Goal: Task Accomplishment & Management: Complete application form

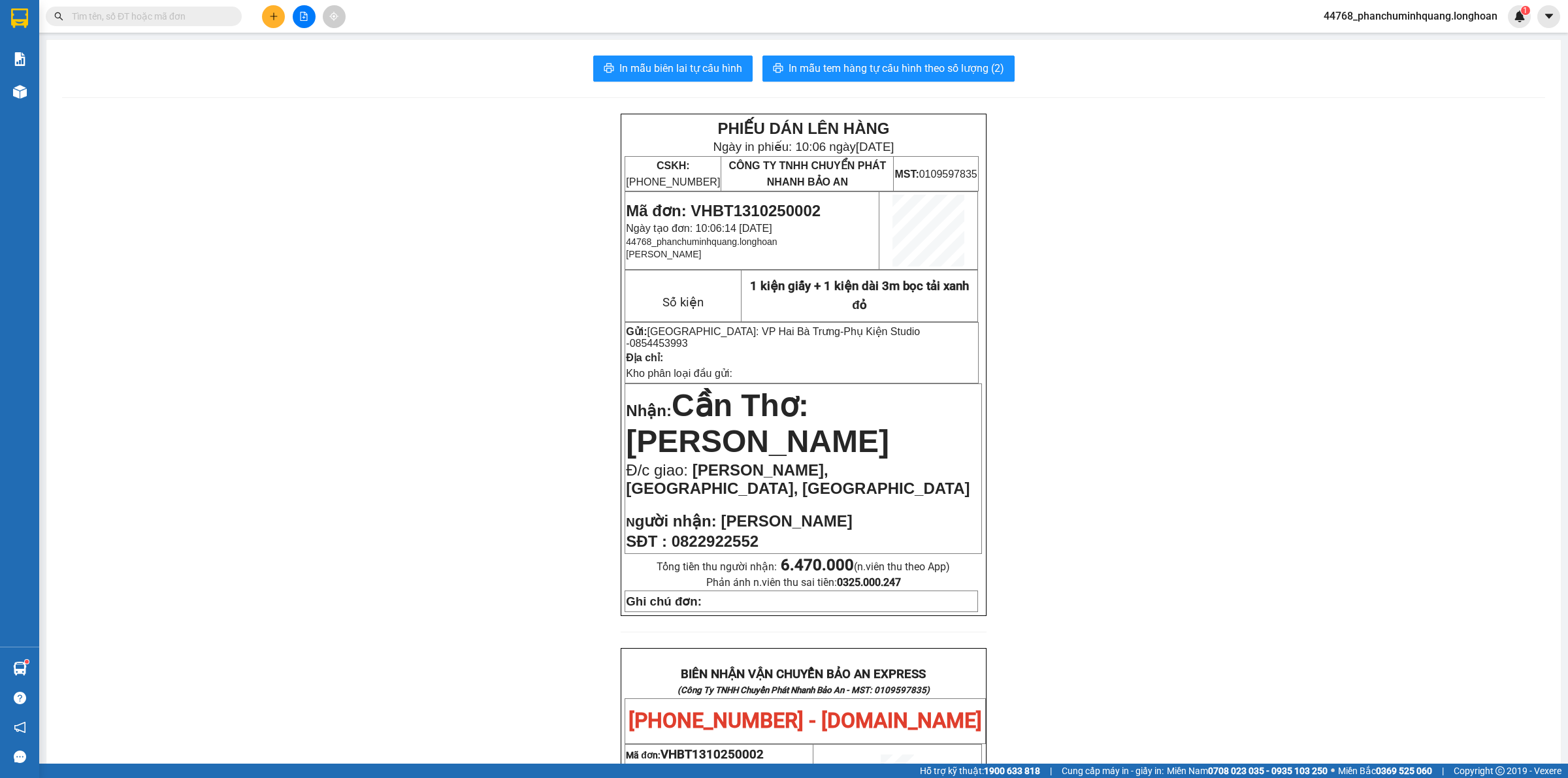
scroll to position [74, 0]
click at [179, 10] on input "text" at bounding box center [149, 17] width 154 height 15
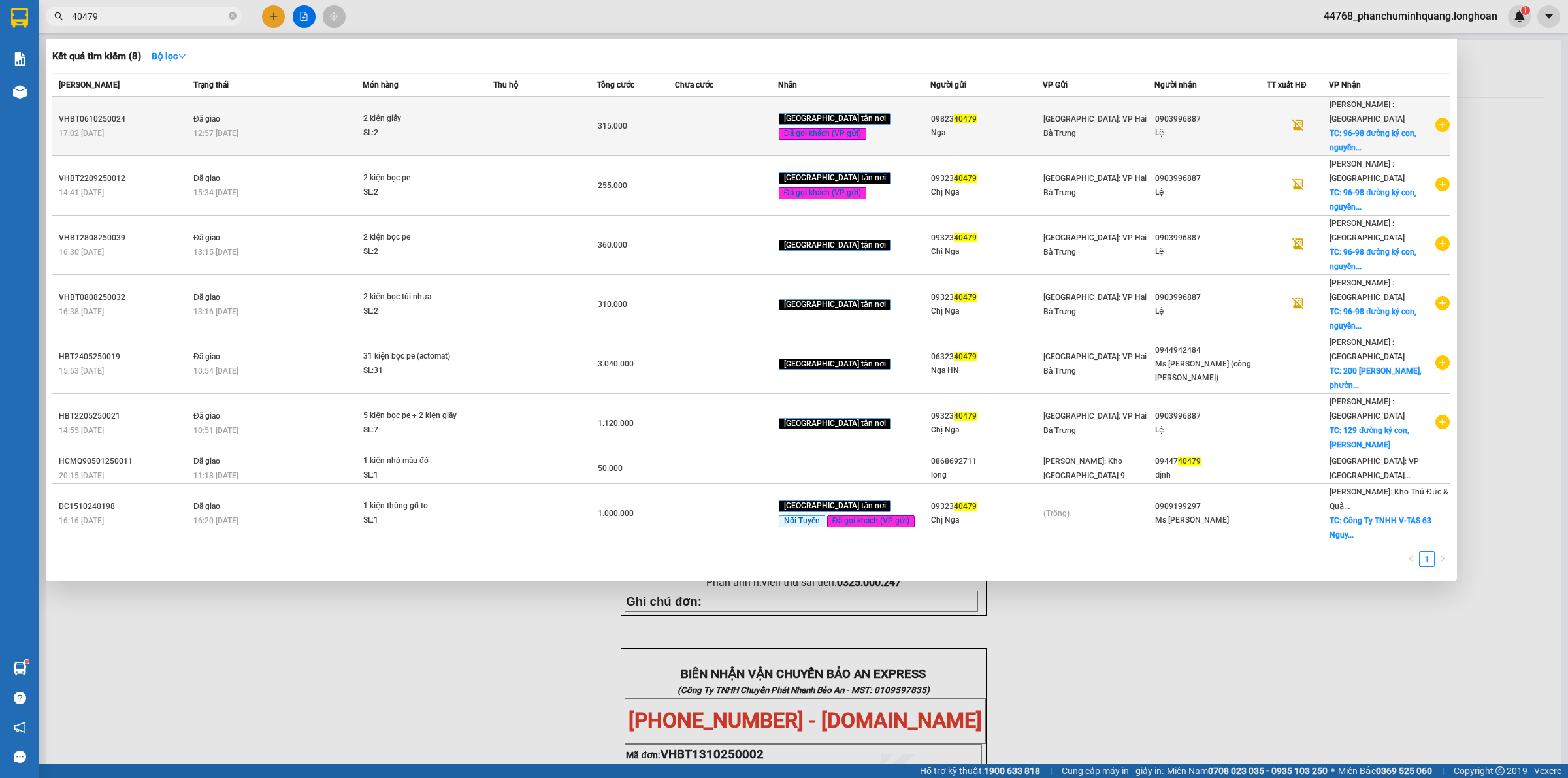
type input "40479"
click at [493, 112] on span "2 kiện giấy SL: 2" at bounding box center [428, 126] width 130 height 28
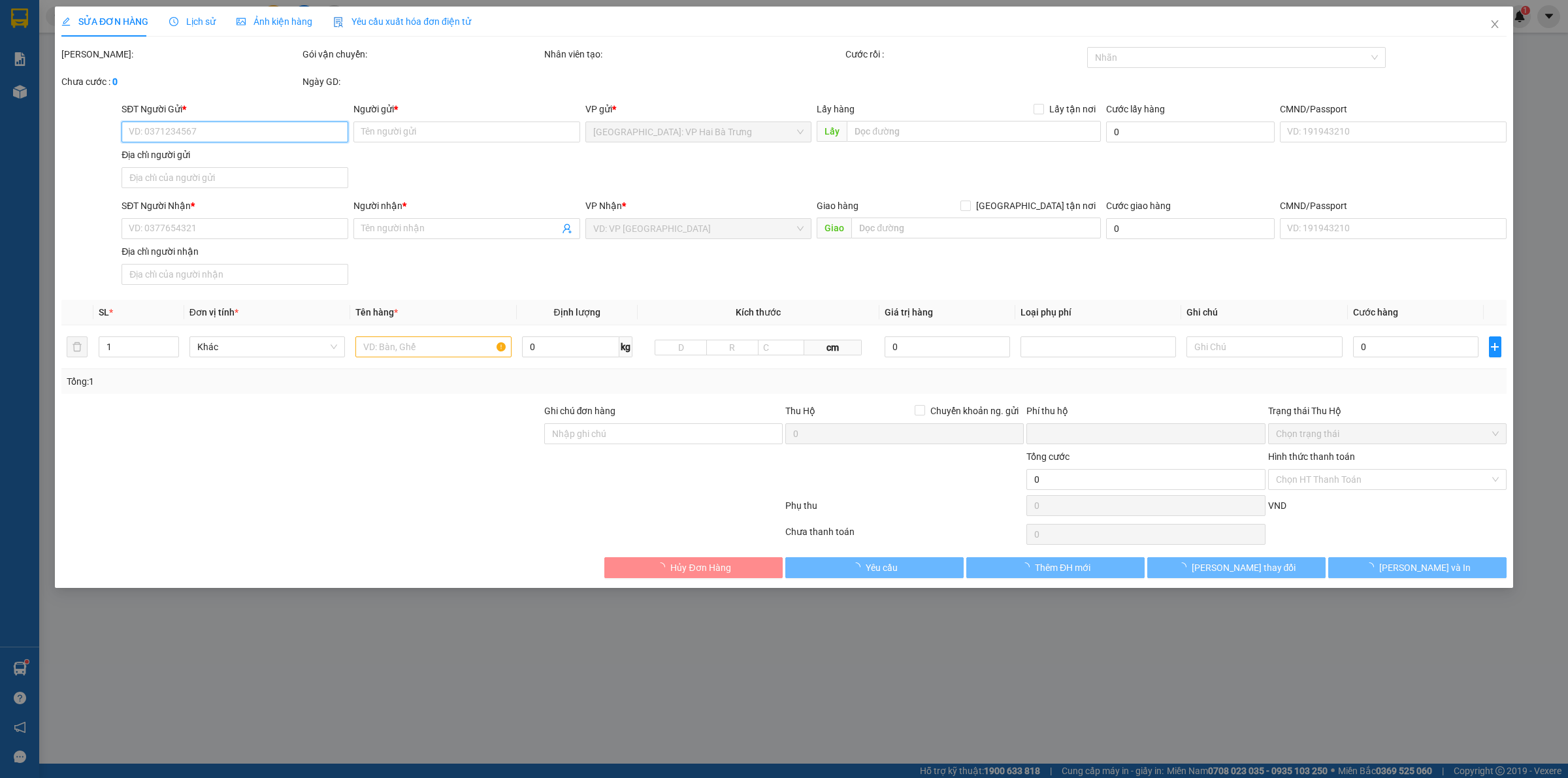
type input "0982340479"
type input "Nga"
type input "0903996887"
type input "Lệ"
checkbox input "true"
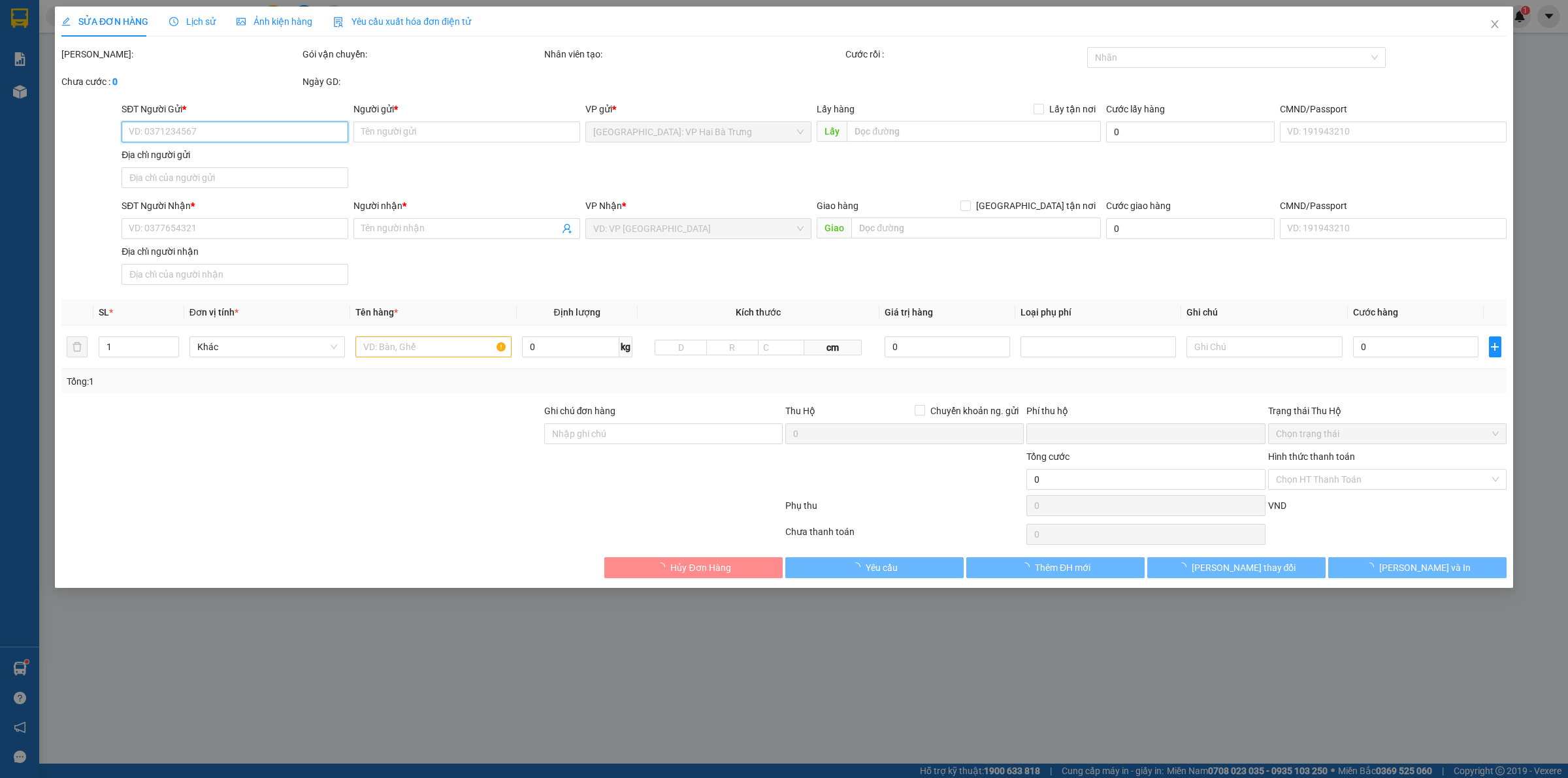
type input "96-98 đường ký con, [PERSON_NAME], quận 1, hcm"
type input "0"
type input "315.000"
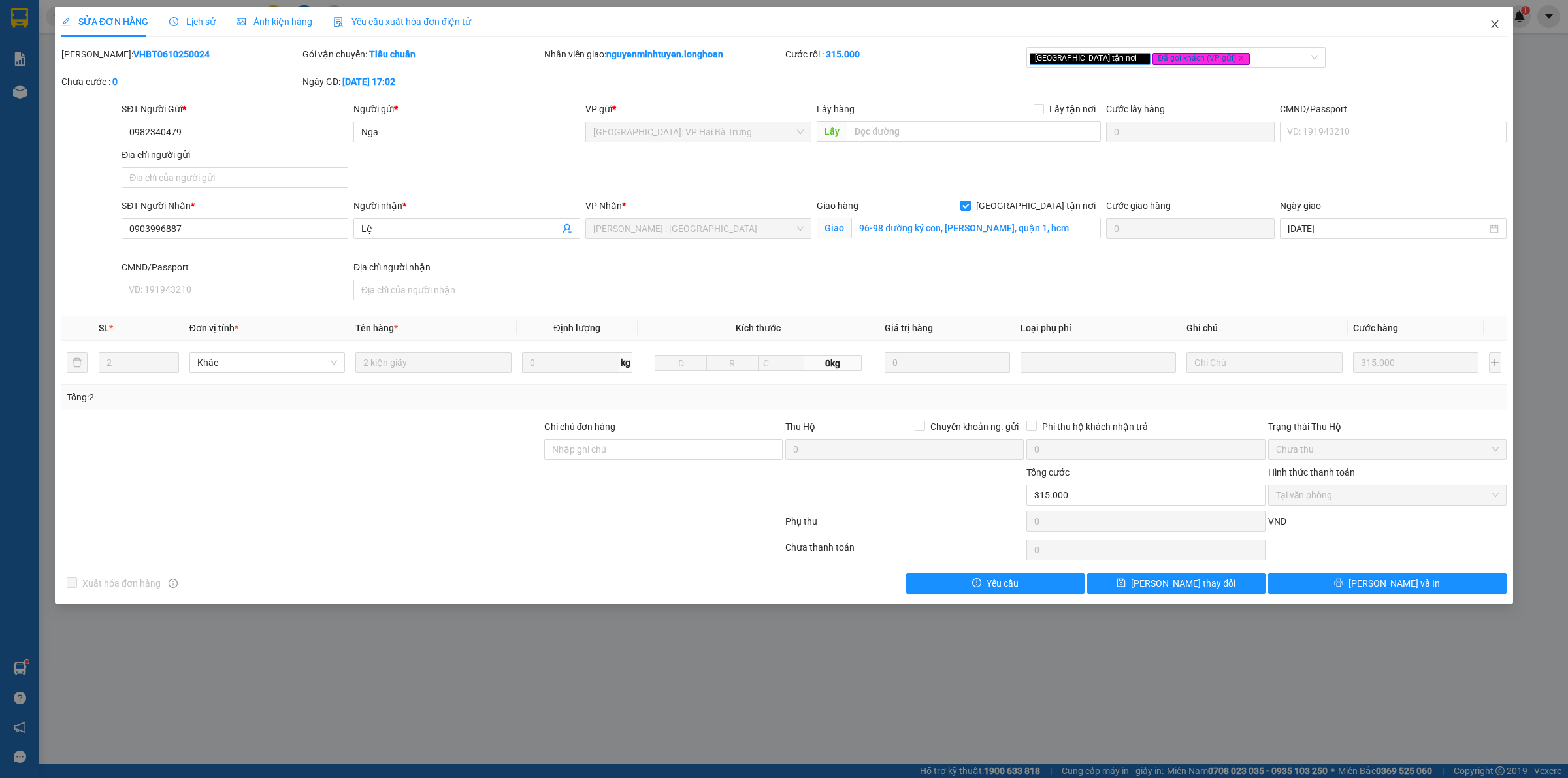
click at [1500, 21] on icon "close" at bounding box center [1495, 24] width 10 height 10
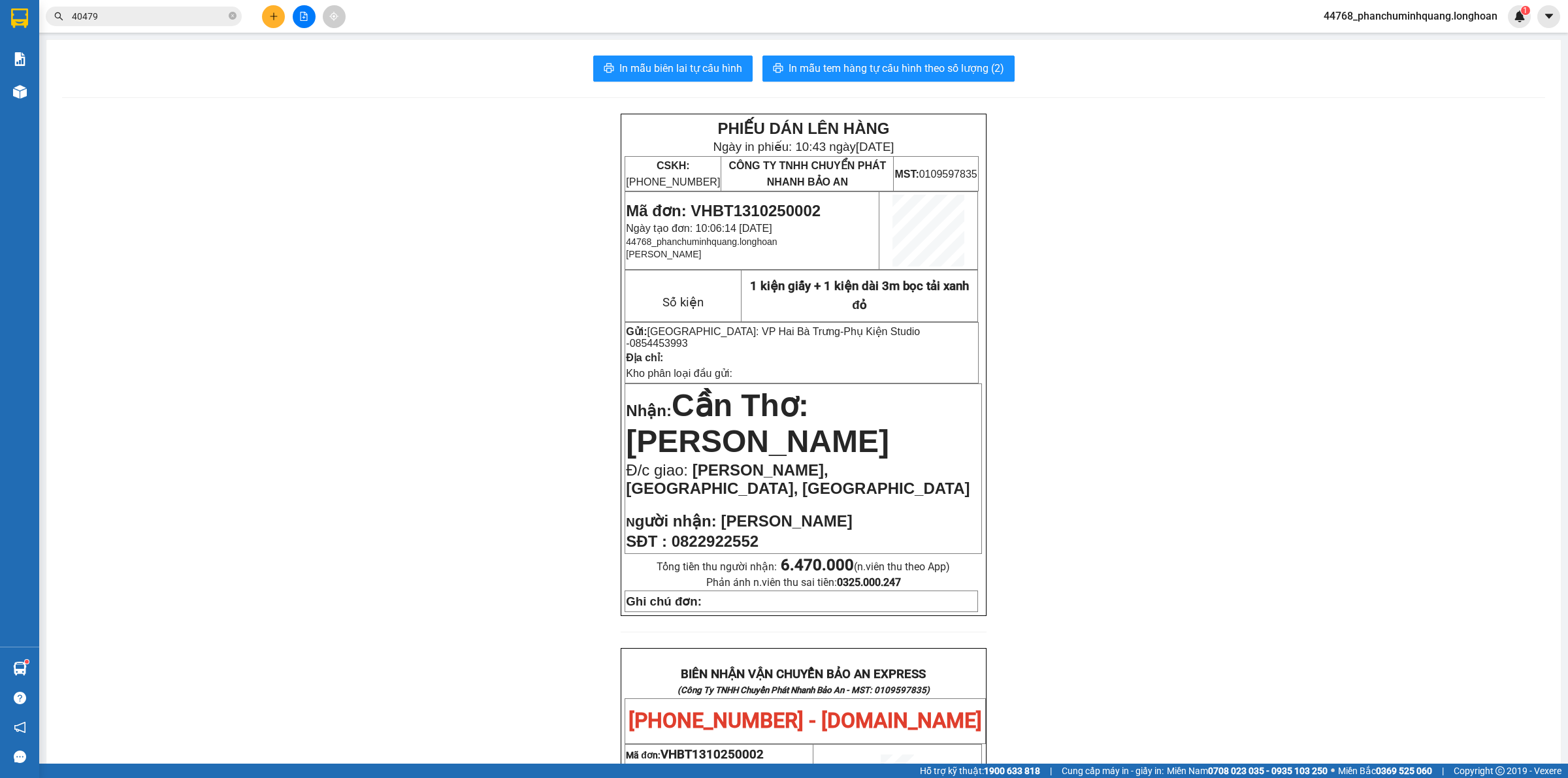
click at [203, 15] on input "40479" at bounding box center [149, 17] width 154 height 15
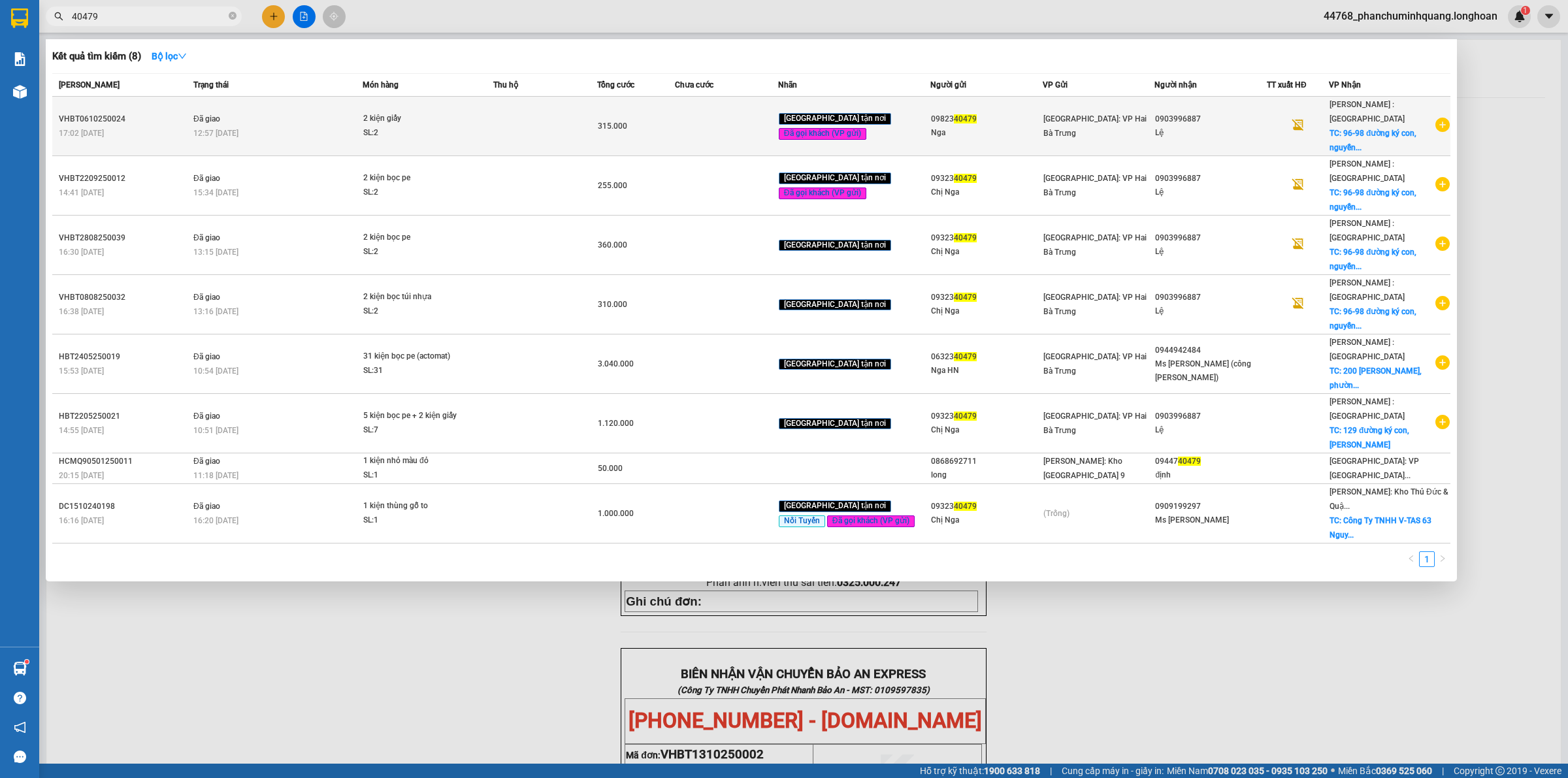
click at [588, 125] on td at bounding box center [545, 126] width 103 height 60
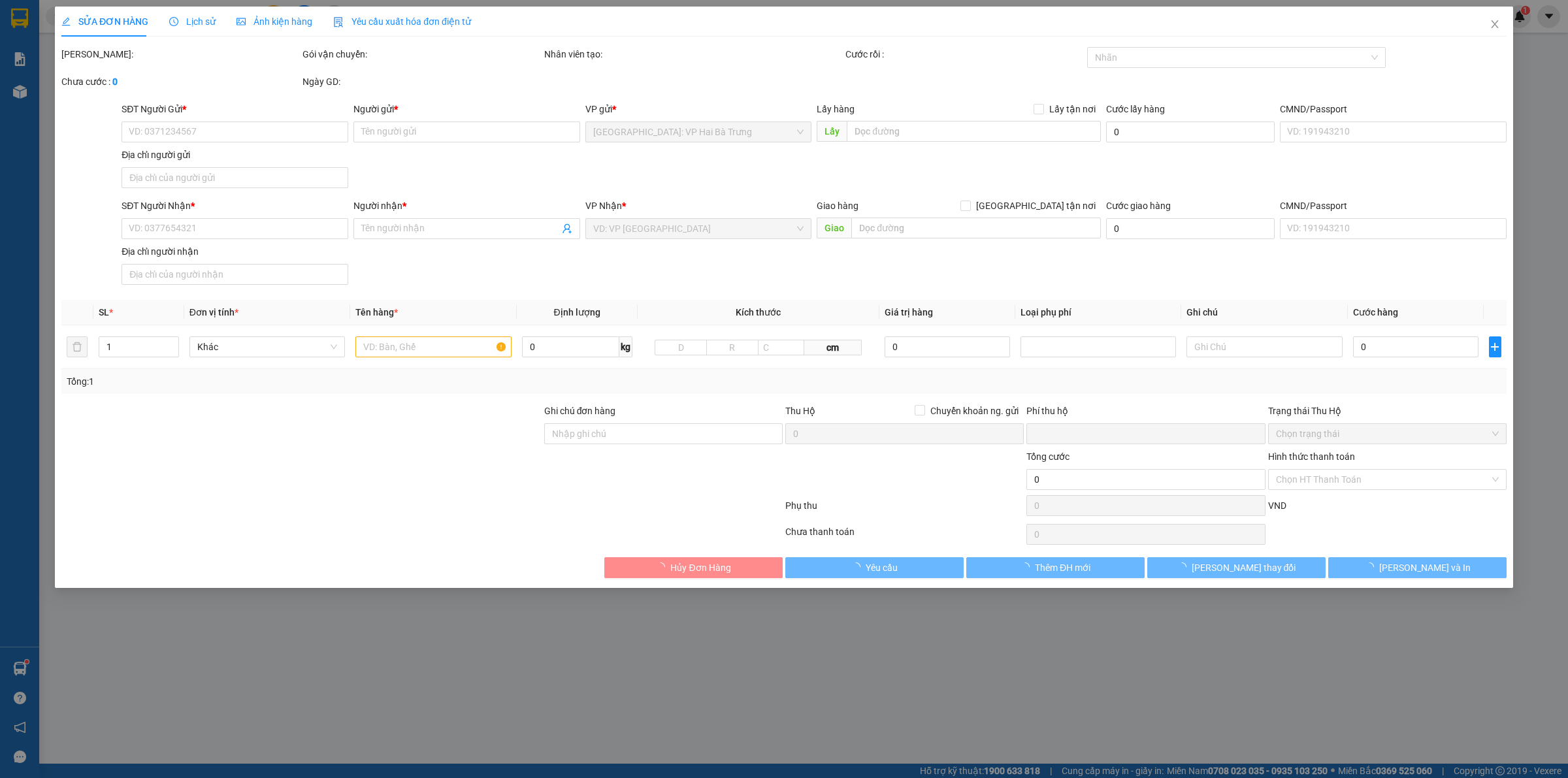
type input "0982340479"
type input "Nga"
type input "0903996887"
type input "Lệ"
checkbox input "true"
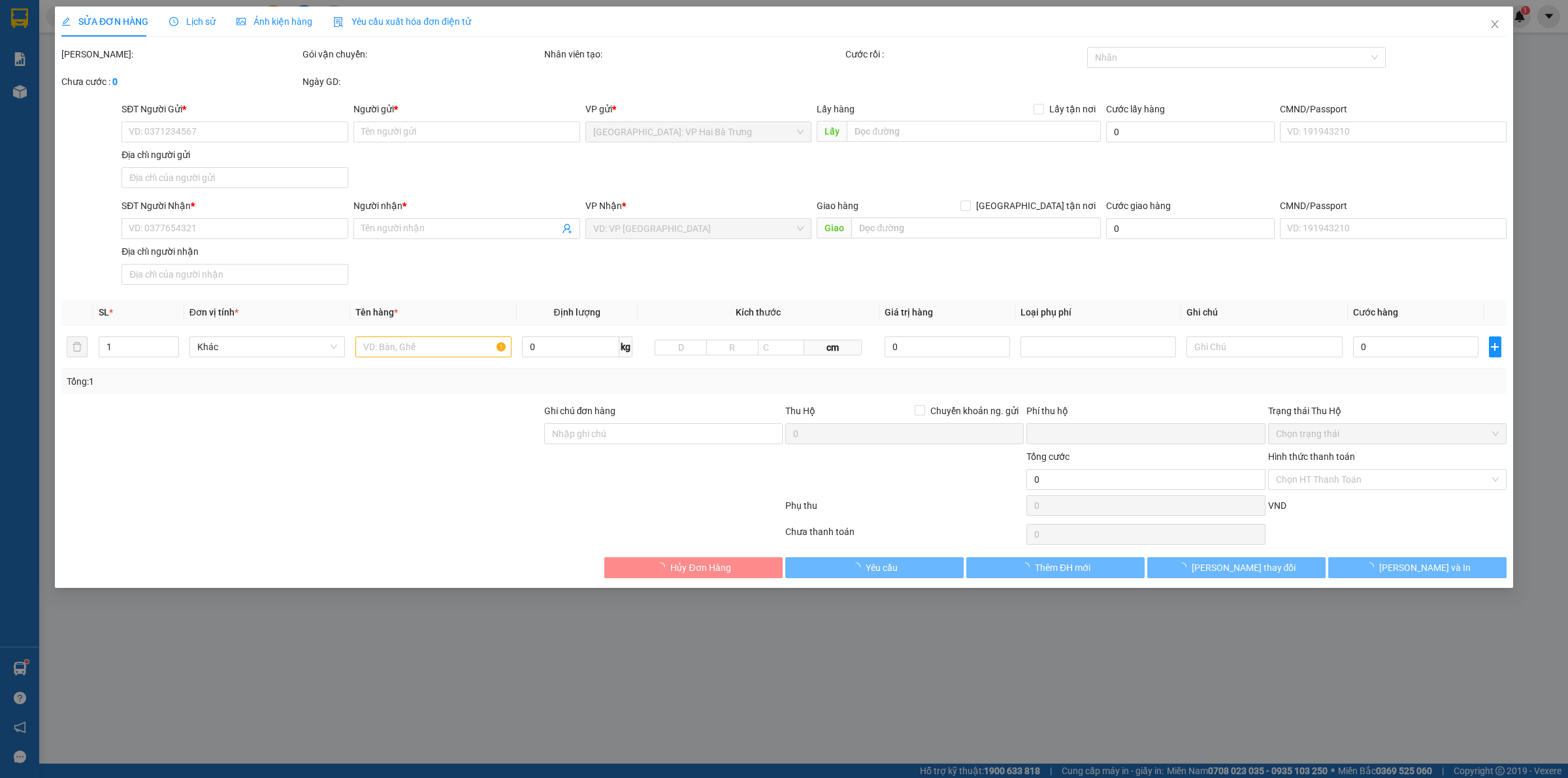
type input "96-98 đường ký con, [PERSON_NAME], quận 1, hcm"
type input "0"
type input "315.000"
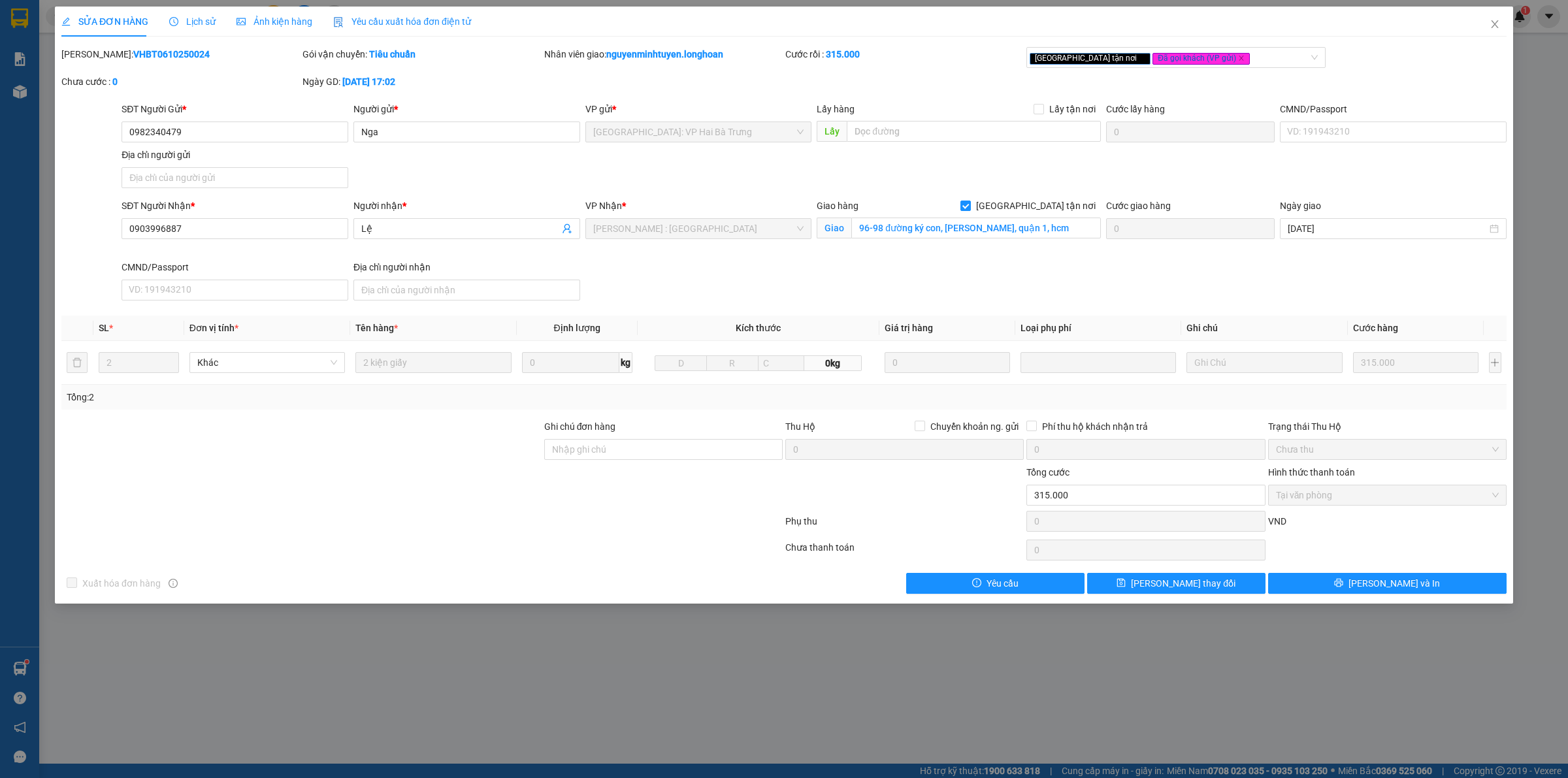
click at [200, 18] on span "Lịch sử" at bounding box center [193, 21] width 47 height 10
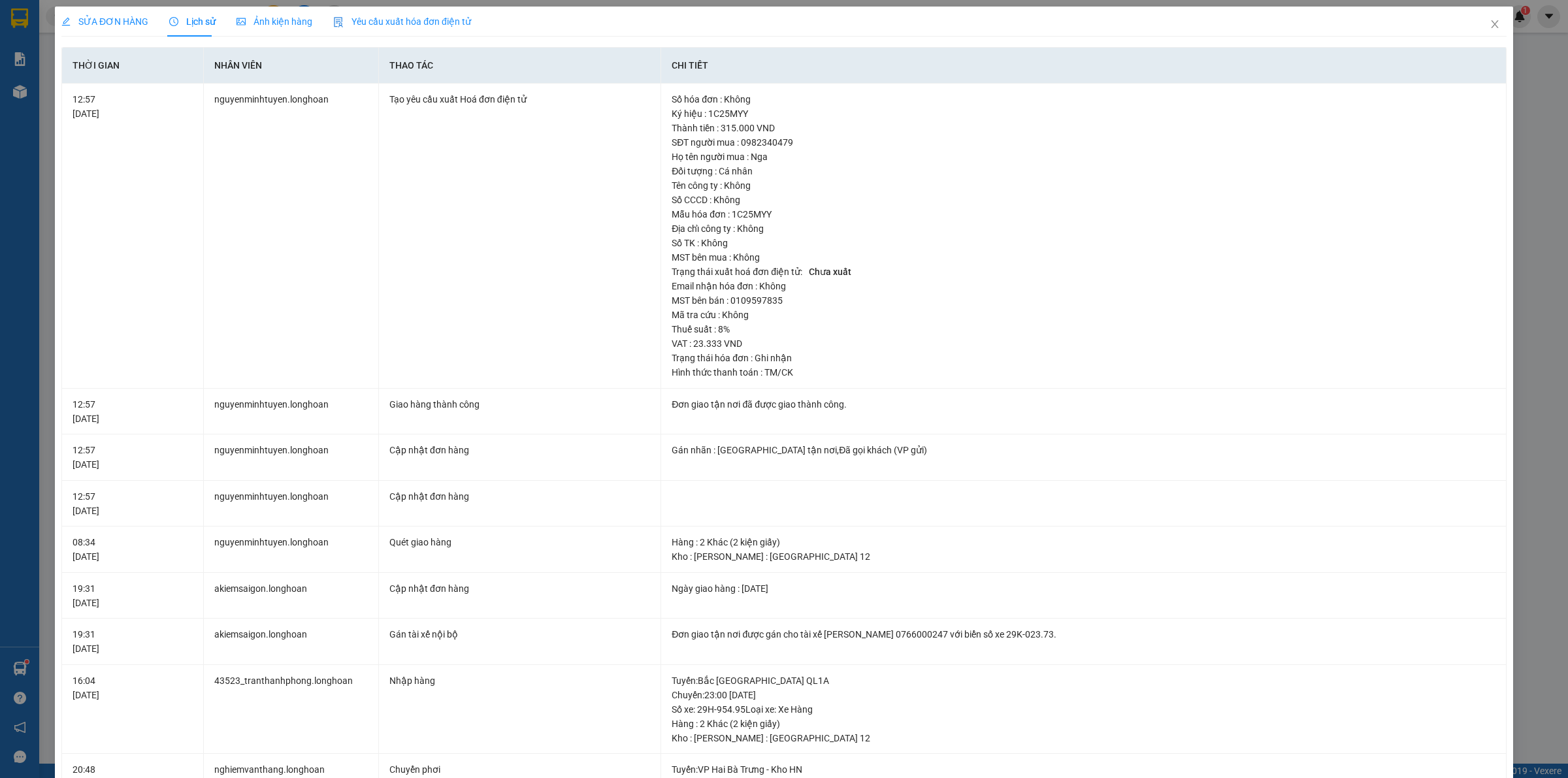
click at [118, 17] on span "SỬA ĐƠN HÀNG" at bounding box center [105, 21] width 87 height 10
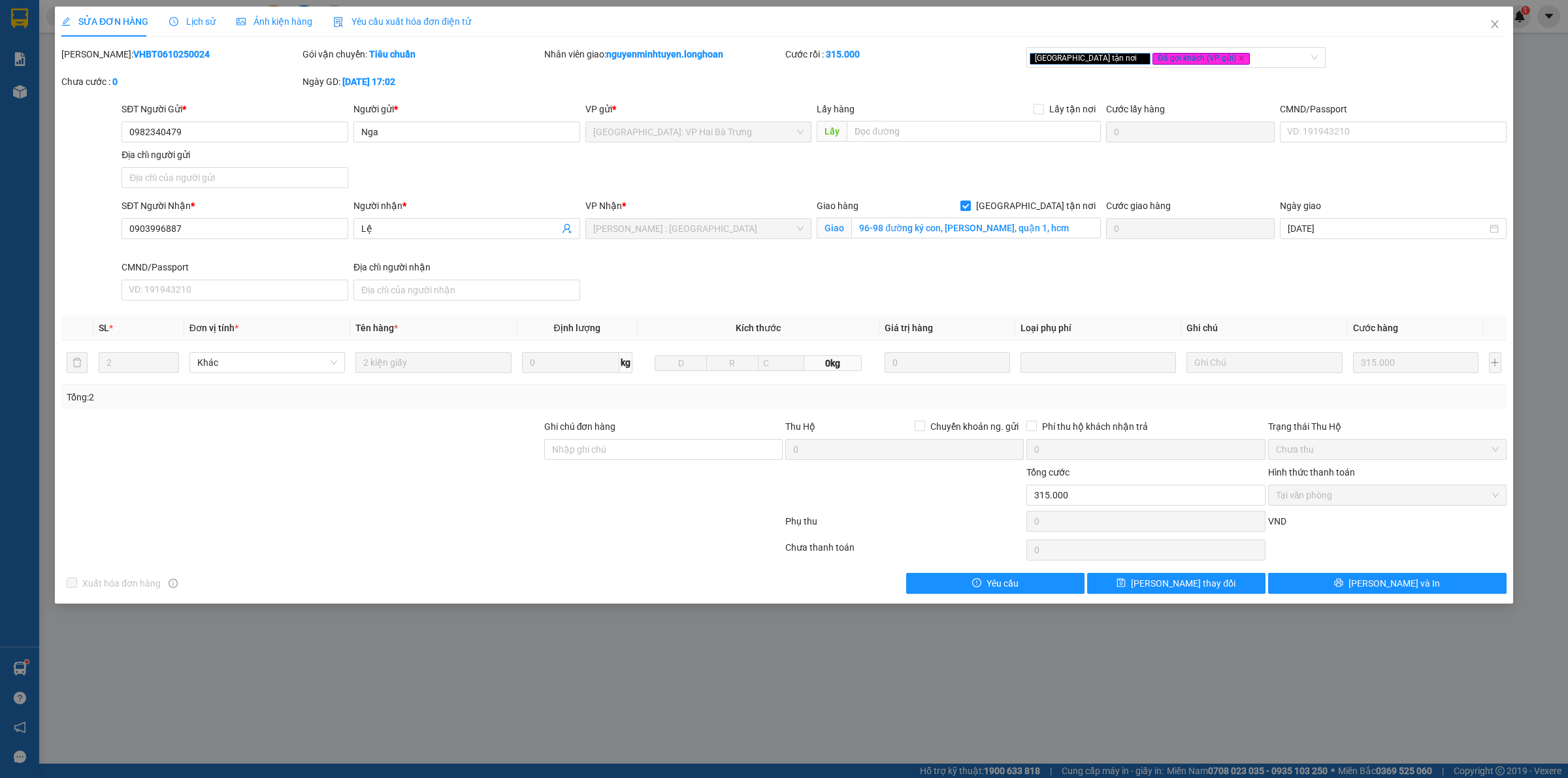
click at [1369, 182] on div "SĐT Người Gửi * 0982340479 Người gửi * Nga VP gửi * [GEOGRAPHIC_DATA]: VP Hai B…" at bounding box center [815, 147] width 1391 height 92
click at [1497, 24] on icon "close" at bounding box center [1495, 24] width 10 height 10
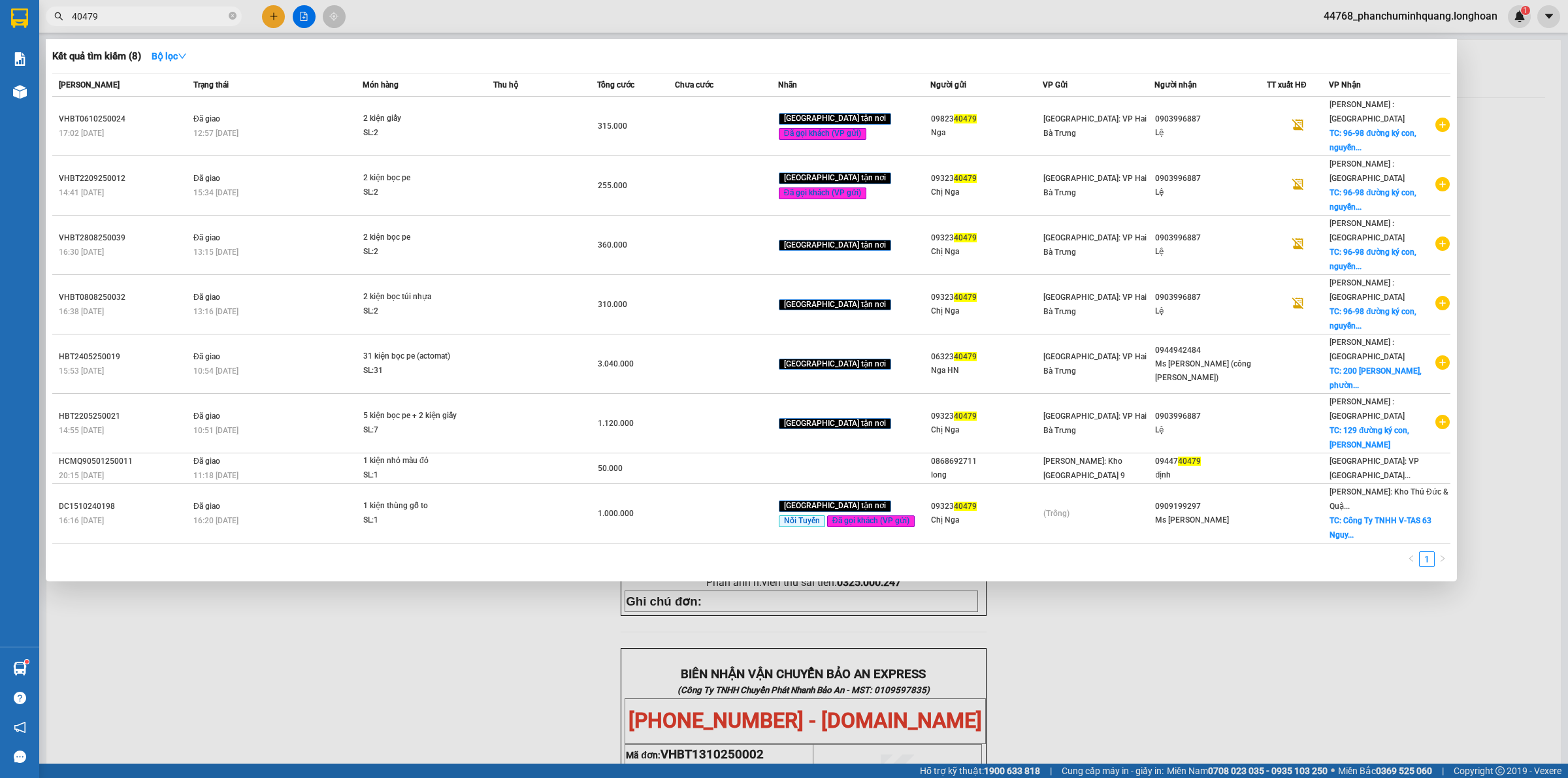
click at [171, 13] on input "40479" at bounding box center [149, 17] width 154 height 15
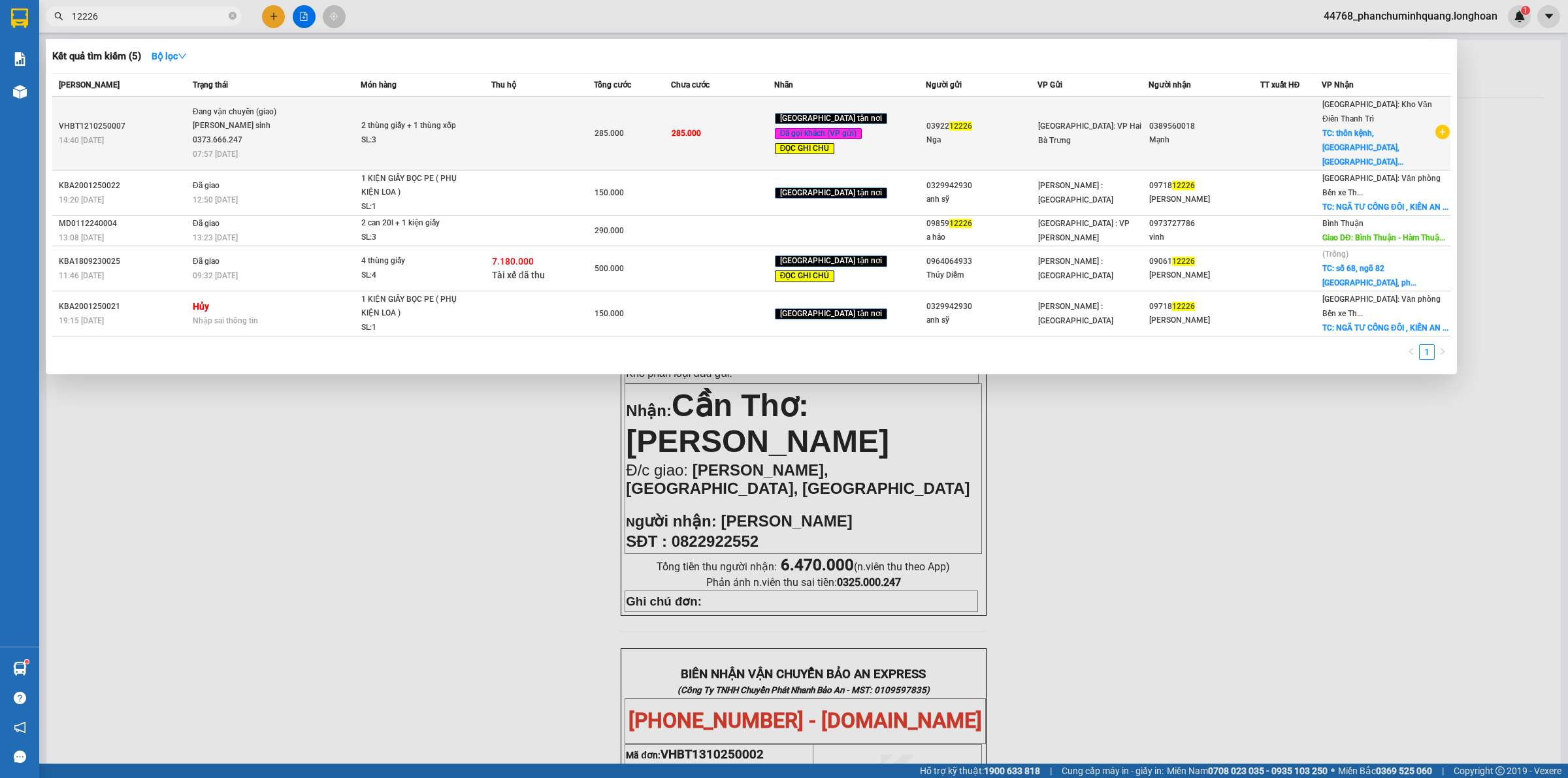
type input "12226"
click at [623, 126] on div "285.000" at bounding box center [632, 134] width 76 height 15
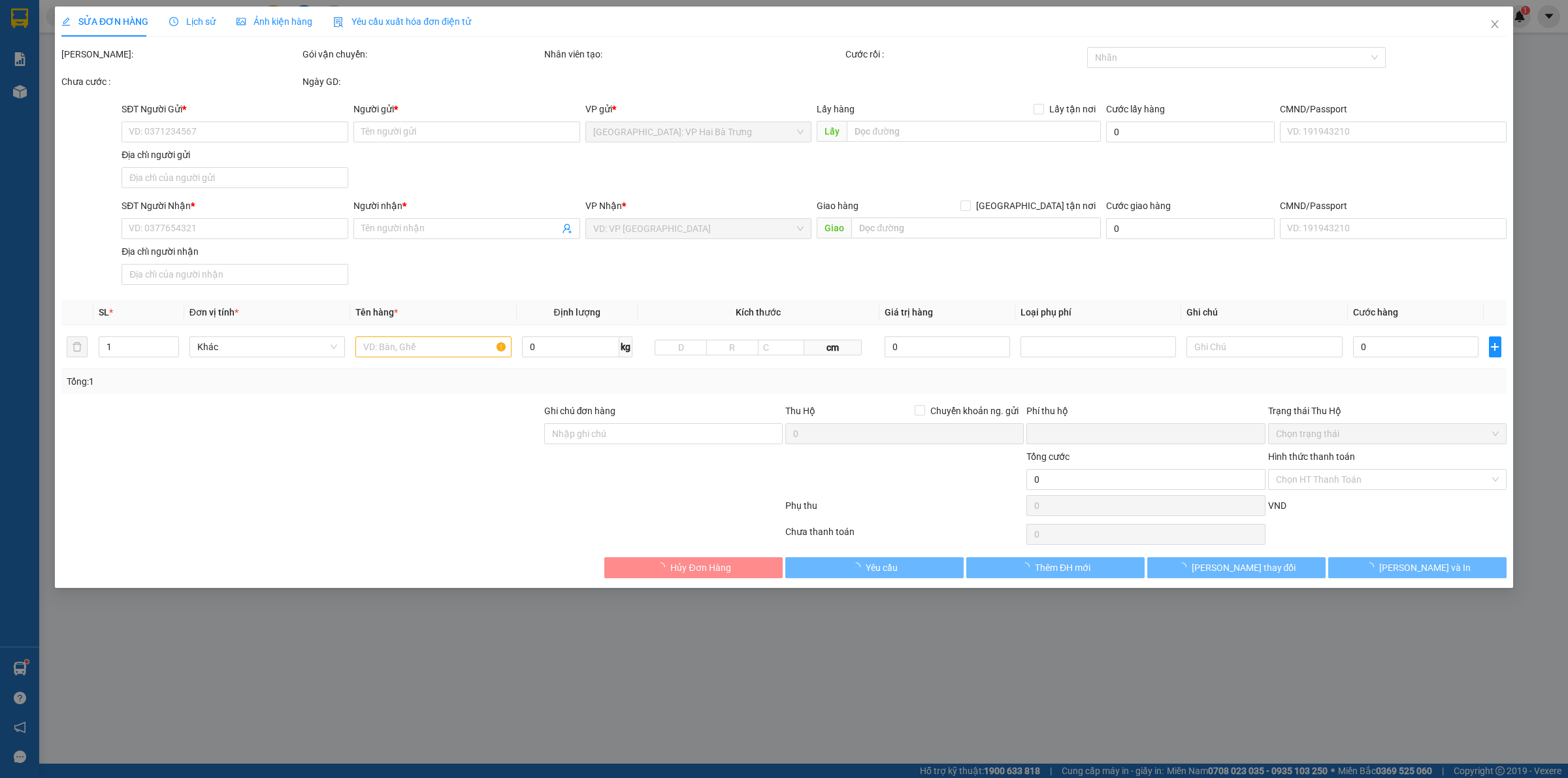
type input "0392212226"
type input "Nga"
type input "0389560018"
type input "Mạnh"
checkbox input "true"
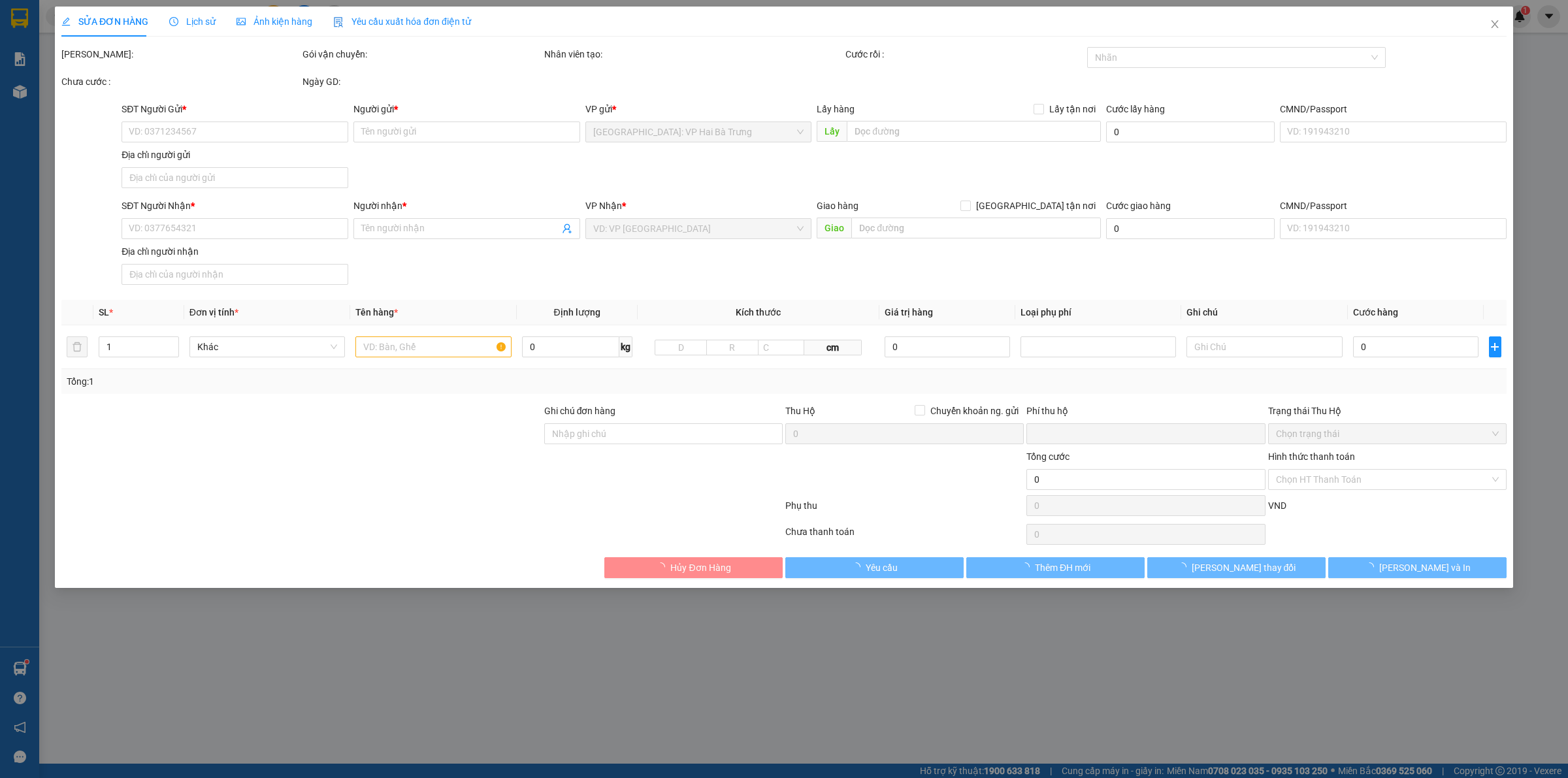
type input "thôn kệnh, [GEOGRAPHIC_DATA], [GEOGRAPHIC_DATA], [GEOGRAPHIC_DATA]"
type input "Hàng chính sách, giao nguyên kiện hư vỡ không đền"
type input "0"
type input "285.000"
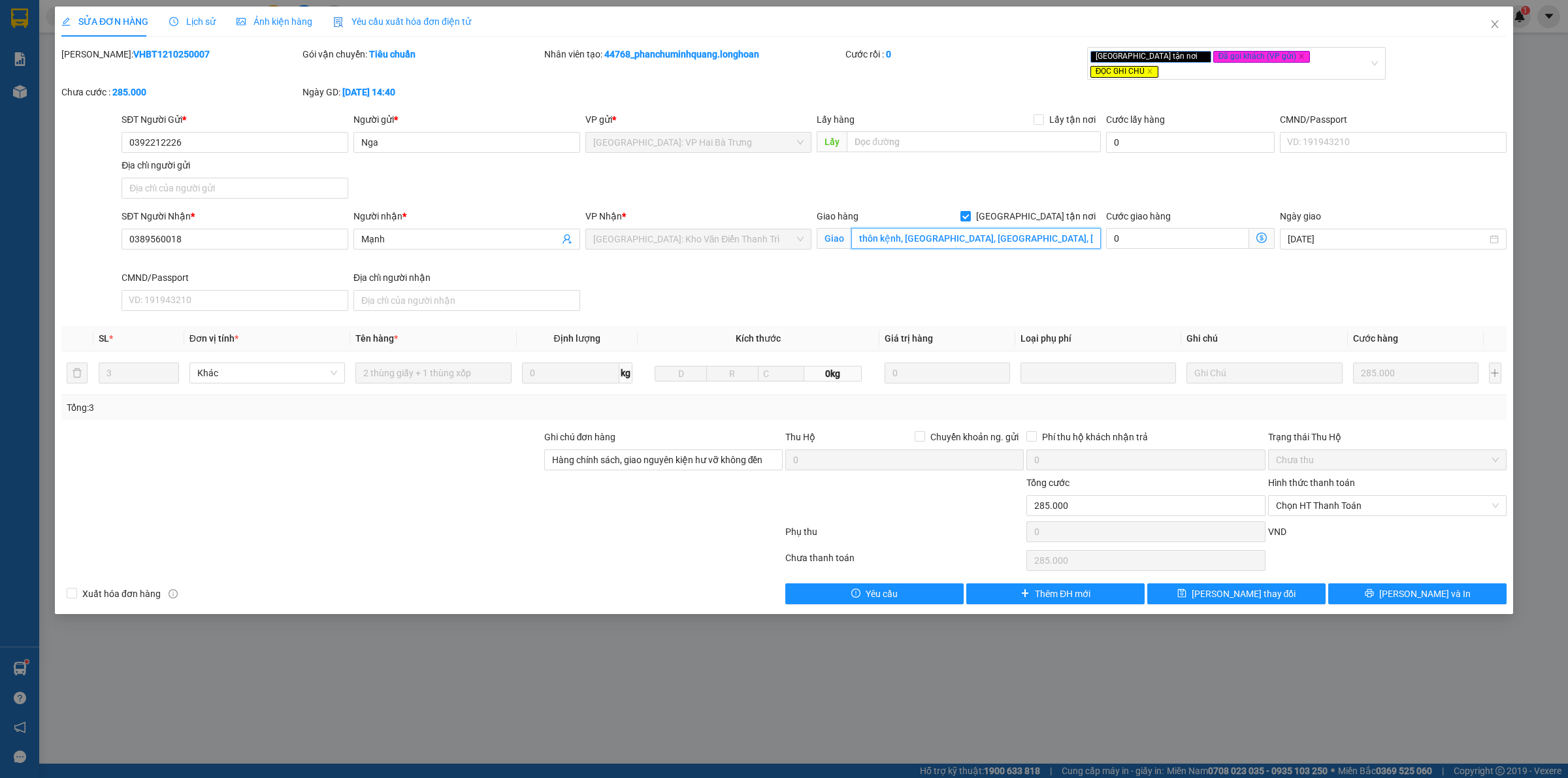
click at [899, 228] on input "thôn kệnh, [GEOGRAPHIC_DATA], [GEOGRAPHIC_DATA], [GEOGRAPHIC_DATA]" at bounding box center [977, 238] width 250 height 21
click at [899, 230] on input "thôn kệnh, [GEOGRAPHIC_DATA], [GEOGRAPHIC_DATA], [GEOGRAPHIC_DATA]" at bounding box center [977, 238] width 250 height 21
type input "thôn cậy, [GEOGRAPHIC_DATA], [GEOGRAPHIC_DATA], [GEOGRAPHIC_DATA]"
click at [208, 24] on span "Lịch sử" at bounding box center [193, 21] width 47 height 10
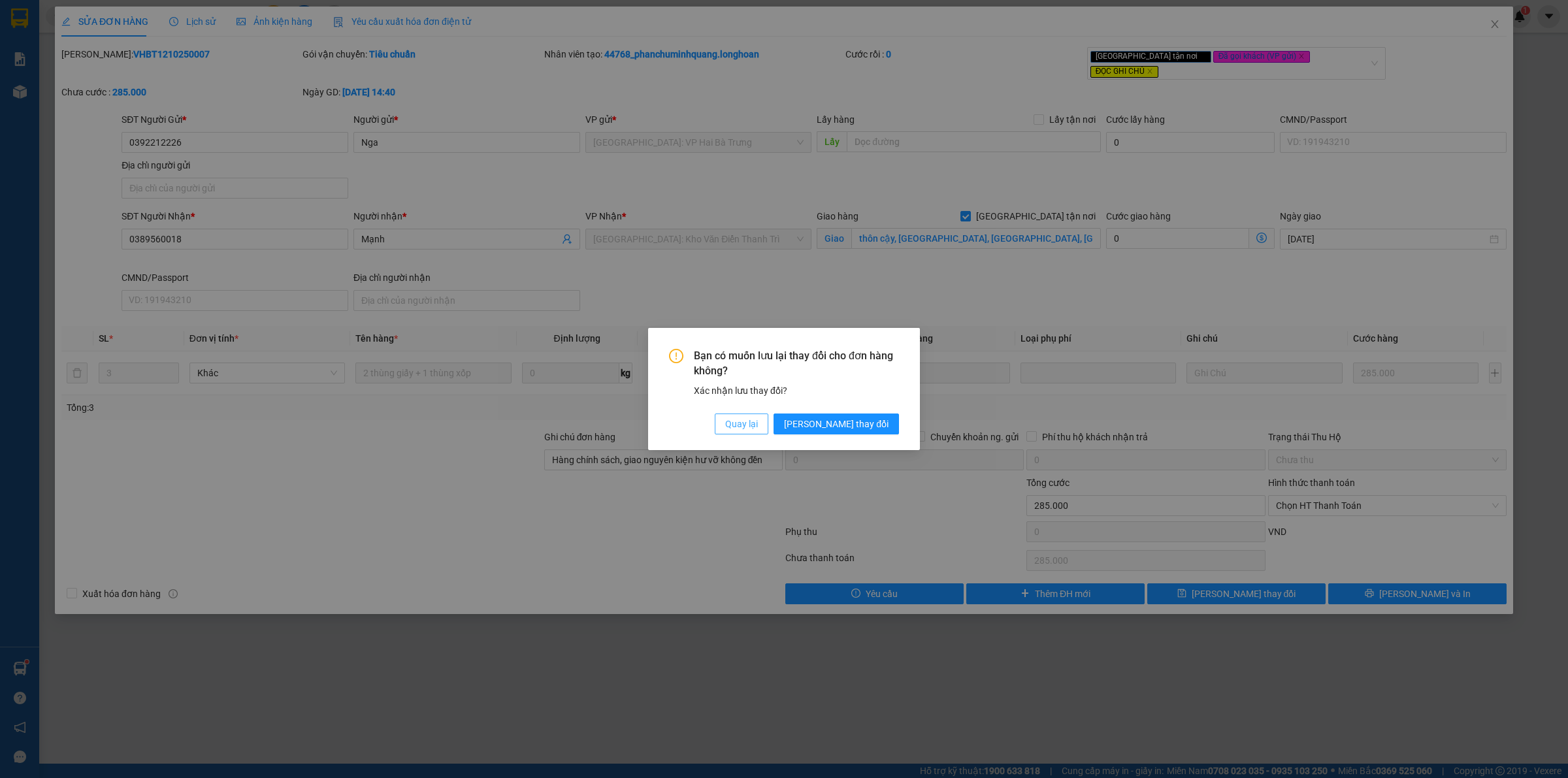
click at [758, 418] on span "Quay lại" at bounding box center [741, 424] width 33 height 15
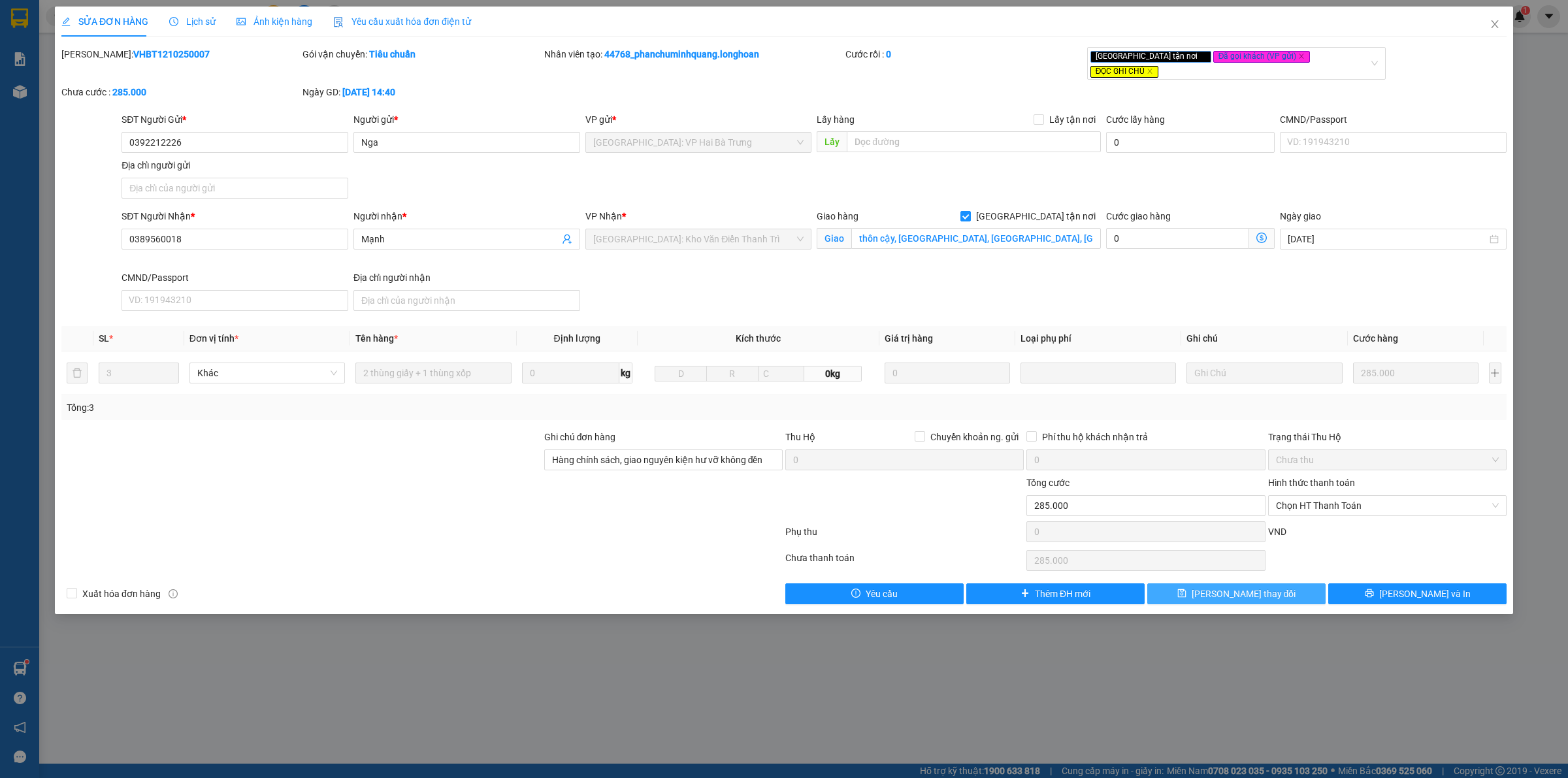
click at [1277, 585] on button "[PERSON_NAME] thay đổi" at bounding box center [1237, 593] width 179 height 21
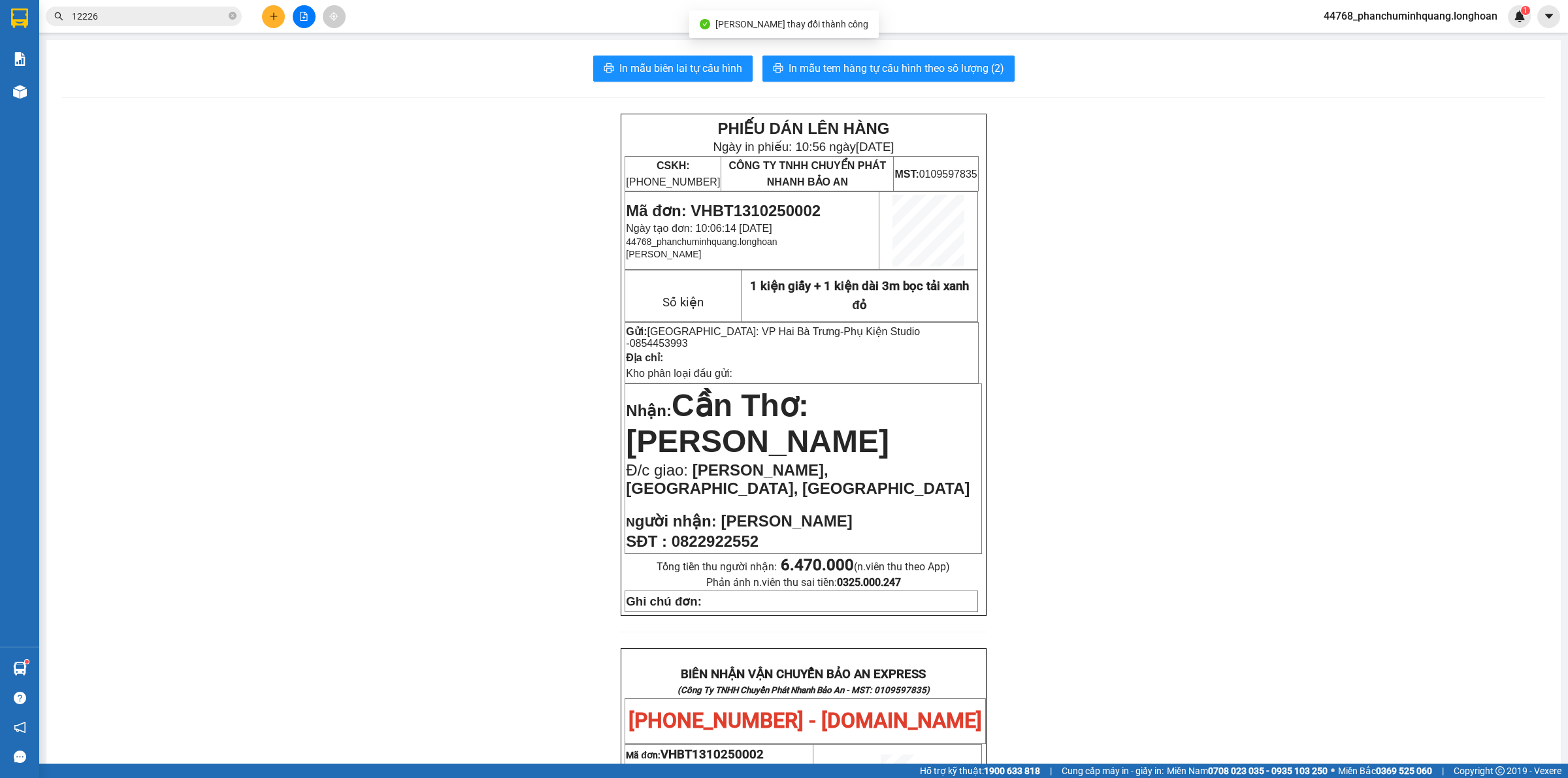
click at [129, 20] on input "12226" at bounding box center [149, 17] width 154 height 15
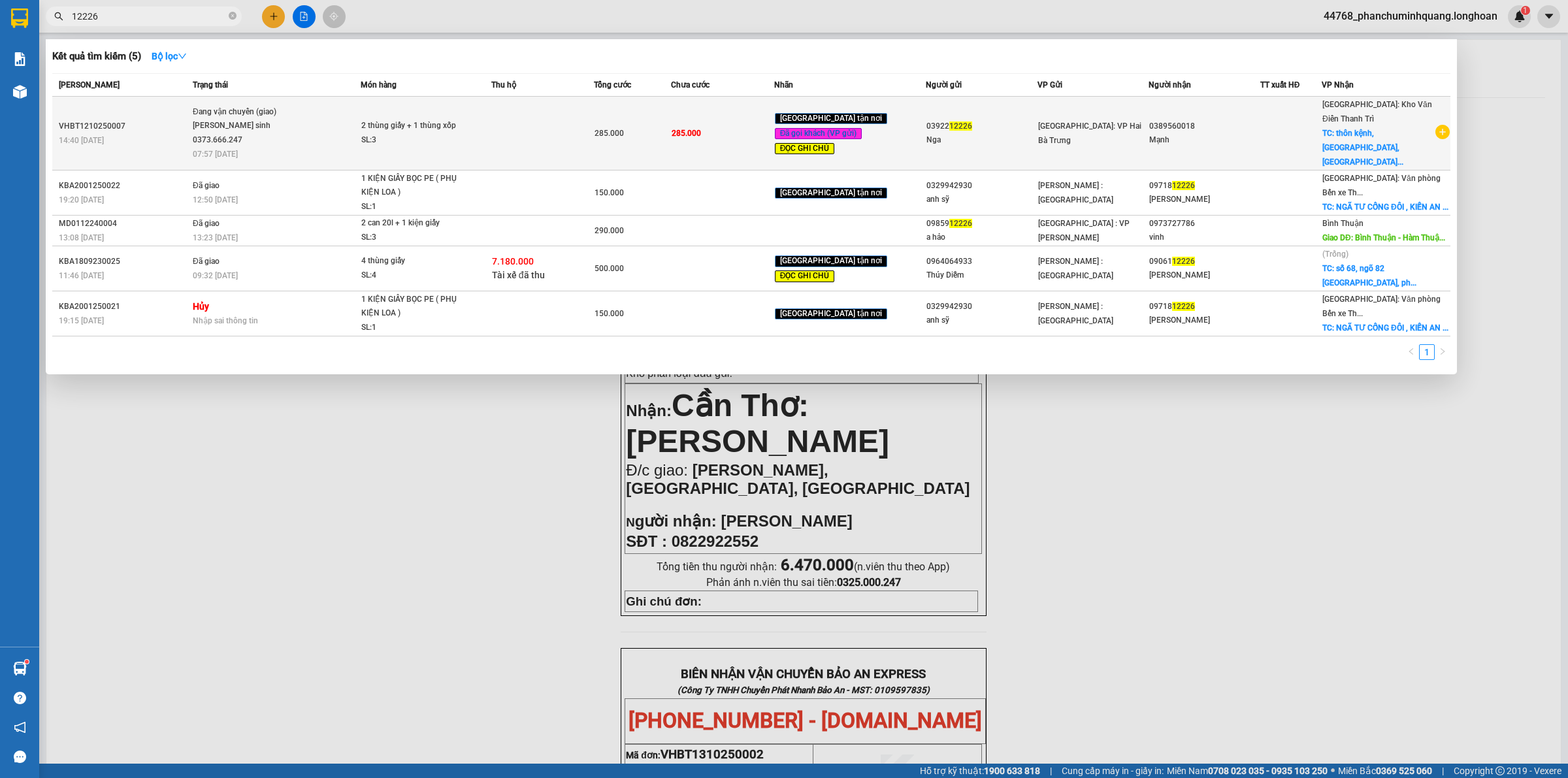
click at [509, 139] on td at bounding box center [542, 134] width 102 height 74
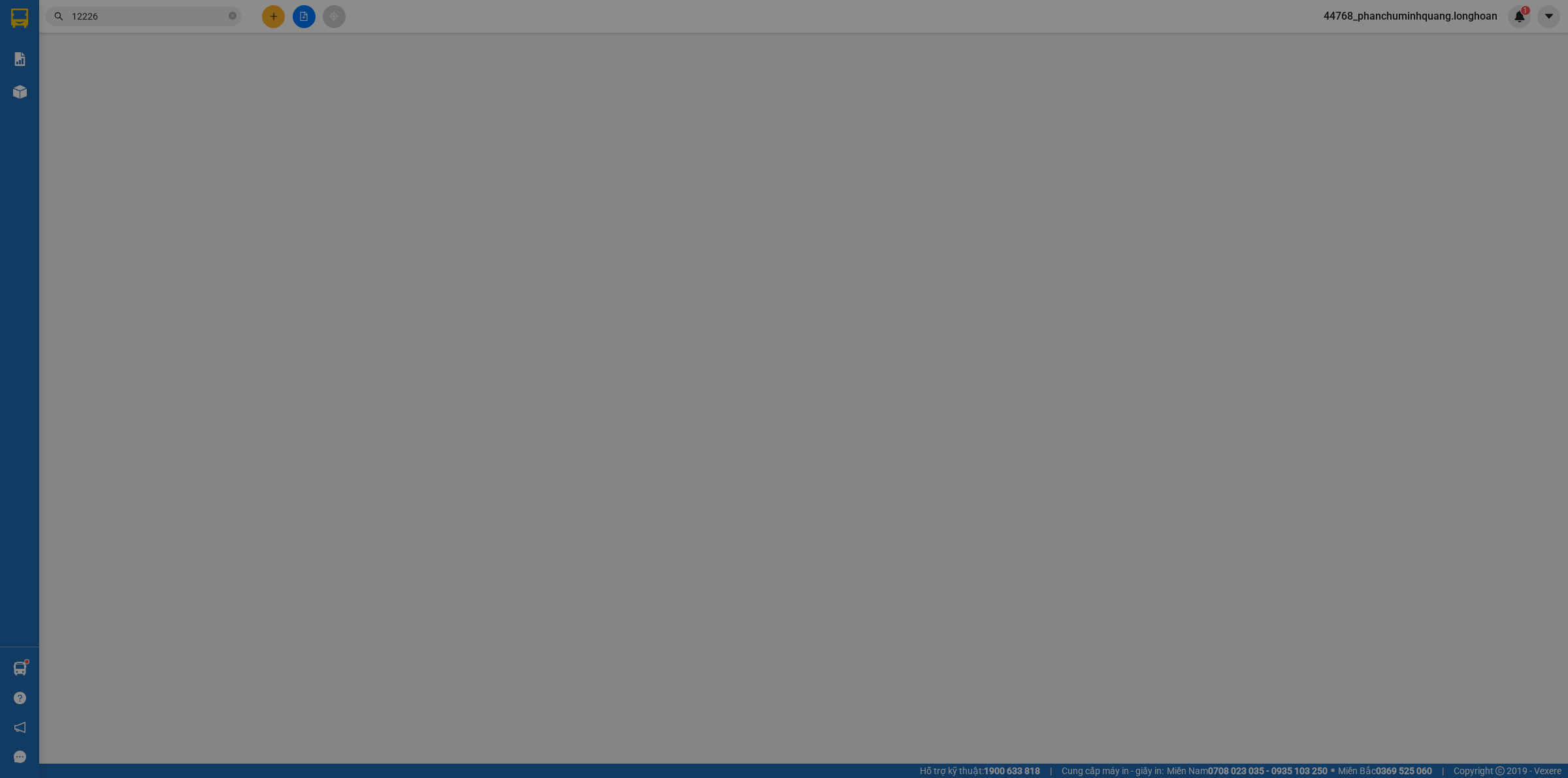
type input "0392212226"
type input "Nga"
type input "0389560018"
type input "Mạnh"
checkbox input "true"
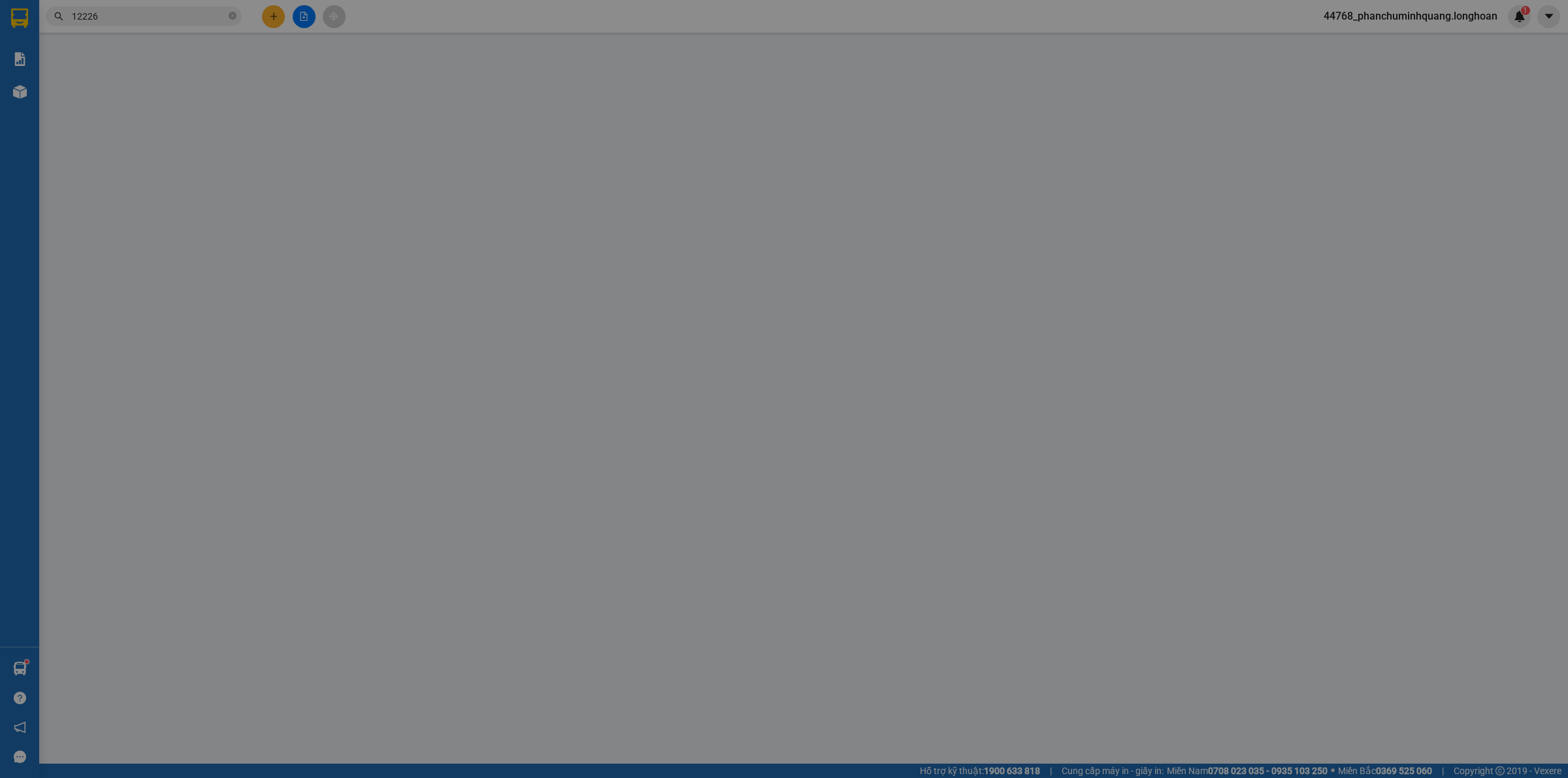
type input "thôn cậy, [GEOGRAPHIC_DATA], [GEOGRAPHIC_DATA], [GEOGRAPHIC_DATA]"
type input "Hàng chính sách, giao nguyên kiện hư vỡ không đền"
type input "0"
type input "285.000"
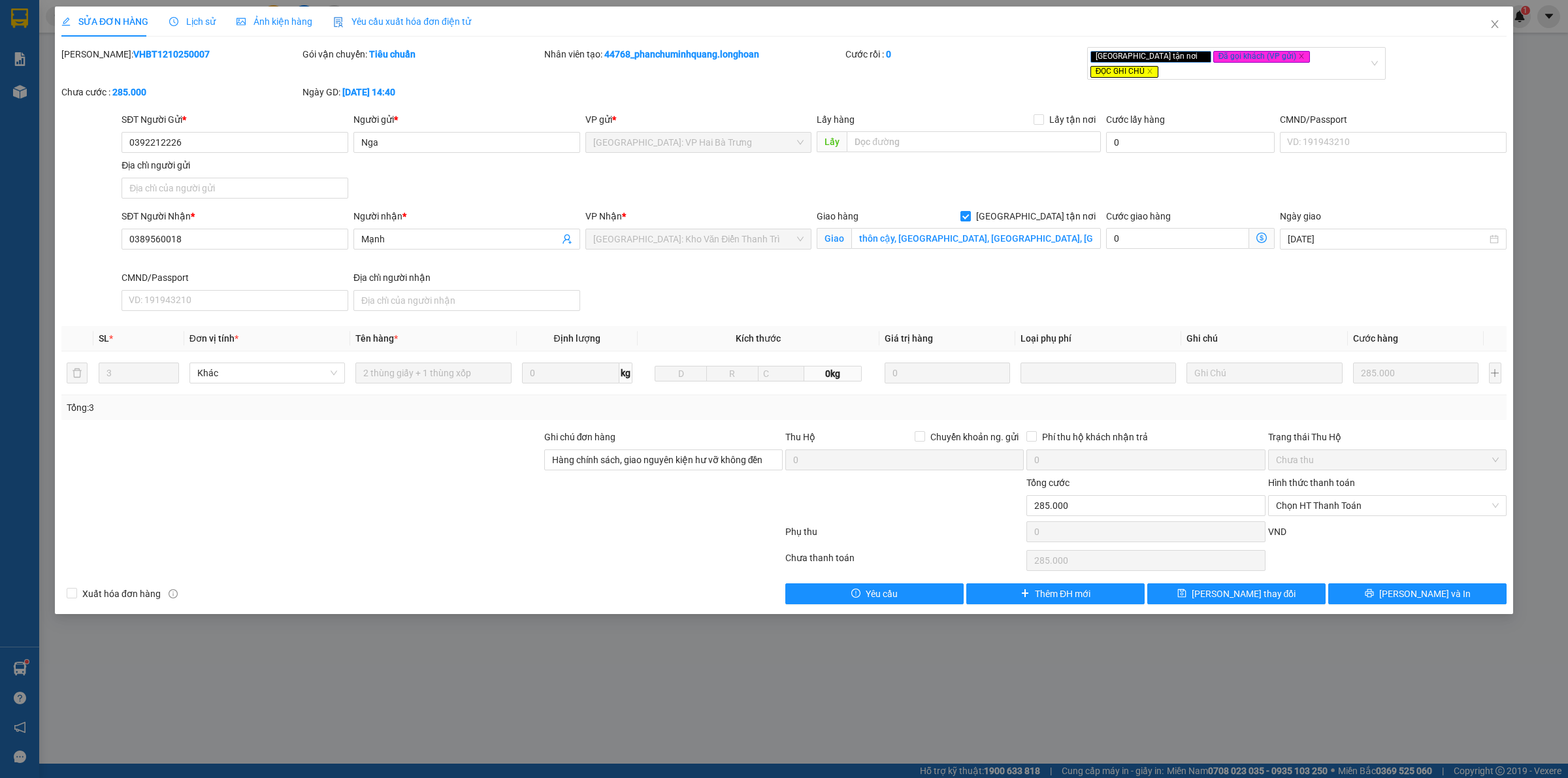
click at [207, 25] on span "Lịch sử" at bounding box center [193, 21] width 47 height 10
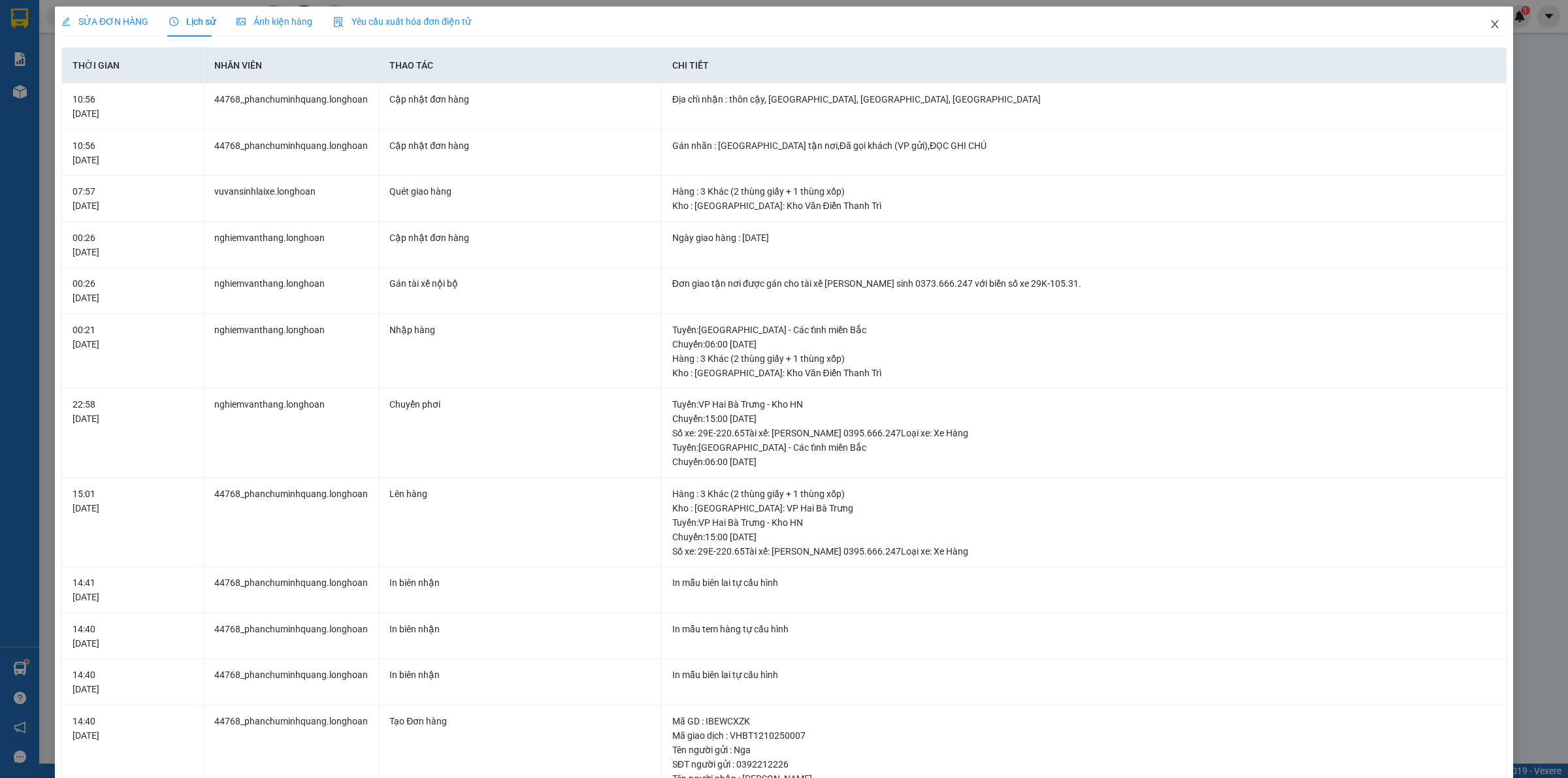
click at [1490, 22] on icon "close" at bounding box center [1495, 24] width 10 height 10
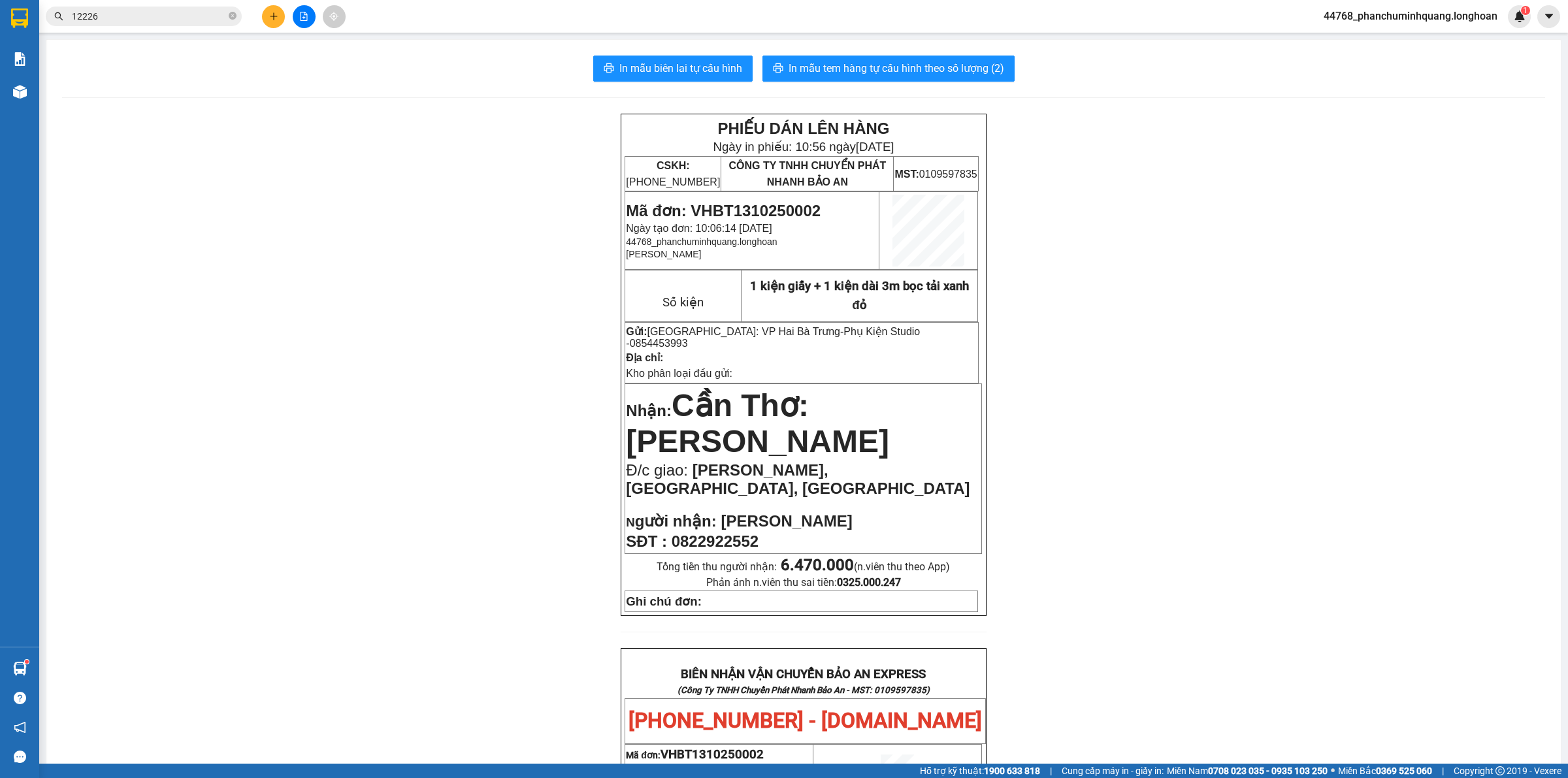
click at [271, 15] on icon "plus" at bounding box center [274, 16] width 9 height 9
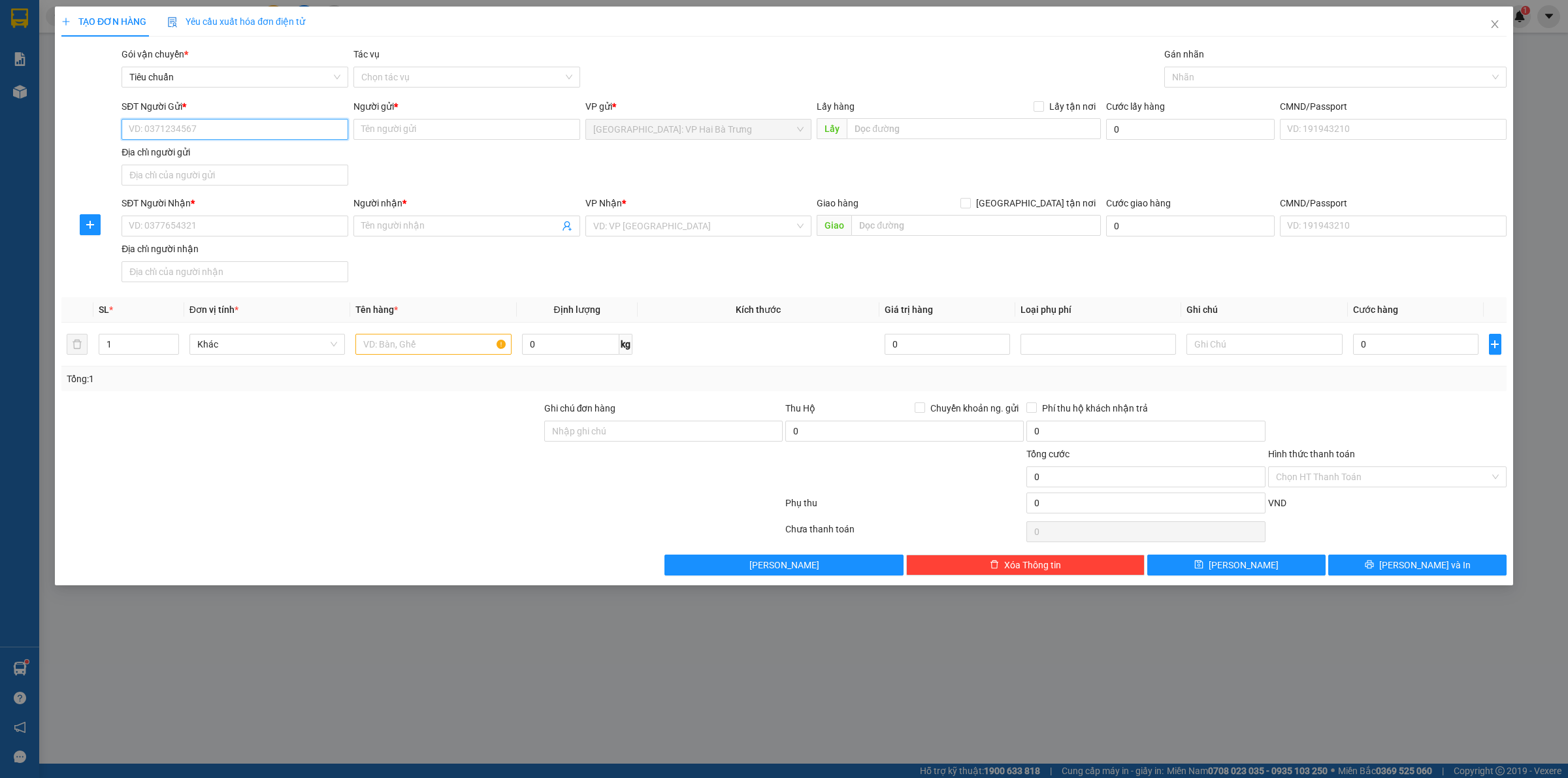
click at [299, 132] on input "SĐT Người Gửi *" at bounding box center [235, 129] width 227 height 21
click at [282, 219] on input "SĐT Người Nhận *" at bounding box center [235, 226] width 227 height 21
paste input "0907037289"
type input "0907037289"
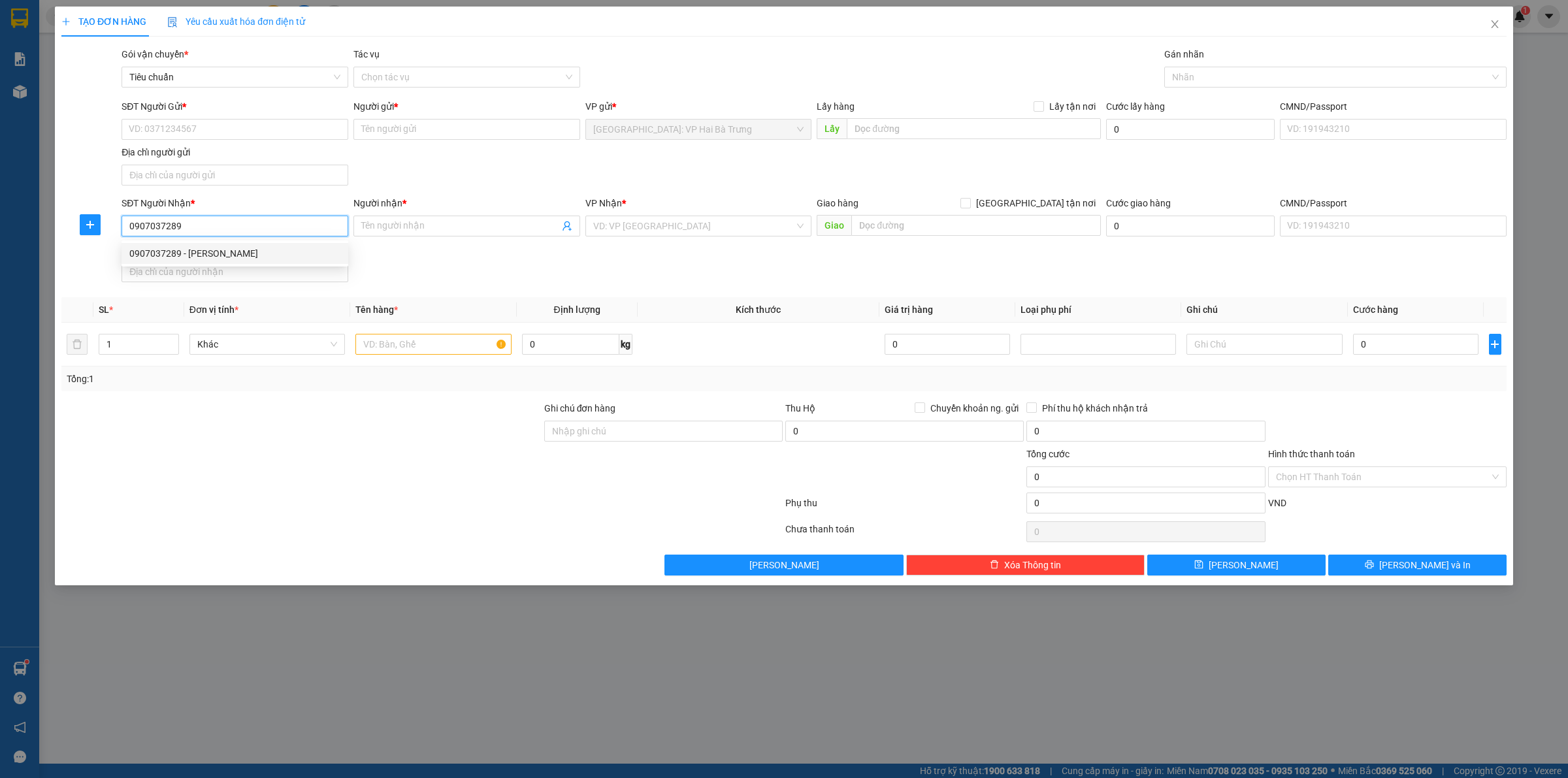
drag, startPoint x: 240, startPoint y: 256, endPoint x: 250, endPoint y: 217, distance: 40.3
click at [241, 256] on div "0907037289 - [PERSON_NAME]" at bounding box center [235, 254] width 211 height 15
type input "[PERSON_NAME]"
checkbox input "true"
type input "39/5 dt743b kp đông tác p, P.[GEOGRAPHIC_DATA], [GEOGRAPHIC_DATA], T.[GEOGRAPHI…"
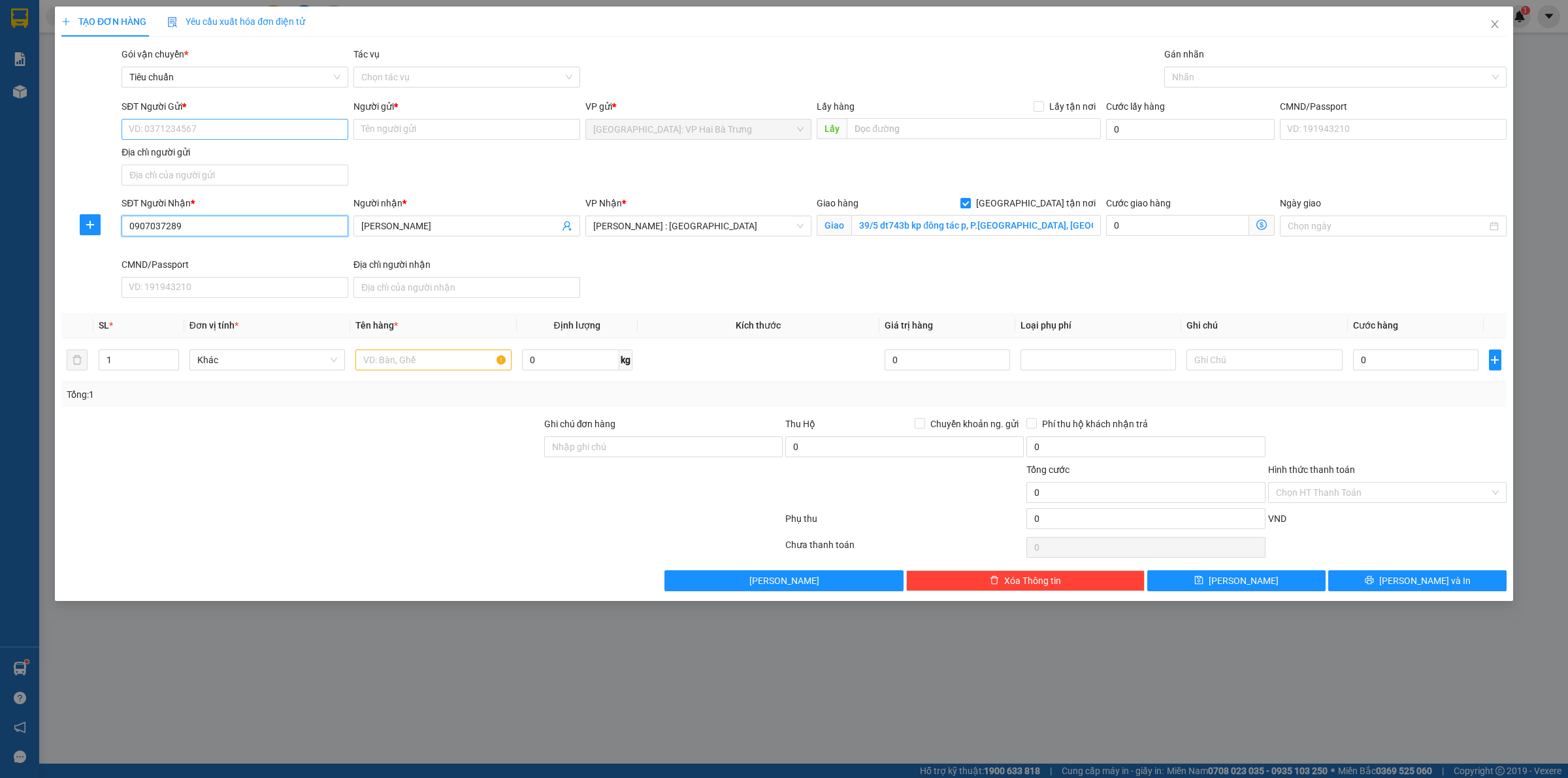
type input "0907037289"
drag, startPoint x: 283, startPoint y: 131, endPoint x: 250, endPoint y: 100, distance: 45.3
click at [283, 129] on input "SĐT Người Gửi *" at bounding box center [235, 129] width 227 height 21
click at [259, 149] on div "0352573130 - [PERSON_NAME]" at bounding box center [235, 156] width 211 height 15
type input "0352573130"
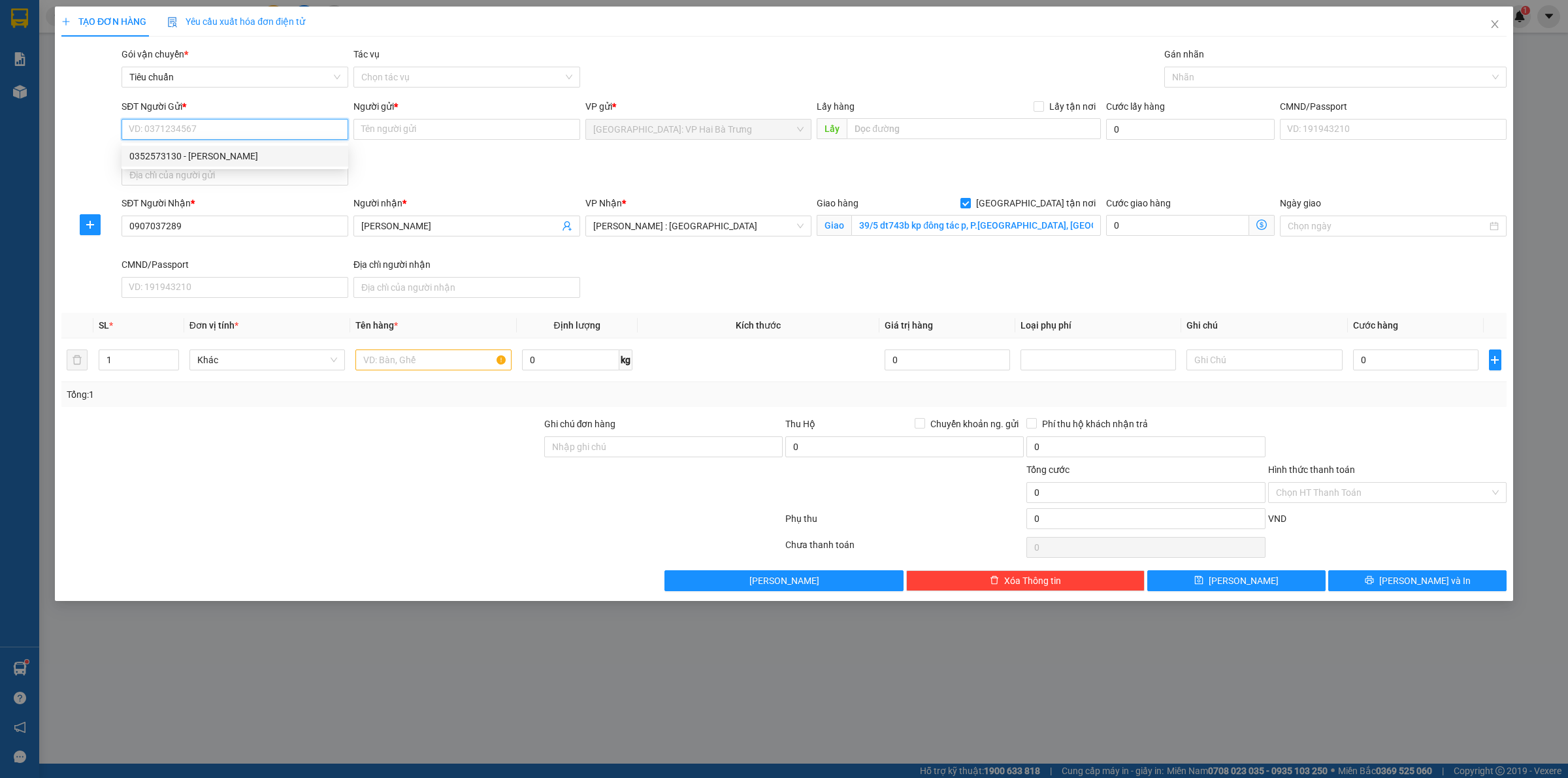
type input "[PERSON_NAME]"
click at [1205, 69] on div at bounding box center [1329, 77] width 323 height 16
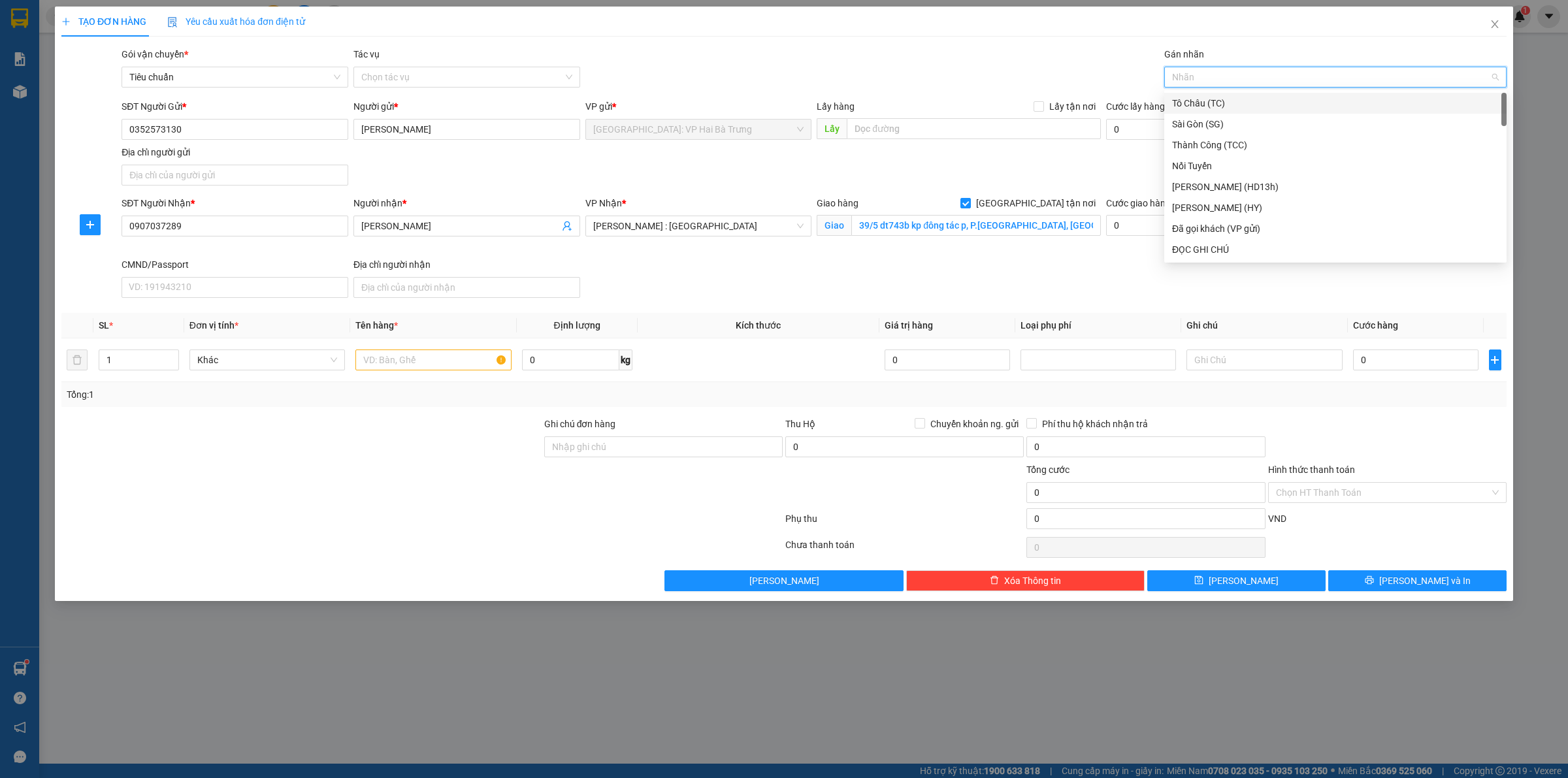
type input "G"
drag, startPoint x: 1192, startPoint y: 247, endPoint x: 1200, endPoint y: 193, distance: 54.6
click at [1195, 237] on div "Sài Gòn (SG) [PERSON_NAME] (TCC) Huy Dương (HD13h) [PERSON_NAME] (HY) Đã gọi kh…" at bounding box center [1335, 198] width 342 height 209
click at [1211, 243] on div "[GEOGRAPHIC_DATA] tận nơi" at bounding box center [1335, 250] width 327 height 15
type input "d"
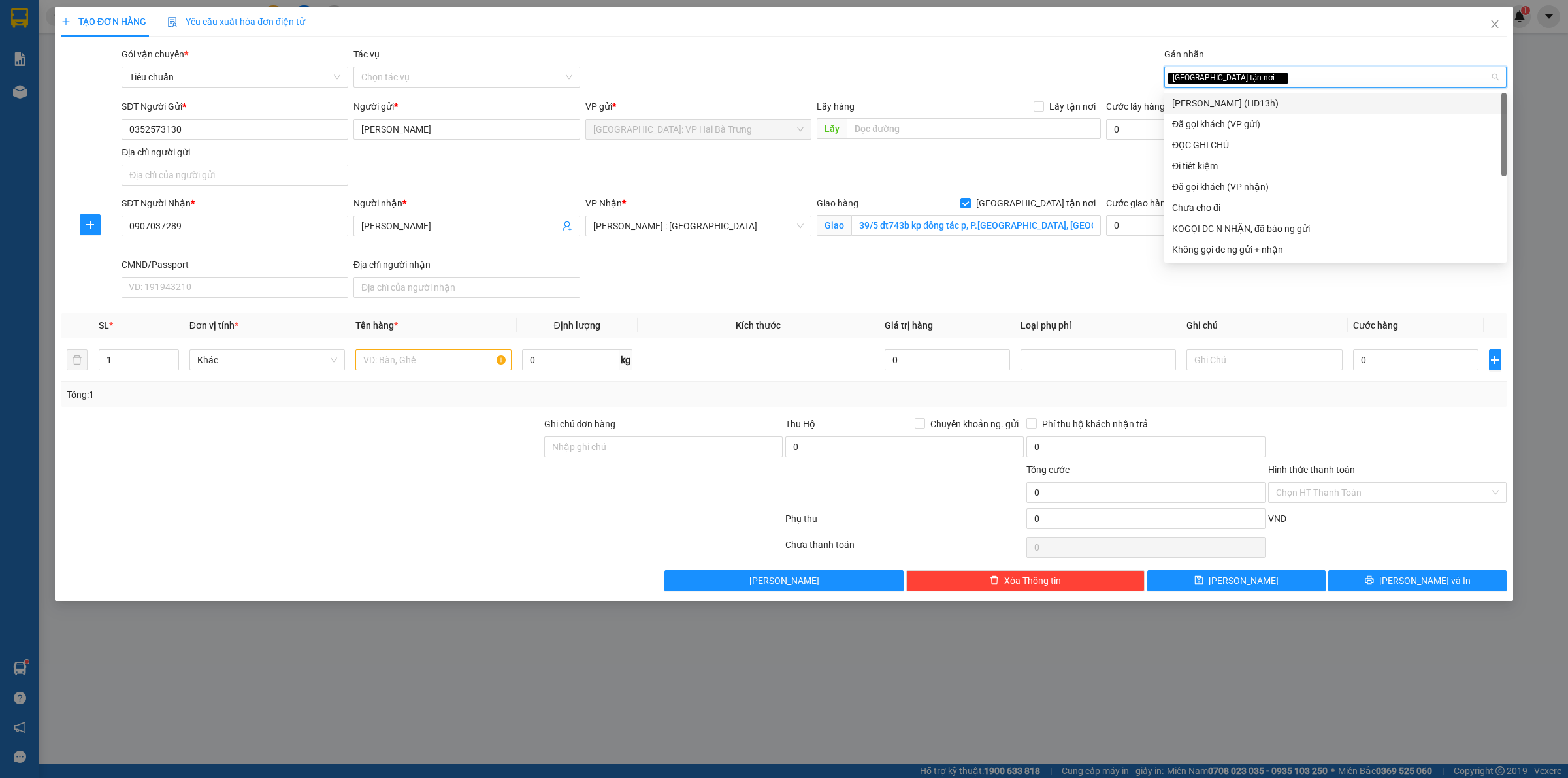
type input "đ"
click at [1236, 121] on div "Đã gọi khách (VP gửi)" at bounding box center [1335, 124] width 327 height 15
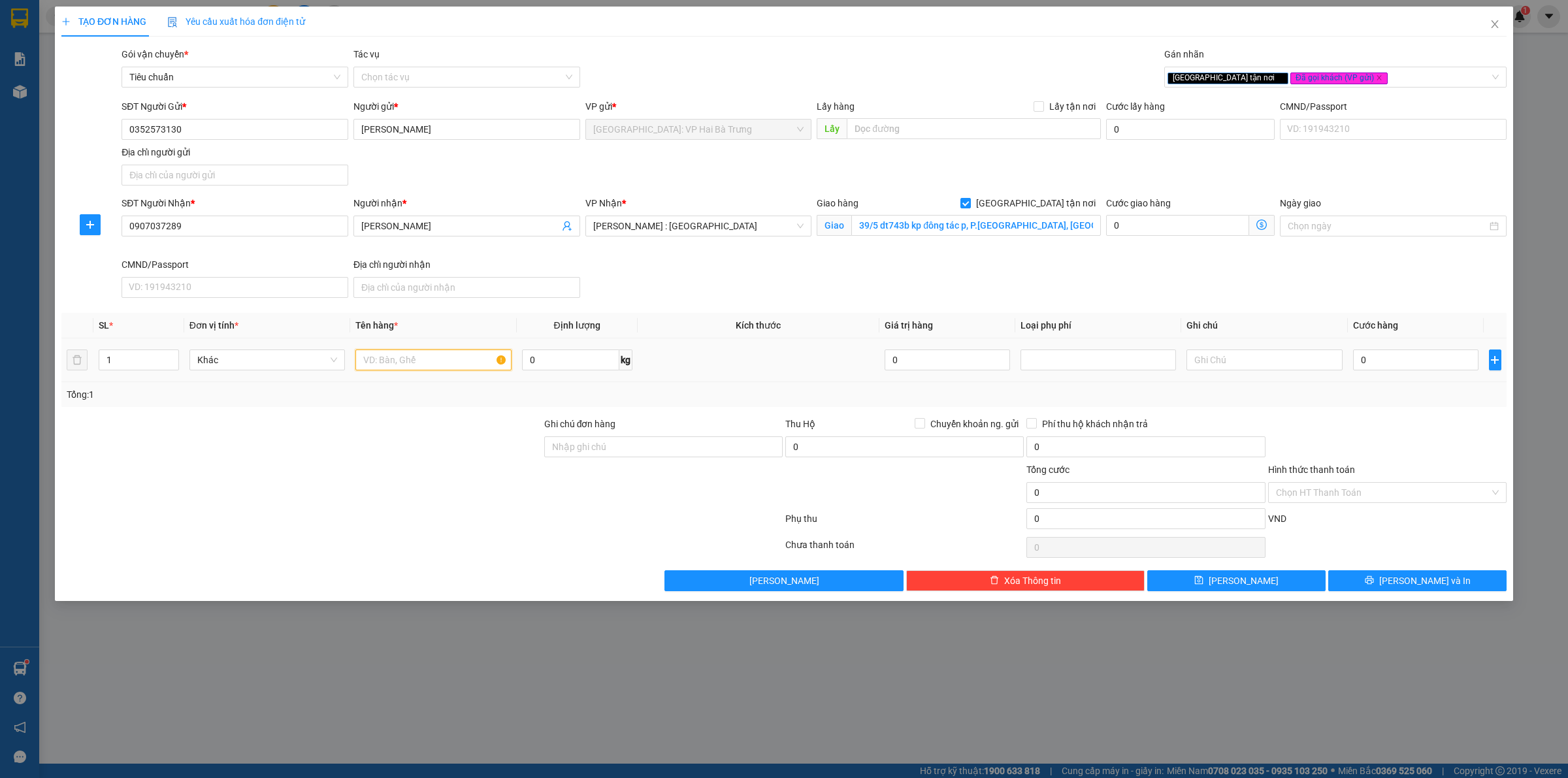
drag, startPoint x: 387, startPoint y: 361, endPoint x: 581, endPoint y: 305, distance: 201.9
click at [390, 361] on input "text" at bounding box center [433, 360] width 155 height 21
type input "1 kiện đóng hòm gỗ"
click at [1396, 364] on input "0" at bounding box center [1415, 360] width 126 height 21
type input "4"
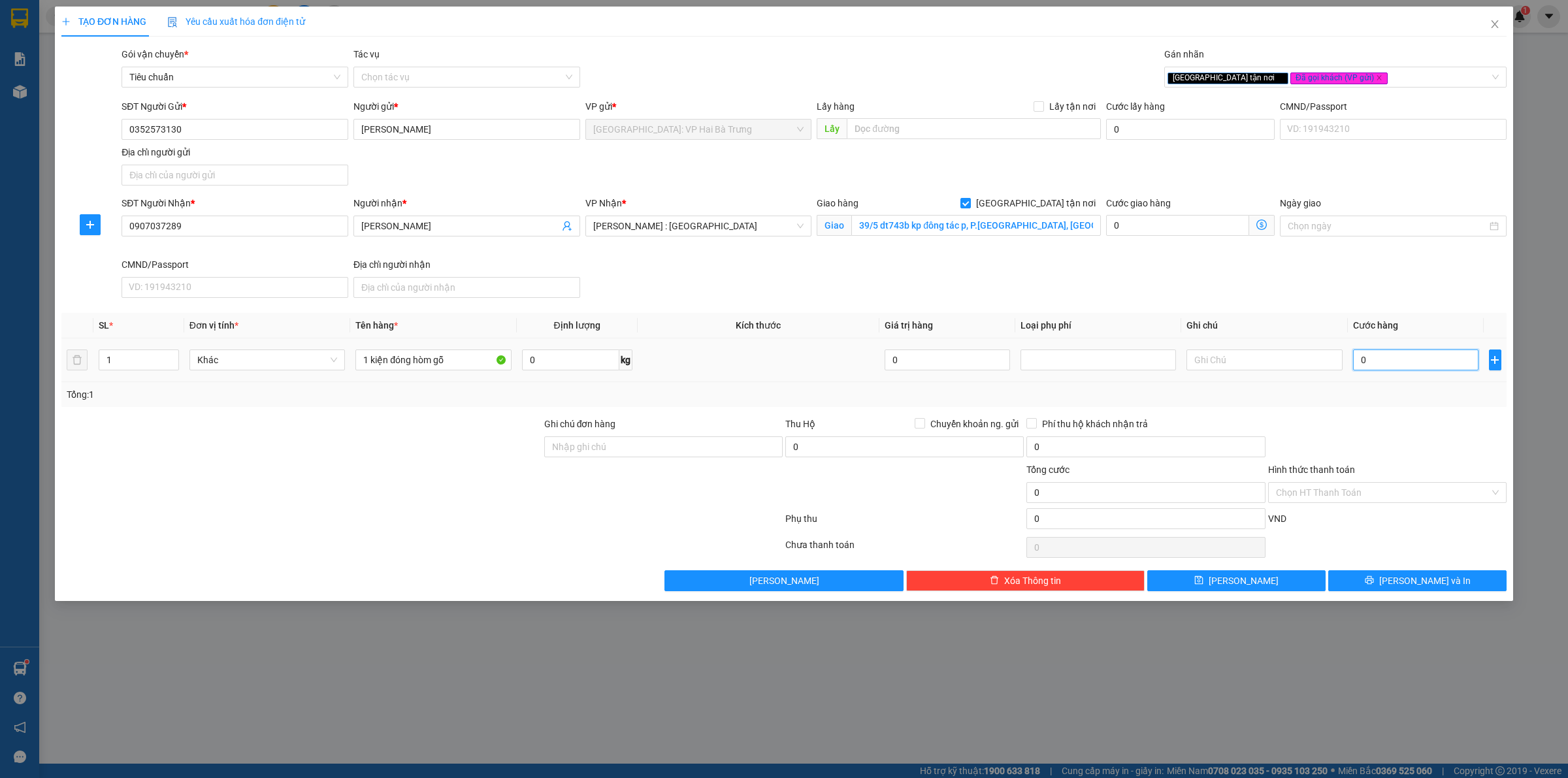
type input "4"
type input "49"
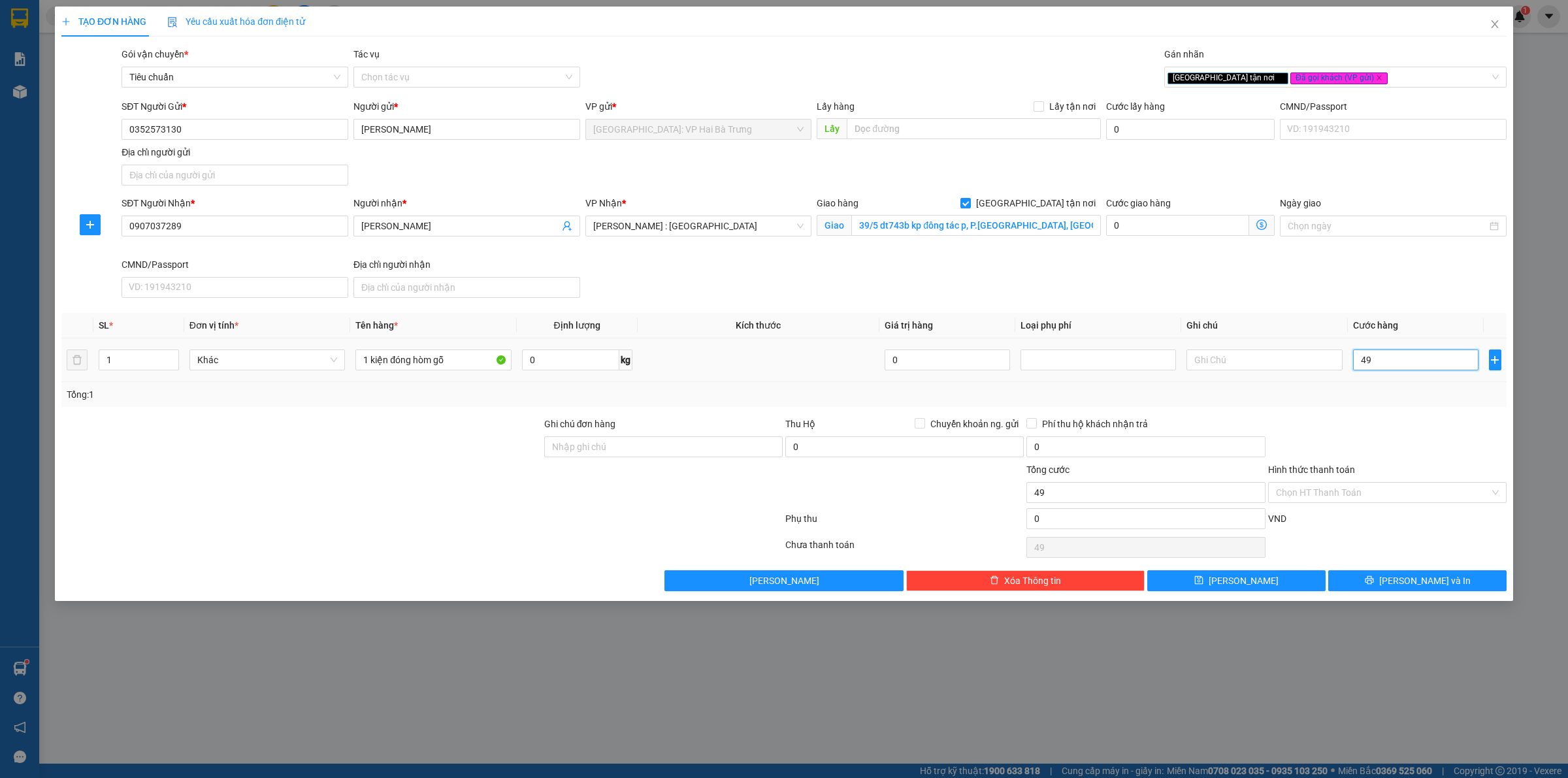
type input "495"
type input "4.950"
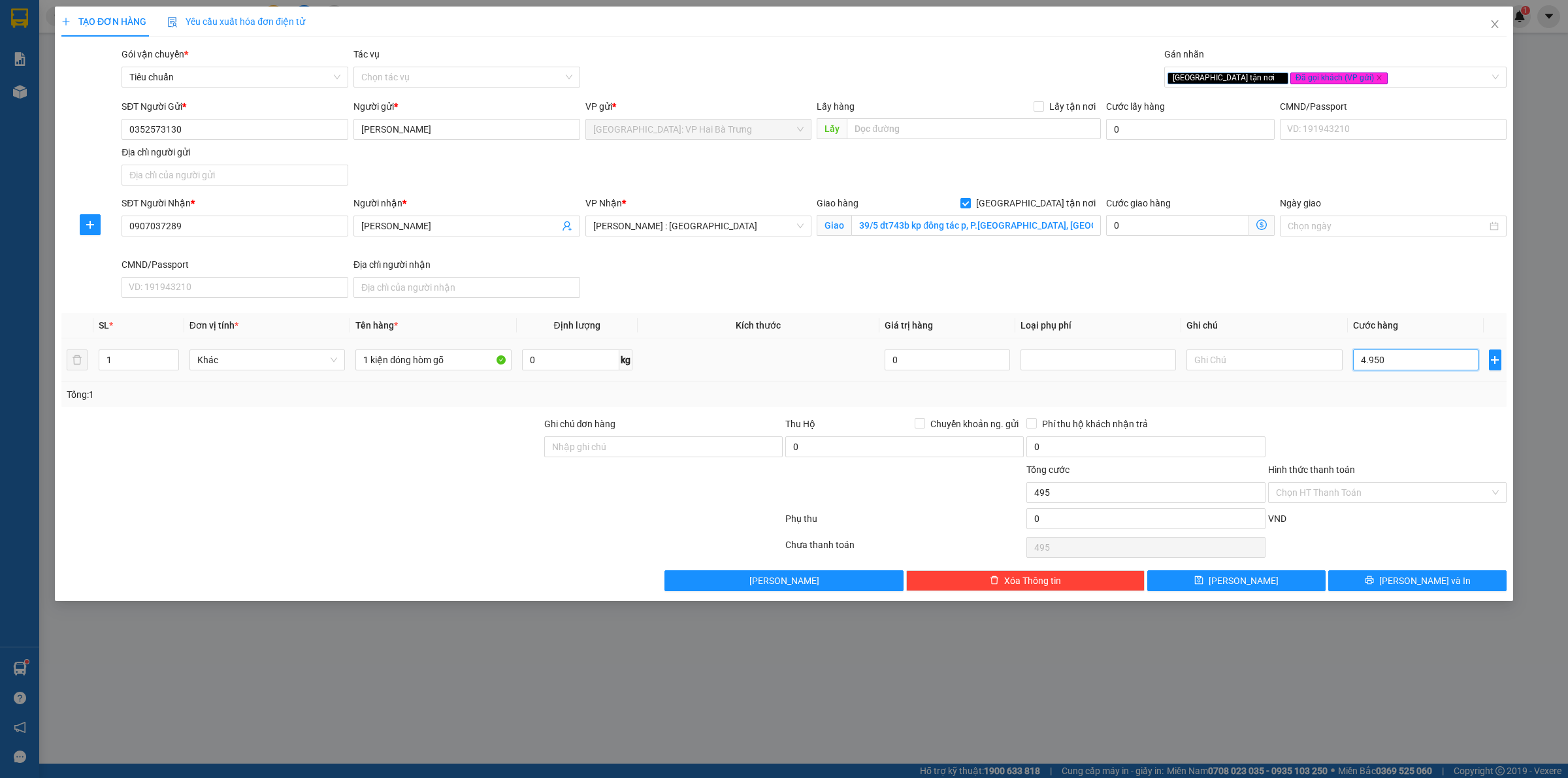
type input "4.950"
type input "49.500"
type input "495.000"
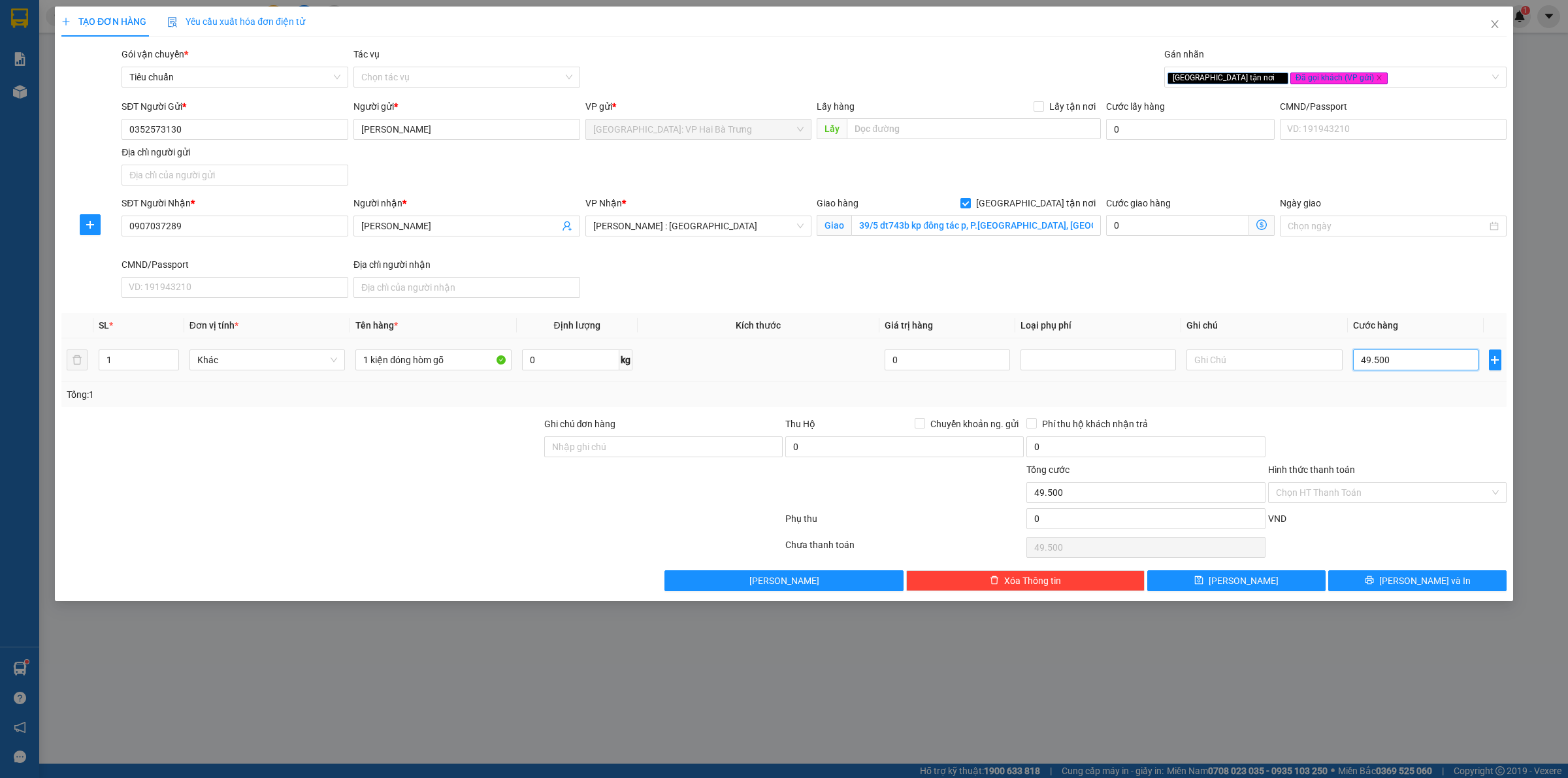
type input "495.000"
click at [1444, 580] on button "[PERSON_NAME] và In" at bounding box center [1418, 580] width 179 height 21
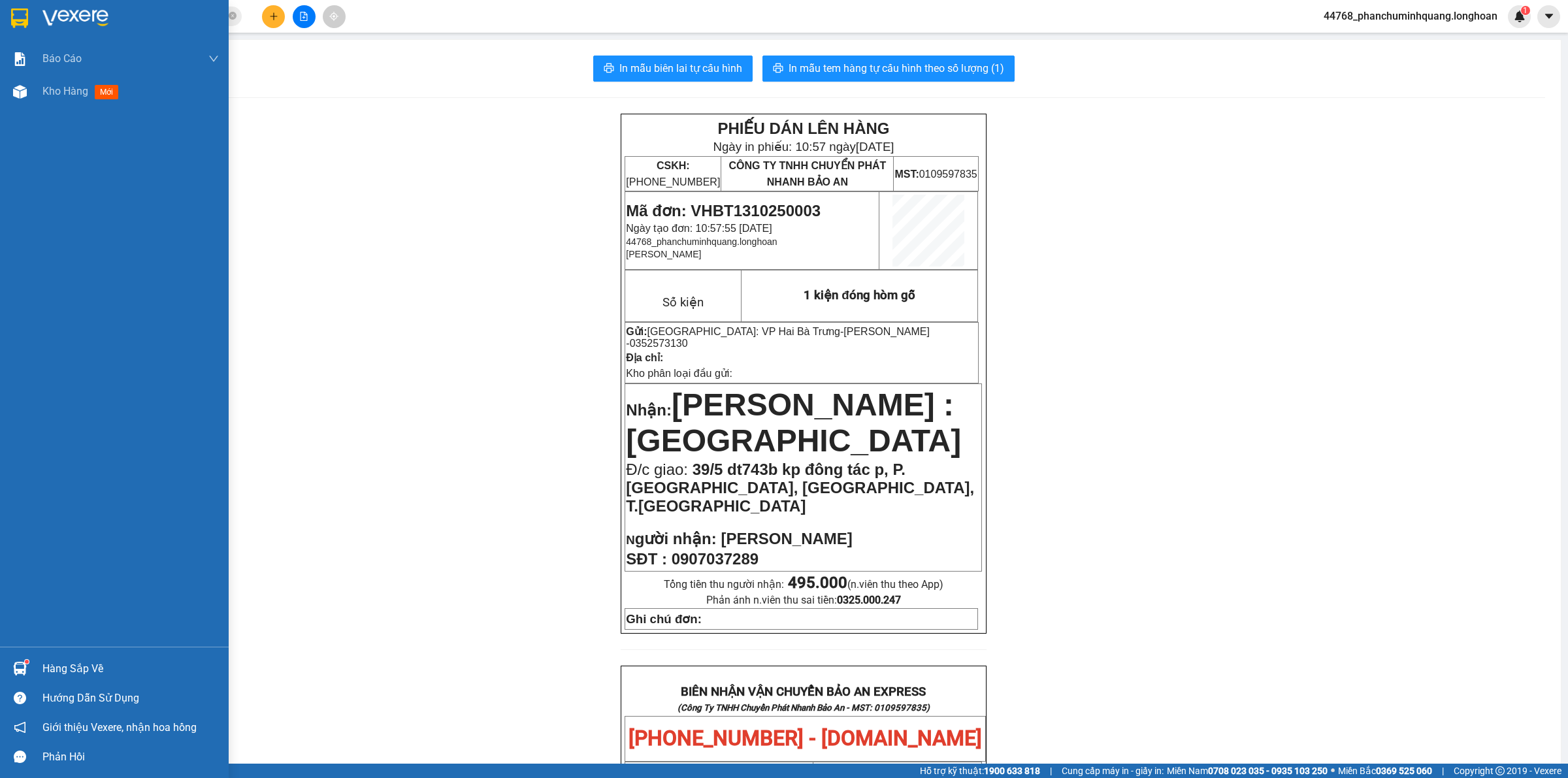
click at [11, 13] on img at bounding box center [19, 18] width 17 height 20
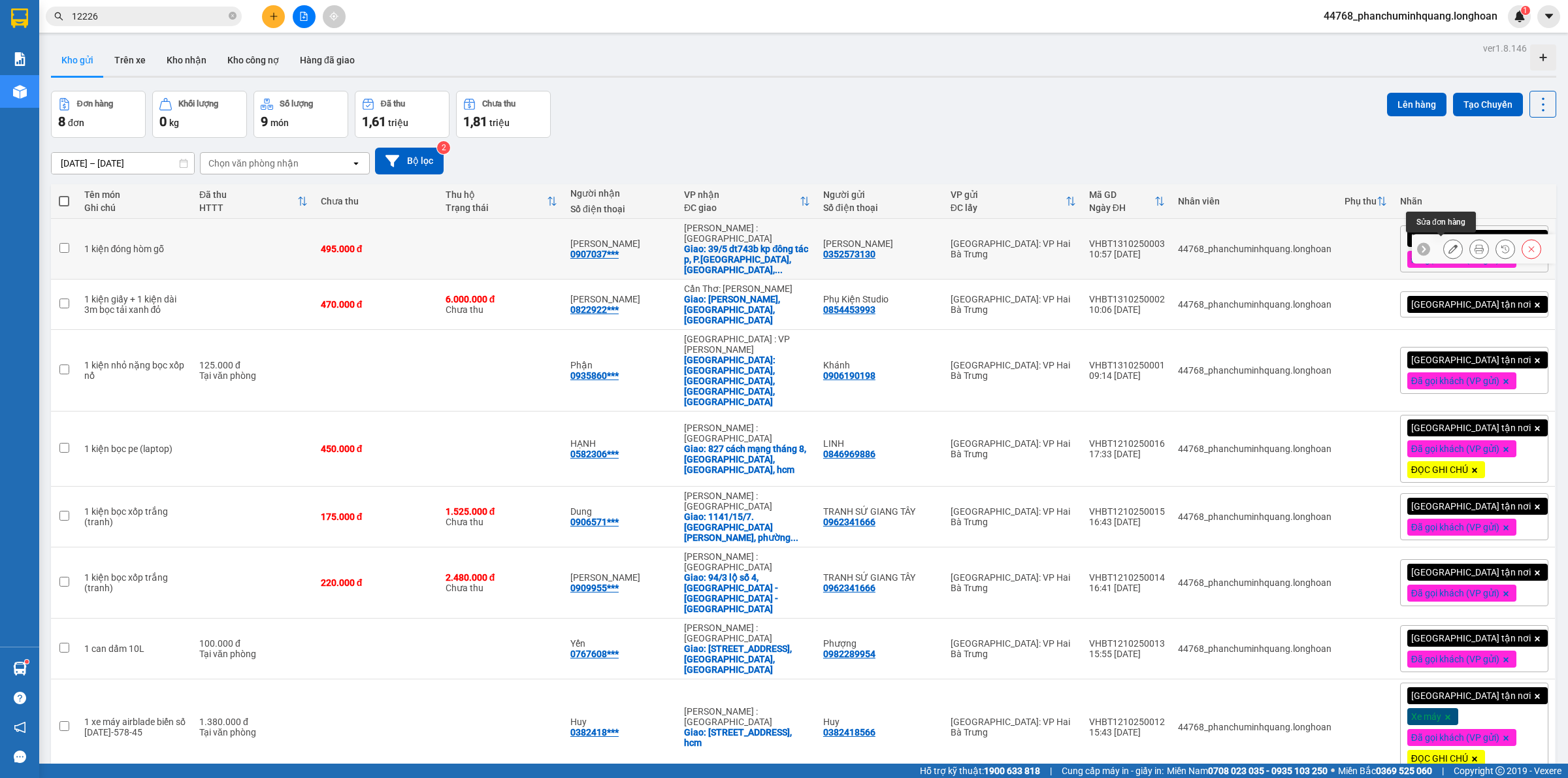
click at [1449, 244] on icon at bounding box center [1453, 248] width 9 height 9
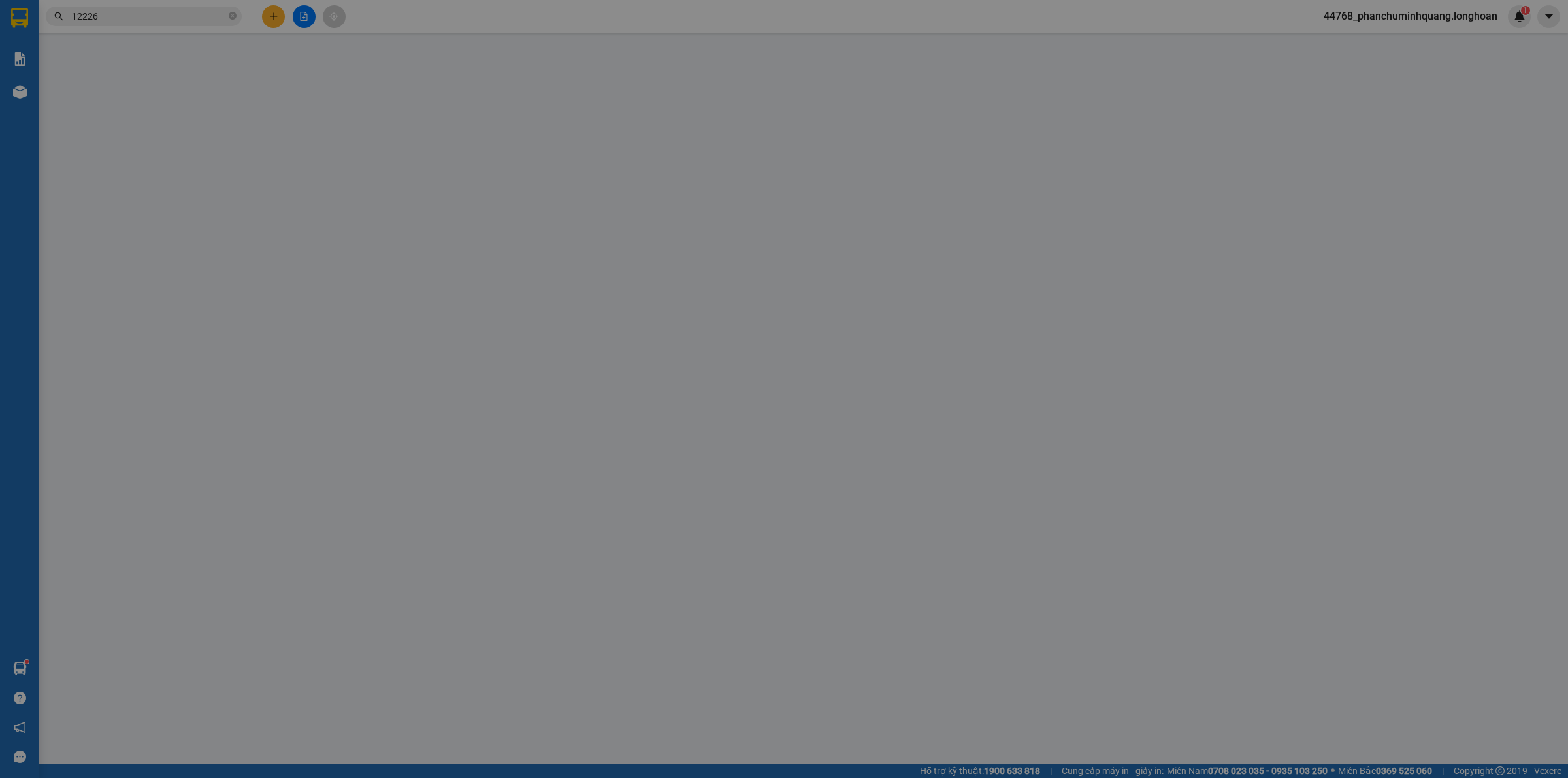
type input "0352573130"
type input "[PERSON_NAME]"
type input "0907037289"
type input "[PERSON_NAME]"
checkbox input "true"
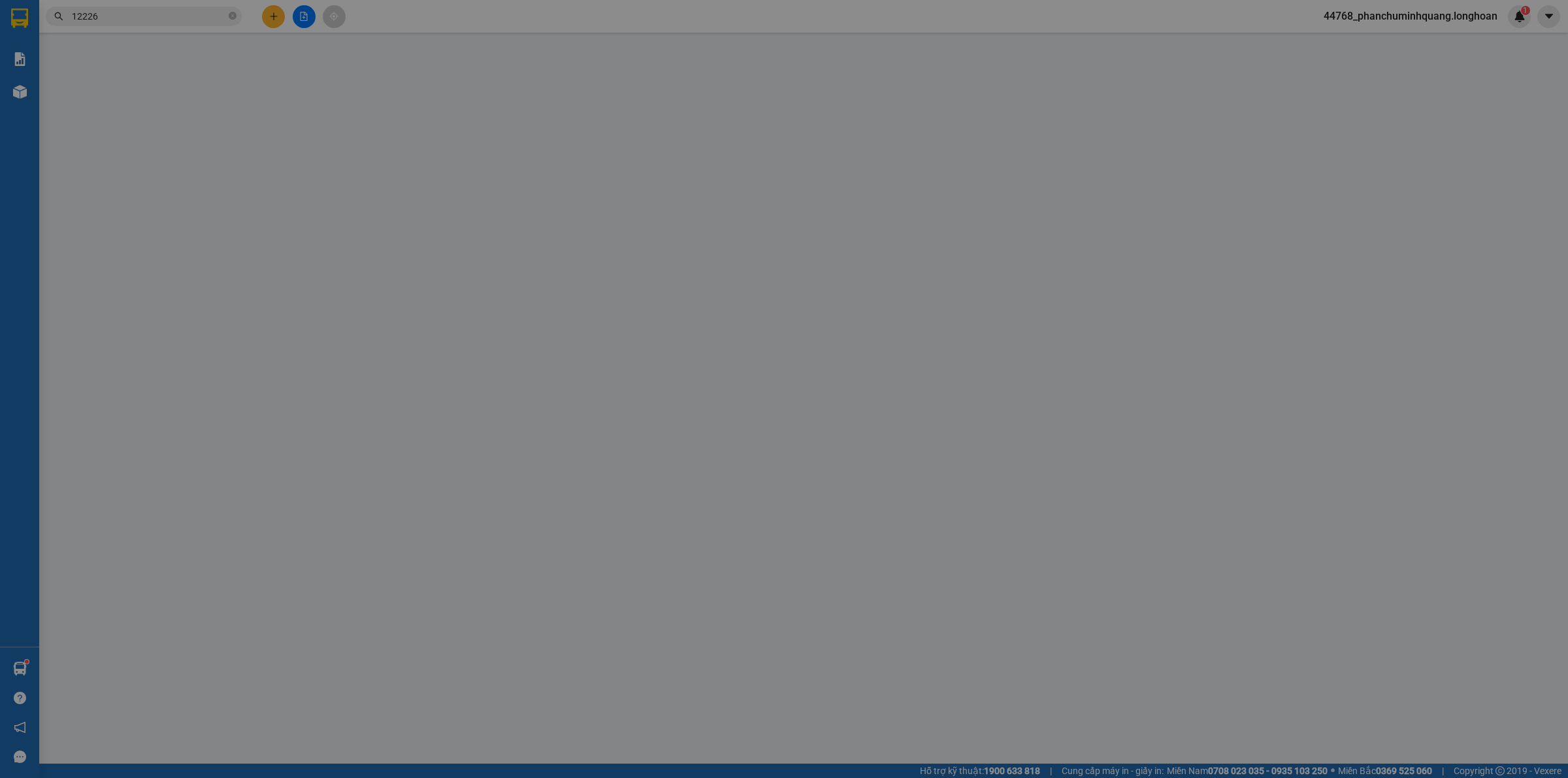
type input "39/5 dt743b kp đông tác p, P.[GEOGRAPHIC_DATA], [GEOGRAPHIC_DATA], T.[GEOGRAPHI…"
type input "0"
type input "495.000"
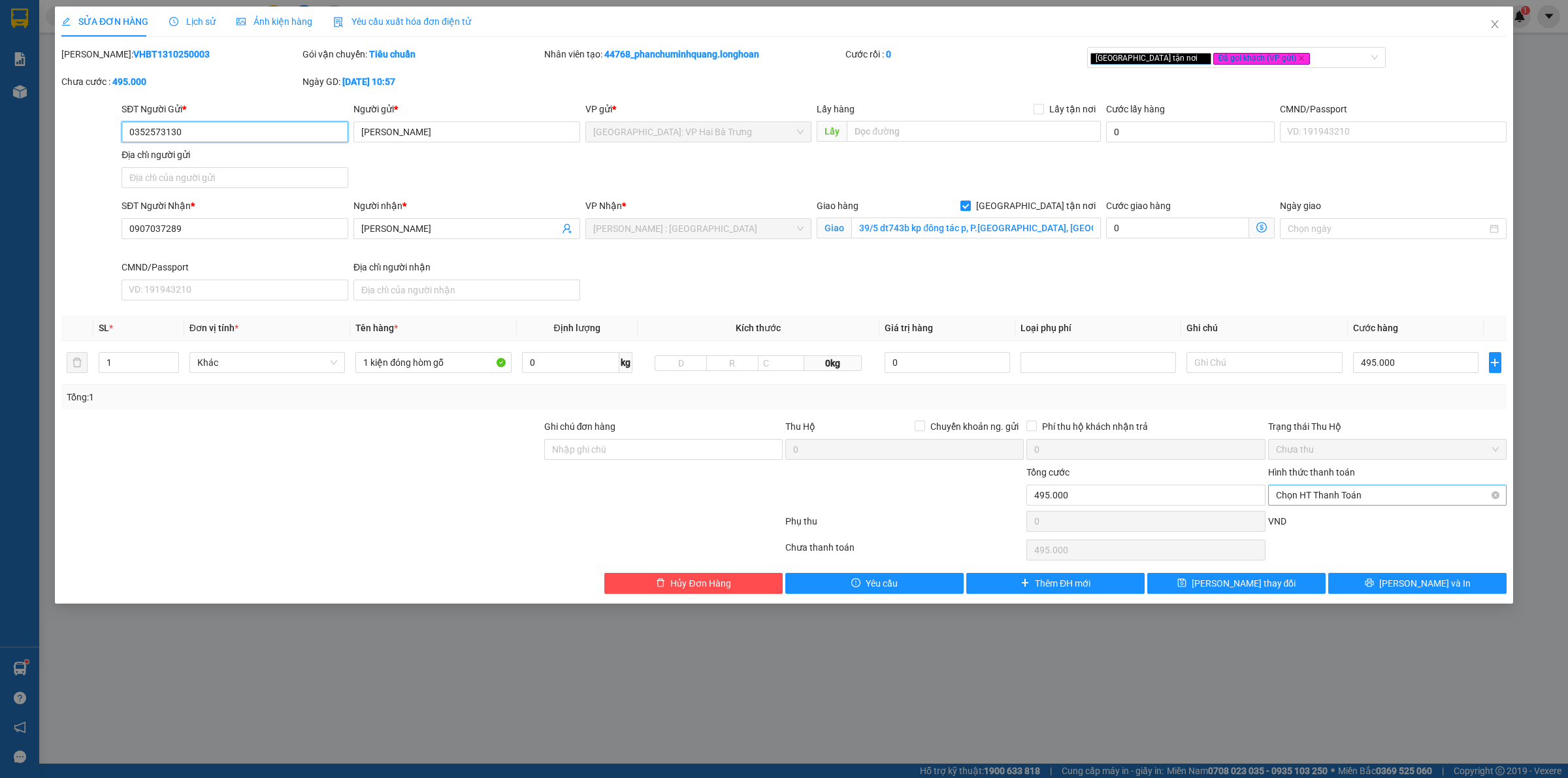
click at [1285, 496] on span "Chọn HT Thanh Toán" at bounding box center [1387, 495] width 223 height 20
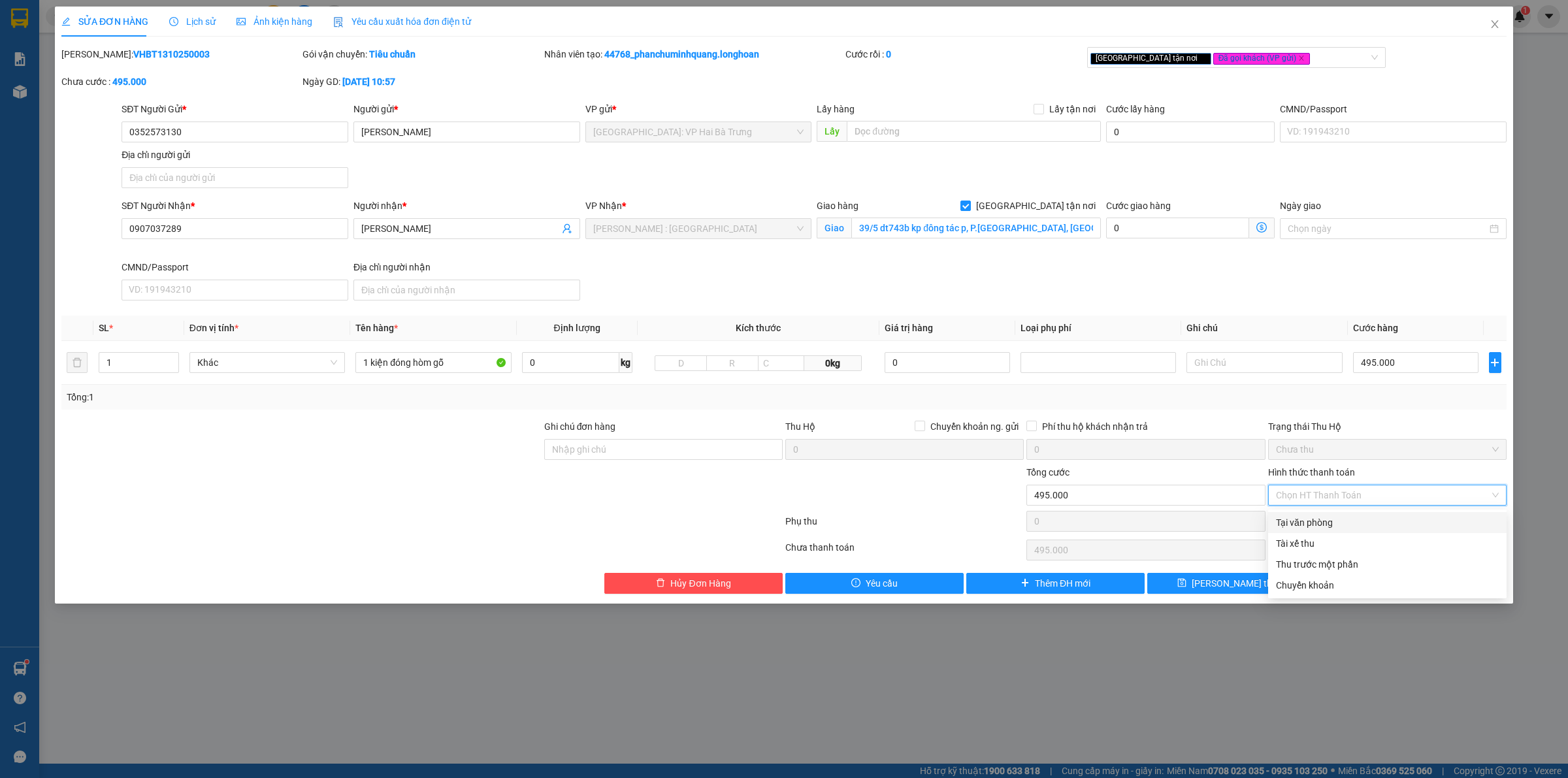
click at [1288, 516] on div "Tại văn phòng" at bounding box center [1387, 523] width 223 height 15
type input "0"
click at [1361, 583] on button "[PERSON_NAME] và In" at bounding box center [1418, 583] width 179 height 21
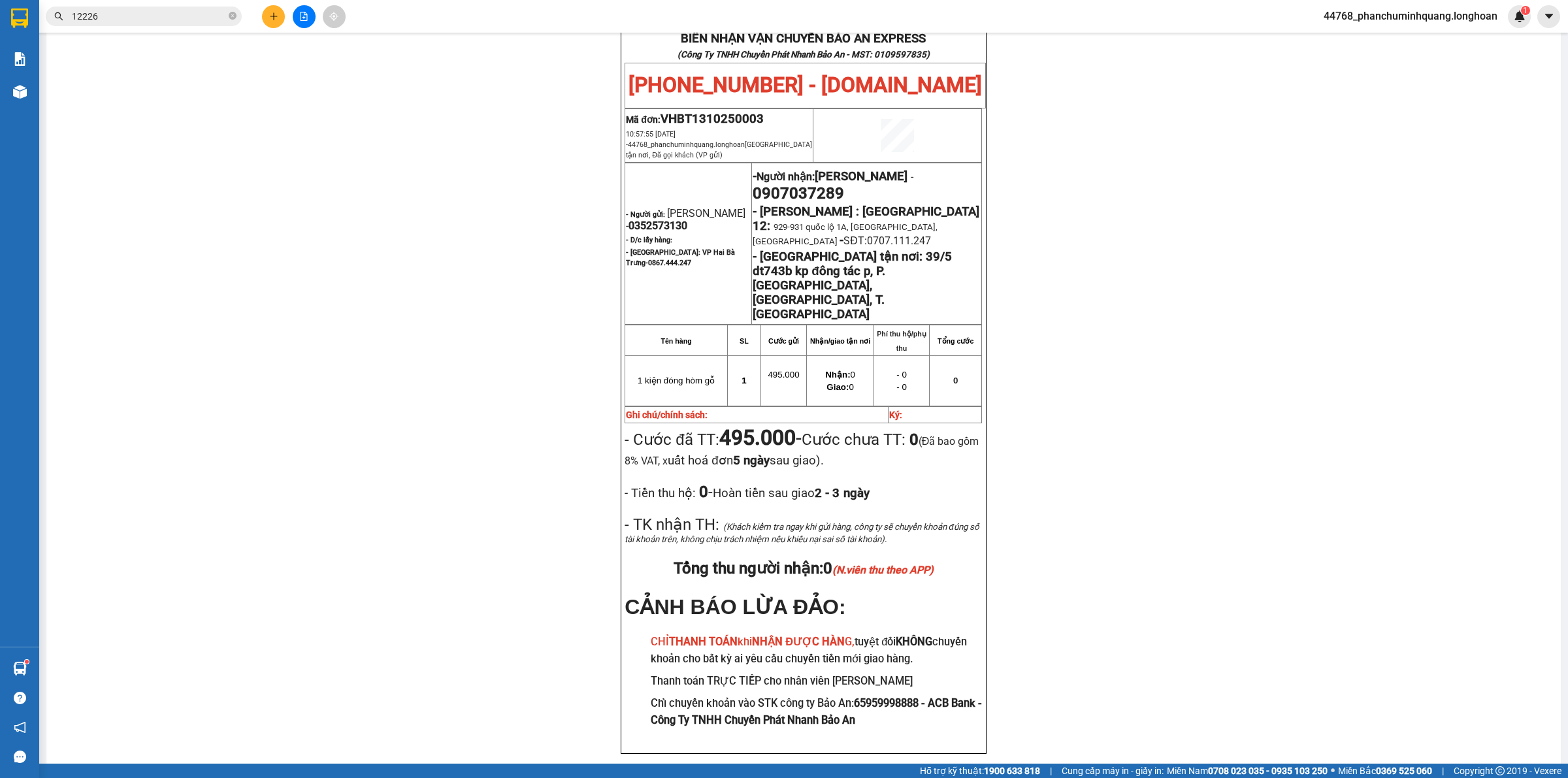
scroll to position [572, 0]
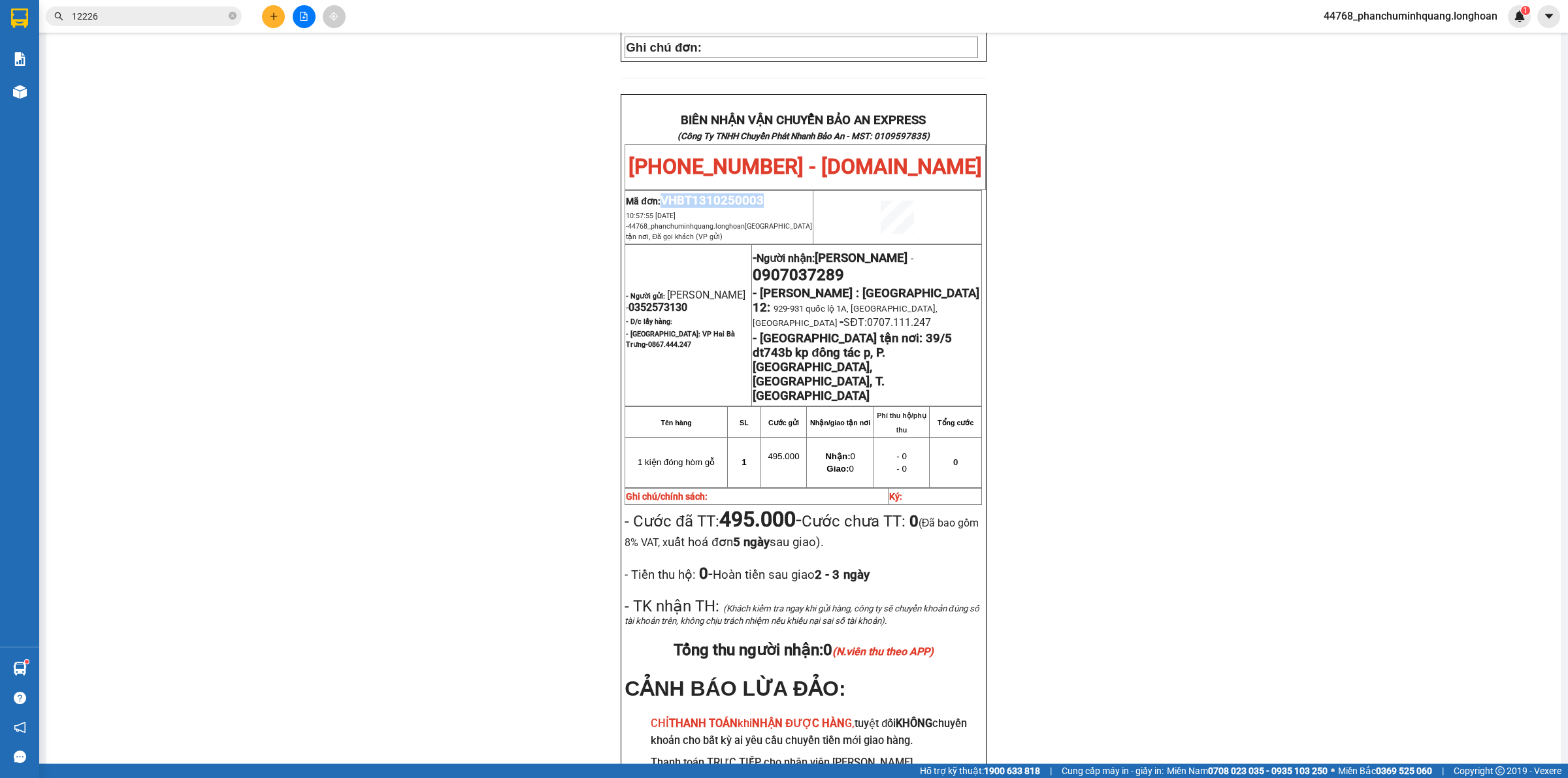
drag, startPoint x: 768, startPoint y: 178, endPoint x: 660, endPoint y: 178, distance: 108.0
click at [660, 193] on p "Mã đơn: VHBT1310250003" at bounding box center [719, 200] width 186 height 15
copy span "VHBT1310250003"
click at [270, 15] on icon "plus" at bounding box center [274, 16] width 9 height 9
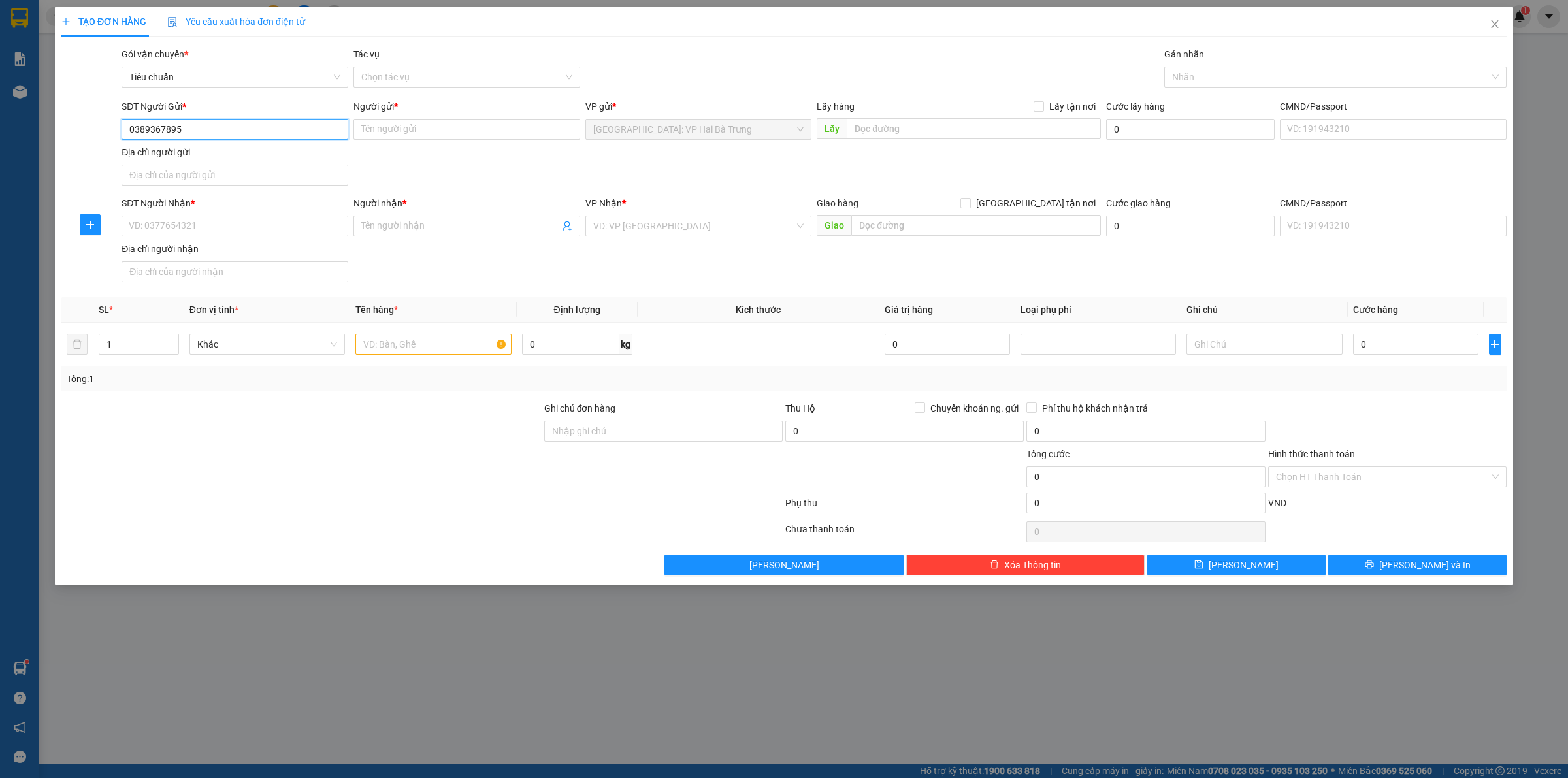
type input "0389367895"
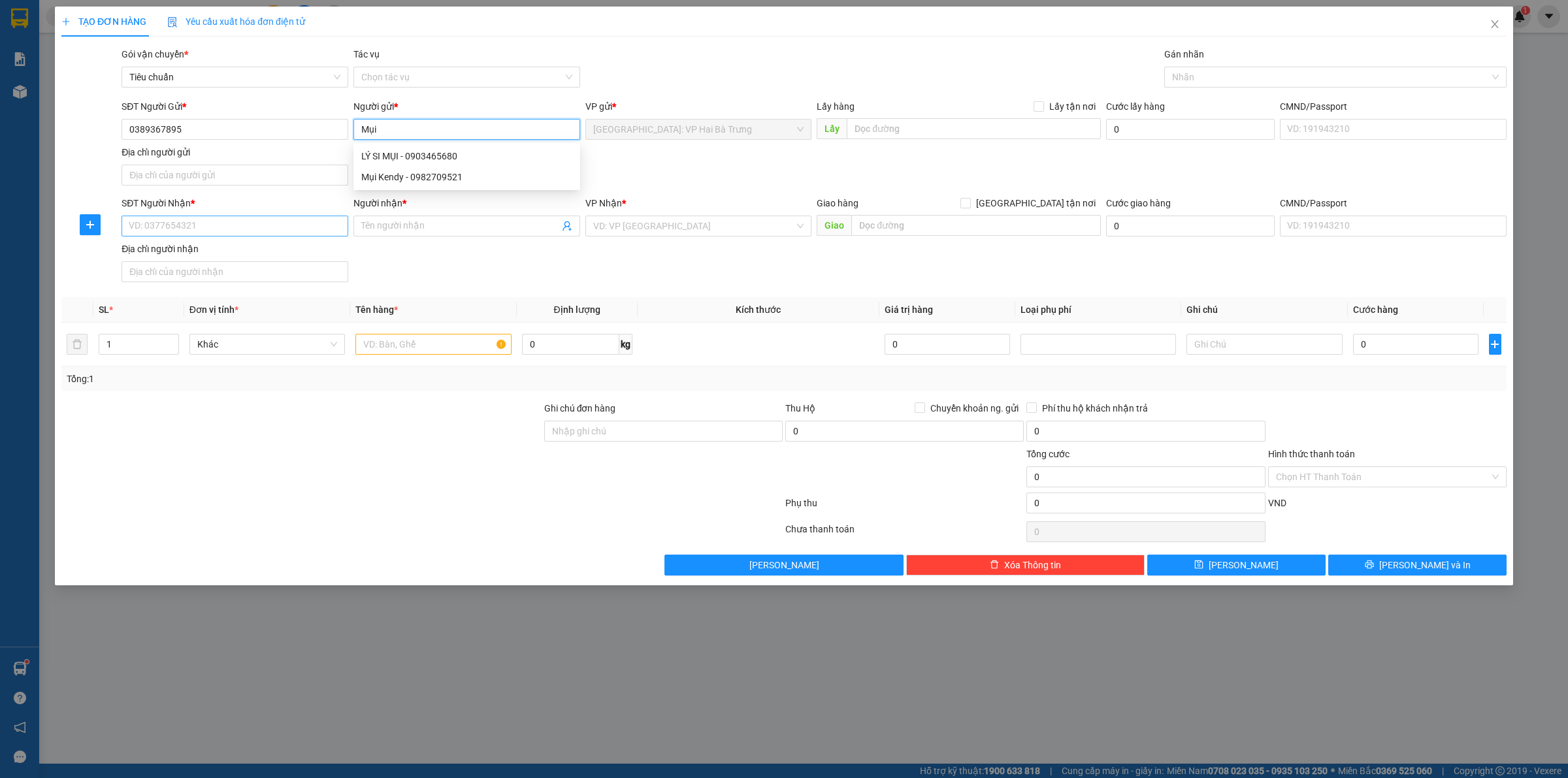
type input "Mụi"
click at [289, 227] on input "SĐT Người Nhận *" at bounding box center [235, 226] width 227 height 21
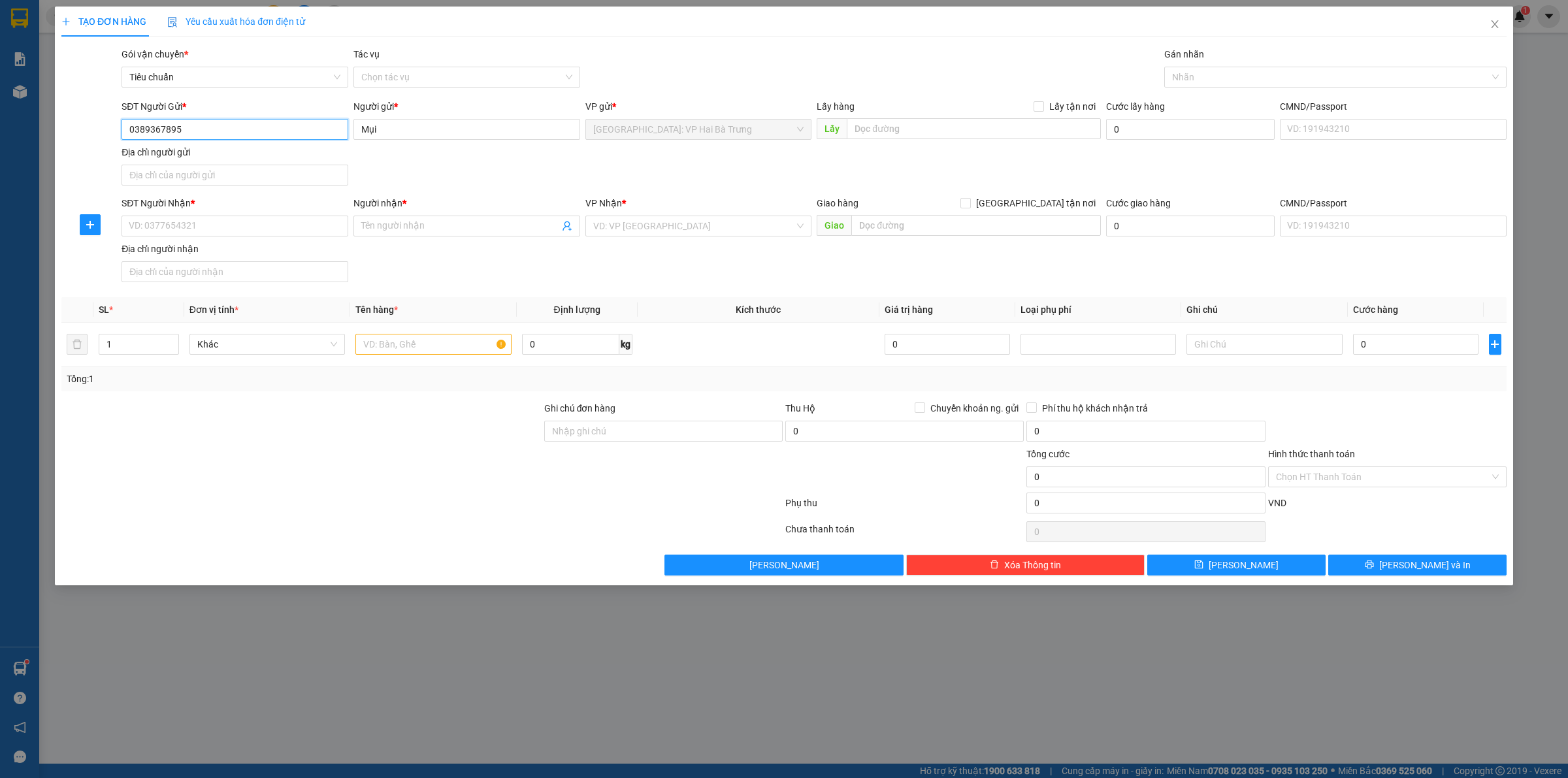
click at [284, 134] on input "0389367895" at bounding box center [235, 129] width 227 height 21
click at [322, 233] on input "SĐT Người Nhận *" at bounding box center [235, 226] width 227 height 21
paste input "0389367895"
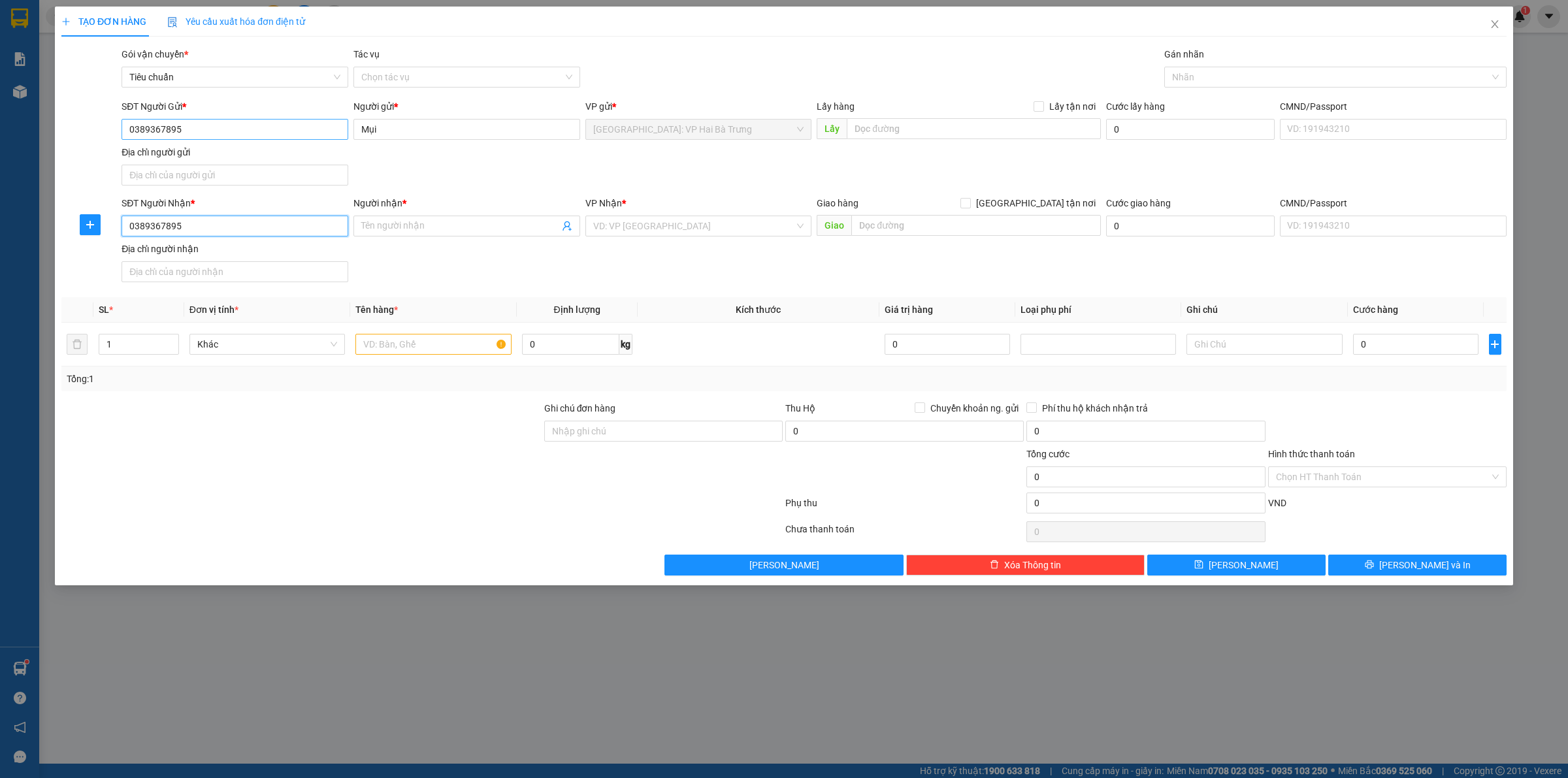
type input "0389367895"
click at [292, 127] on input "0389367895" at bounding box center [235, 129] width 227 height 21
drag, startPoint x: 292, startPoint y: 127, endPoint x: 280, endPoint y: 140, distance: 17.7
click at [291, 128] on input "0389367895" at bounding box center [235, 129] width 227 height 21
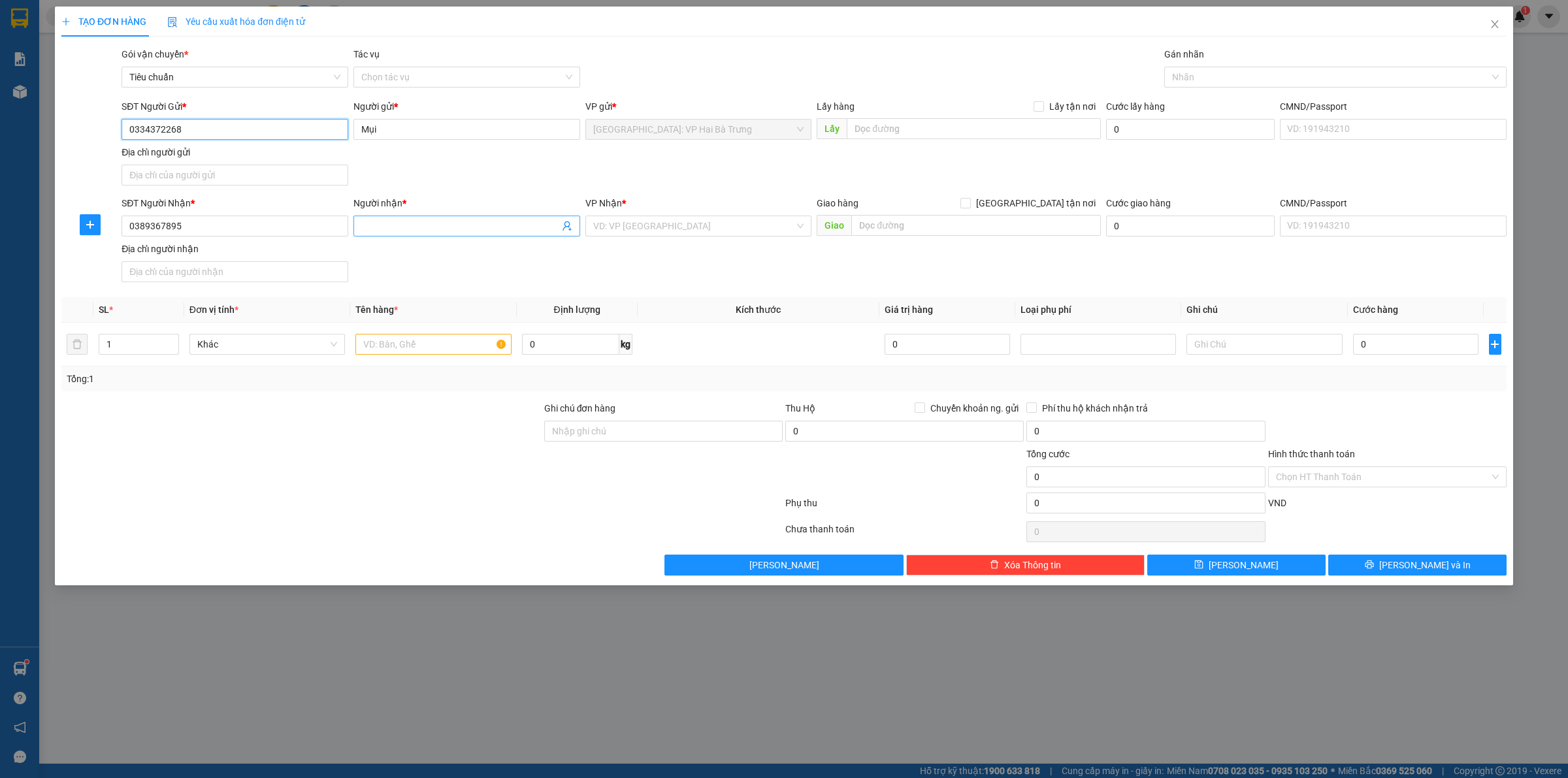
type input "0334372268"
click at [435, 222] on input "Người nhận *" at bounding box center [460, 226] width 198 height 15
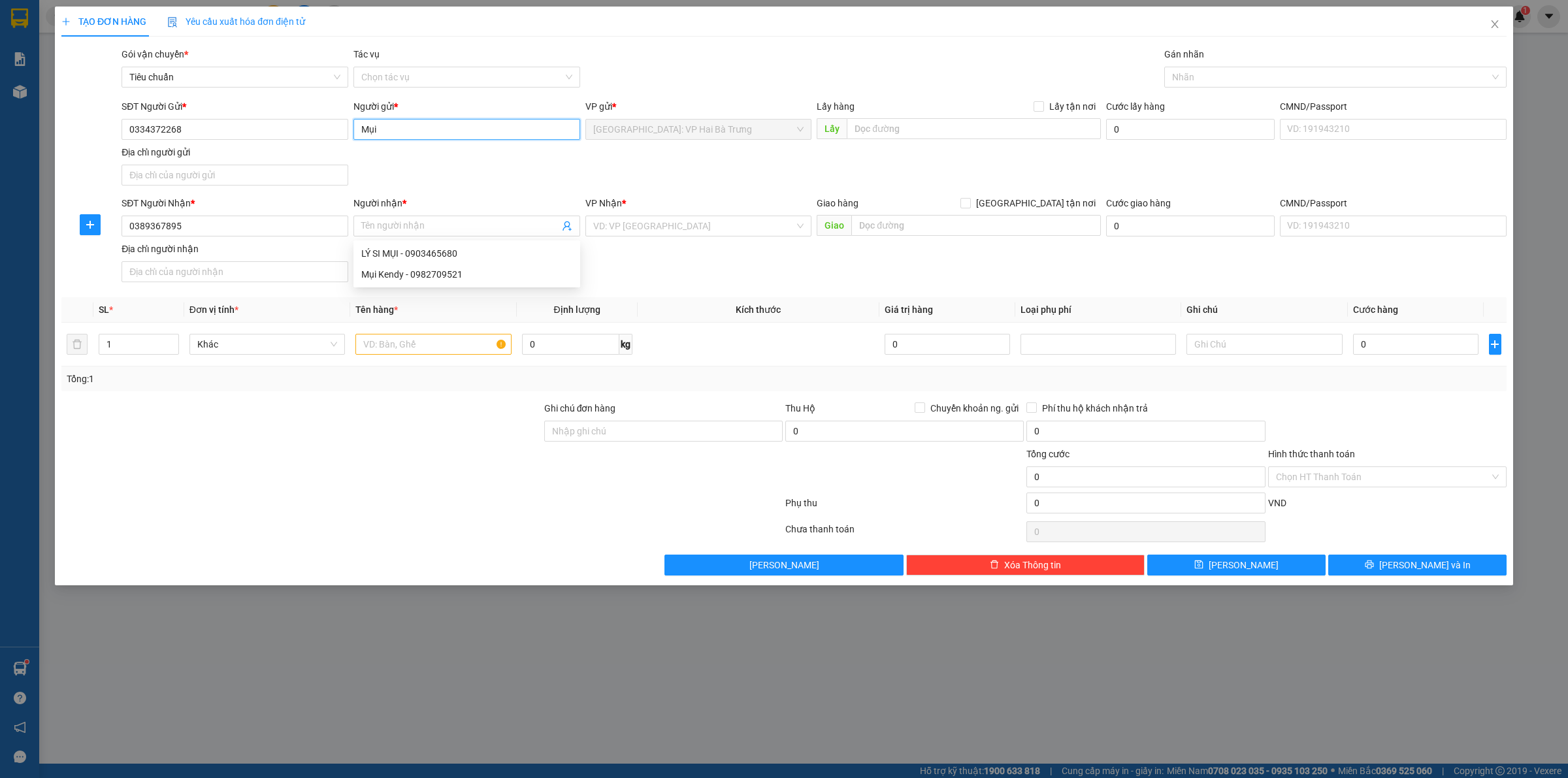
click at [464, 121] on input "Mụi" at bounding box center [467, 129] width 227 height 21
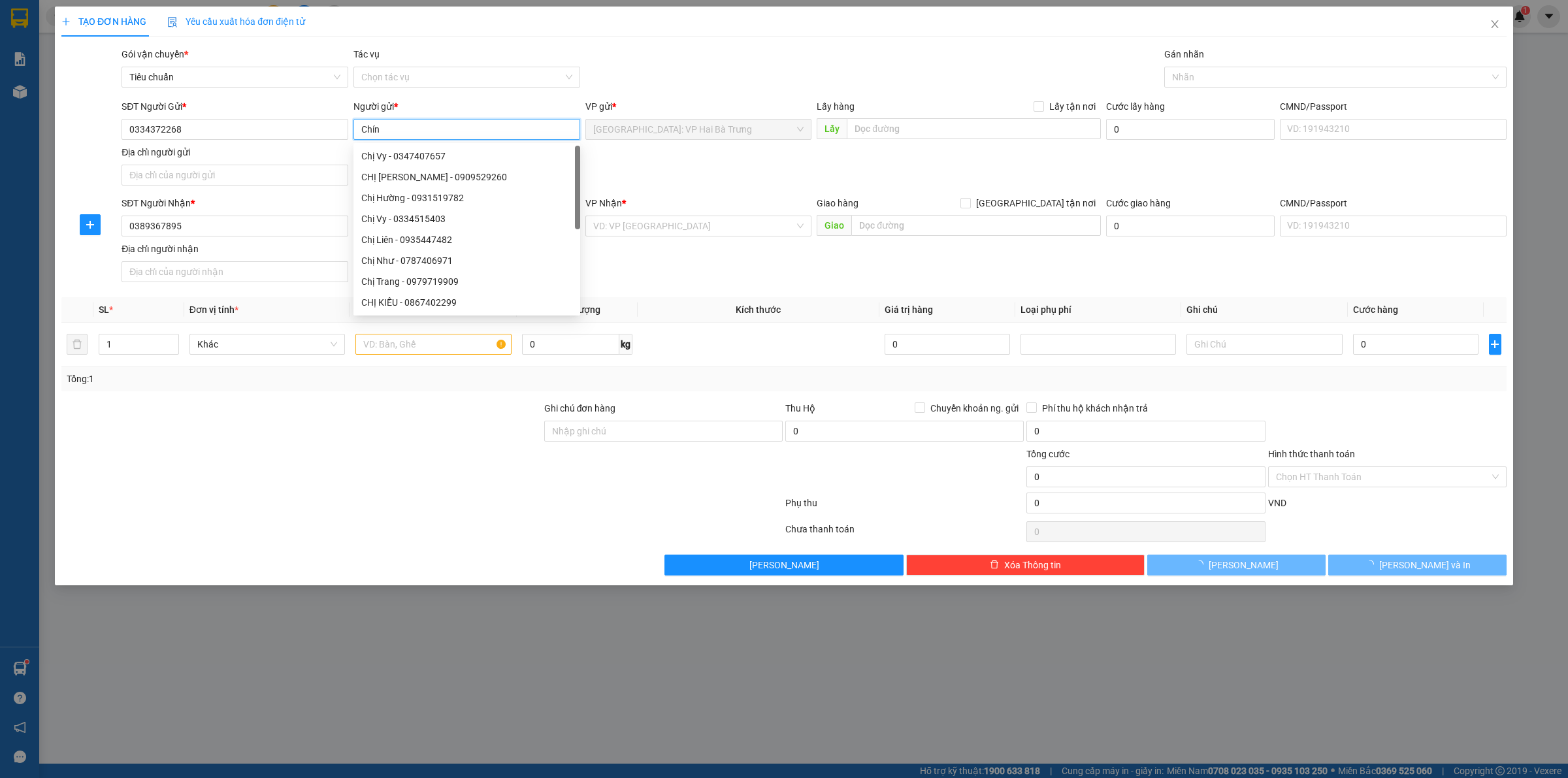
type input "Chín"
click at [687, 190] on div "SĐT Người Gửi * 0334372268 Người gửi * Chín VP gửi * [GEOGRAPHIC_DATA]: VP Hai …" at bounding box center [815, 145] width 1391 height 92
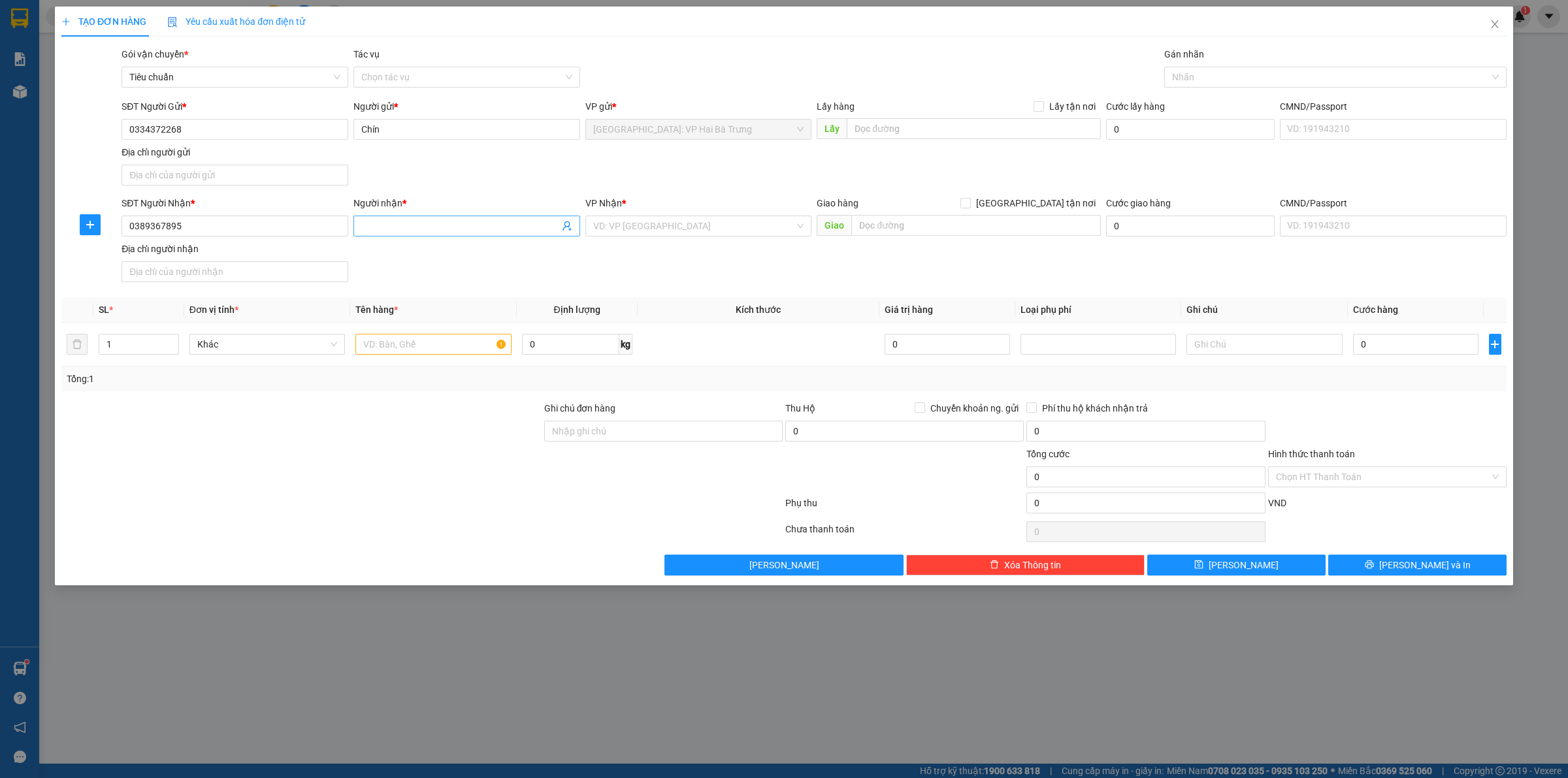
click at [525, 227] on input "Người nhận *" at bounding box center [460, 226] width 198 height 15
type input "Mụi"
click at [1050, 203] on span "[GEOGRAPHIC_DATA] tận nơi" at bounding box center [1035, 203] width 130 height 15
click at [970, 203] on input "[GEOGRAPHIC_DATA] tận nơi" at bounding box center [965, 202] width 9 height 9
checkbox input "true"
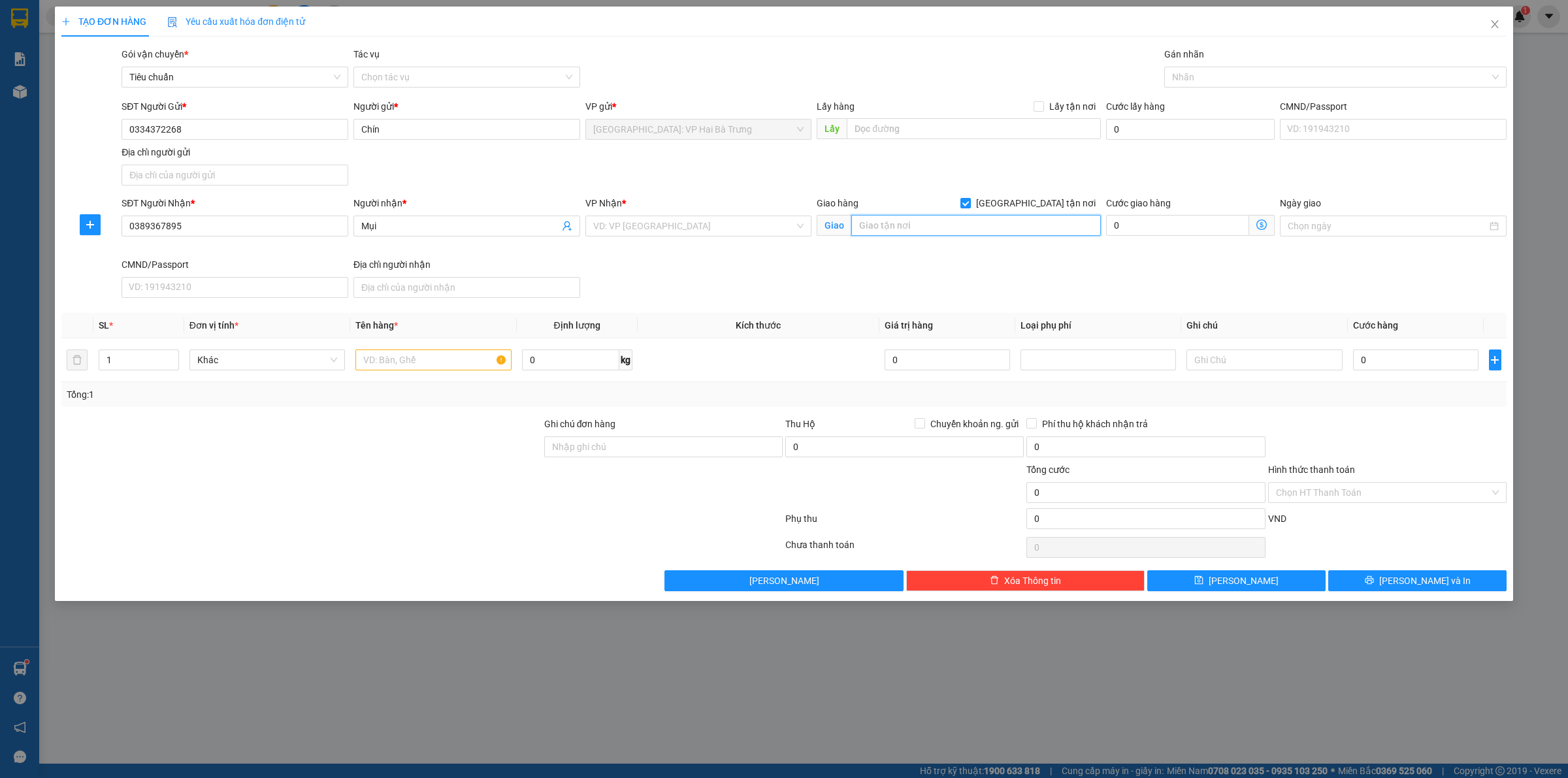
click at [1023, 222] on input "text" at bounding box center [977, 225] width 250 height 21
type input "3"
type input "6"
click at [701, 217] on input "search" at bounding box center [695, 226] width 202 height 20
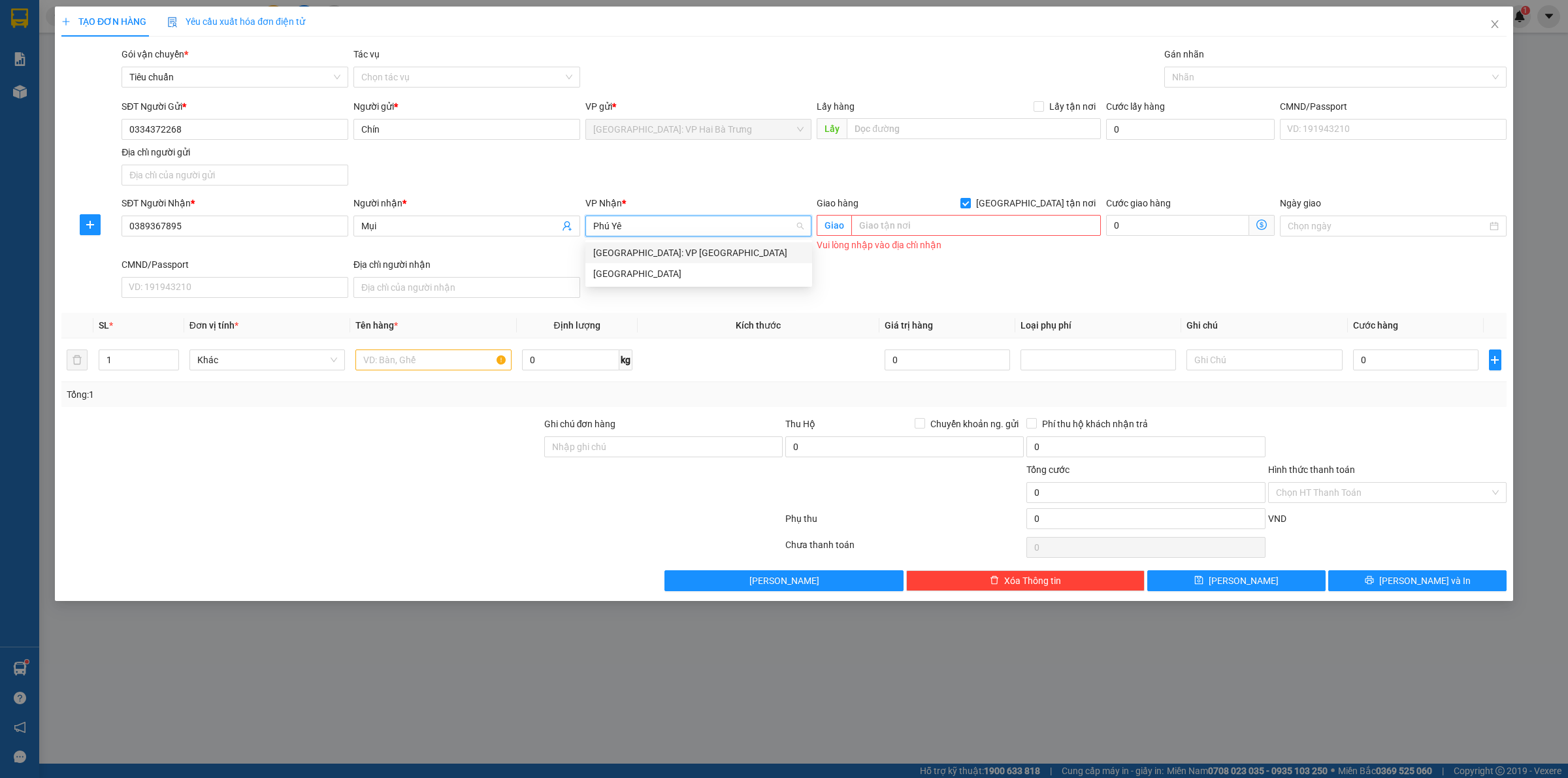
type input "[GEOGRAPHIC_DATA]"
click at [756, 275] on div "[GEOGRAPHIC_DATA]" at bounding box center [699, 274] width 211 height 15
click at [970, 207] on input "[GEOGRAPHIC_DATA] tận nơi" at bounding box center [965, 202] width 9 height 9
checkbox input "false"
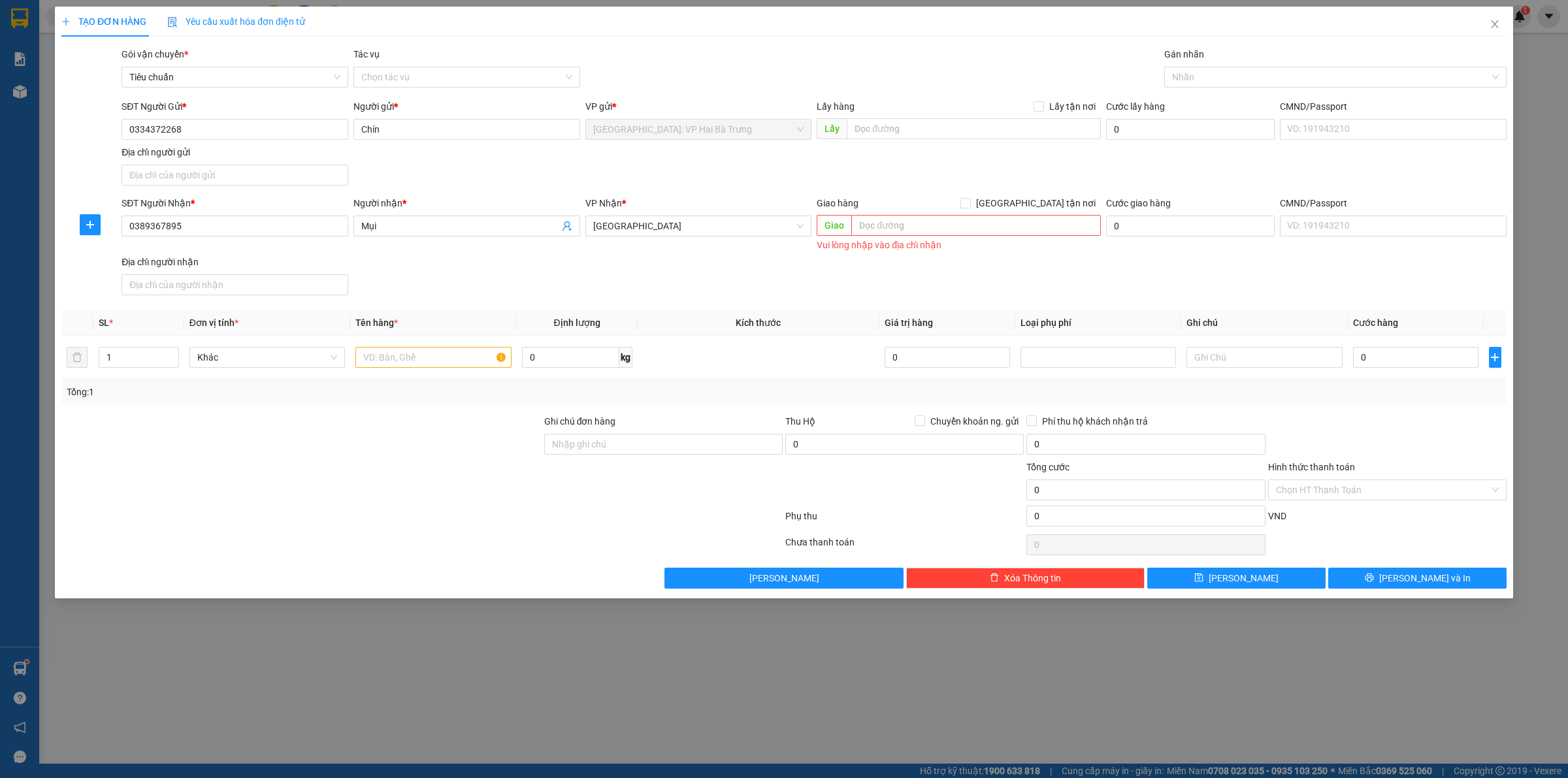
click at [935, 263] on div "SĐT Người Nhận * 0389367895 Người nhận * Mụi VP Nhận * [GEOGRAPHIC_DATA] hàng […" at bounding box center [815, 248] width 1391 height 105
type input "2"
click at [172, 352] on span "up" at bounding box center [171, 354] width 8 height 8
click at [458, 354] on input "text" at bounding box center [433, 357] width 155 height 21
click at [1312, 81] on div at bounding box center [1329, 77] width 323 height 16
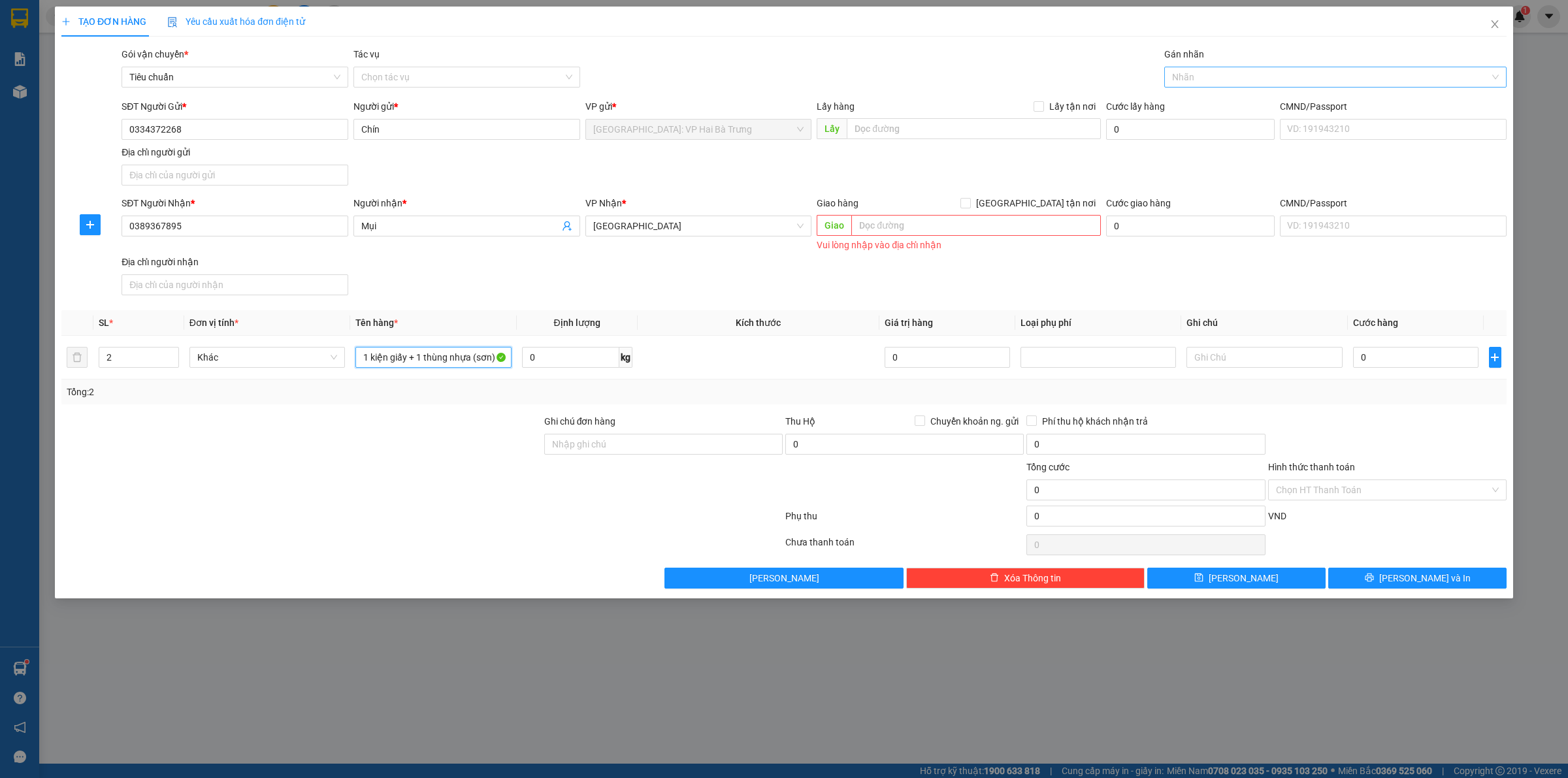
type input "1 kiện giấy + 1 thùng nhựa (sơn)"
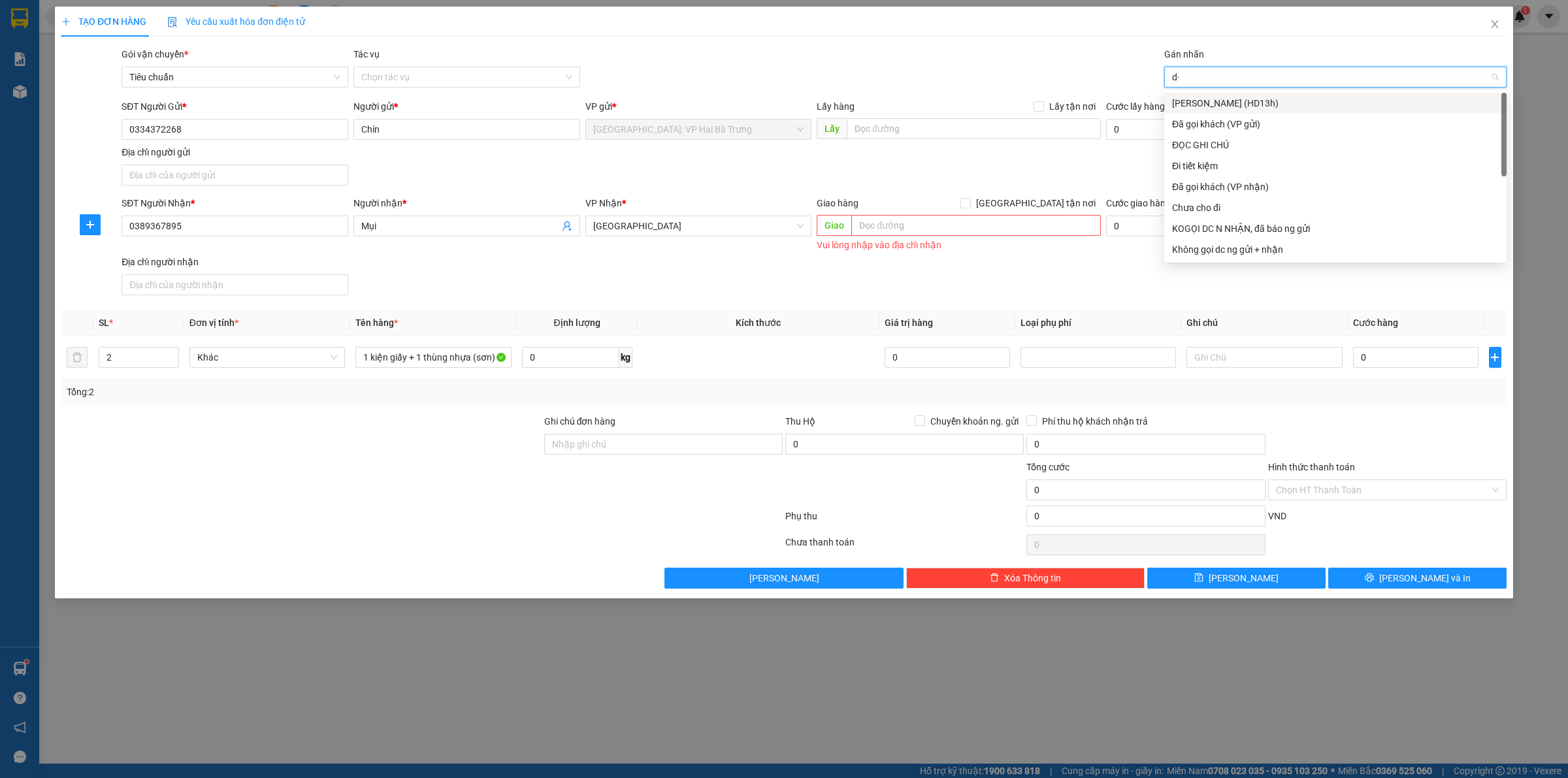
type input "d"
type input "đ"
click at [1200, 142] on div "ĐỌC GHI CHÚ" at bounding box center [1335, 145] width 327 height 15
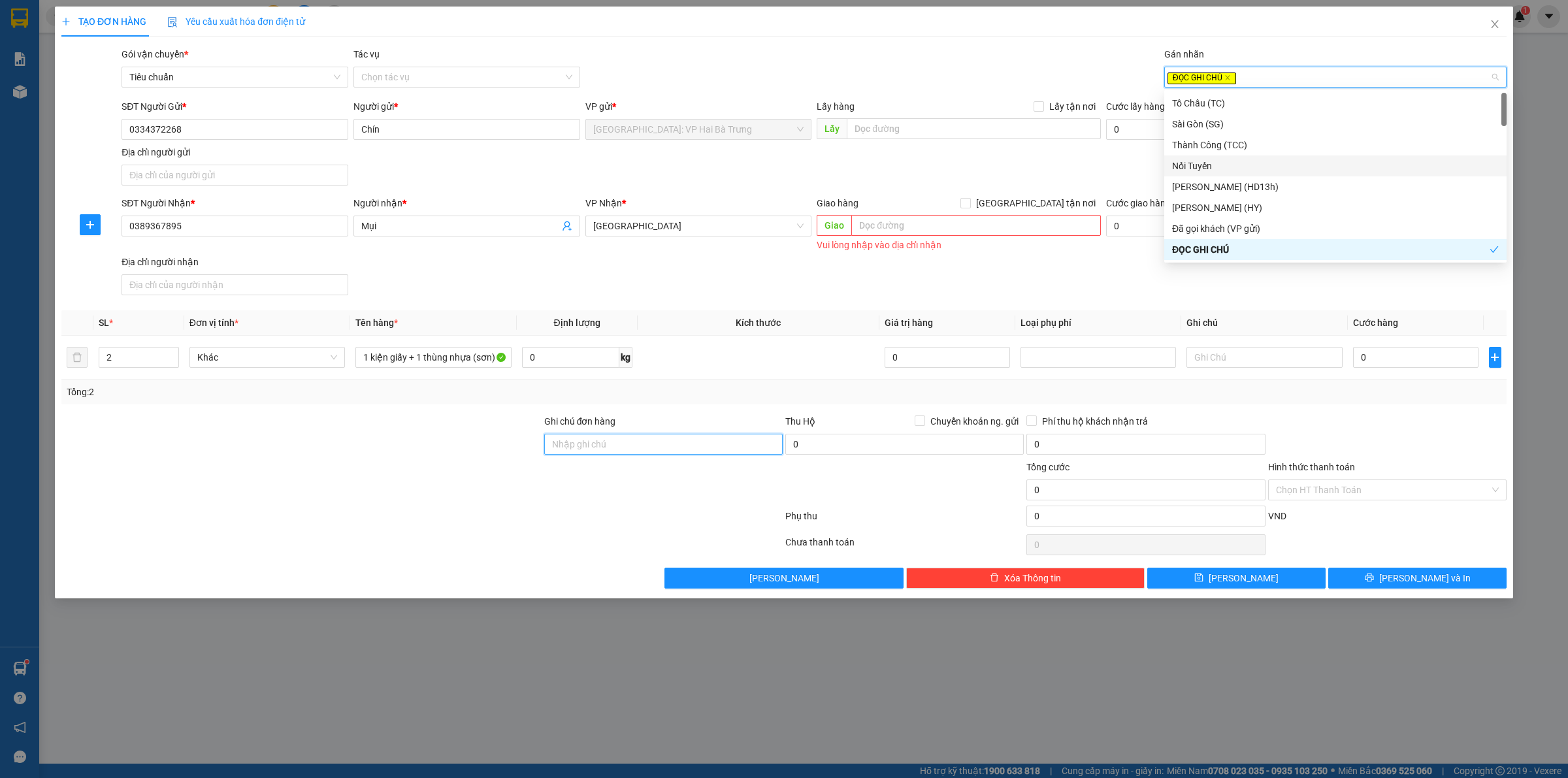
click at [622, 438] on input "Ghi chú đơn hàng" at bounding box center [663, 444] width 238 height 21
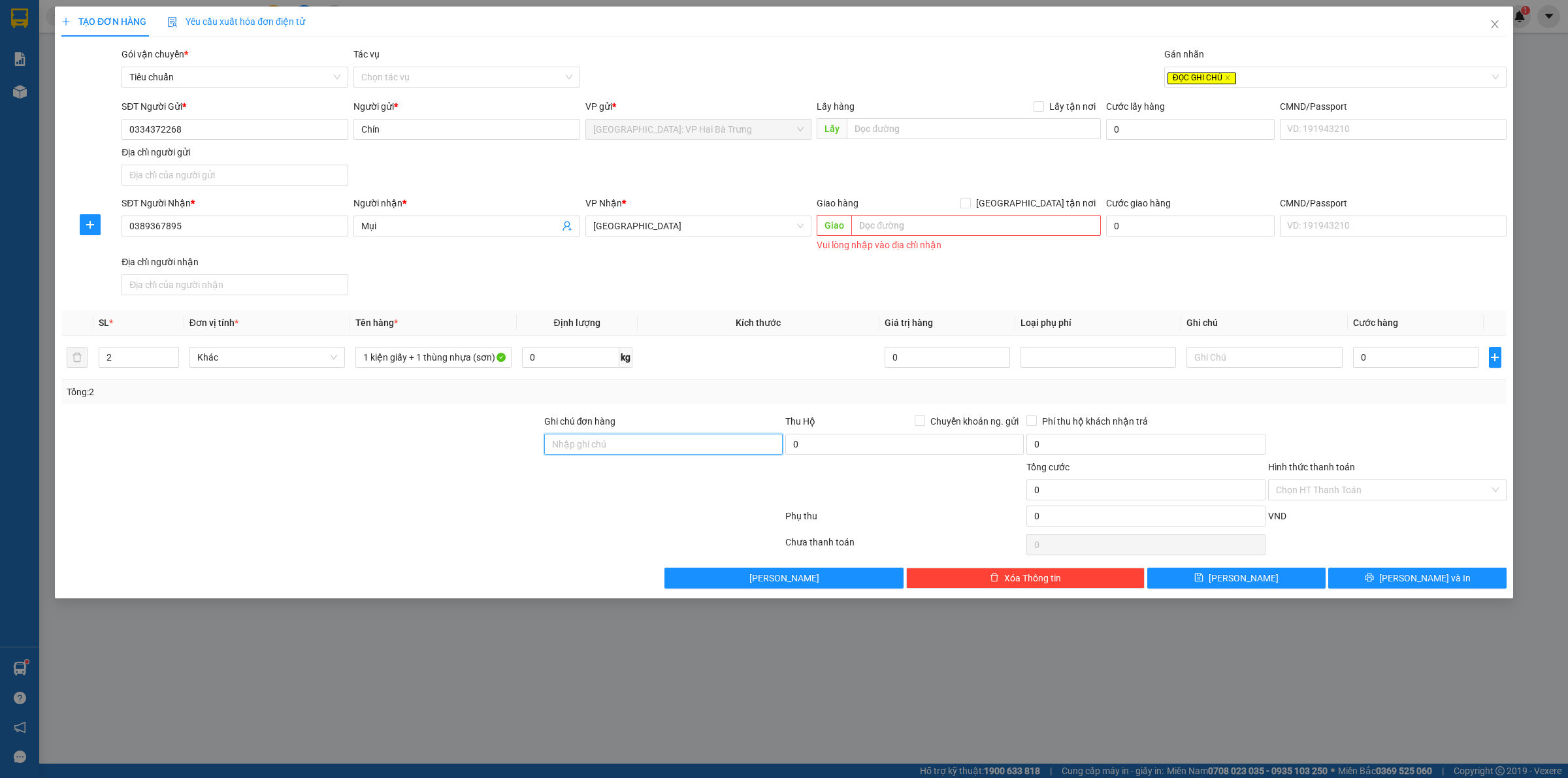
type input "Gọi khách trước 1 tiếng"
drag, startPoint x: 782, startPoint y: 408, endPoint x: 792, endPoint y: 406, distance: 10.2
click at [783, 408] on div "Transit Pickup Surcharge Ids Transit Deliver Surcharge Ids Transit Deliver Surc…" at bounding box center [784, 318] width 1445 height 542
click at [945, 223] on input "text" at bounding box center [977, 225] width 250 height 21
drag, startPoint x: 989, startPoint y: 219, endPoint x: 997, endPoint y: 226, distance: 10.6
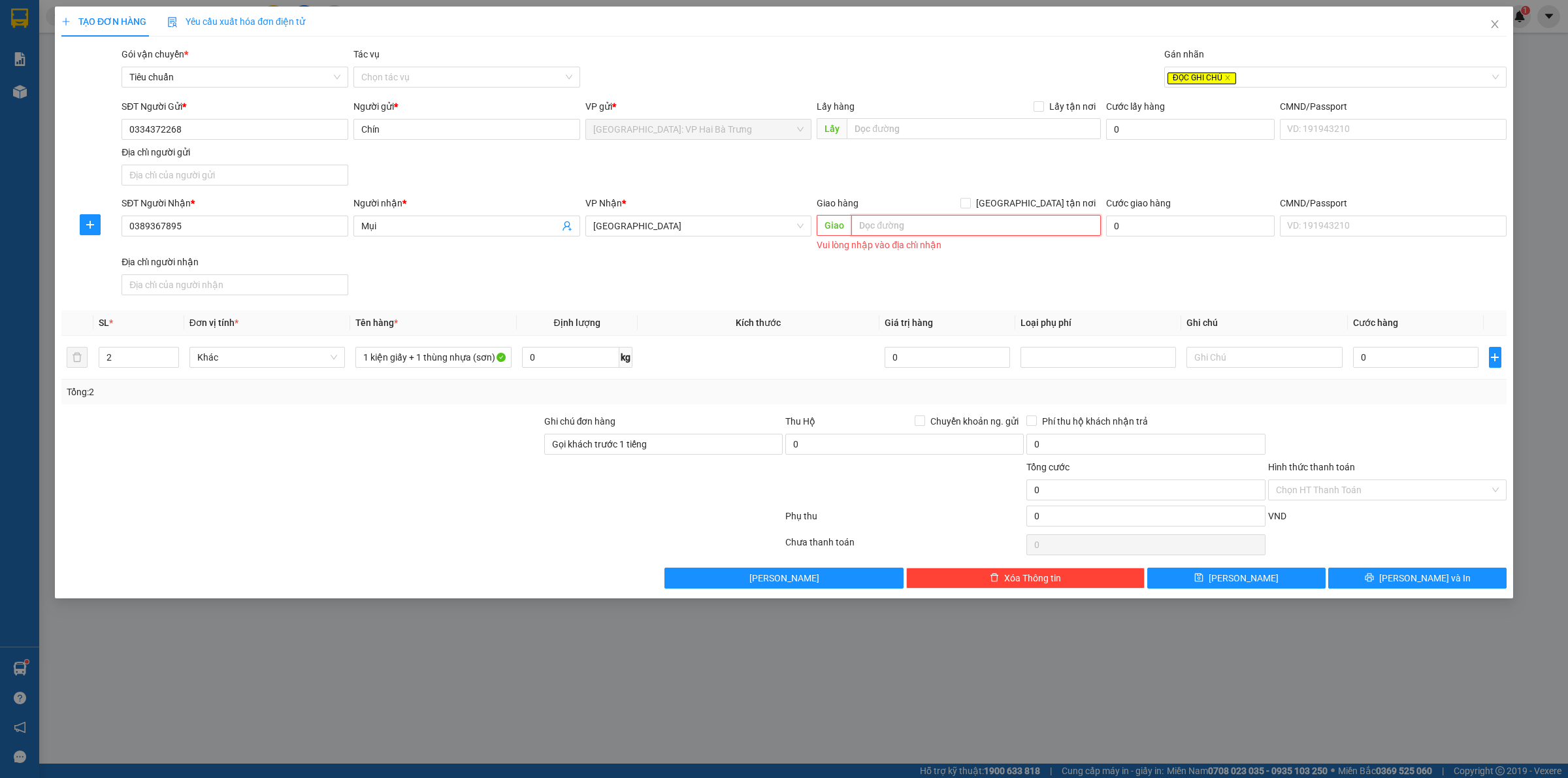
click at [991, 222] on input "text" at bounding box center [977, 225] width 250 height 21
click at [1000, 226] on input "text" at bounding box center [977, 225] width 250 height 21
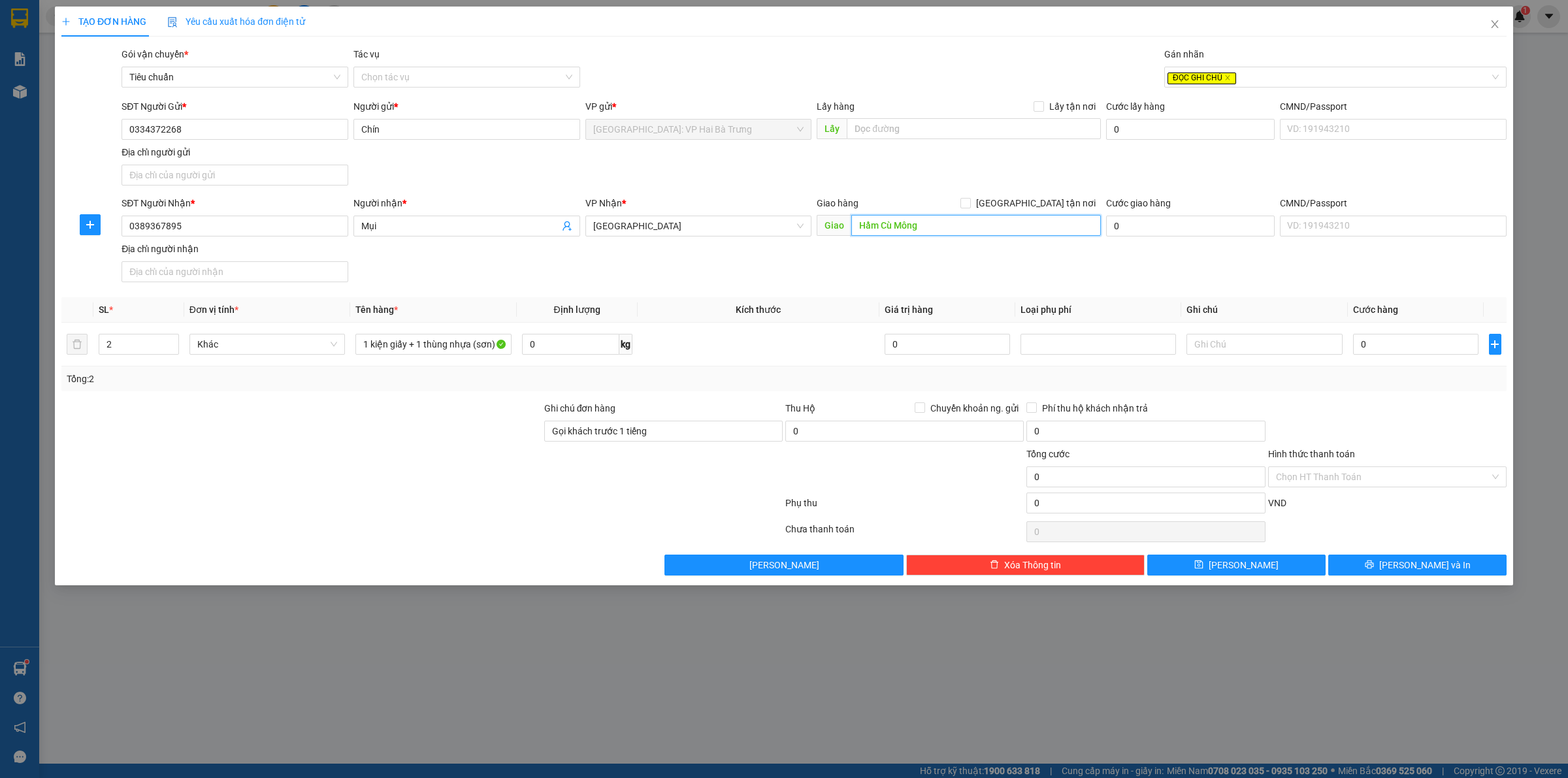
click at [951, 225] on input "Hầm Cù Mông" at bounding box center [977, 225] width 250 height 21
paste input "Trạm y tế [GEOGRAPHIC_DATA]"
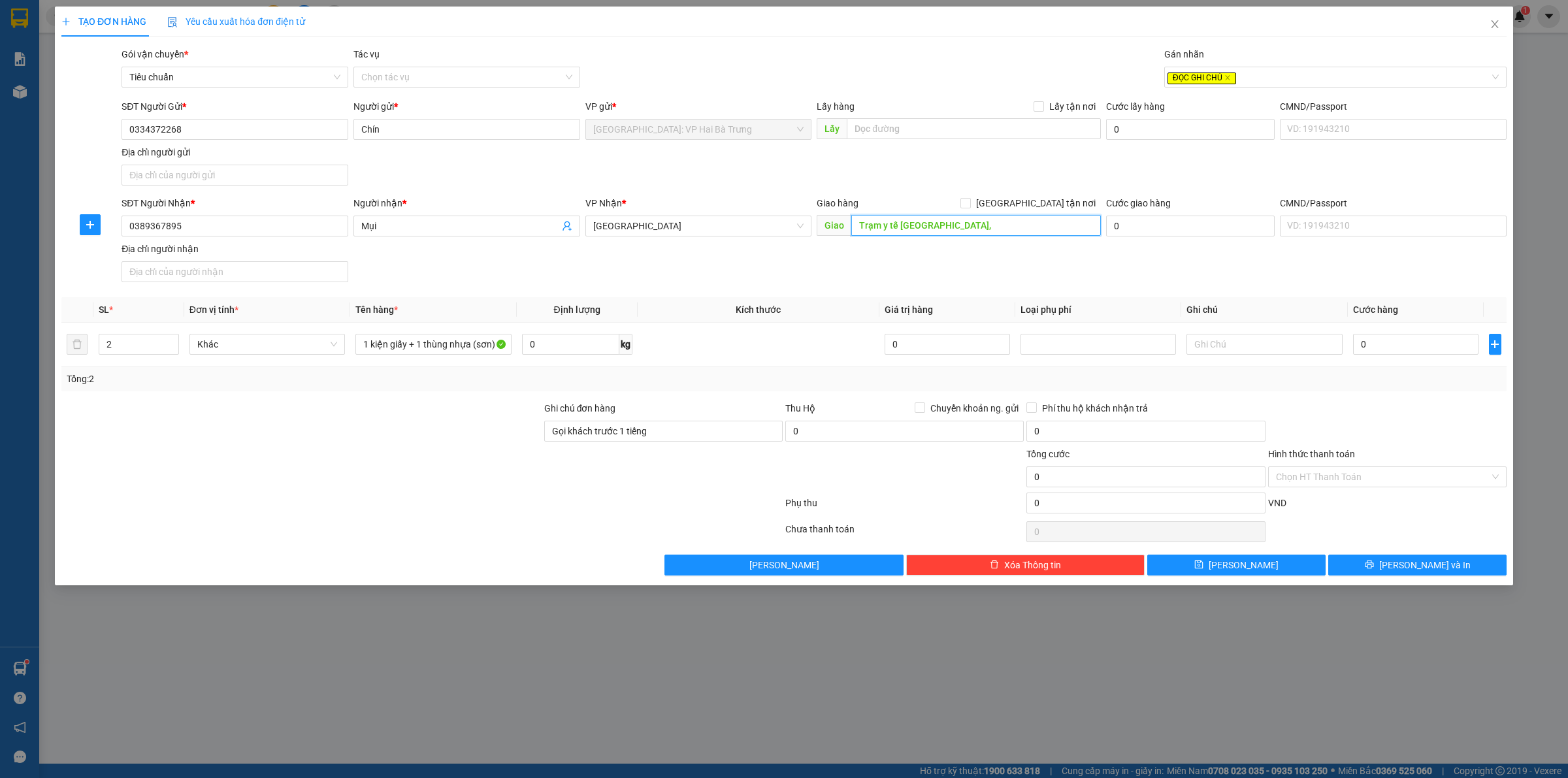
click at [978, 225] on input "Trạm y tế [GEOGRAPHIC_DATA]," at bounding box center [977, 225] width 250 height 21
paste input "H6H5+F23, QL1A, [GEOGRAPHIC_DATA], [GEOGRAPHIC_DATA], [GEOGRAPHIC_DATA], [GEOGR…"
click at [893, 222] on input "Trạm y tế [GEOGRAPHIC_DATA], H6H5+F23, QL1A, [GEOGRAPHIC_DATA], [GEOGRAPHIC_DAT…" at bounding box center [977, 225] width 250 height 21
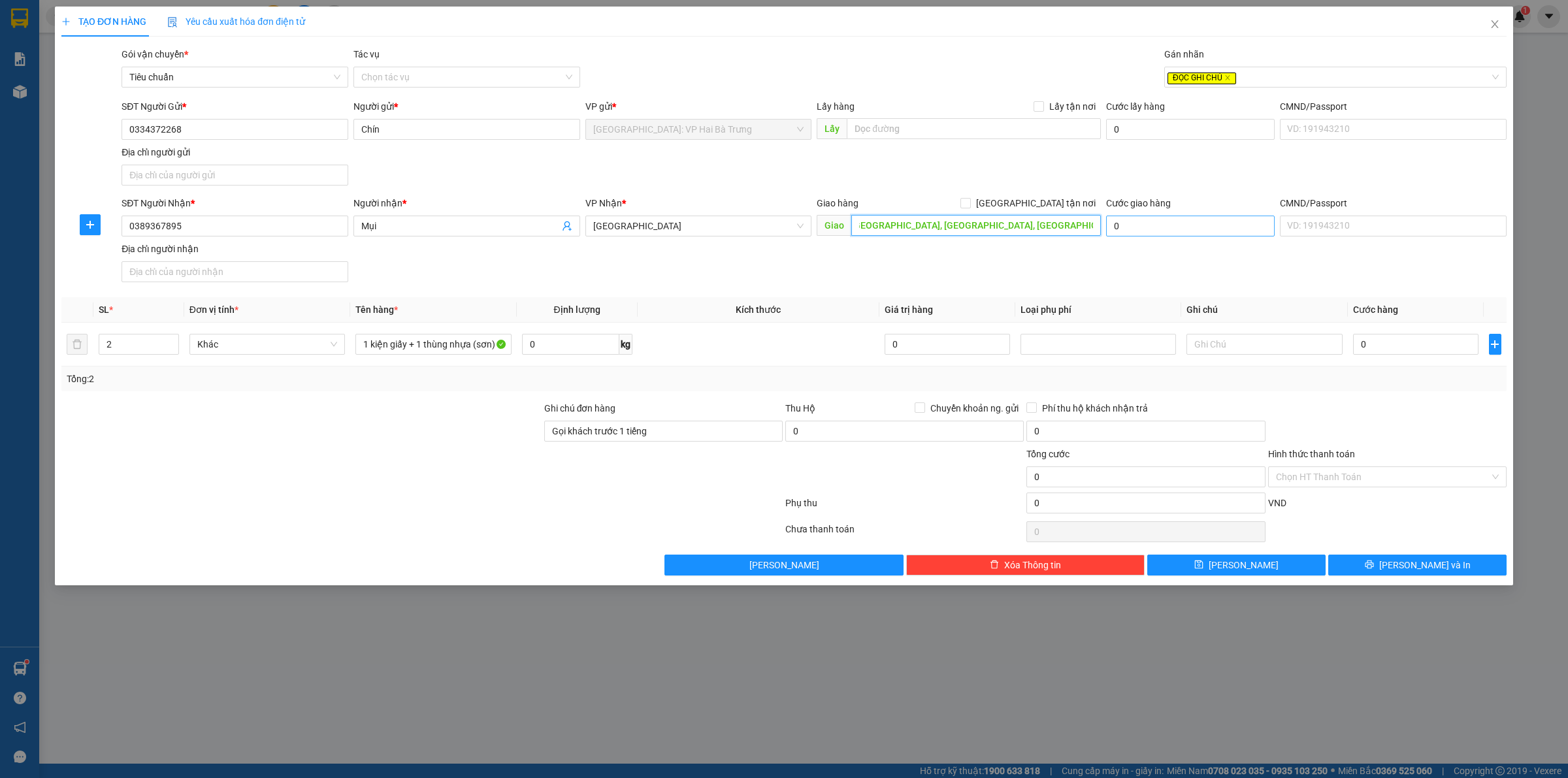
drag, startPoint x: 1049, startPoint y: 219, endPoint x: 1158, endPoint y: 230, distance: 109.6
click at [1158, 230] on div "SĐT Người Nhận * 0389367895 Người nhận * Mụi VP Nhận * [GEOGRAPHIC_DATA] hàng […" at bounding box center [815, 242] width 1391 height 92
type input "Trạm y tế [GEOGRAPHIC_DATA], [GEOGRAPHIC_DATA], [GEOGRAPHIC_DATA], [GEOGRAPHIC_…"
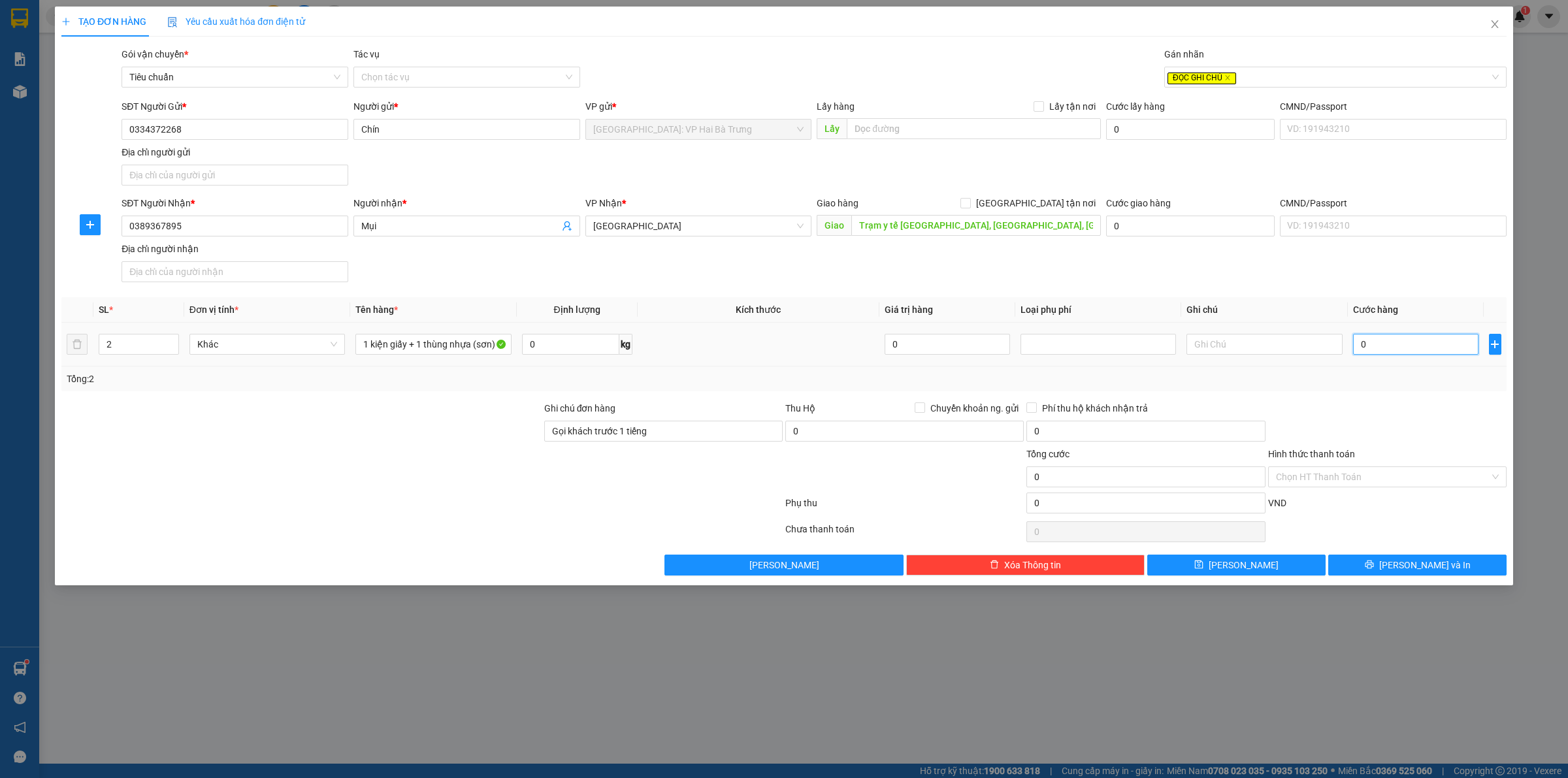
click at [1420, 337] on input "0" at bounding box center [1415, 344] width 126 height 21
type input "1"
type input "19"
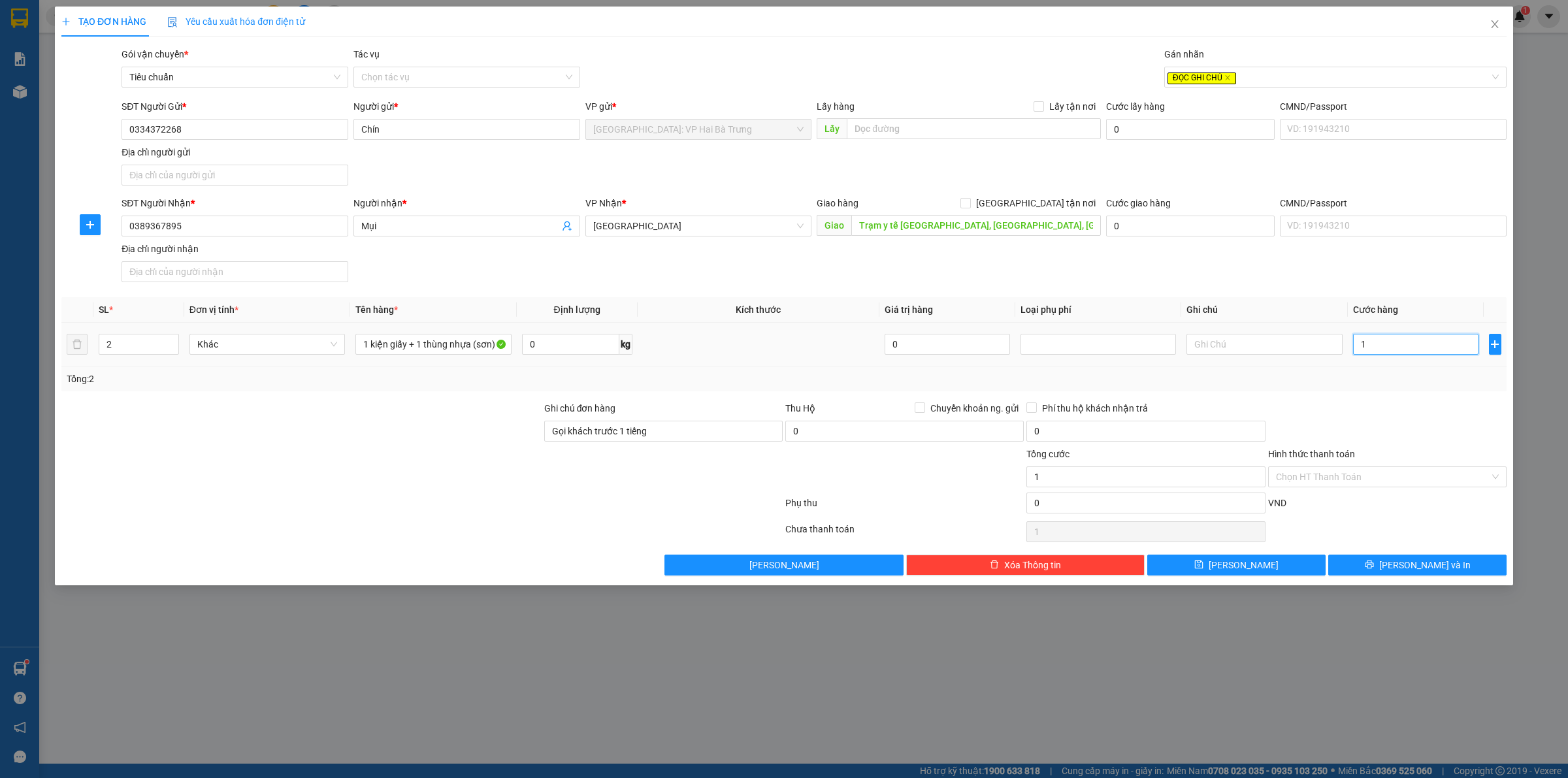
type input "19"
type input "195"
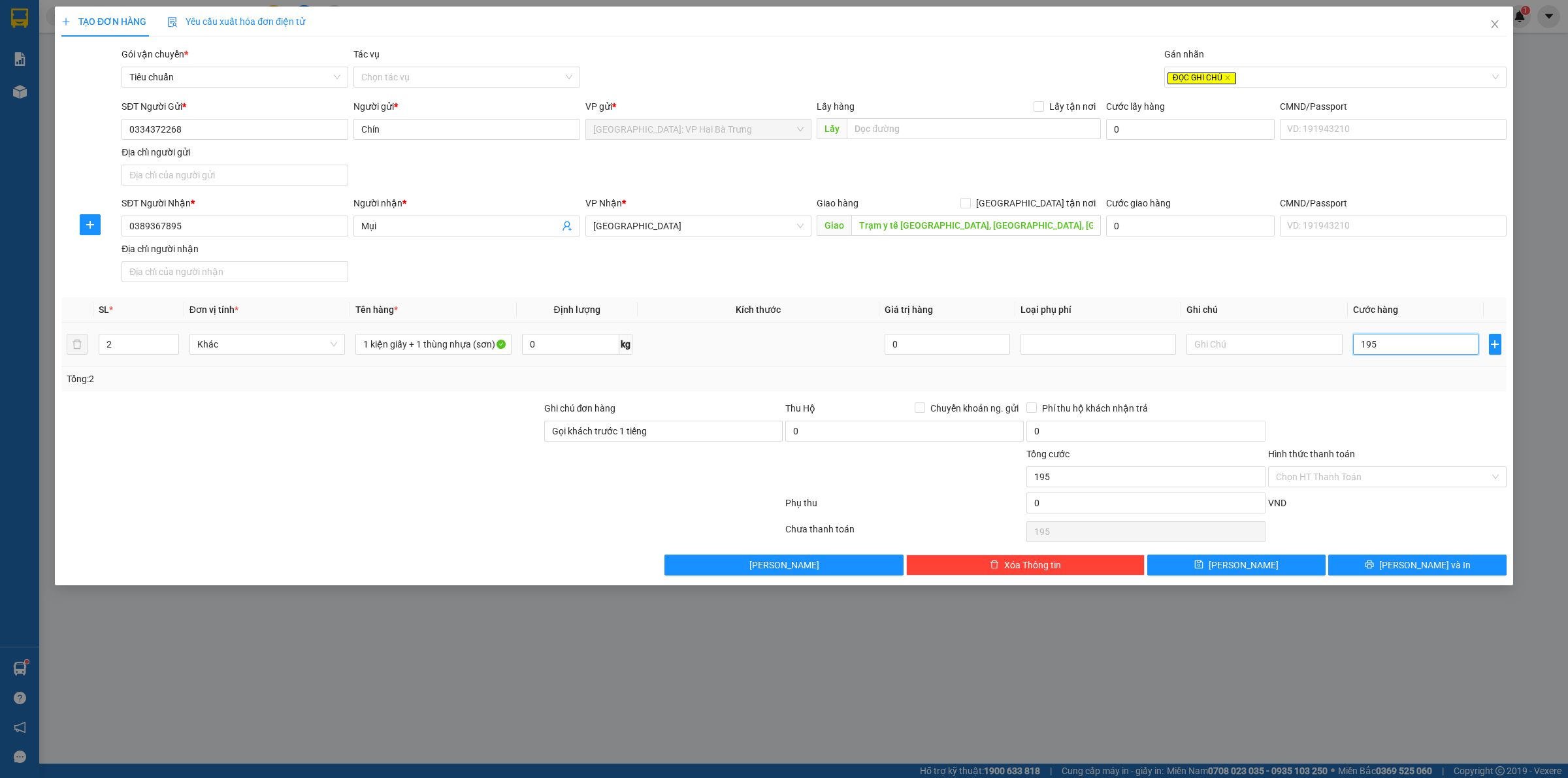
type input "1.950"
type input "19.500"
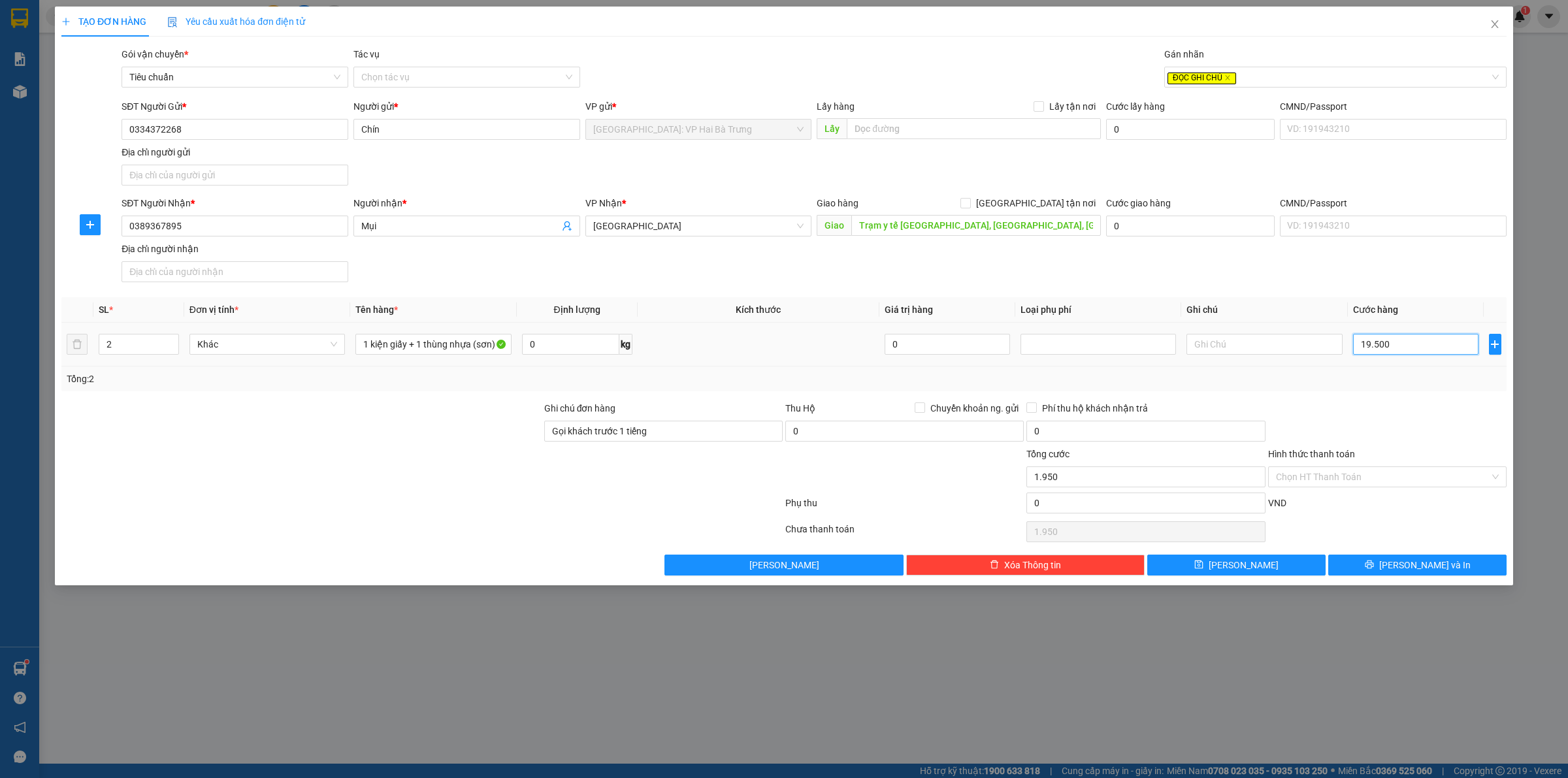
type input "19.500"
type input "195.000"
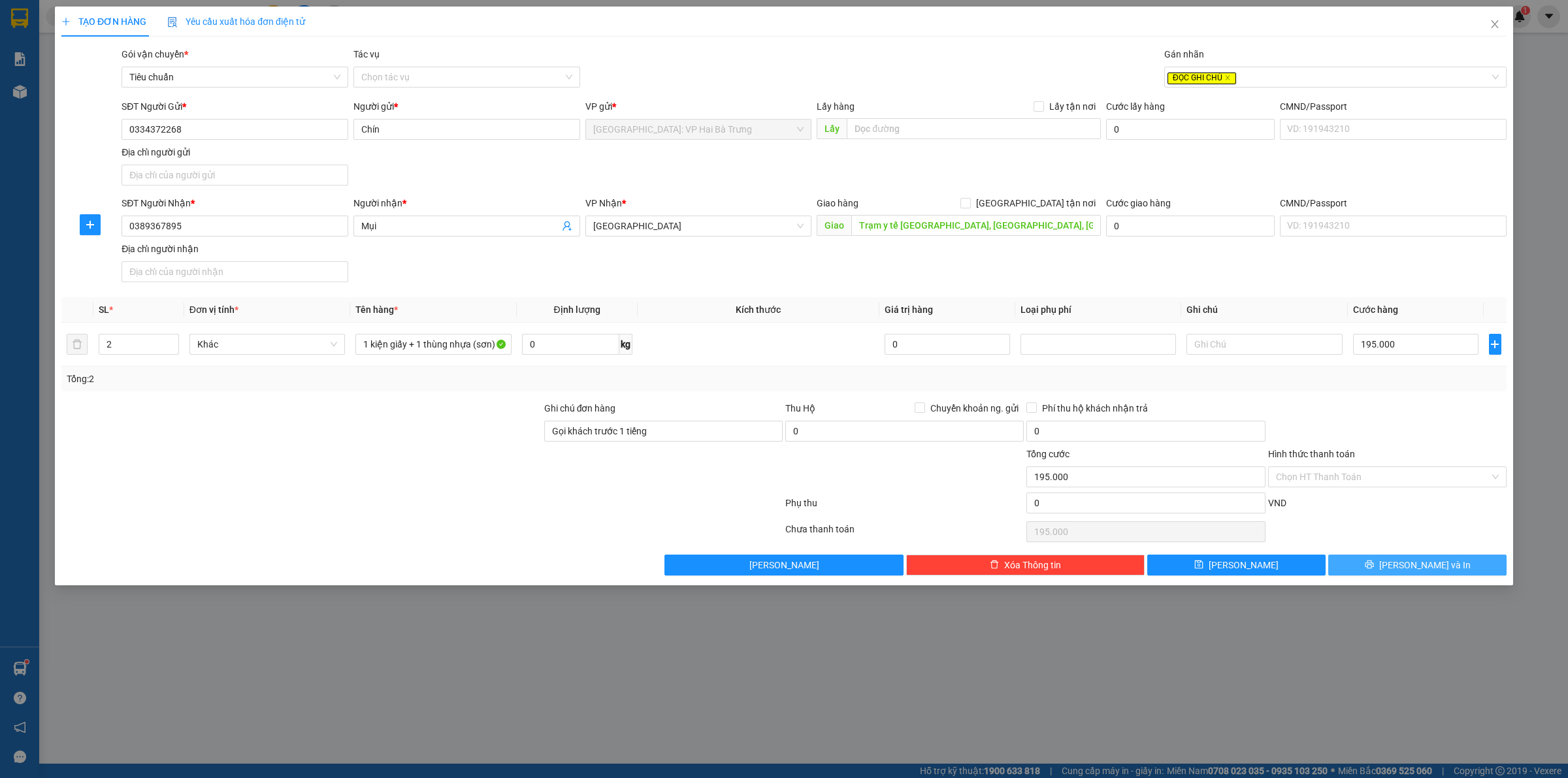
click at [1418, 567] on span "[PERSON_NAME] và In" at bounding box center [1425, 565] width 92 height 15
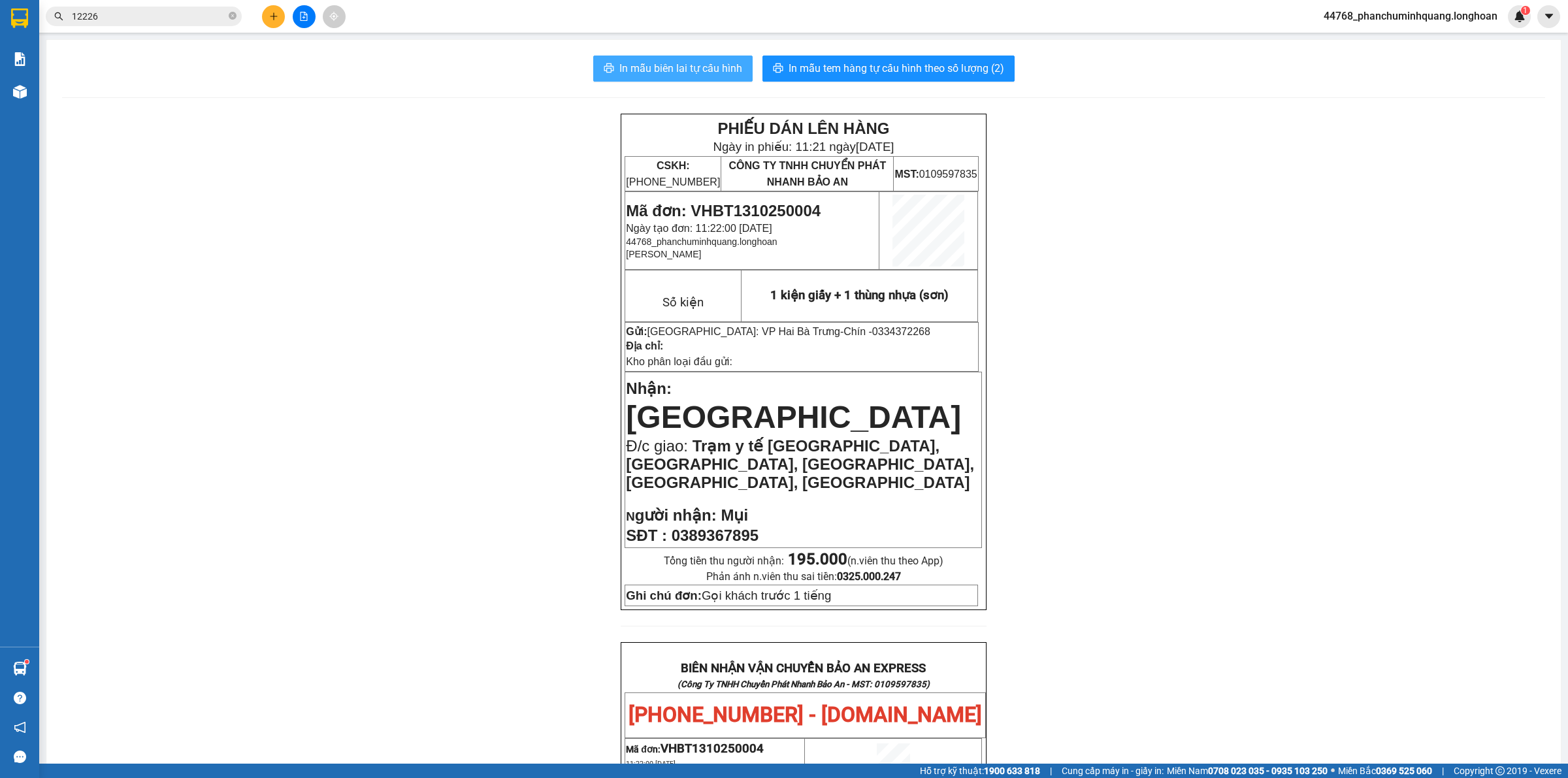
click at [726, 73] on span "In mẫu biên lai tự cấu hình" at bounding box center [681, 68] width 123 height 16
click at [684, 62] on span "In mẫu biên lai tự cấu hình" at bounding box center [681, 68] width 123 height 16
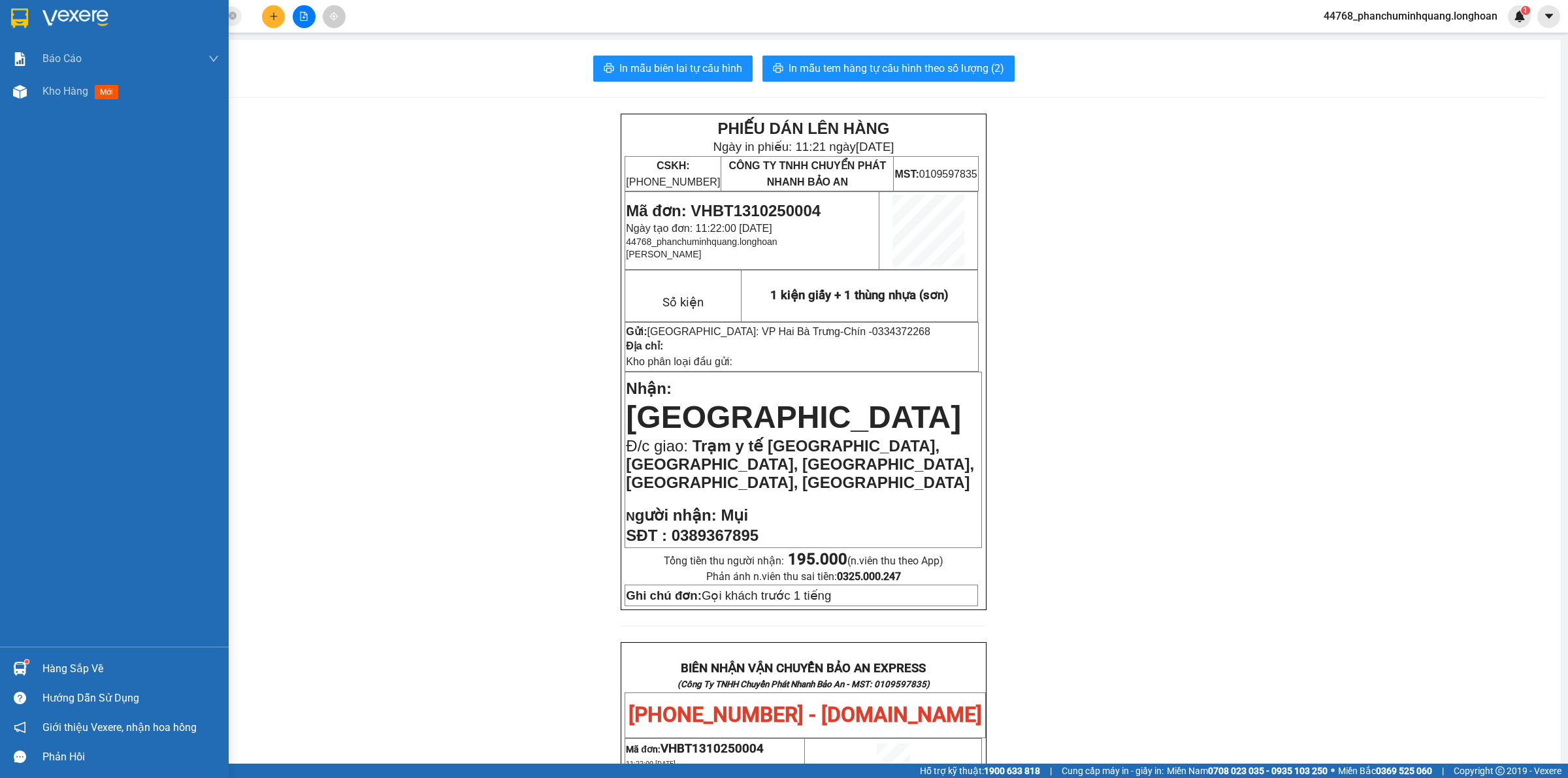
click at [12, 17] on img at bounding box center [19, 18] width 17 height 20
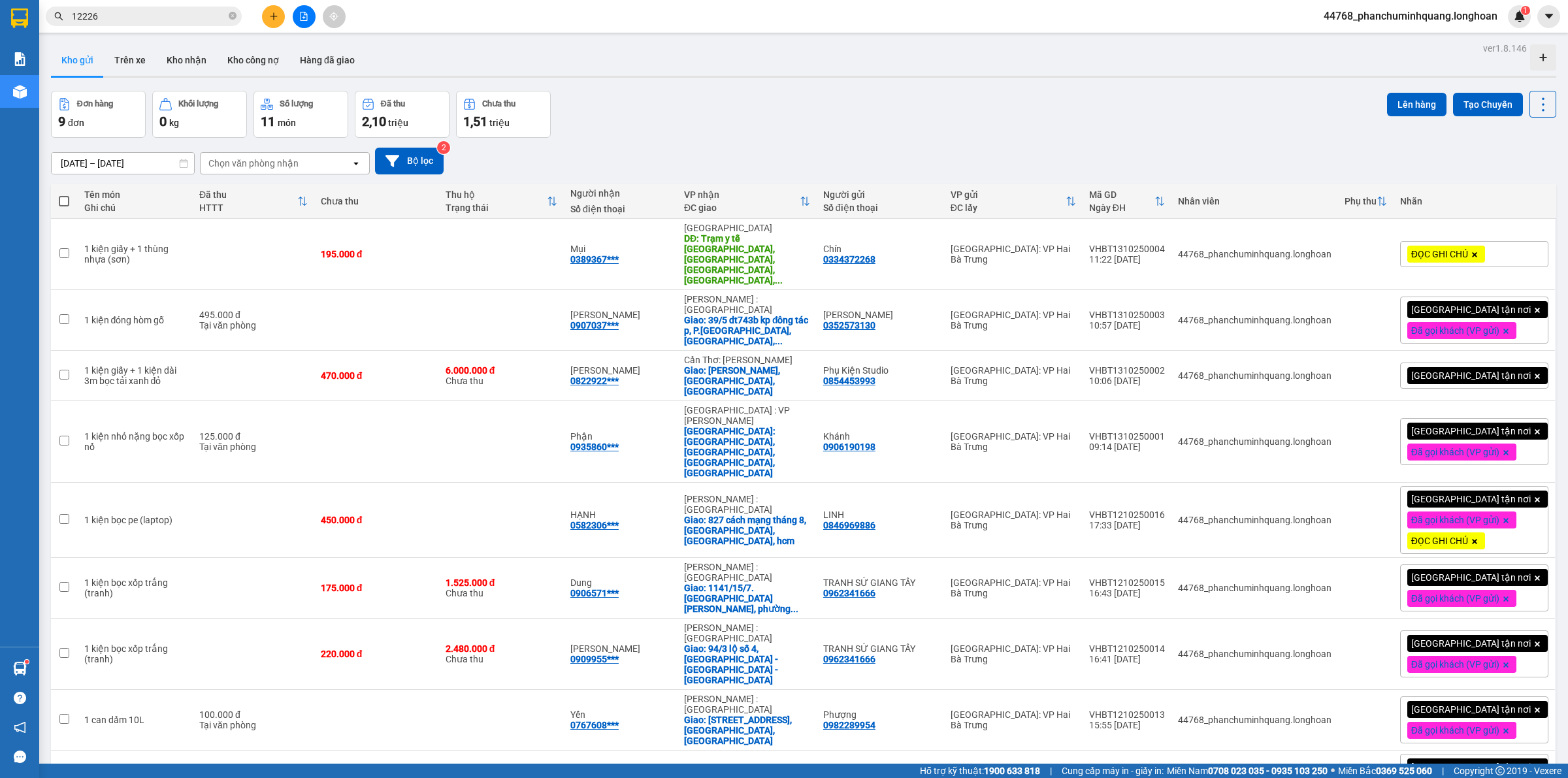
click at [1452, 248] on span "ĐỌC GHI CHÚ" at bounding box center [1439, 254] width 57 height 12
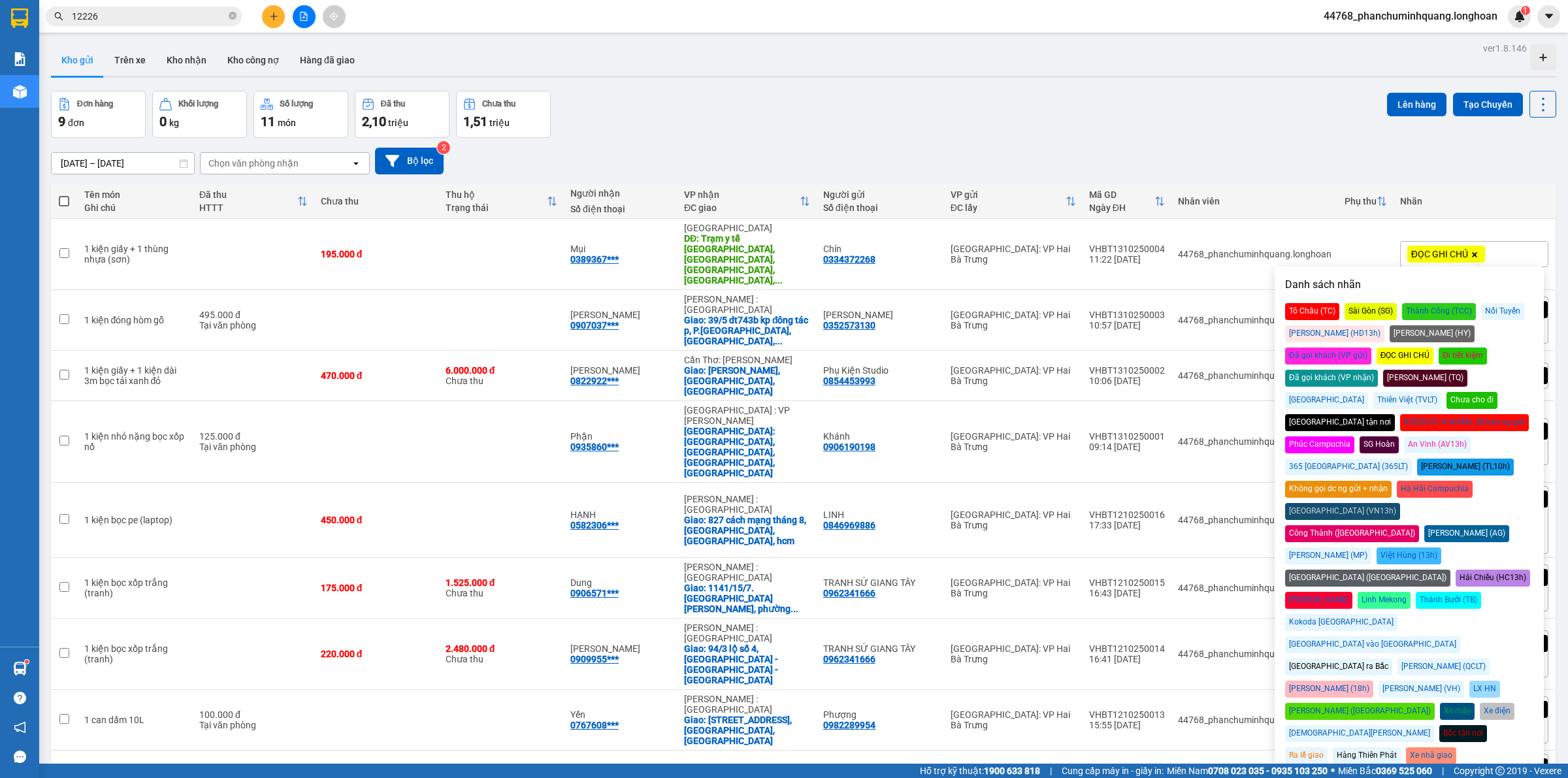
click at [1372, 347] on div "Đã gọi khách (VP gửi)" at bounding box center [1328, 355] width 86 height 17
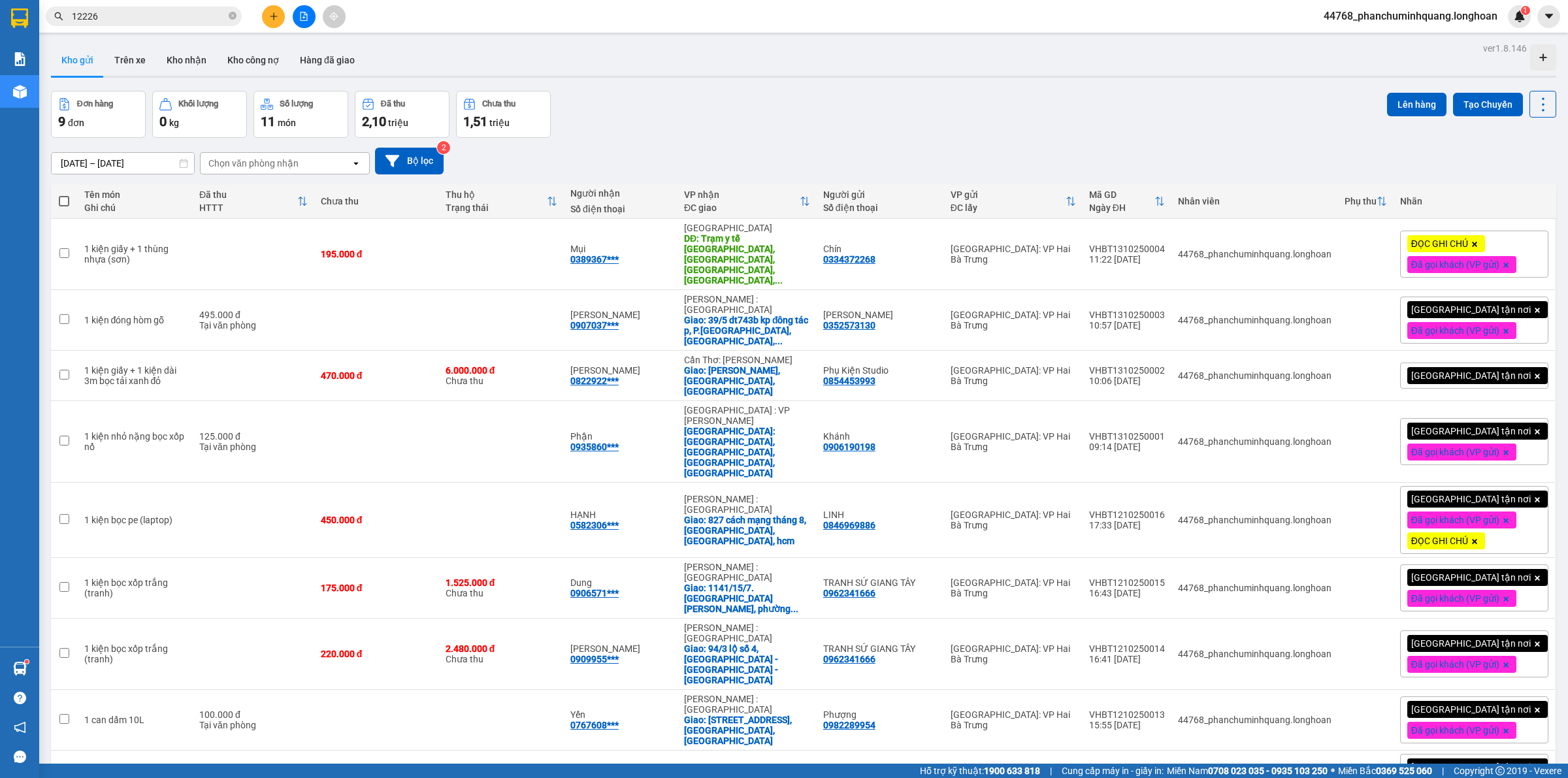
drag, startPoint x: 1148, startPoint y: 44, endPoint x: 1160, endPoint y: 65, distance: 24.2
click at [1148, 43] on div "ver 1.8.146 Kho gửi Trên xe Kho nhận Kho công nợ Hàng đã giao Đơn hàng 9 đơn Kh…" at bounding box center [804, 466] width 1516 height 854
click at [1475, 315] on icon at bounding box center [1479, 320] width 9 height 9
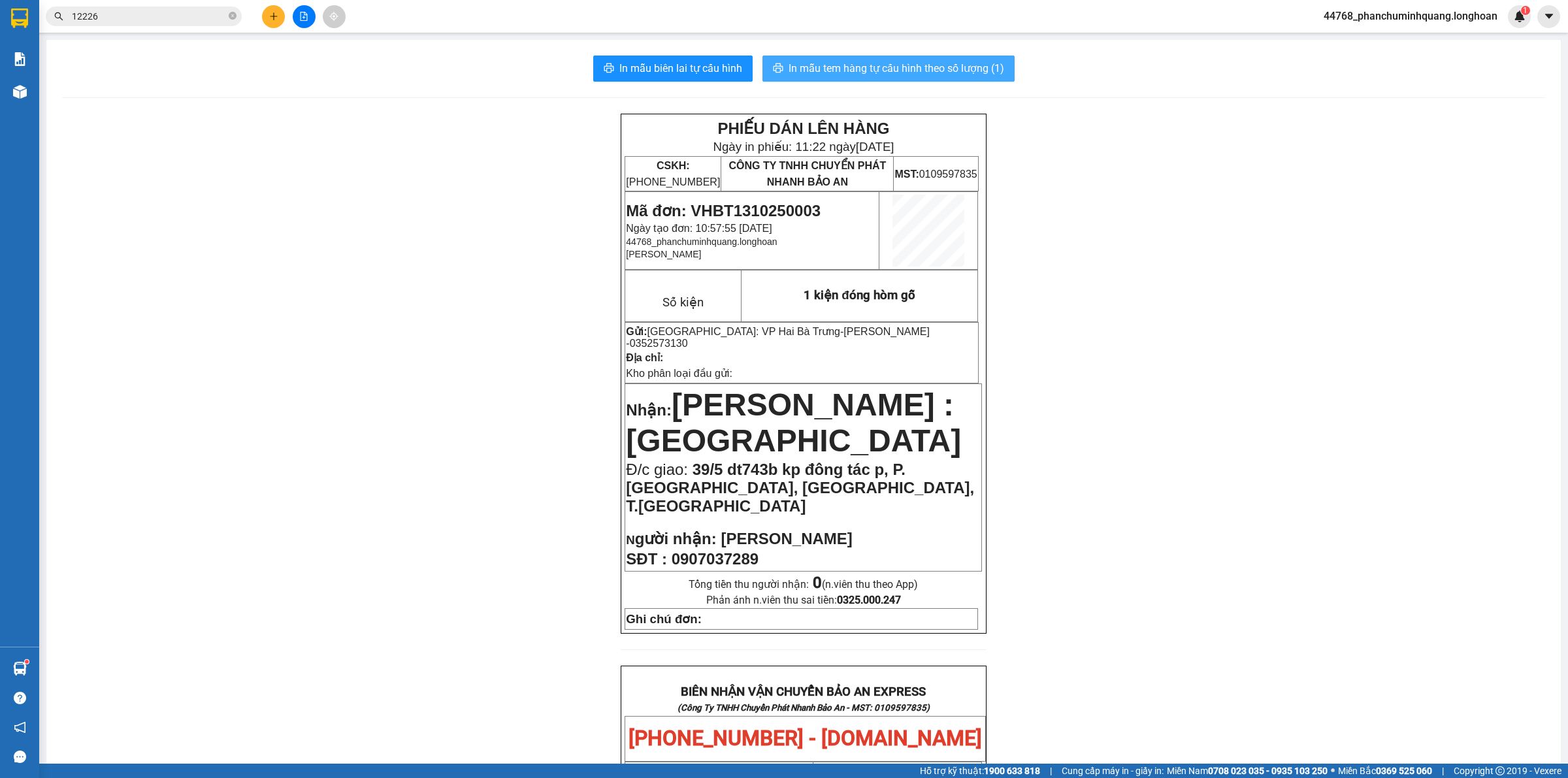
click at [788, 62] on span "In mẫu tem hàng tự cấu hình theo số lượng (1)" at bounding box center [896, 68] width 216 height 16
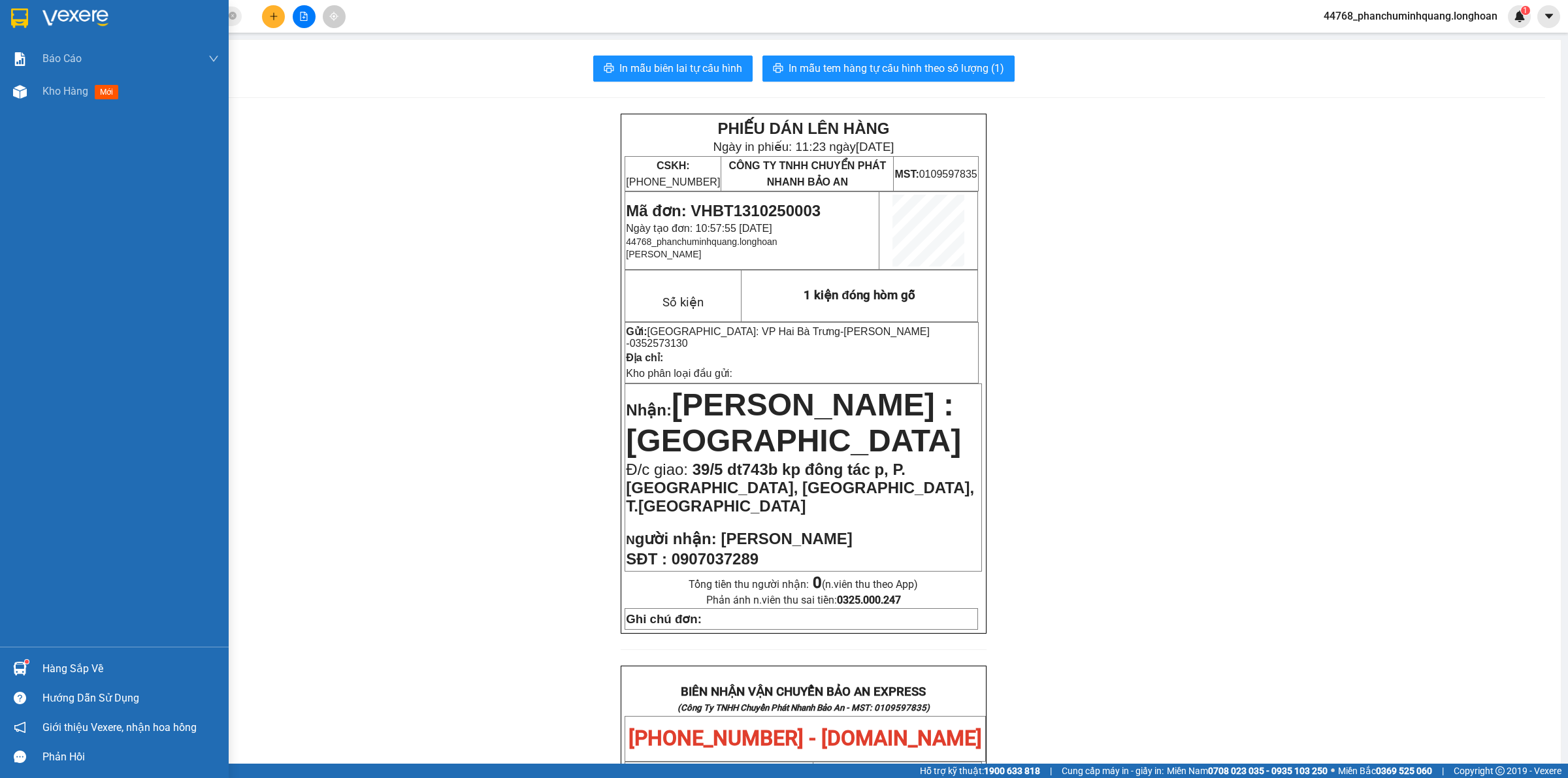
click at [31, 11] on div at bounding box center [114, 21] width 229 height 42
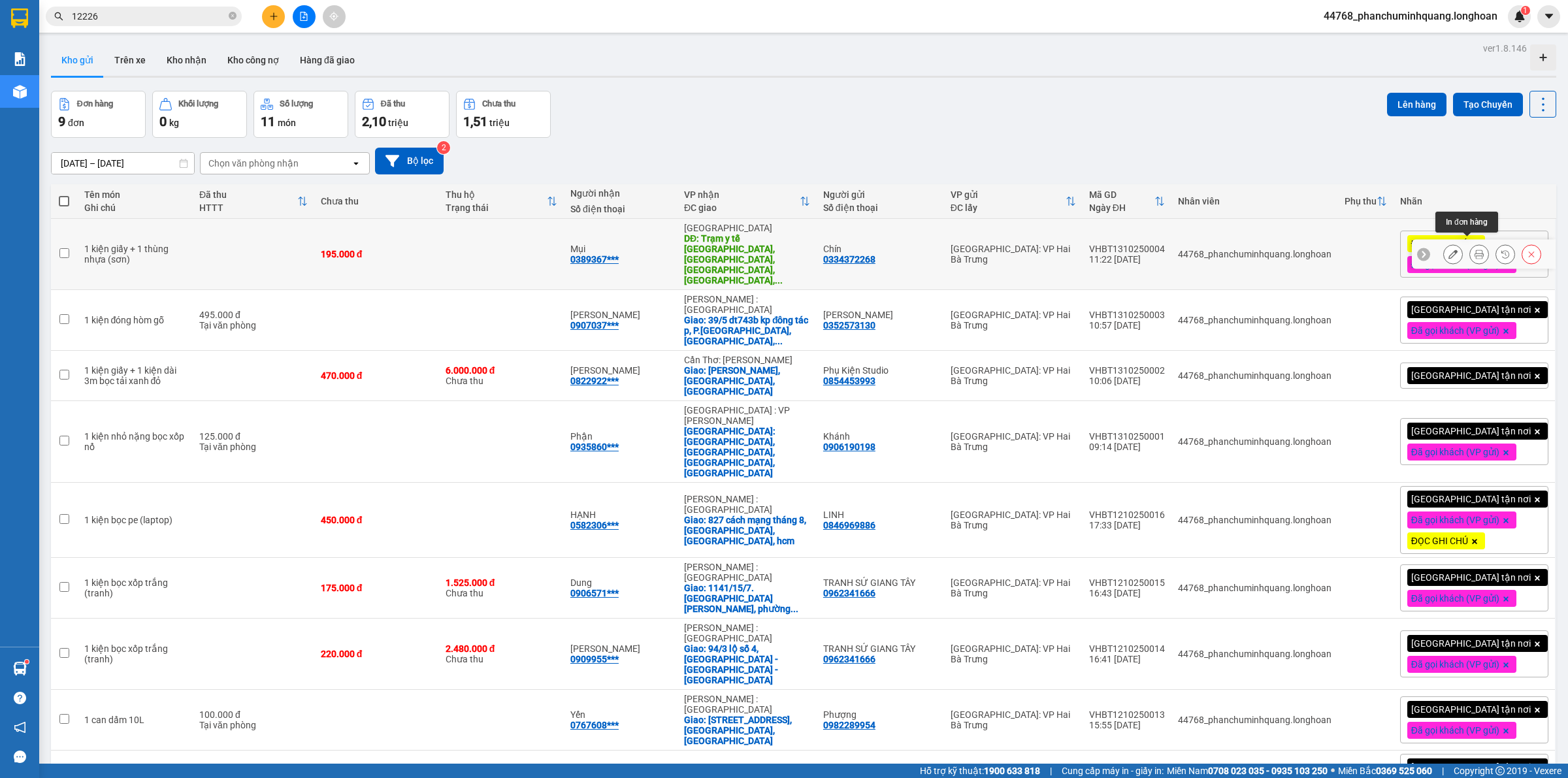
click at [1474, 245] on button at bounding box center [1479, 254] width 18 height 23
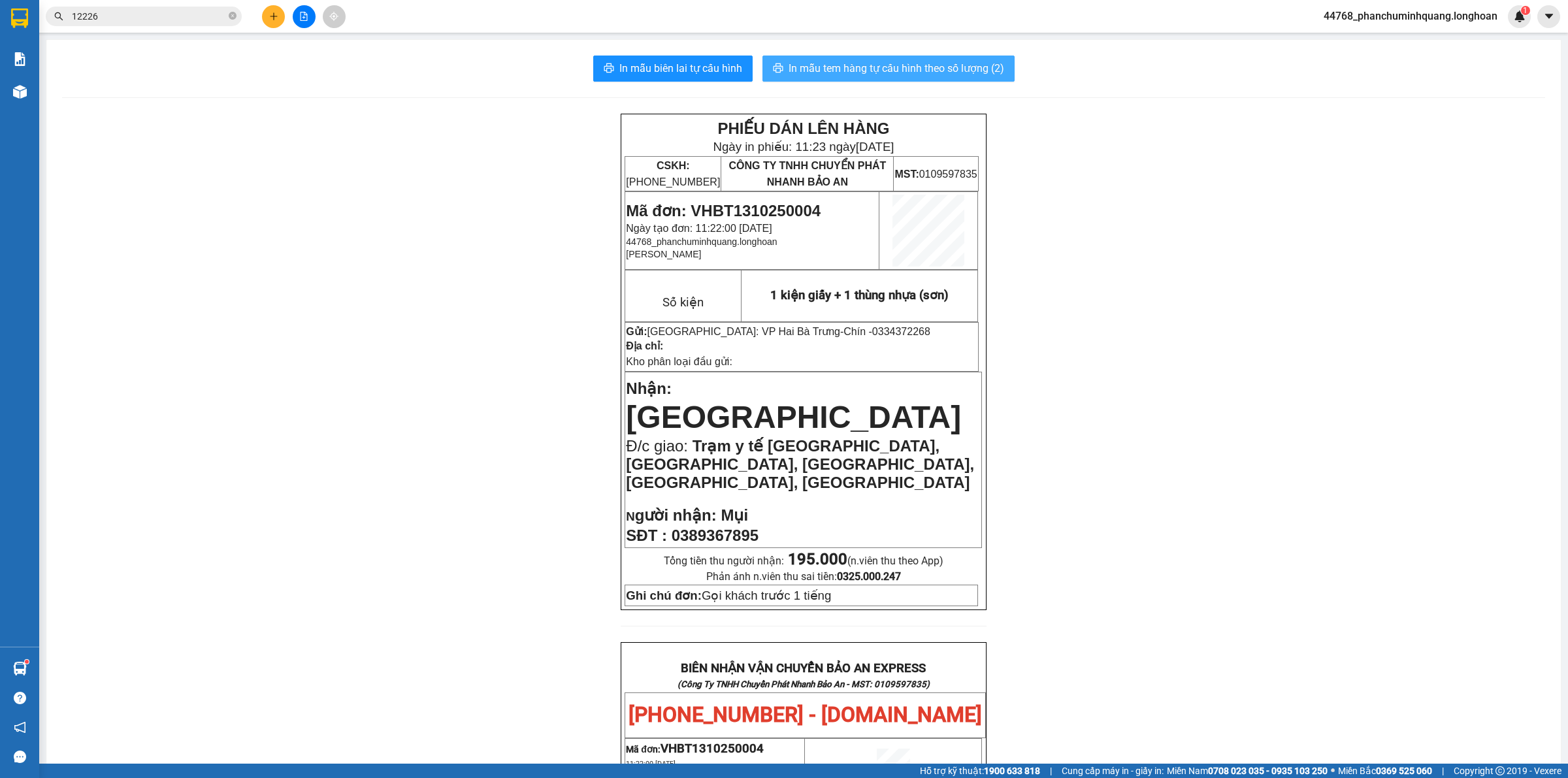
click at [910, 64] on span "In mẫu tem hàng tự cấu hình theo số lượng (2)" at bounding box center [896, 68] width 216 height 16
click at [267, 16] on button at bounding box center [273, 16] width 23 height 23
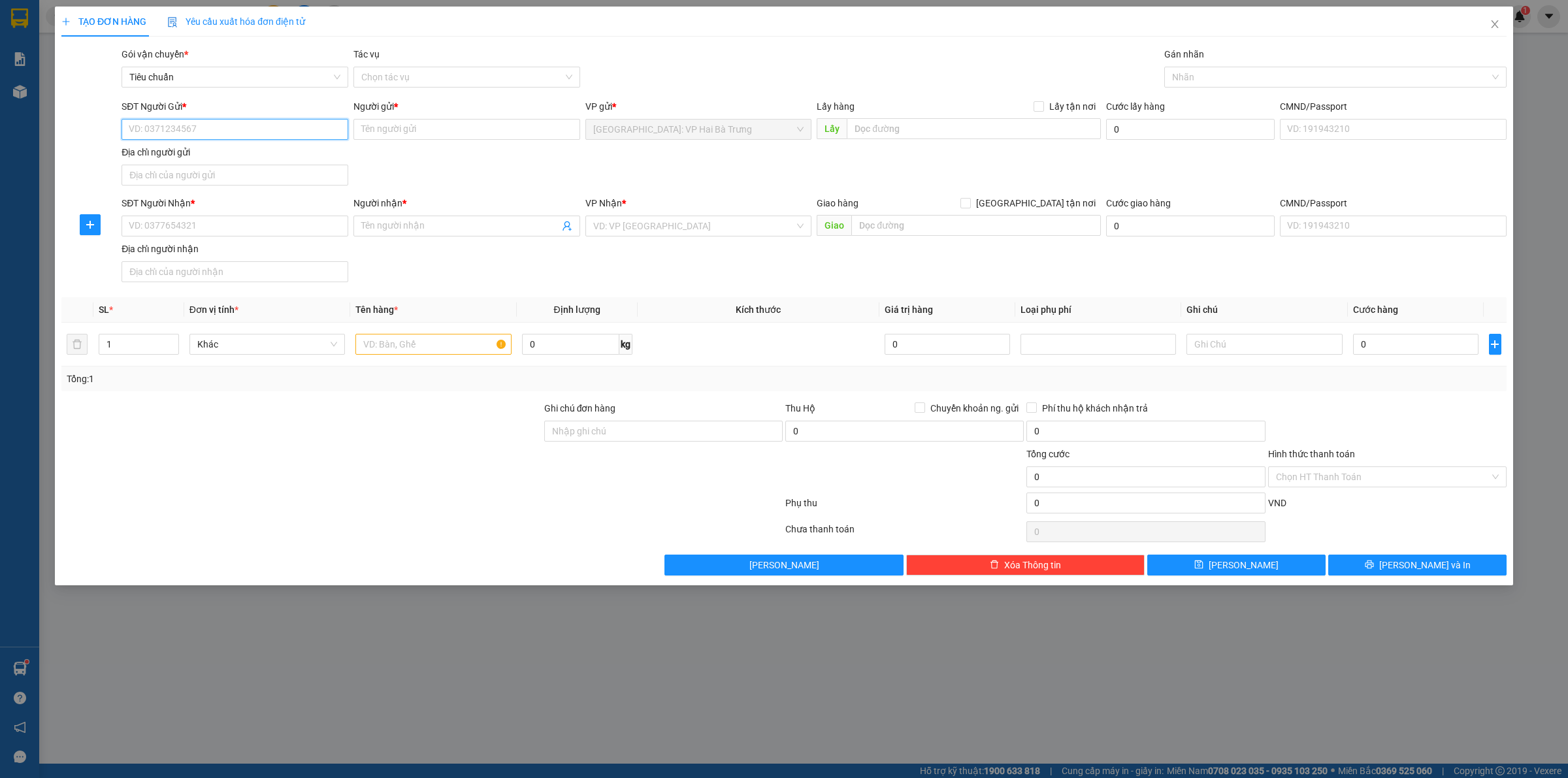
drag, startPoint x: 217, startPoint y: 131, endPoint x: 722, endPoint y: 129, distance: 505.0
click at [255, 129] on input "SĐT Người Gửi *" at bounding box center [235, 129] width 227 height 21
click at [299, 222] on input "SĐT Người Nhận *" at bounding box center [235, 226] width 227 height 21
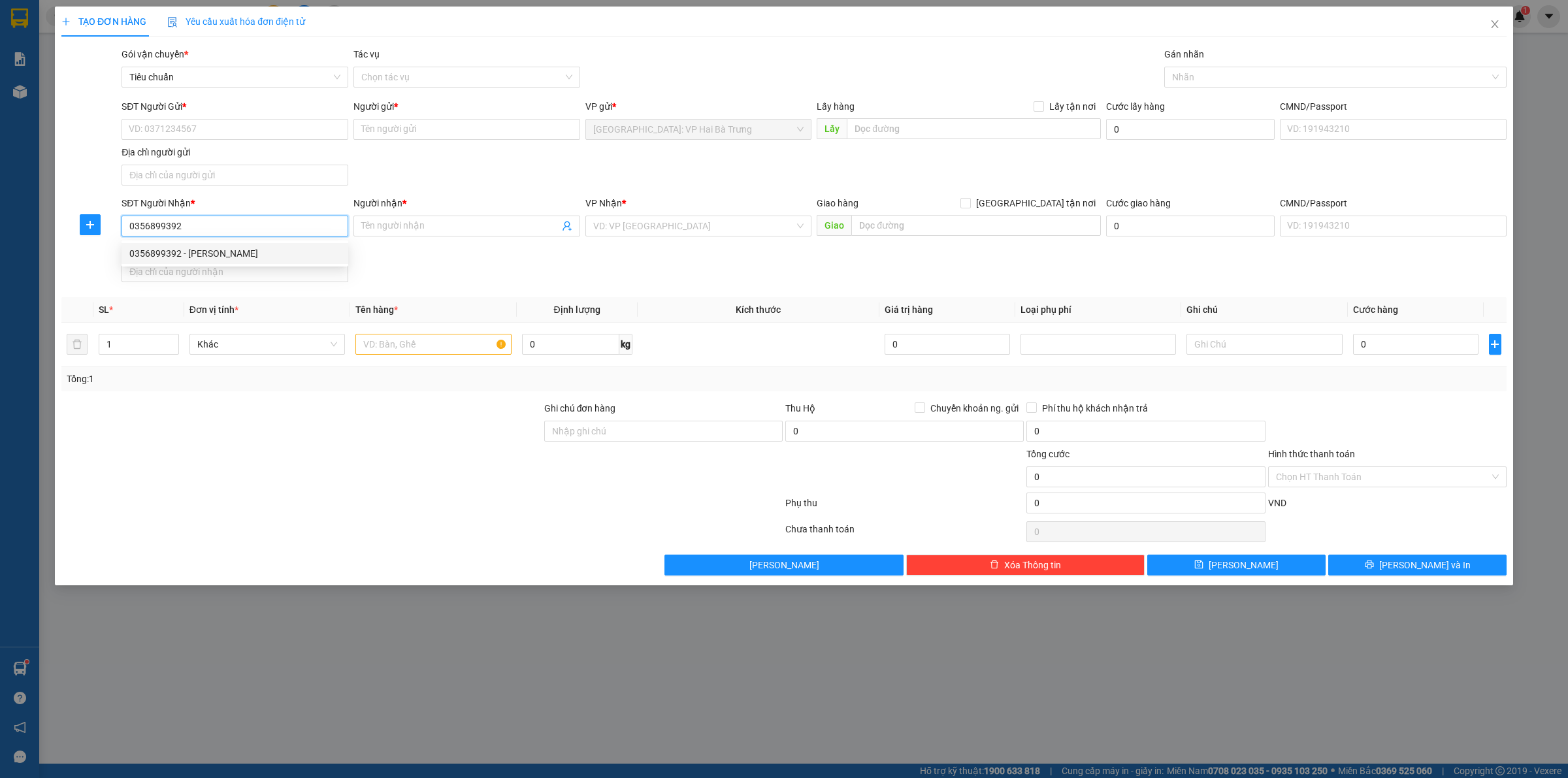
type input "0356899392"
click at [295, 265] on div "0356899392 0356899392 - [PERSON_NAME]" at bounding box center [235, 254] width 227 height 26
click at [311, 252] on div "Địa chỉ người nhận" at bounding box center [235, 249] width 227 height 15
click at [311, 262] on input "Địa chỉ người nhận" at bounding box center [235, 272] width 227 height 21
click at [321, 226] on input "0356899392" at bounding box center [235, 226] width 227 height 21
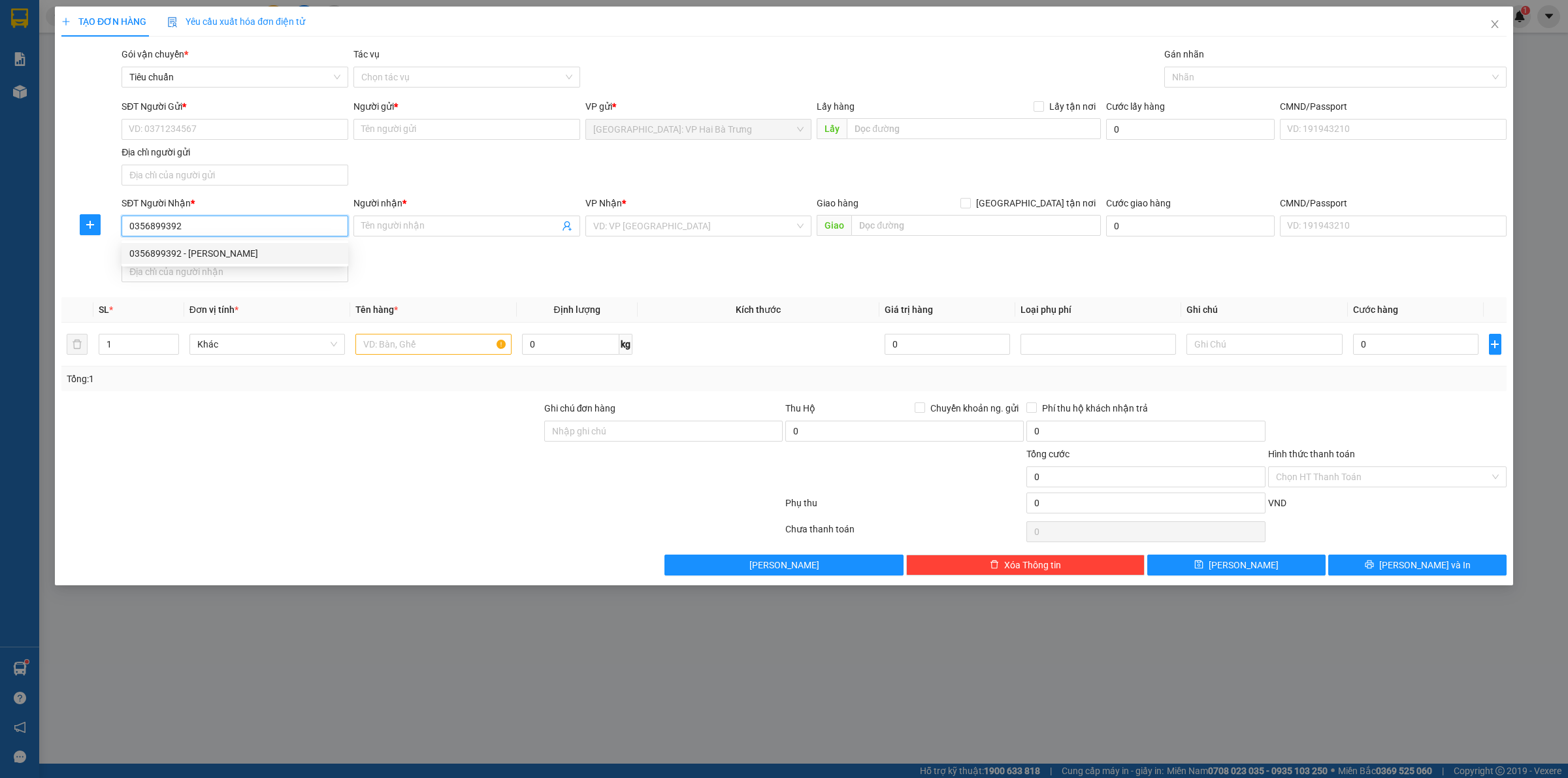
click at [265, 253] on div "0356899392 - [PERSON_NAME]" at bounding box center [235, 254] width 211 height 15
type input "[PERSON_NAME]"
click at [275, 217] on input "0356899392" at bounding box center [235, 226] width 227 height 21
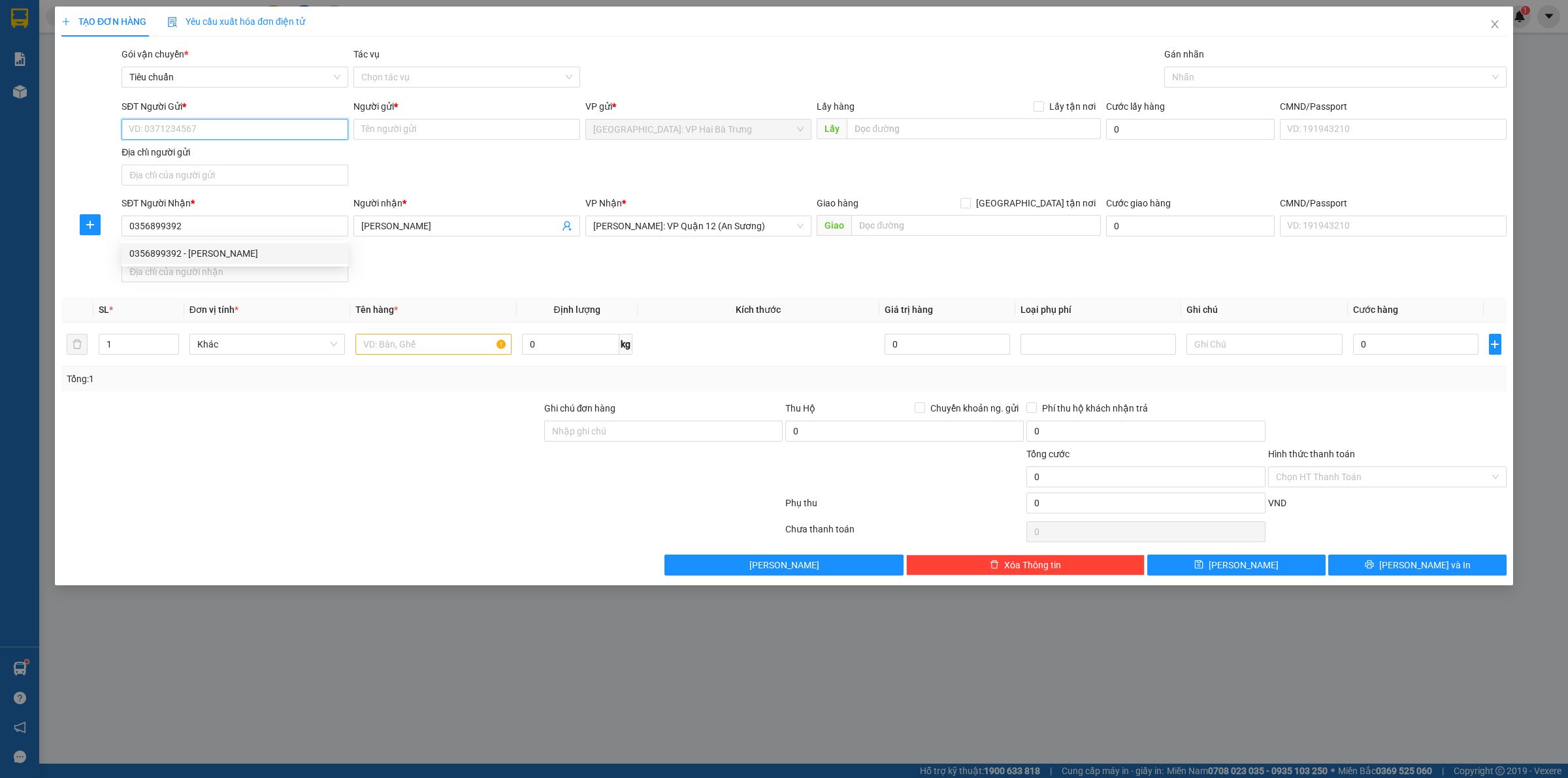
click at [249, 126] on input "SĐT Người Gửi *" at bounding box center [235, 129] width 227 height 21
paste input "0356899392"
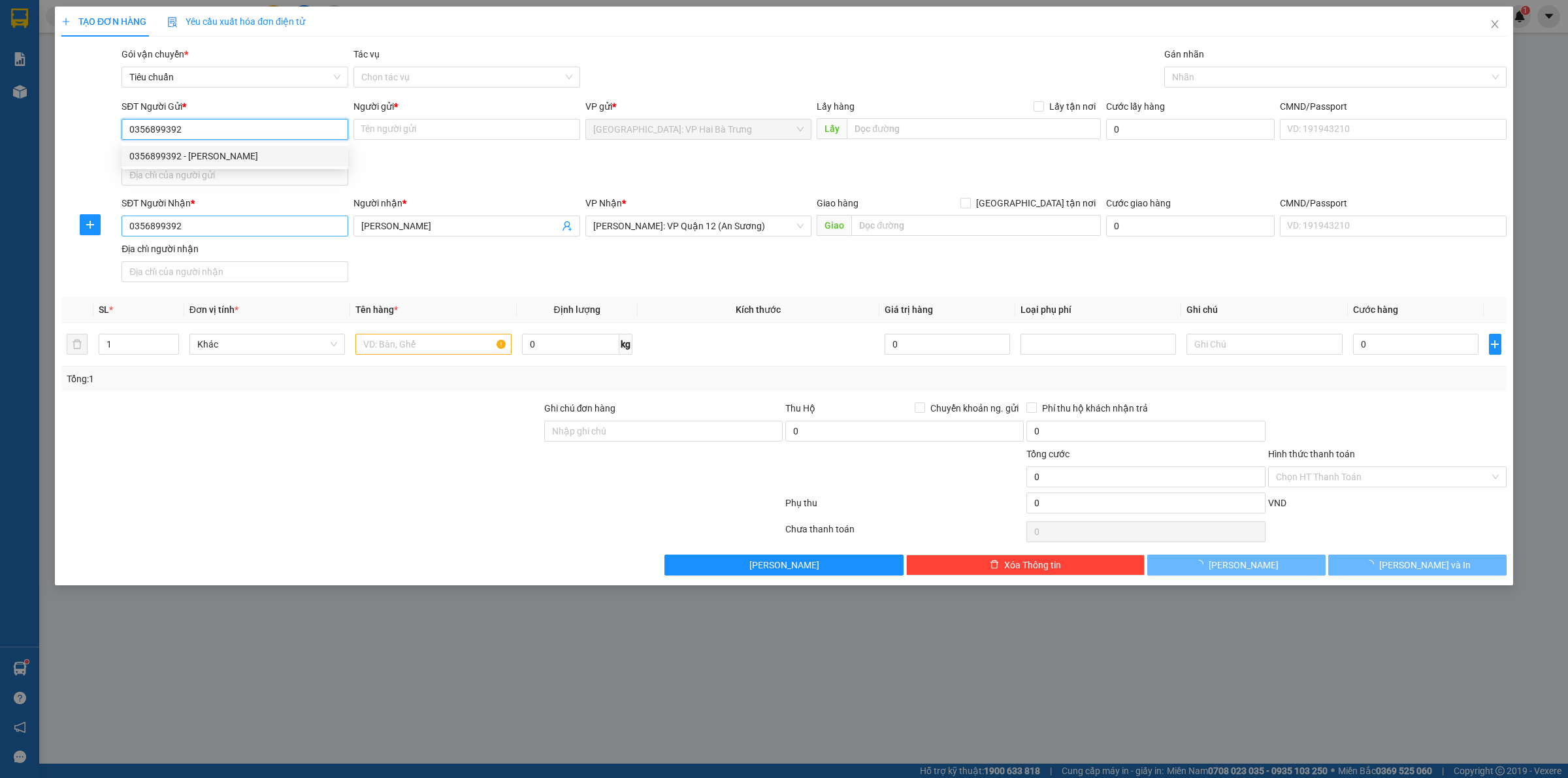
type input "0356899392"
click at [249, 229] on input "0356899392" at bounding box center [235, 226] width 227 height 21
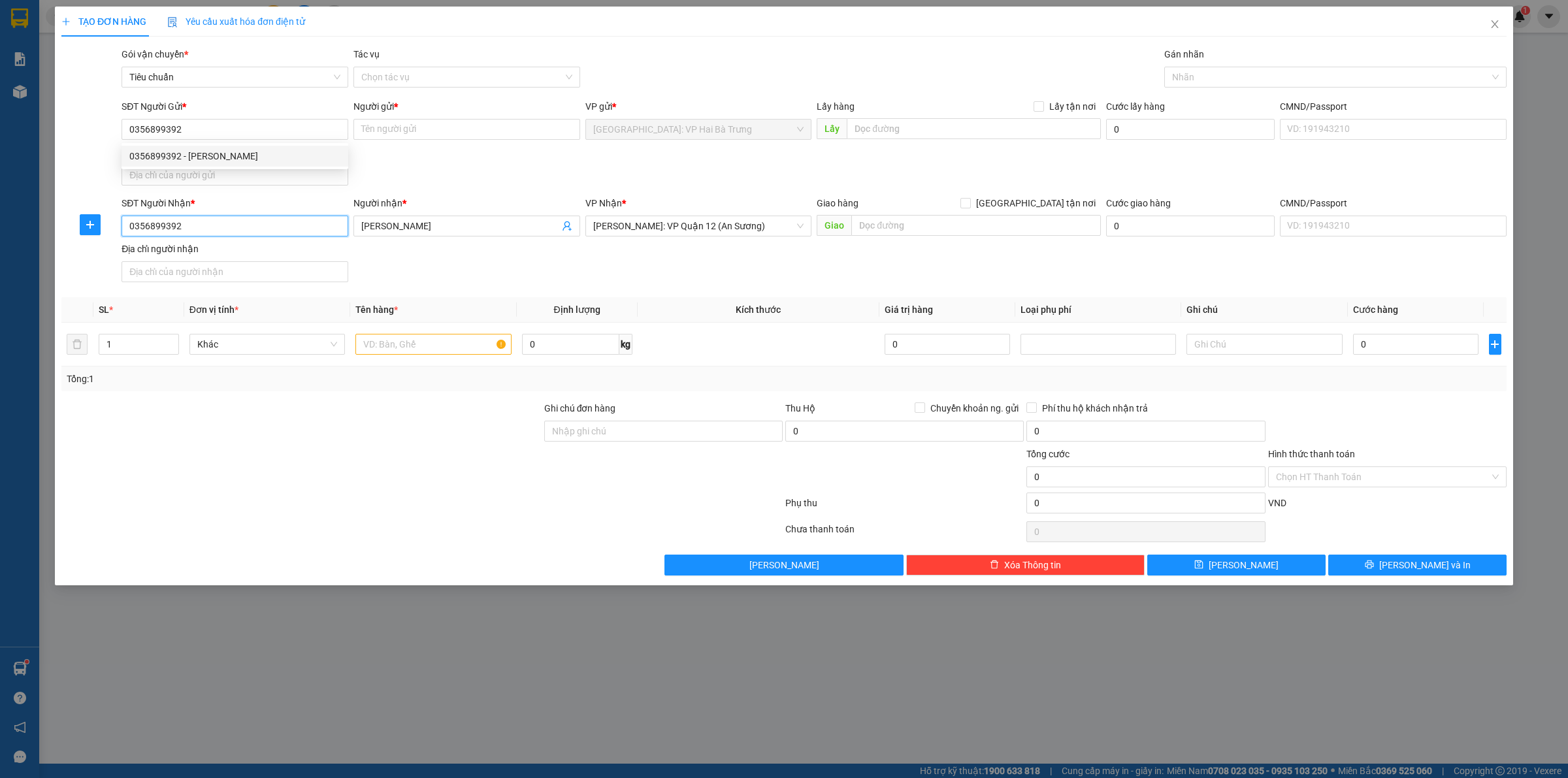
click at [249, 229] on input "0356899392" at bounding box center [235, 226] width 227 height 21
type input "0905502502"
click at [430, 229] on input "[PERSON_NAME]" at bounding box center [460, 226] width 198 height 15
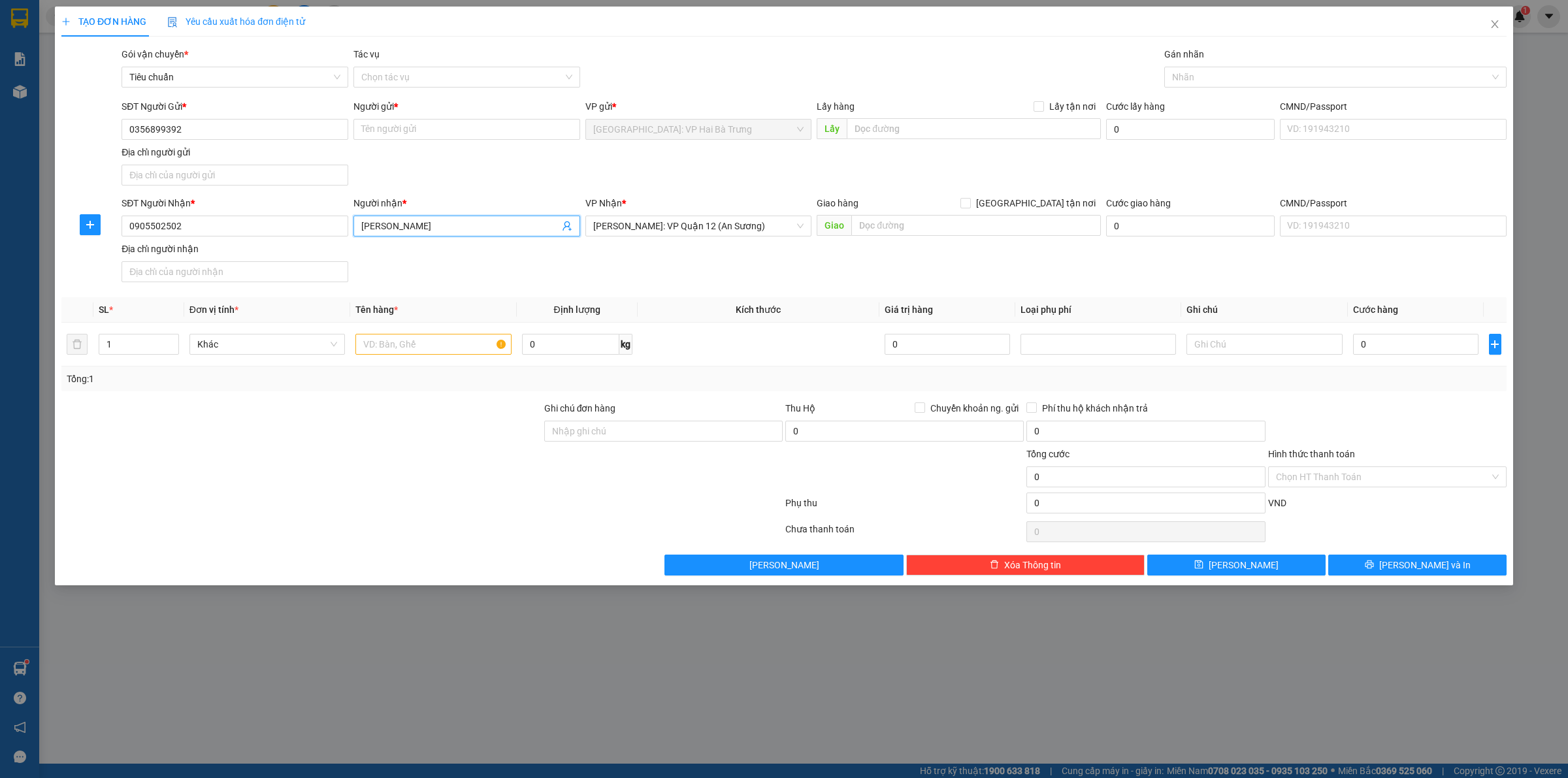
click at [430, 229] on input "[PERSON_NAME]" at bounding box center [460, 226] width 198 height 15
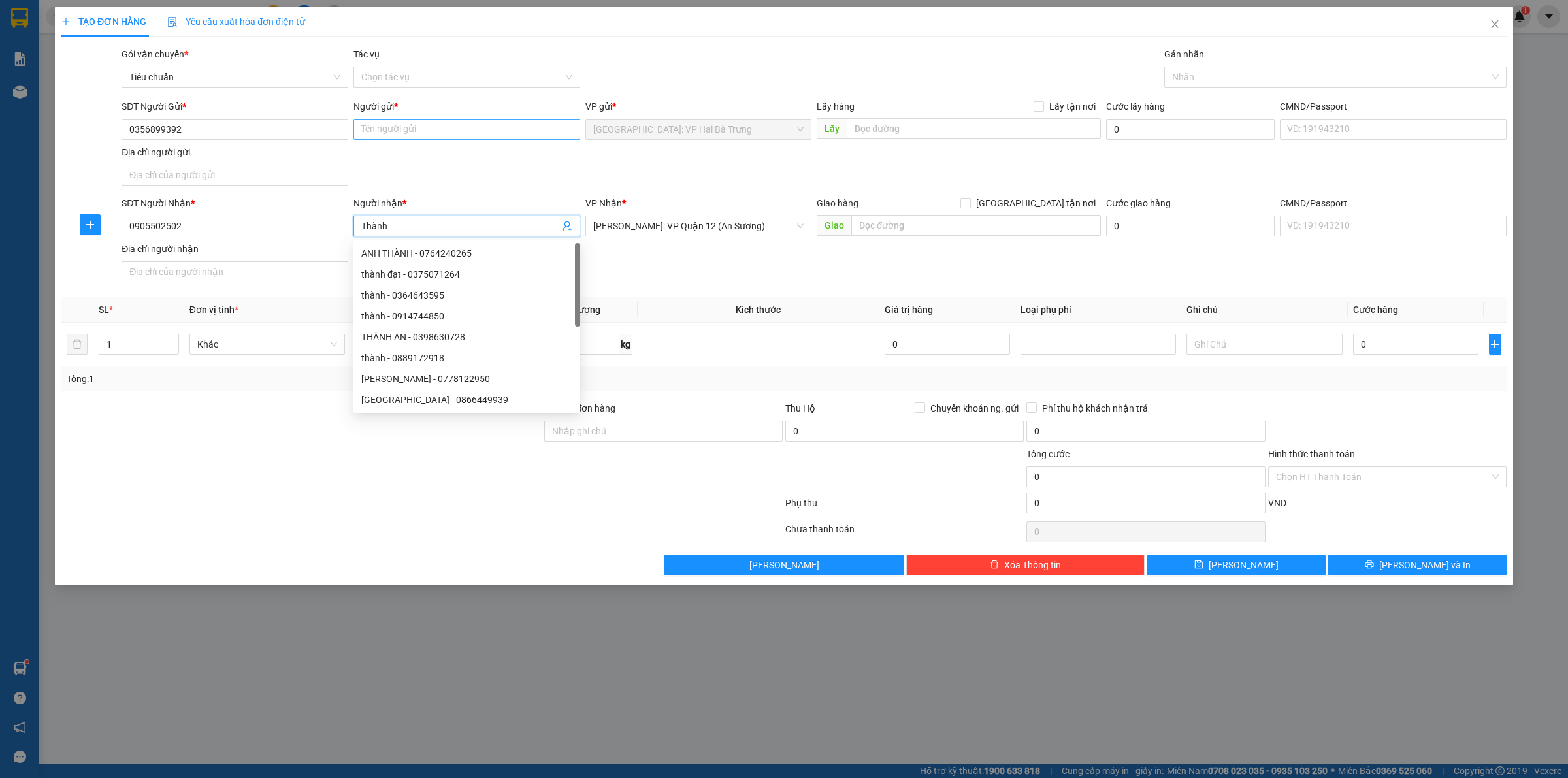
type input "Thành"
click at [436, 127] on input "Người gửi *" at bounding box center [467, 129] width 227 height 21
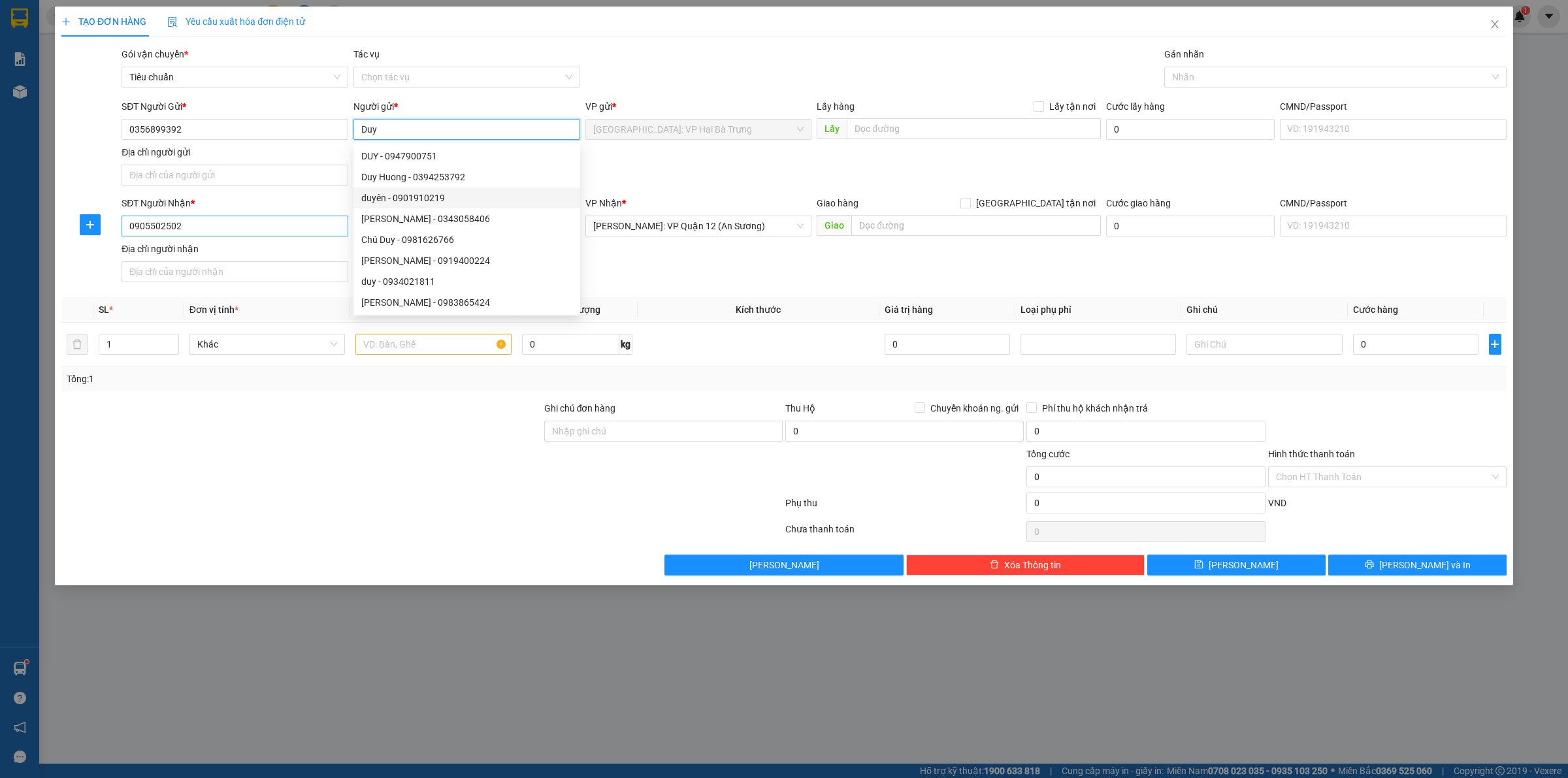
type input "Duy"
click at [172, 227] on input "0905502502" at bounding box center [235, 226] width 227 height 21
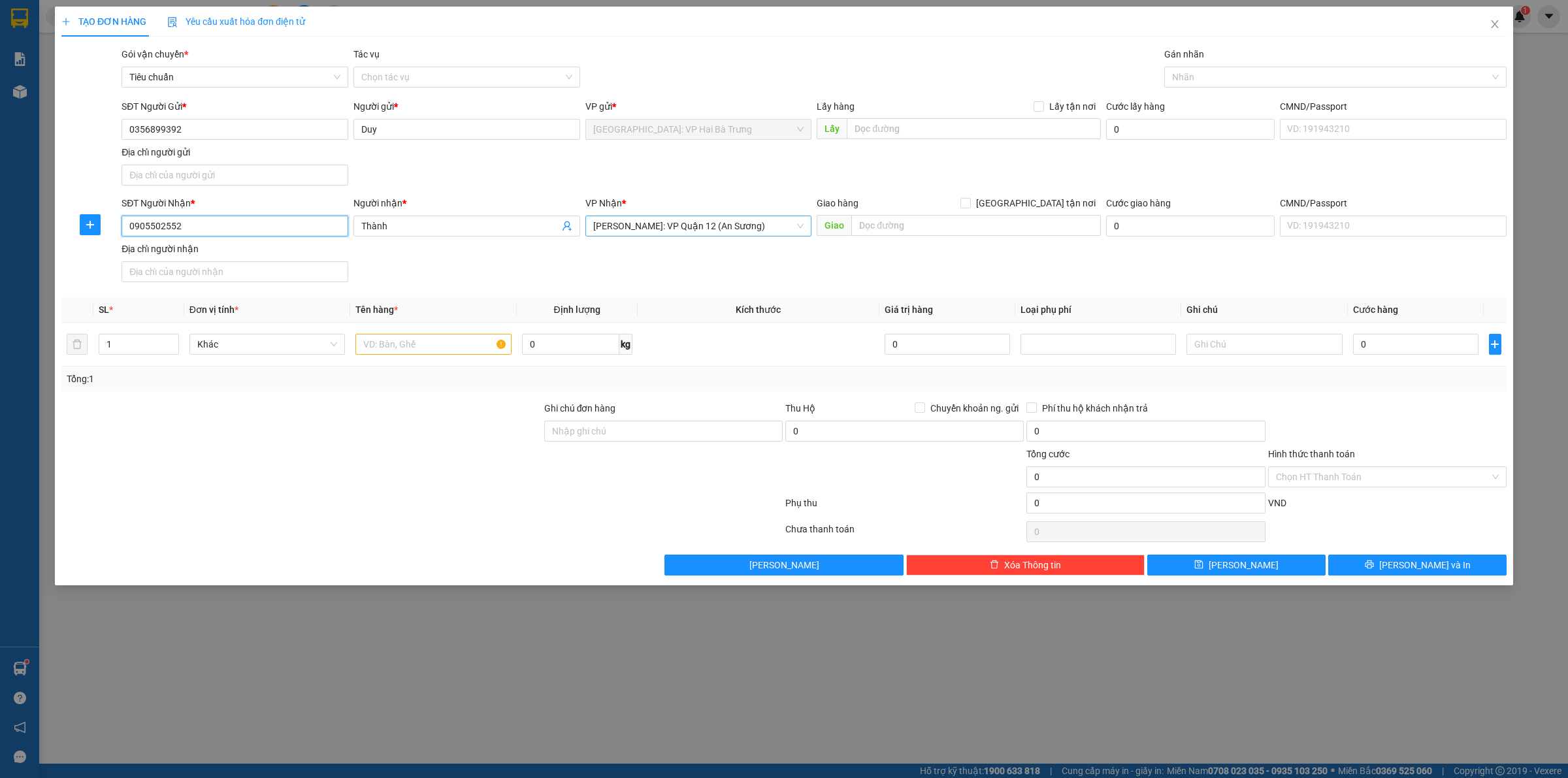
click at [766, 224] on span "[PERSON_NAME]: VP Quận 12 (An Sương)" at bounding box center [699, 226] width 211 height 20
type input "0905502552"
click at [766, 224] on span "[PERSON_NAME]: VP Quận 12 (An Sương)" at bounding box center [699, 226] width 211 height 20
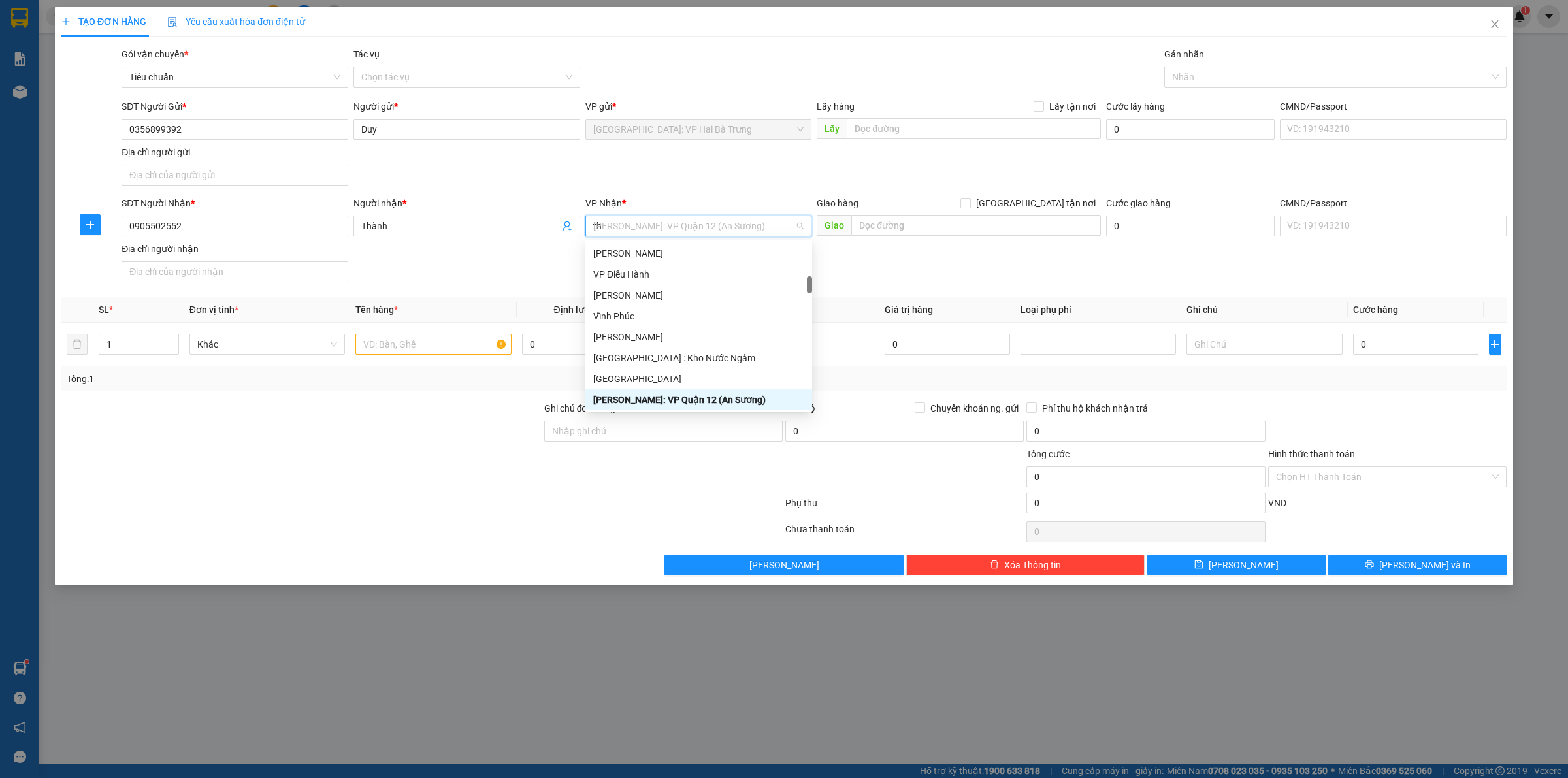
scroll to position [235, 0]
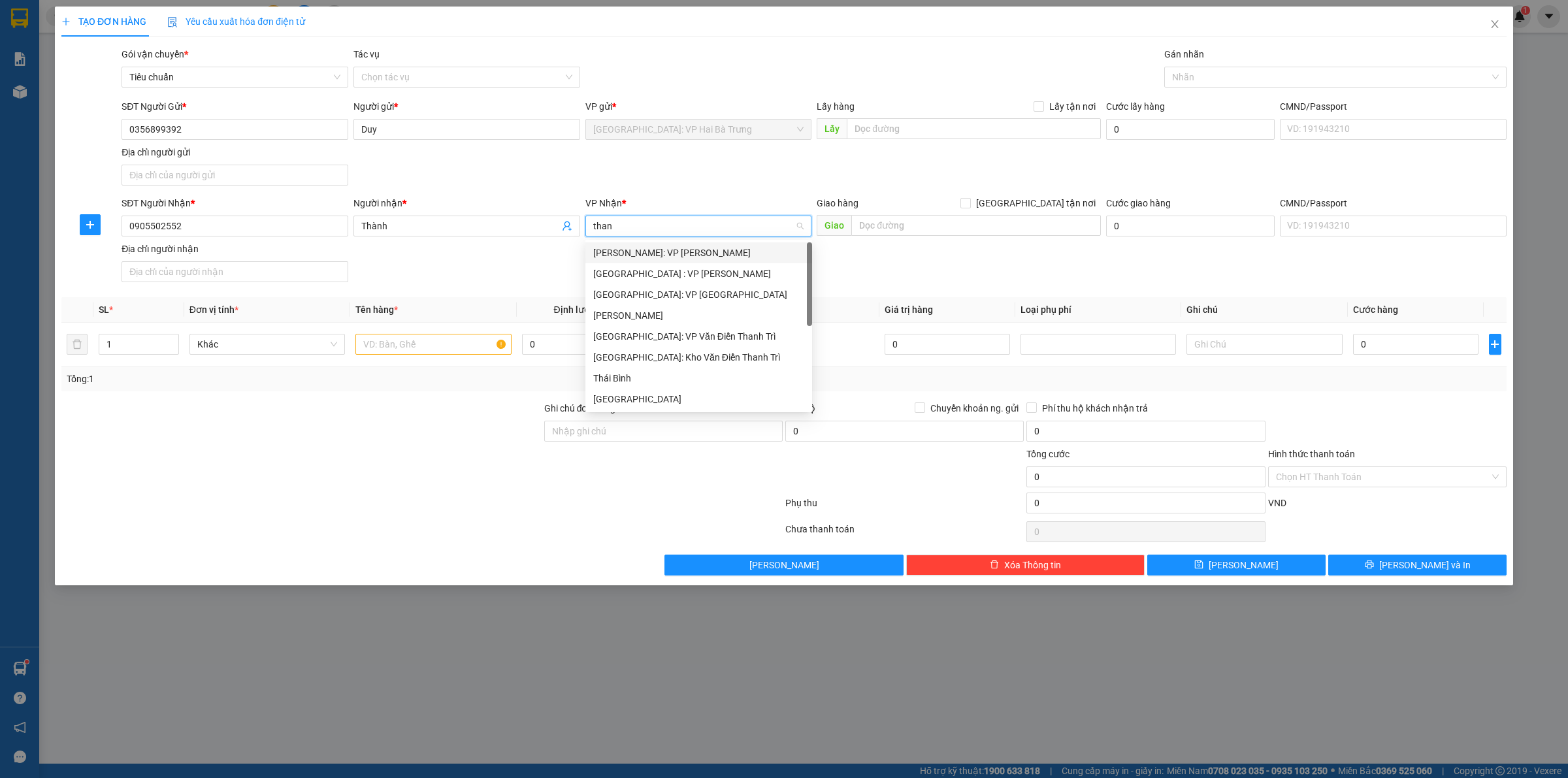
type input "thanh"
drag, startPoint x: 688, startPoint y: 272, endPoint x: 724, endPoint y: 264, distance: 36.9
click at [690, 272] on div "[GEOGRAPHIC_DATA] : VP [PERSON_NAME]" at bounding box center [699, 274] width 211 height 15
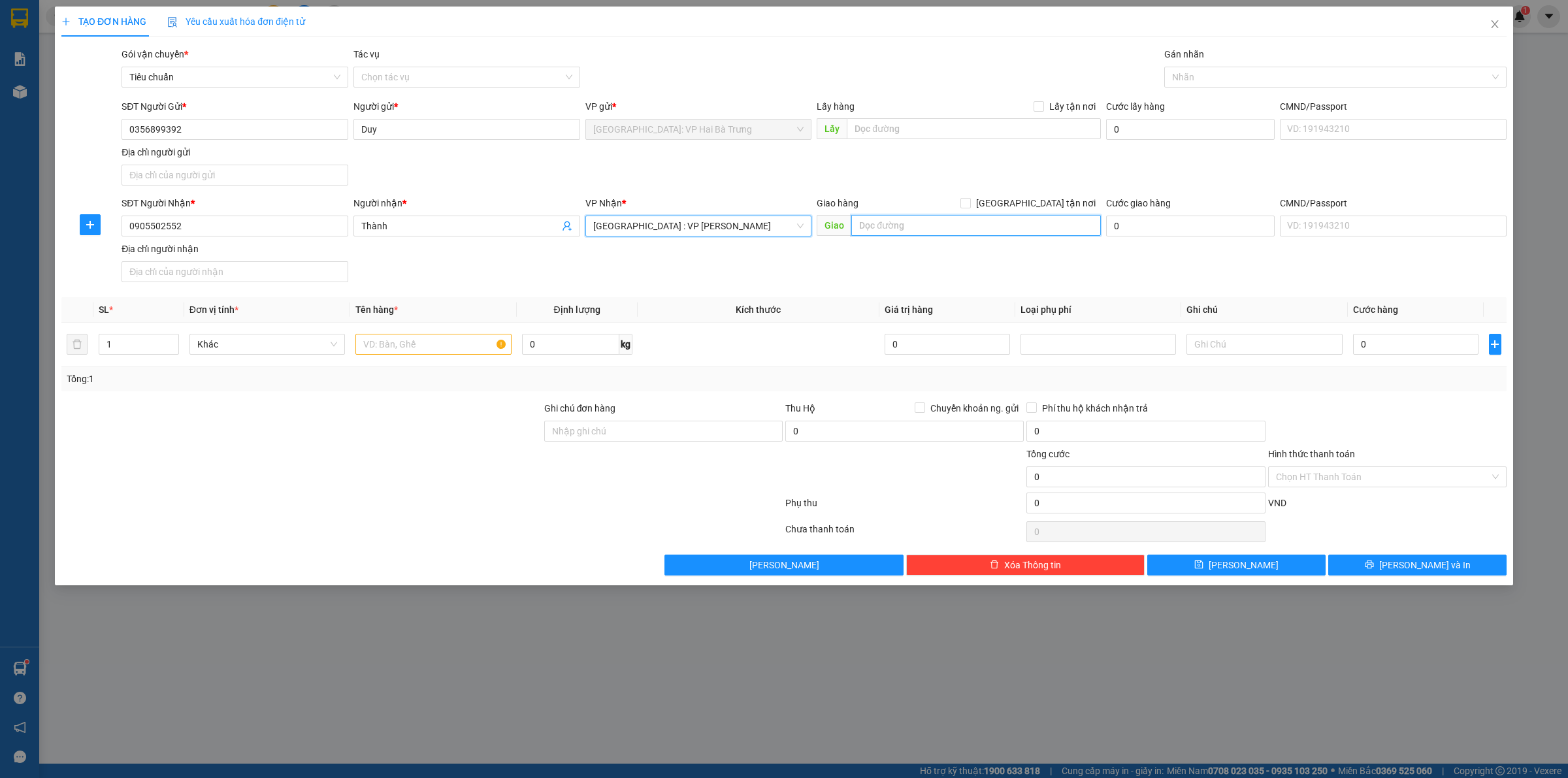
click at [913, 232] on input "text" at bounding box center [977, 225] width 250 height 21
type input "số 2, bình minh 1, [GEOGRAPHIC_DATA], [GEOGRAPHIC_DATA], [GEOGRAPHIC_DATA]"
click at [970, 203] on input "[GEOGRAPHIC_DATA] tận nơi" at bounding box center [965, 202] width 9 height 9
checkbox input "true"
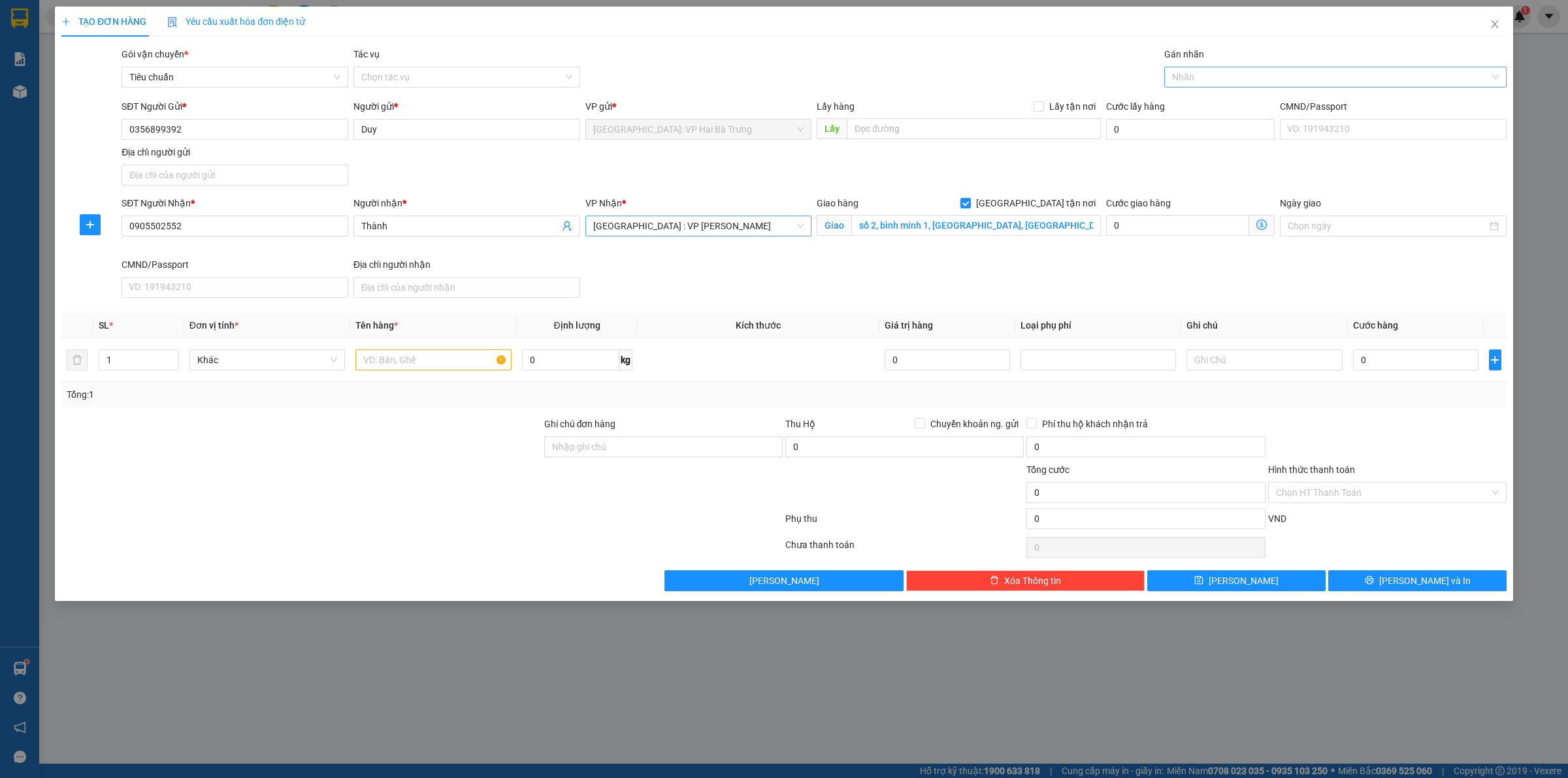
click at [1224, 73] on div at bounding box center [1329, 77] width 323 height 16
type input "G"
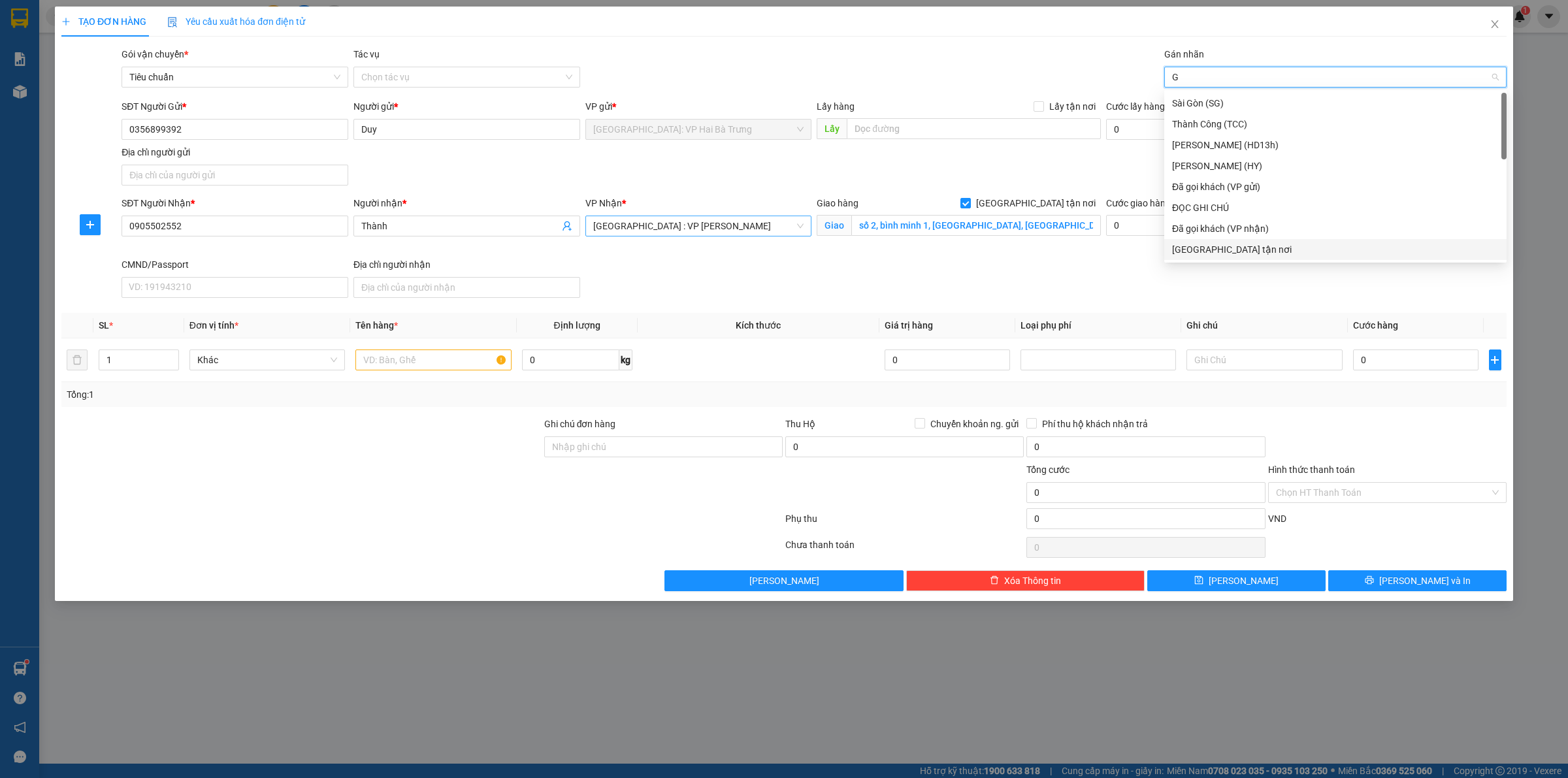
click at [1205, 251] on div "[GEOGRAPHIC_DATA] tận nơi" at bounding box center [1335, 250] width 327 height 15
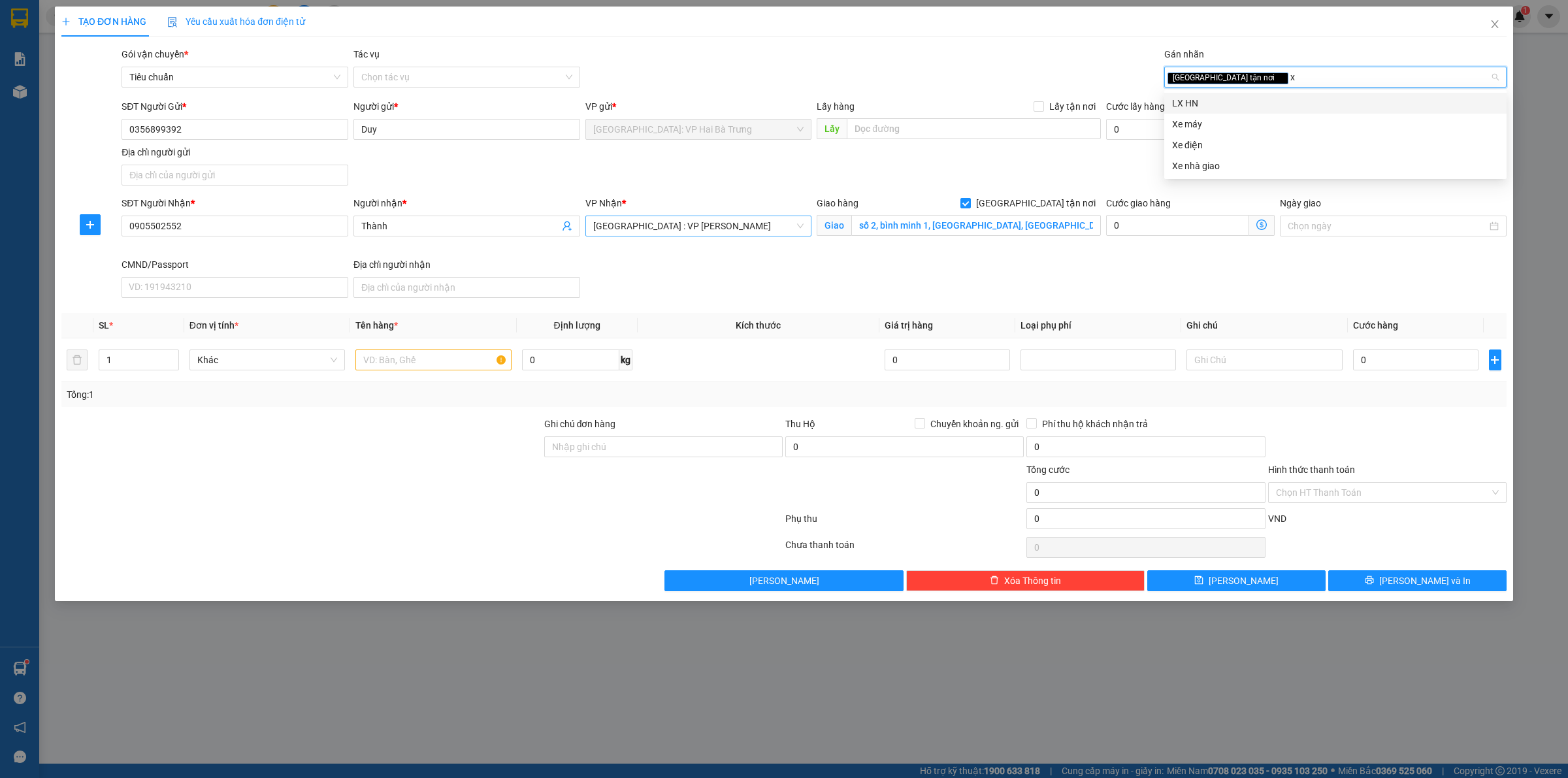
type input "xe"
click at [1223, 96] on div "Xe máy" at bounding box center [1335, 103] width 327 height 15
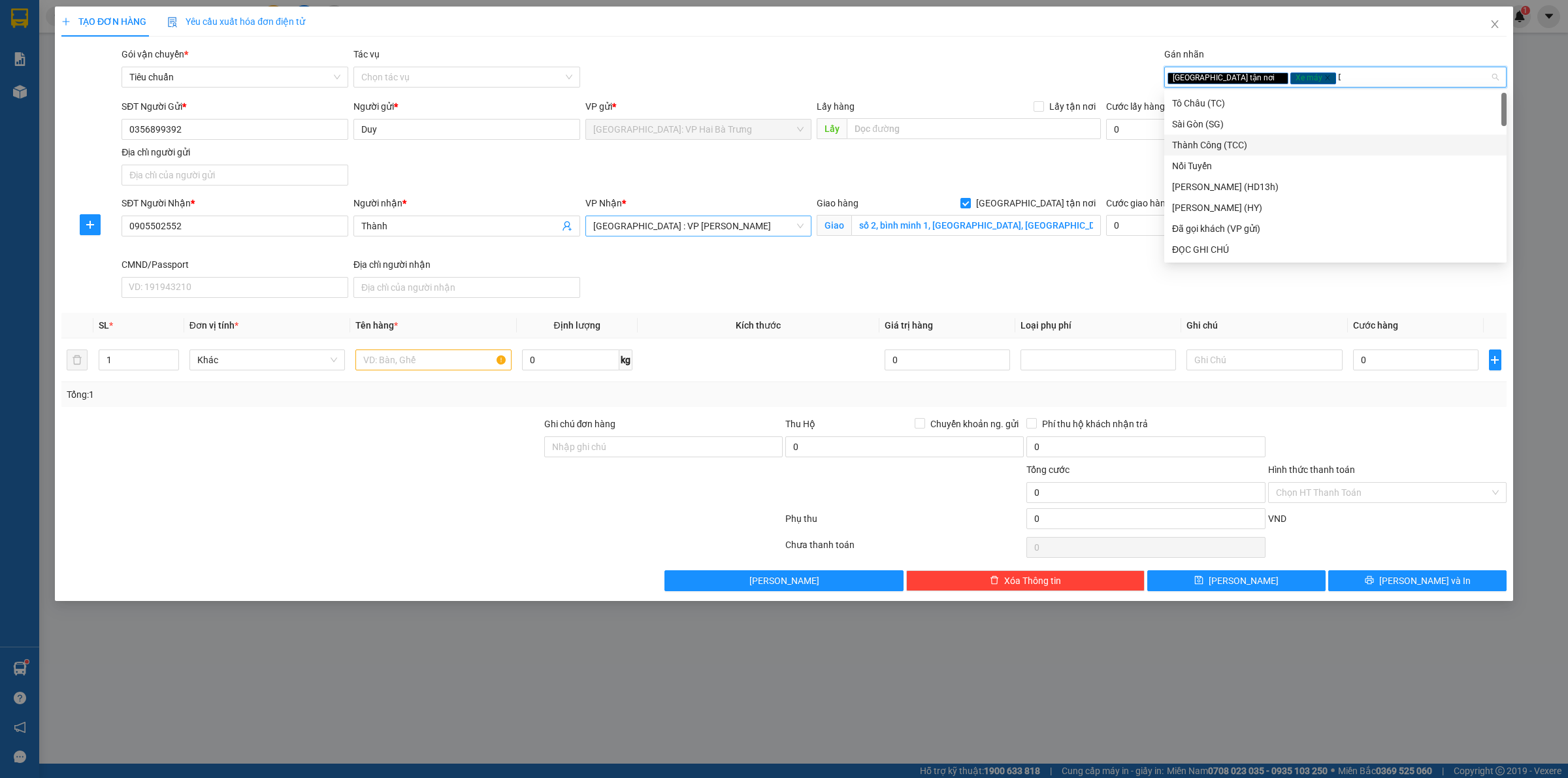
type input "D"
type input "Đ"
click at [1234, 115] on div "Đã gọi khách (VP gửi)" at bounding box center [1335, 123] width 342 height 21
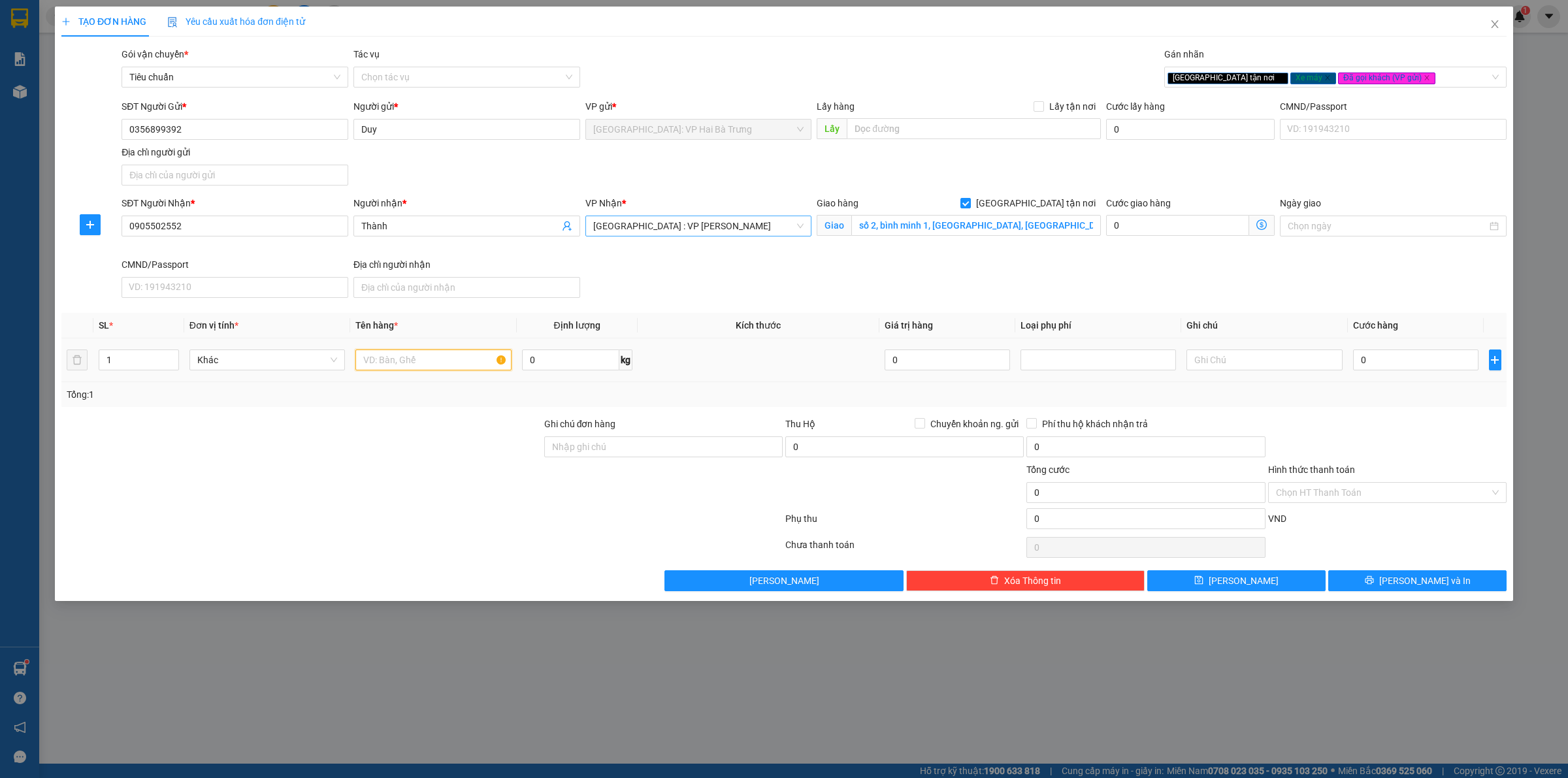
click at [442, 357] on input "text" at bounding box center [433, 360] width 155 height 21
click at [1424, 78] on icon "close" at bounding box center [1427, 78] width 7 height 7
click at [1373, 76] on div "[GEOGRAPHIC_DATA] tận nơi Xe máy" at bounding box center [1329, 77] width 323 height 16
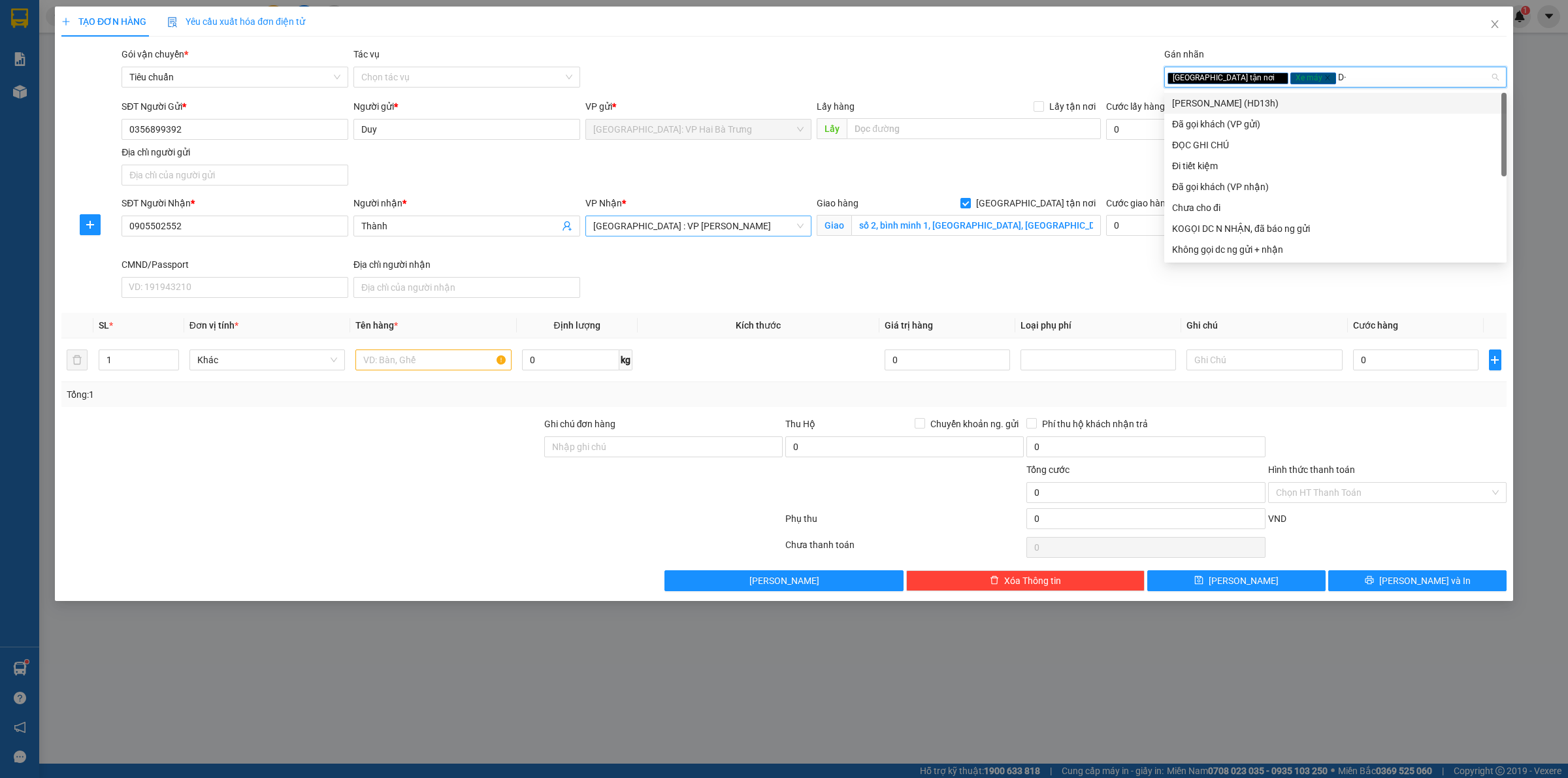
type input "D"
type input "Đ"
click at [1232, 139] on div "ĐỌC GHI CHÚ" at bounding box center [1335, 145] width 327 height 15
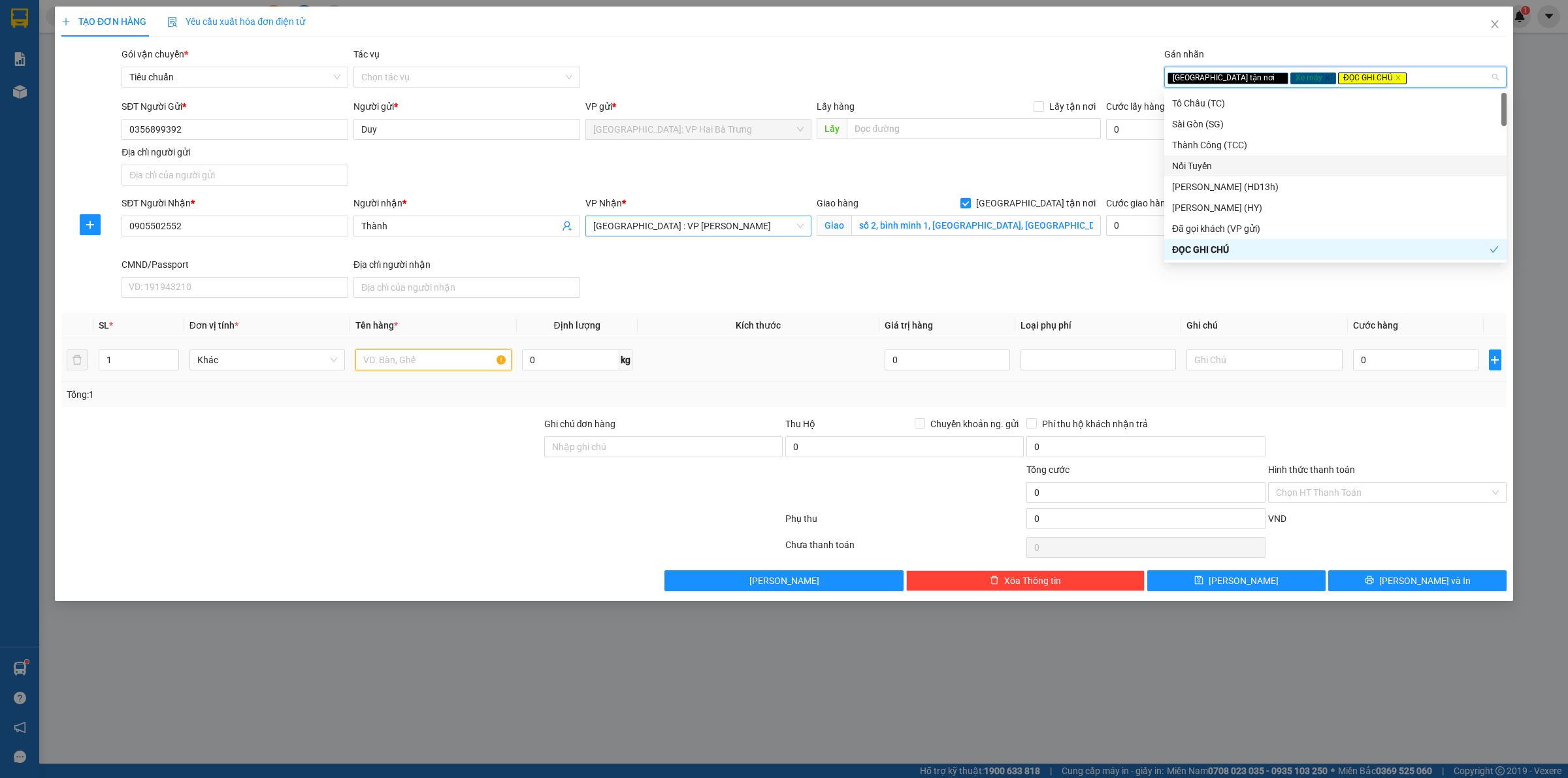
drag, startPoint x: 395, startPoint y: 368, endPoint x: 443, endPoint y: 361, distance: 48.5
click at [406, 364] on input "text" at bounding box center [433, 360] width 155 height 21
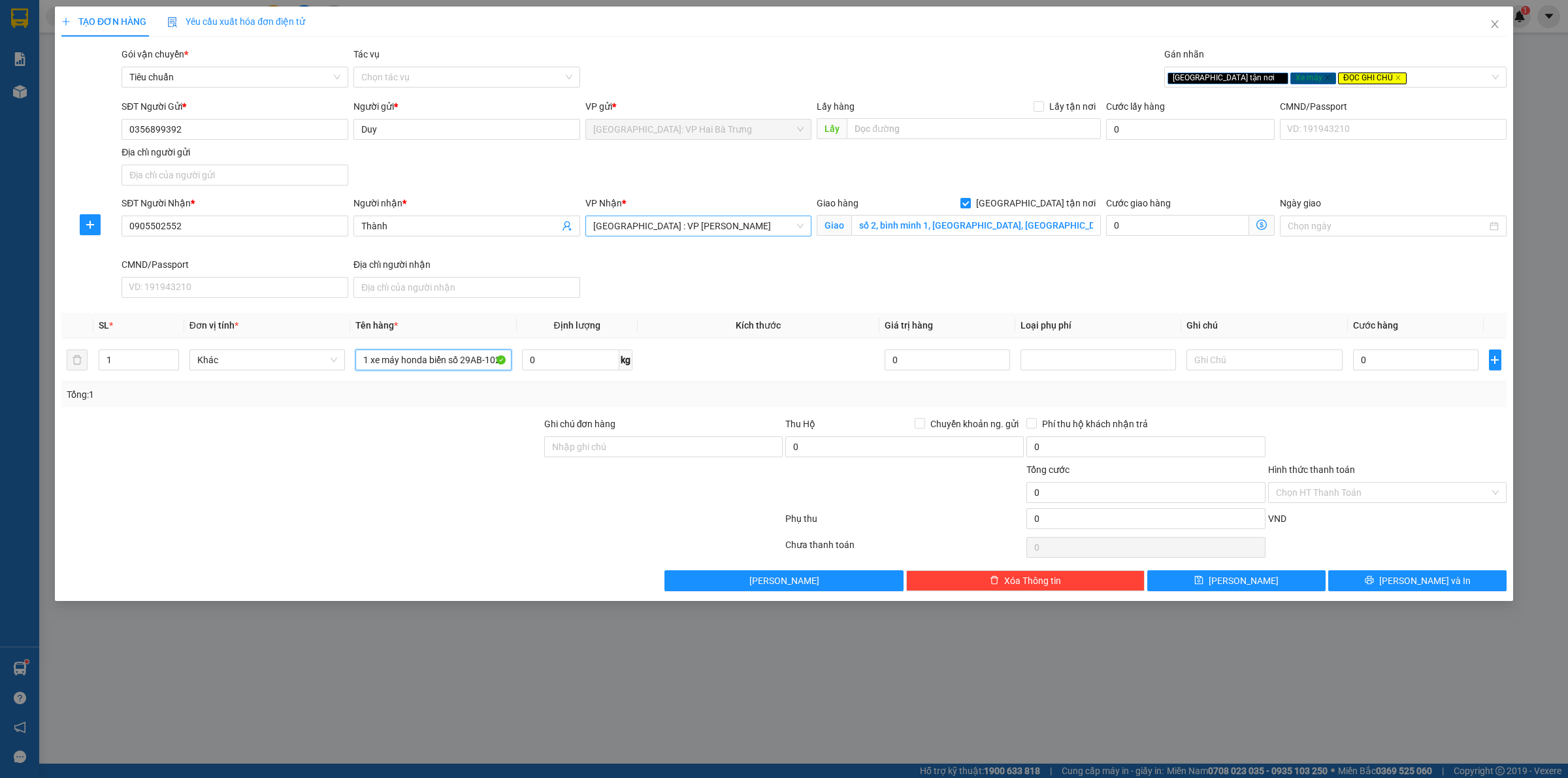
scroll to position [0, 9]
type input "1 xe máy honda biển số 29AB-102.56"
click at [707, 446] on input "Ghi chú đơn hàng" at bounding box center [663, 447] width 238 height 21
type input "có 1 chìa khoá, không giấy tờ, 2 gương"
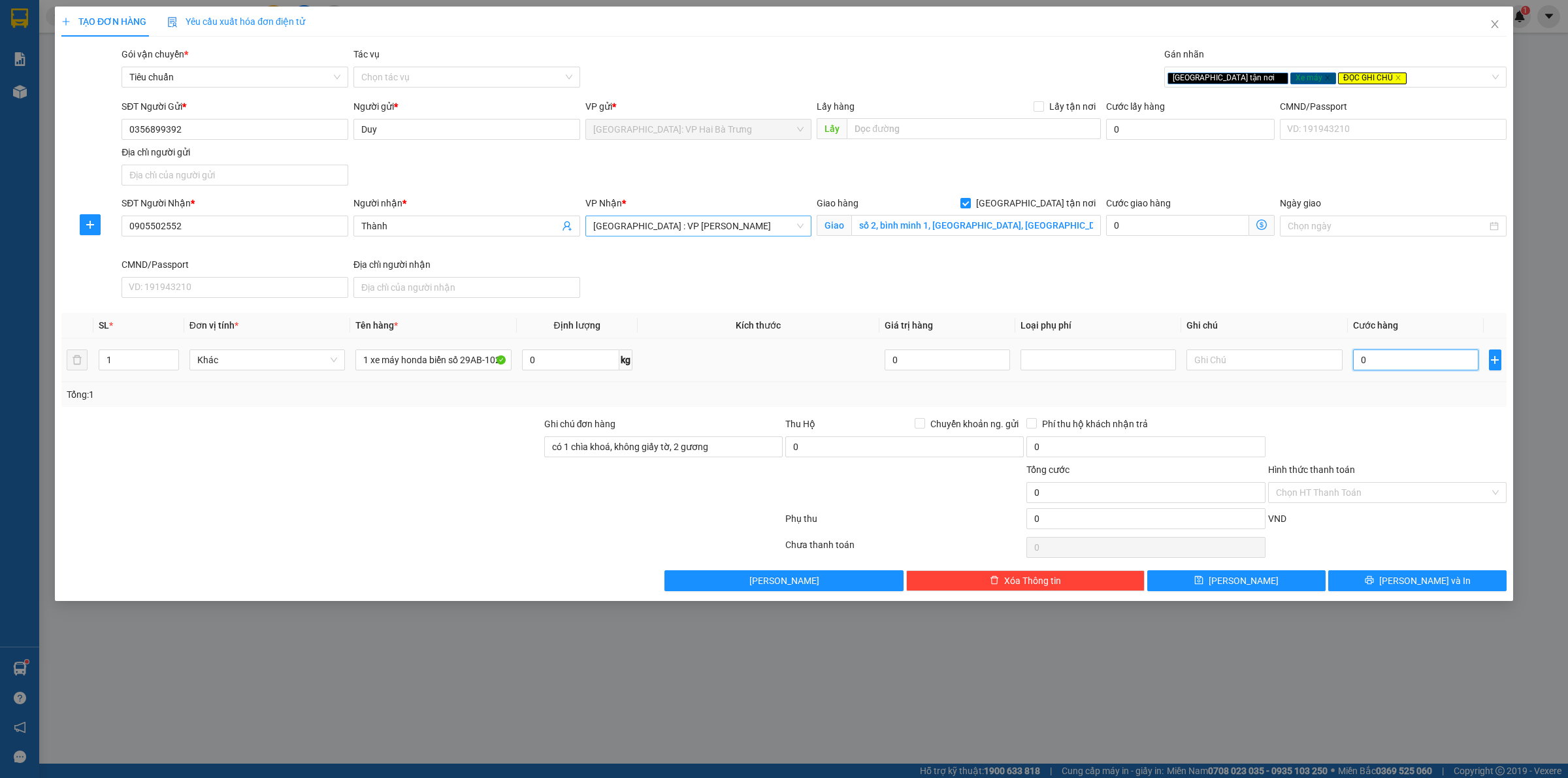
click at [1417, 364] on input "0" at bounding box center [1415, 360] width 126 height 21
type input "9"
type input "98"
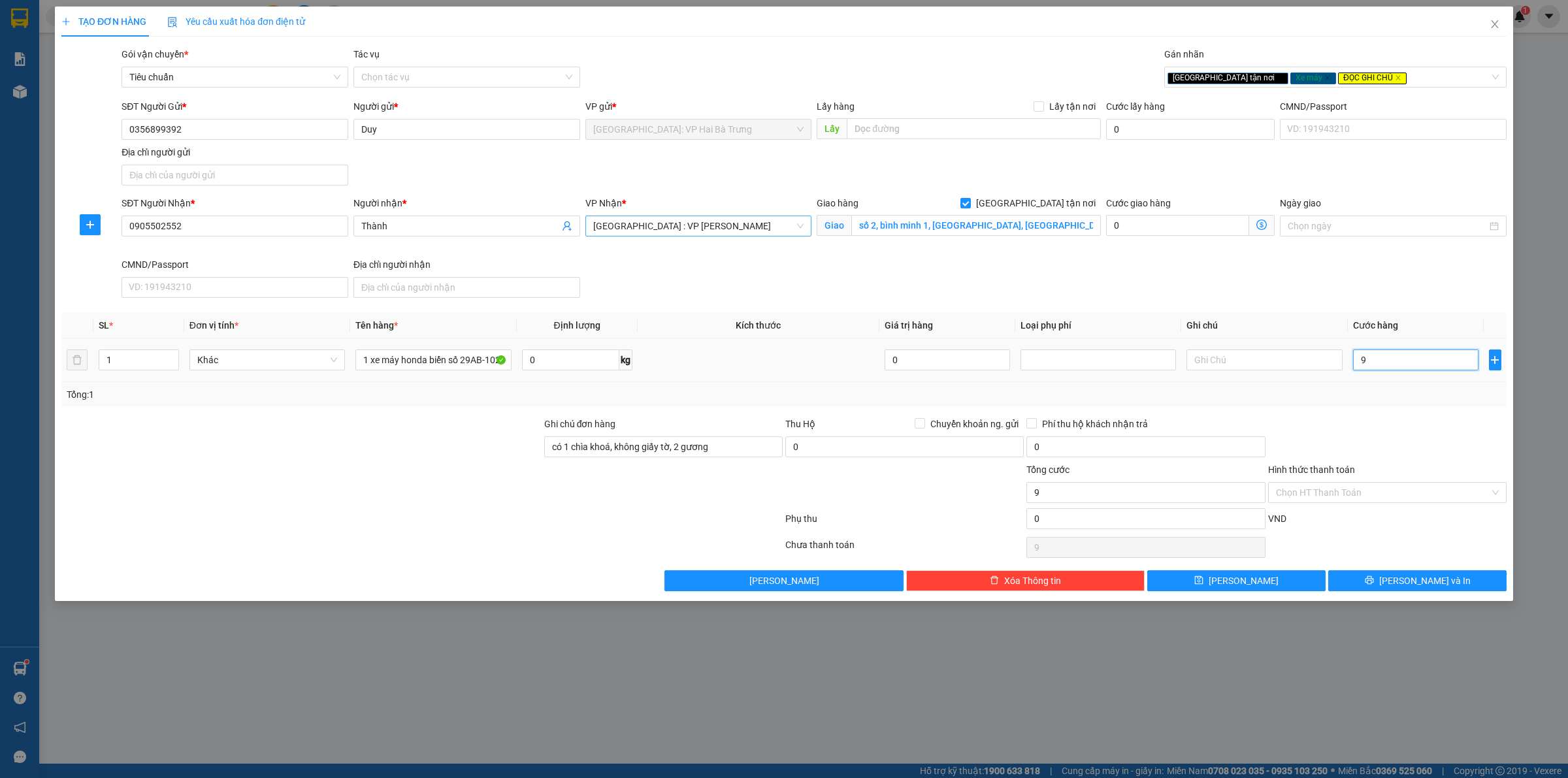
type input "98"
type input "980"
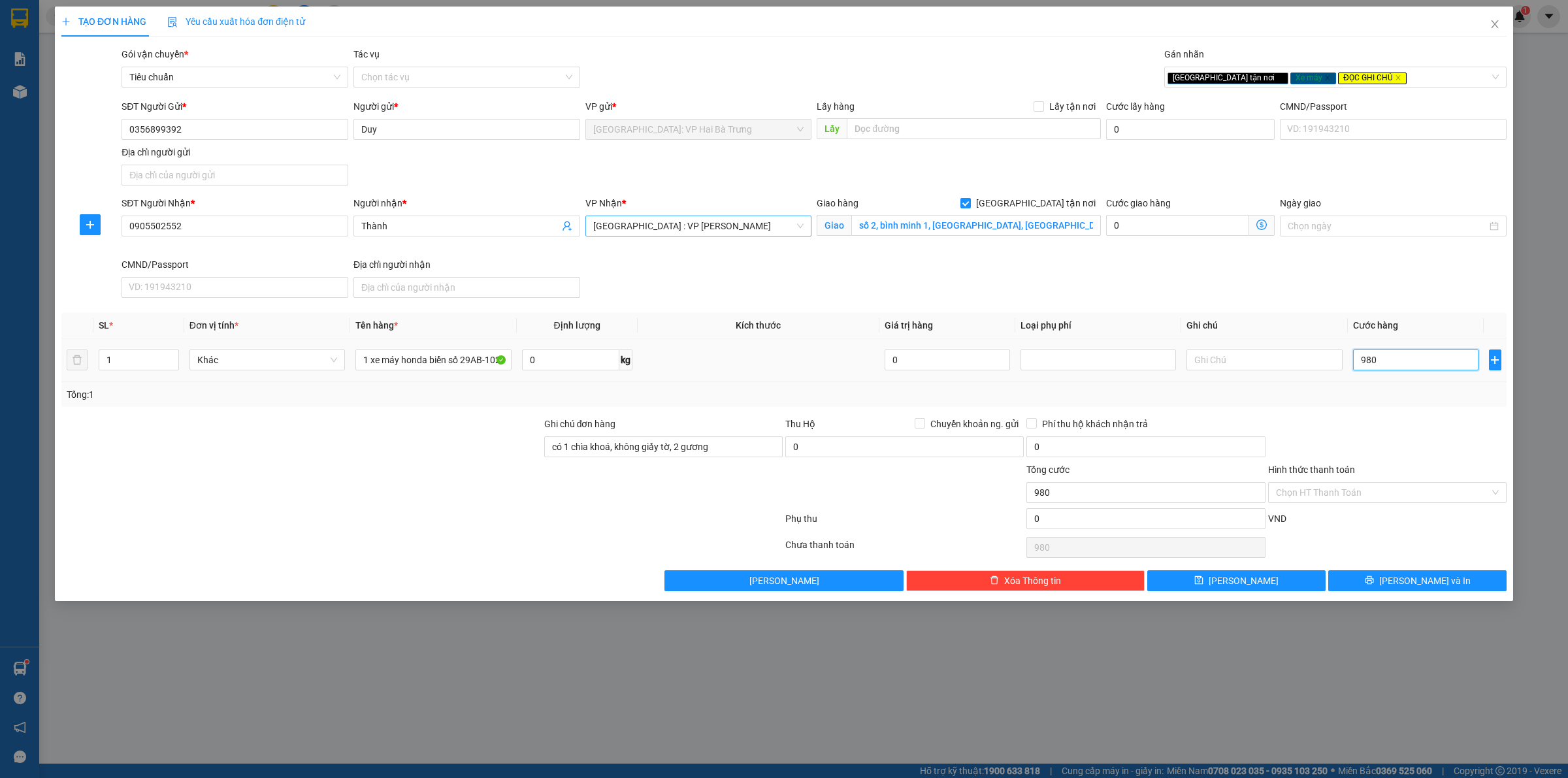
type input "9.800"
type input "98.000"
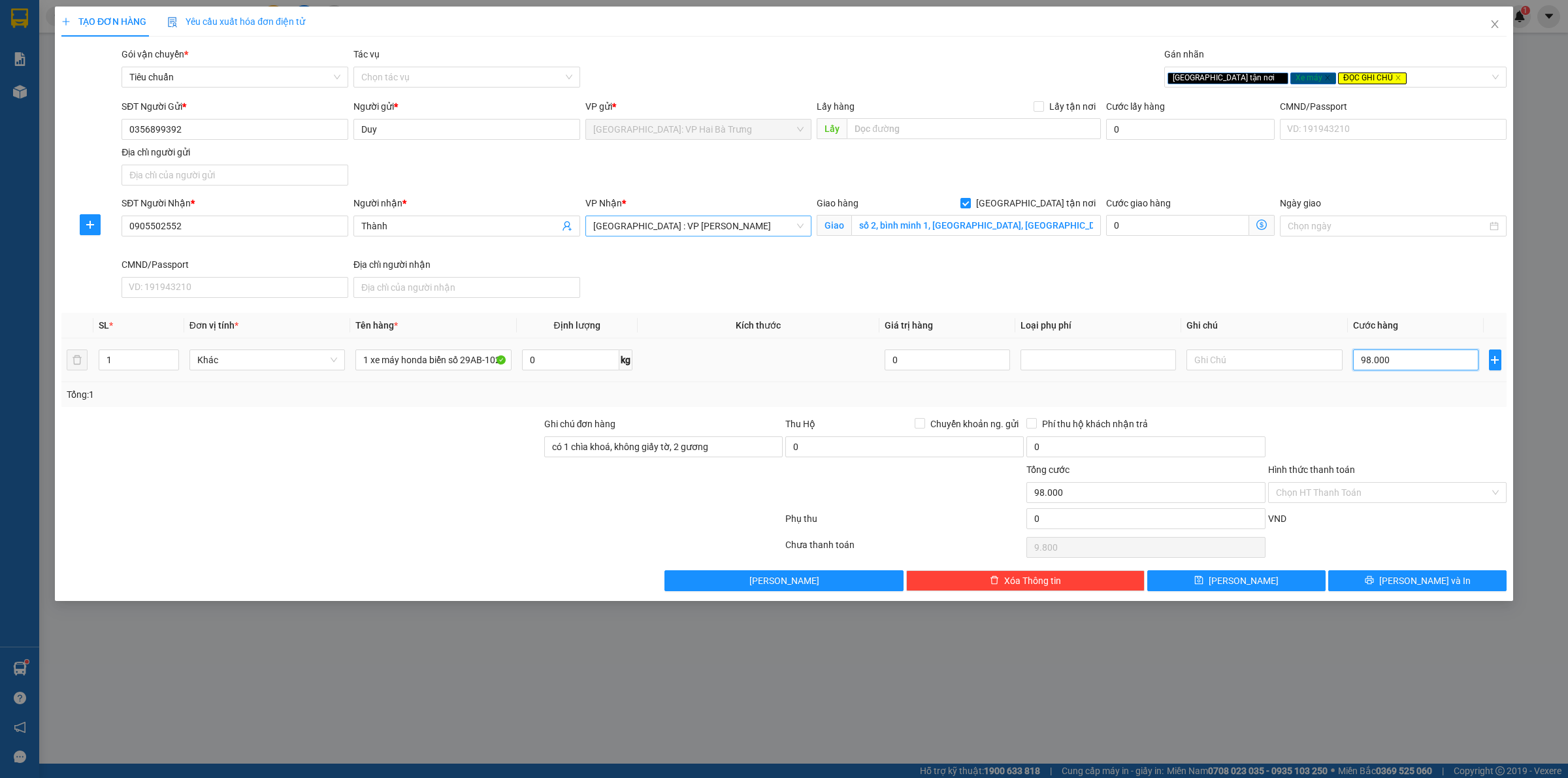
type input "98.000"
type input "980.000"
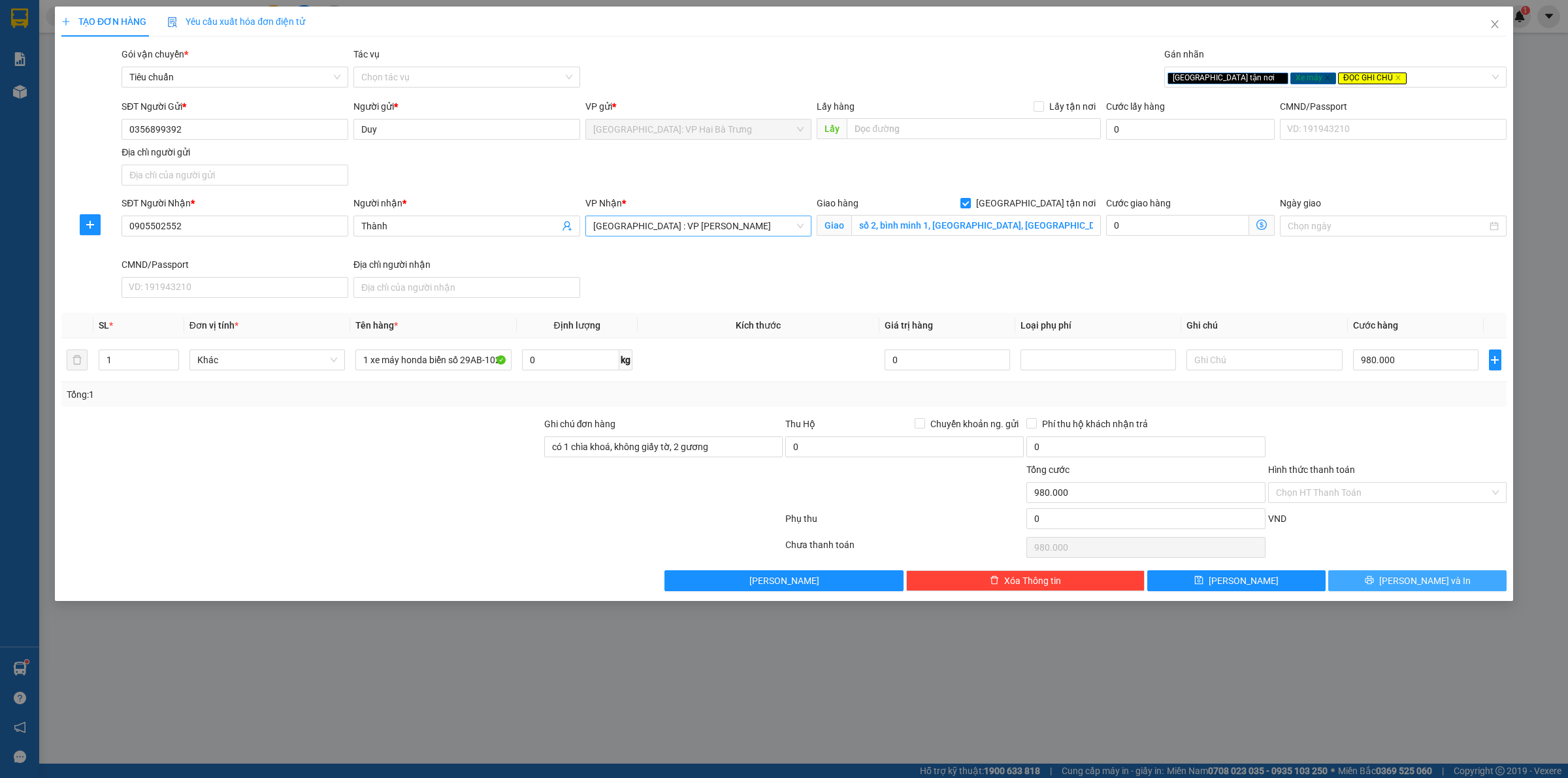
click at [1338, 583] on button "[PERSON_NAME] và In" at bounding box center [1418, 580] width 179 height 21
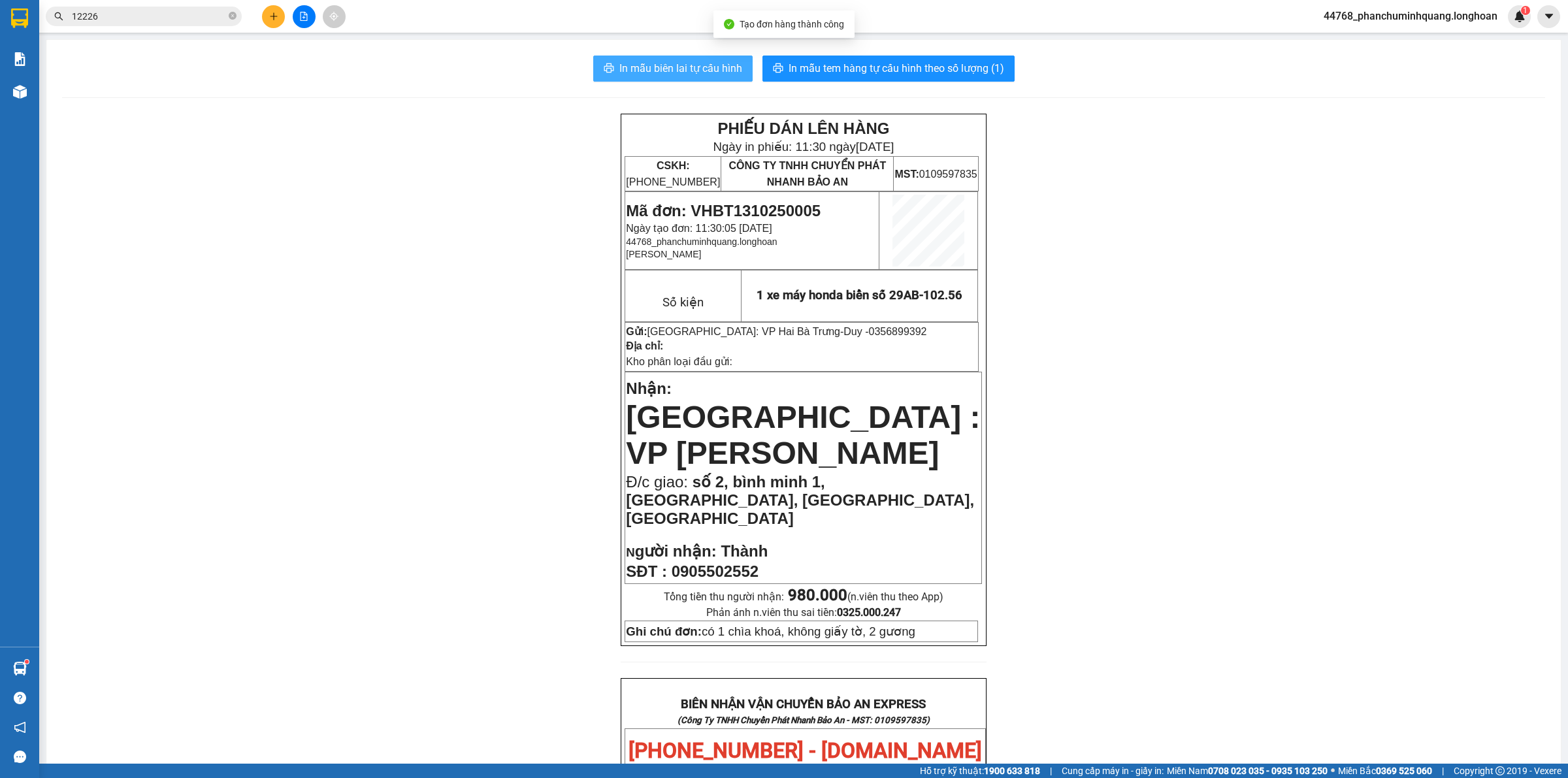
click at [697, 69] on span "In mẫu biên lai tự cấu hình" at bounding box center [681, 68] width 123 height 16
click at [995, 72] on span "In mẫu tem hàng tự cấu hình theo số lượng (1)" at bounding box center [896, 68] width 216 height 16
click at [703, 81] on button "In mẫu biên lai tự cấu hình" at bounding box center [673, 68] width 159 height 26
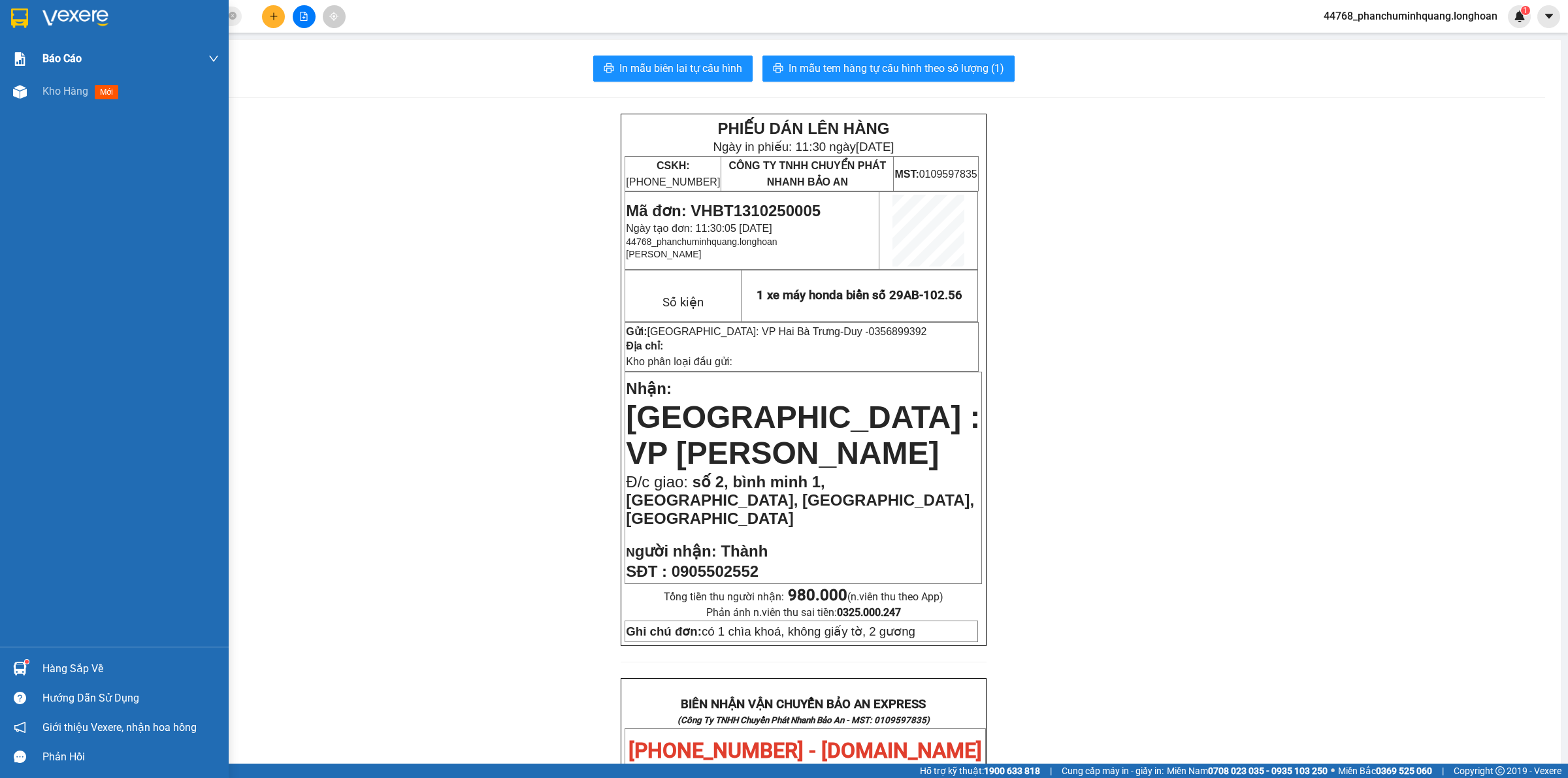
click at [5, 18] on div at bounding box center [114, 21] width 229 height 42
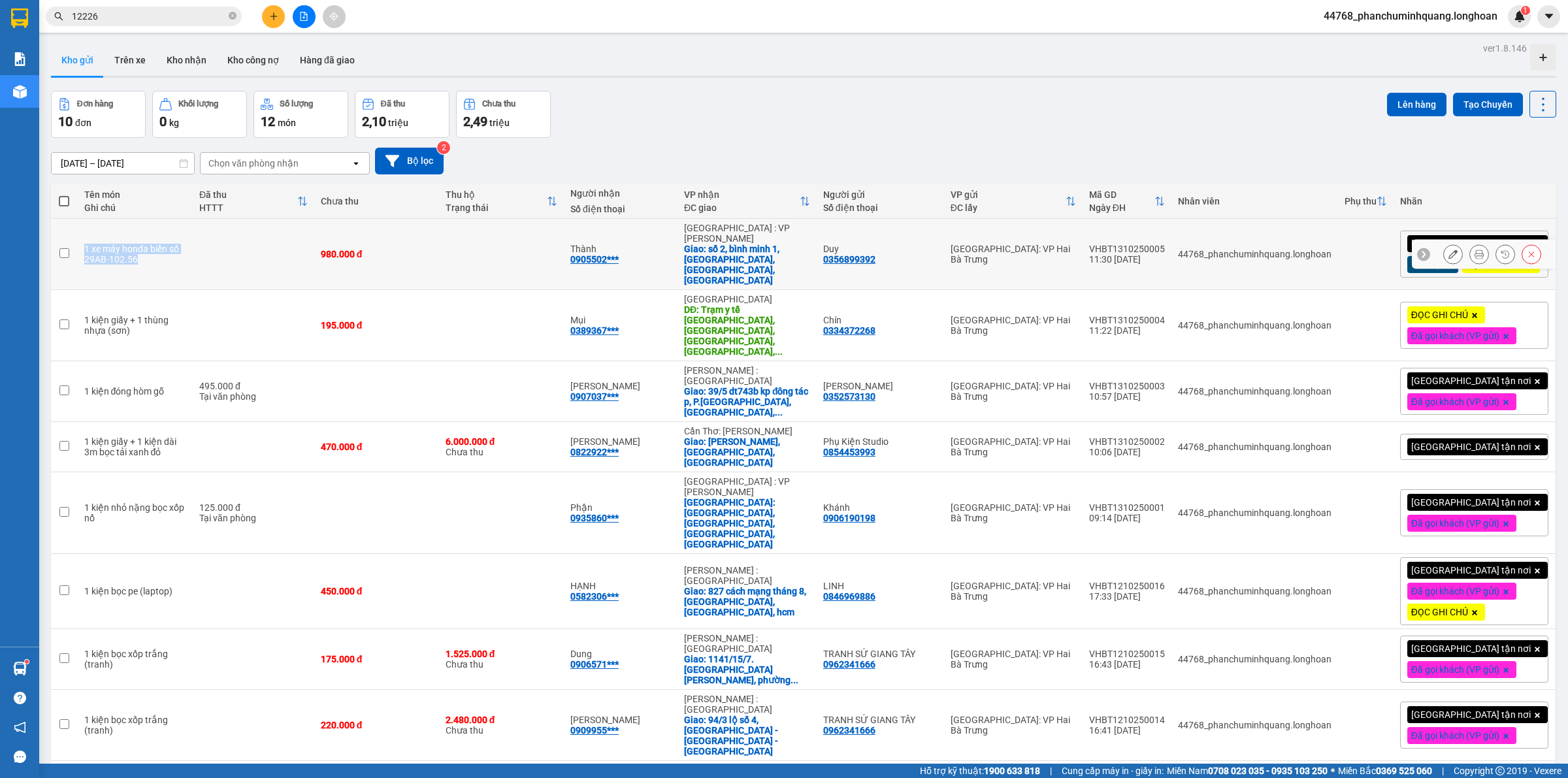
drag, startPoint x: 80, startPoint y: 247, endPoint x: 185, endPoint y: 267, distance: 106.9
click at [185, 267] on td "1 xe máy honda biển số 29AB-102.56" at bounding box center [135, 254] width 115 height 71
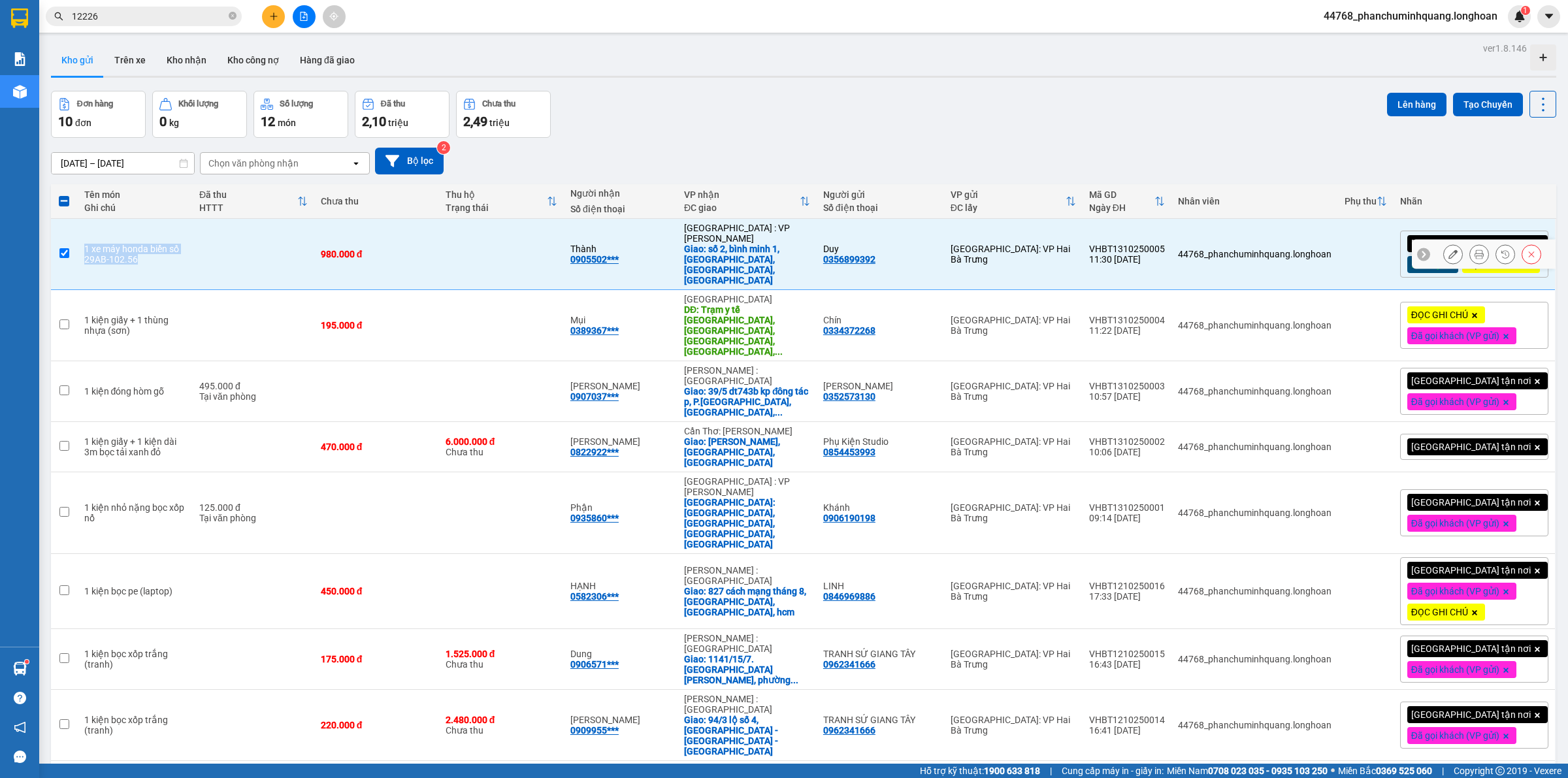
copy div "1 xe máy honda biển số 29AB-102.56"
click at [270, 250] on td at bounding box center [253, 254] width 121 height 71
checkbox input "false"
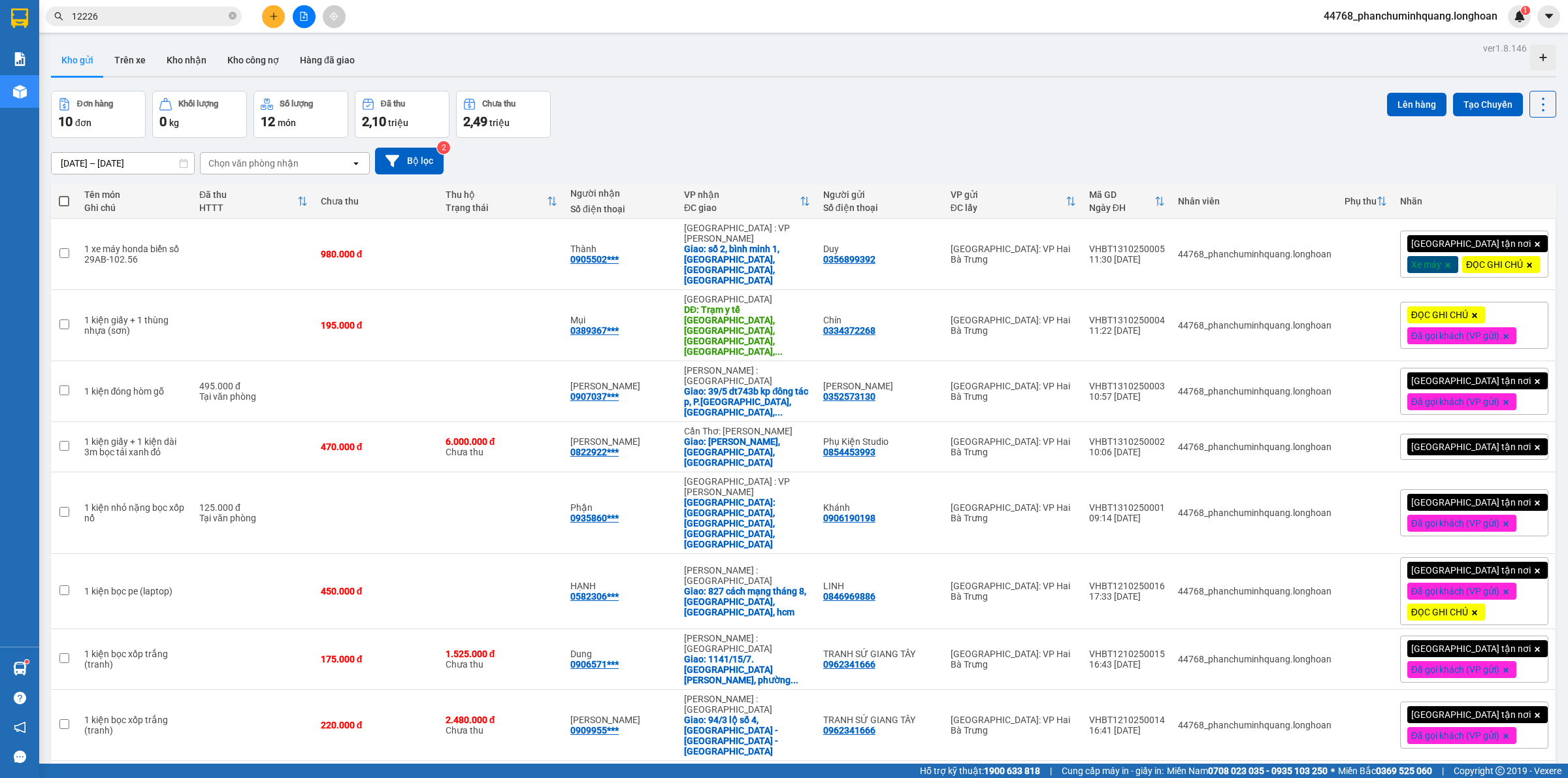
drag, startPoint x: 668, startPoint y: 121, endPoint x: 693, endPoint y: 121, distance: 25.0
click at [671, 121] on div "Đơn hàng 10 đơn Khối lượng 0 kg Số lượng 12 món Đã thu 2,10 triệu Chưa thu 2,49…" at bounding box center [804, 114] width 1506 height 47
click at [1527, 258] on icon at bounding box center [1532, 254] width 9 height 9
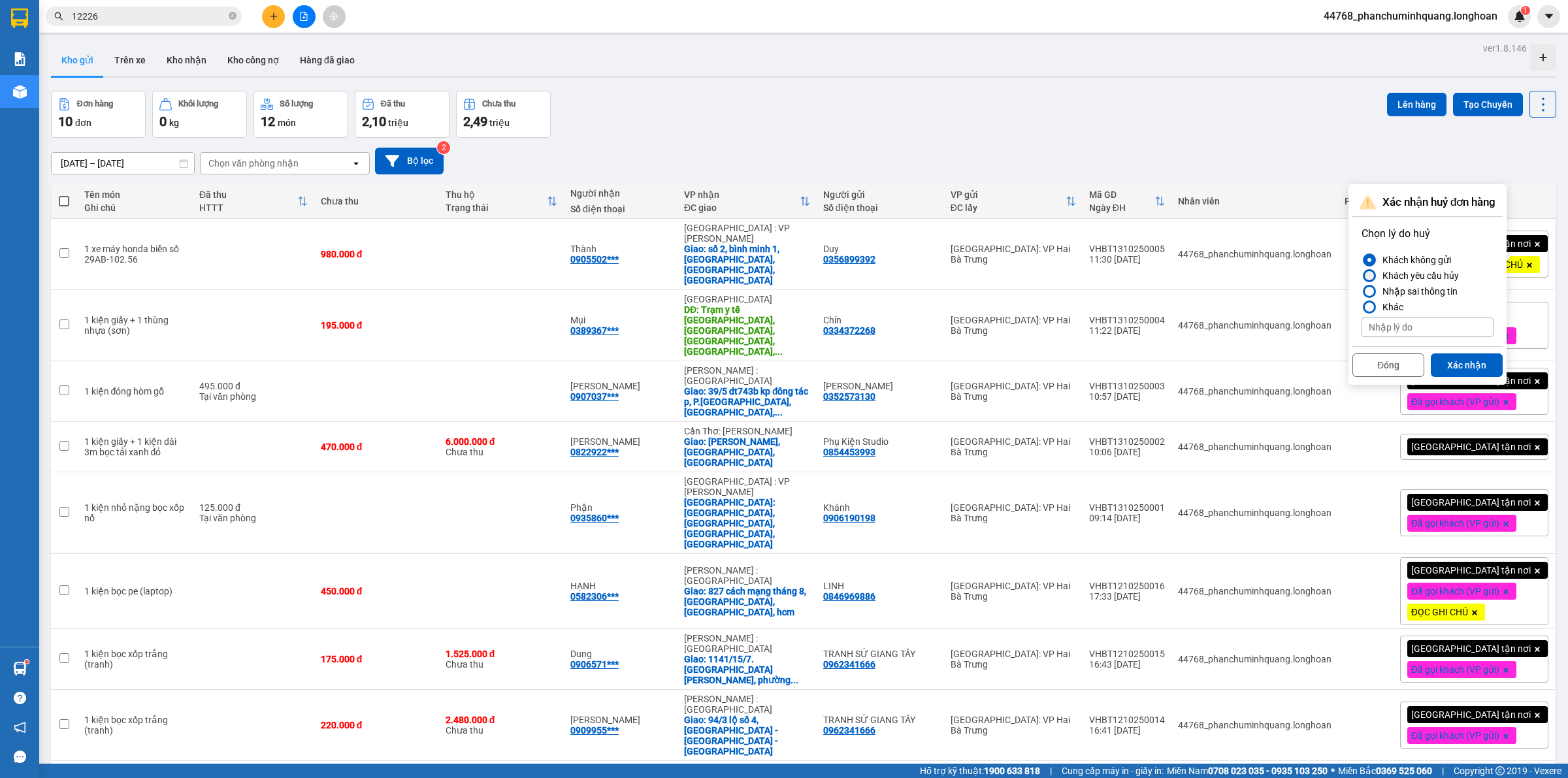
click at [1407, 276] on div "Khách yêu cầu hủy" at bounding box center [1418, 276] width 81 height 16
click at [1362, 276] on input "Khách yêu cầu hủy" at bounding box center [1362, 276] width 0 height 0
click at [1455, 362] on button "Xác nhận" at bounding box center [1466, 365] width 72 height 23
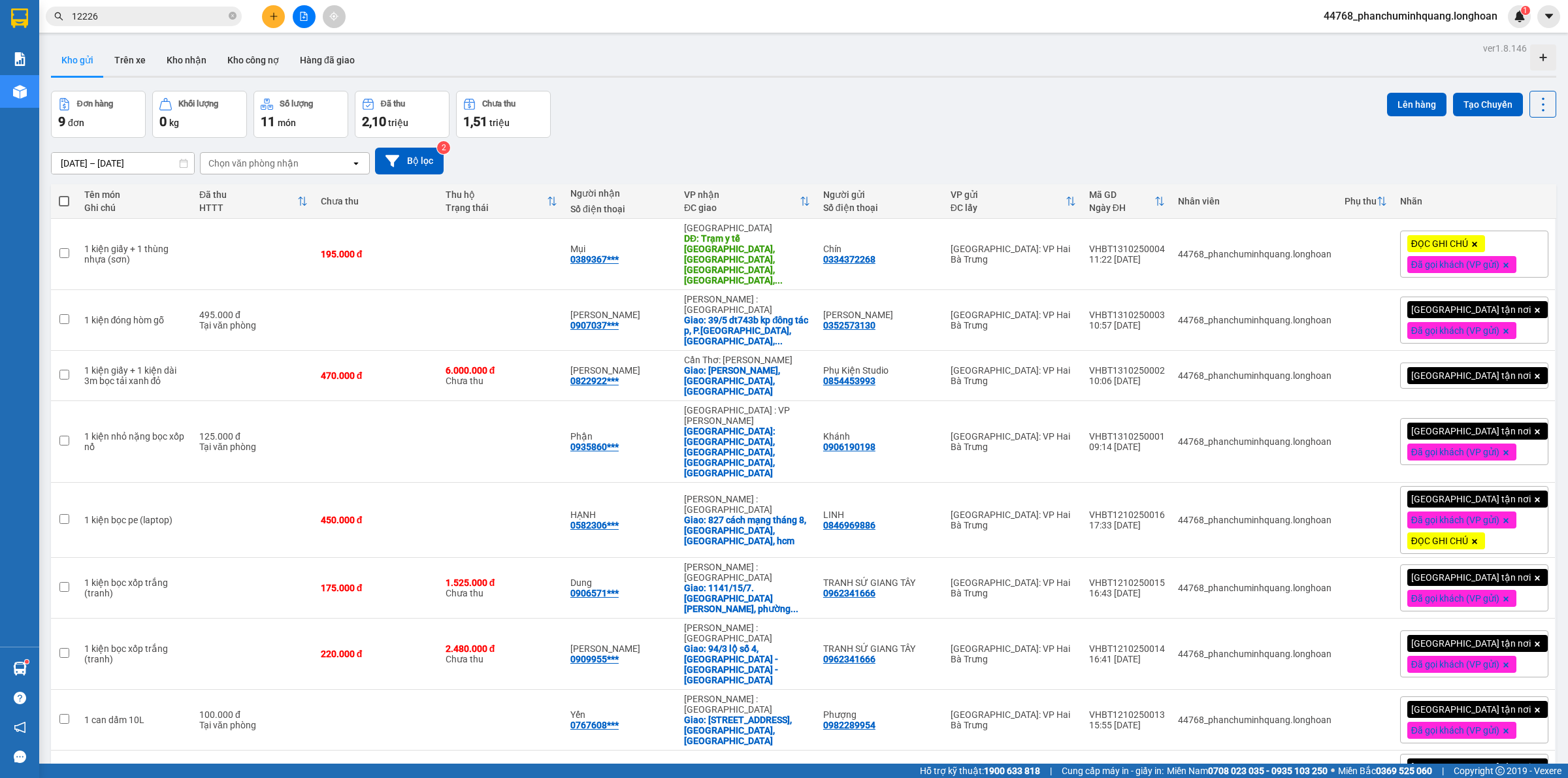
click at [1311, 85] on div "ver 1.8.146 Kho gửi Trên xe Kho nhận Kho công nợ Hàng đã giao Đơn hàng 9 đơn Kh…" at bounding box center [804, 466] width 1516 height 854
drag, startPoint x: 1553, startPoint y: 270, endPoint x: 1505, endPoint y: 270, distance: 48.0
click at [1537, 270] on main "ver 1.8.146 Kho gửi Trên xe Kho nhận Kho công nợ Hàng đã giao Đơn hàng 9 đơn Kh…" at bounding box center [784, 381] width 1568 height 763
click at [1111, 101] on div "Đơn hàng 9 đơn Khối lượng 0 kg Số lượng 11 món Đã thu 2,10 triệu Chưa thu 1,51 …" at bounding box center [804, 114] width 1506 height 47
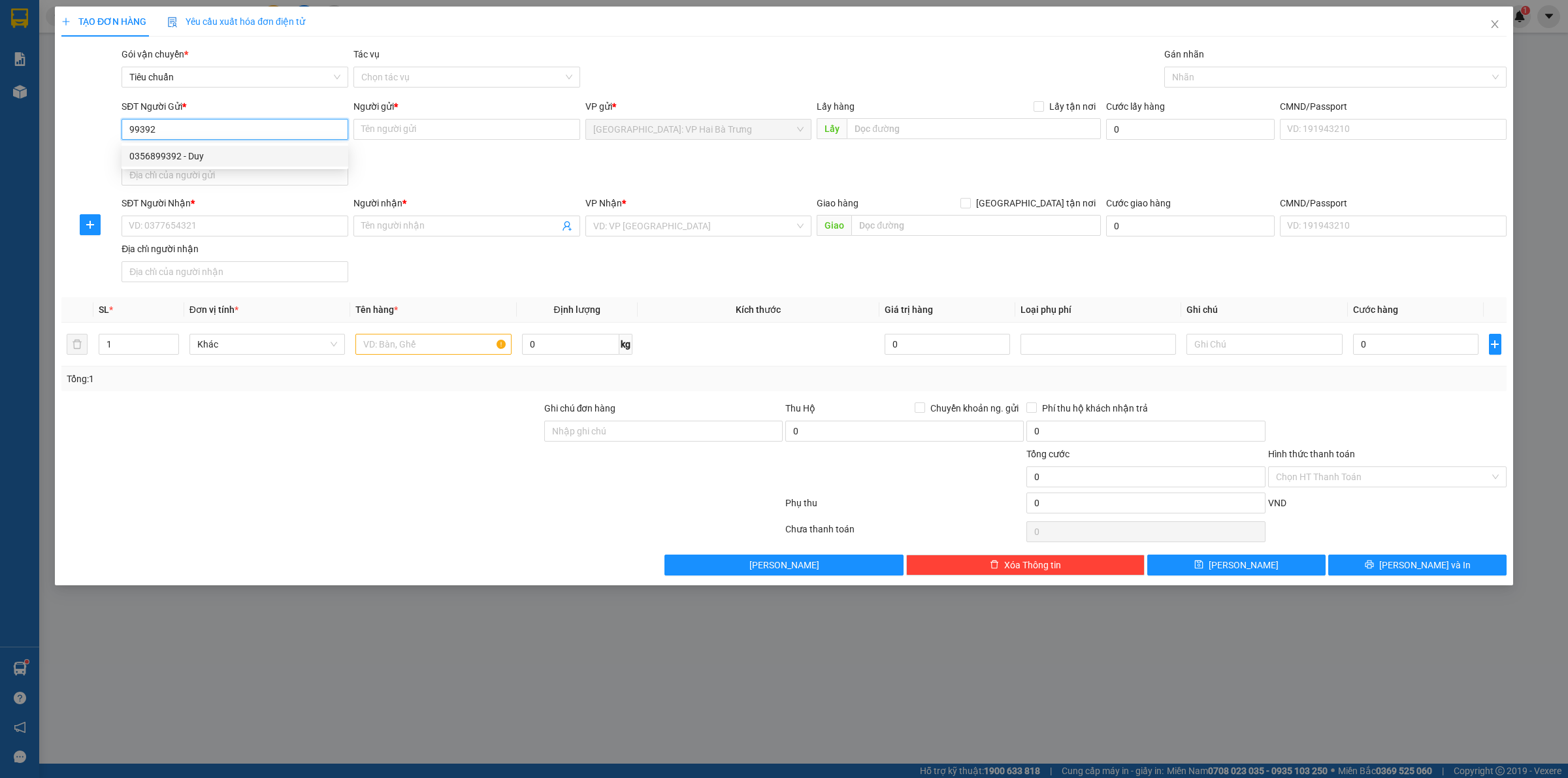
click at [264, 163] on div "0356899392 - Duy" at bounding box center [235, 156] width 227 height 21
type input "0356899392"
type input "Duy"
type input "0356899392"
click at [270, 225] on input "SĐT Người Nhận *" at bounding box center [235, 226] width 227 height 21
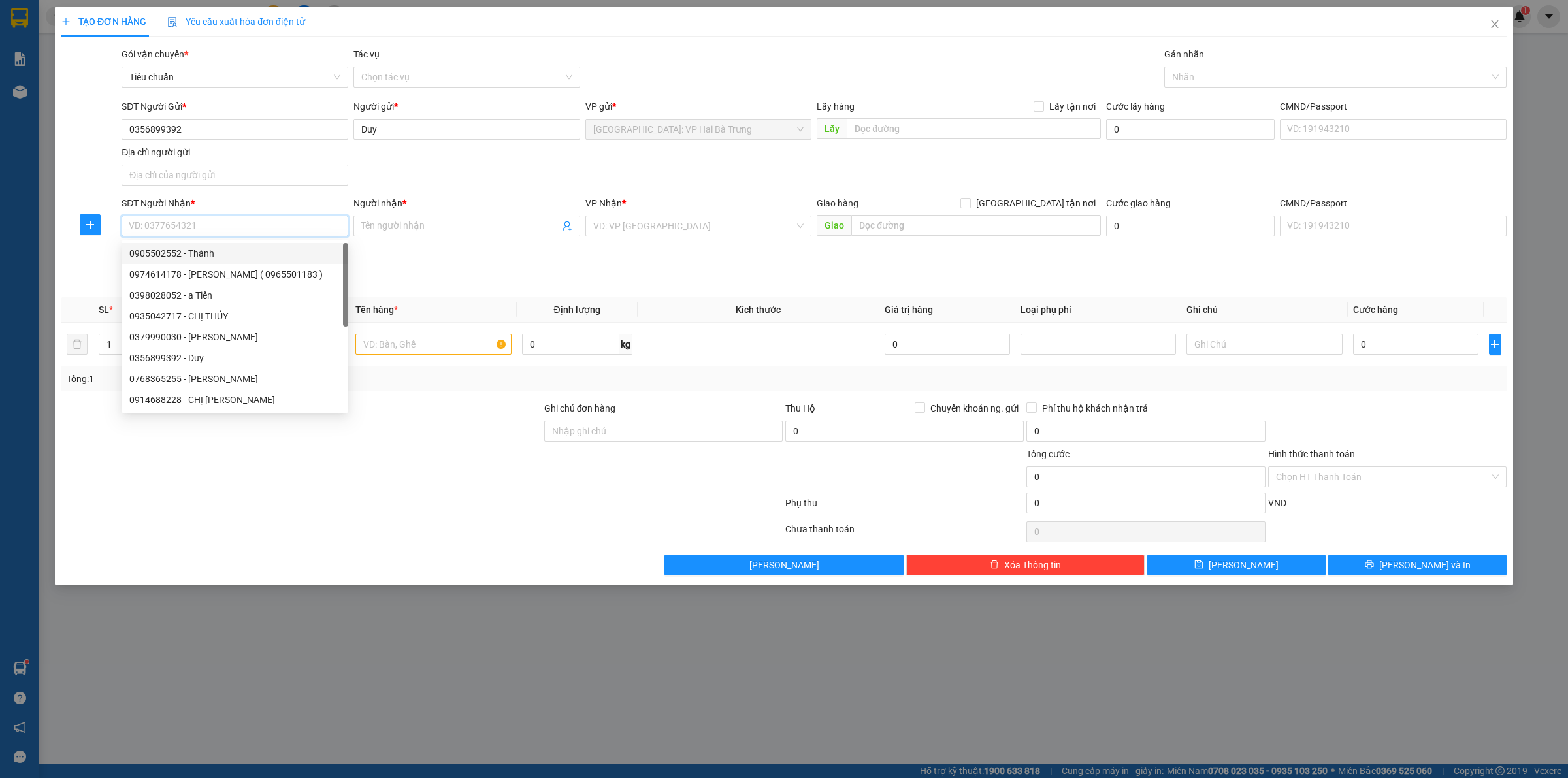
click at [243, 258] on div "0905502552 - Thành" at bounding box center [235, 254] width 211 height 15
type input "0905502552"
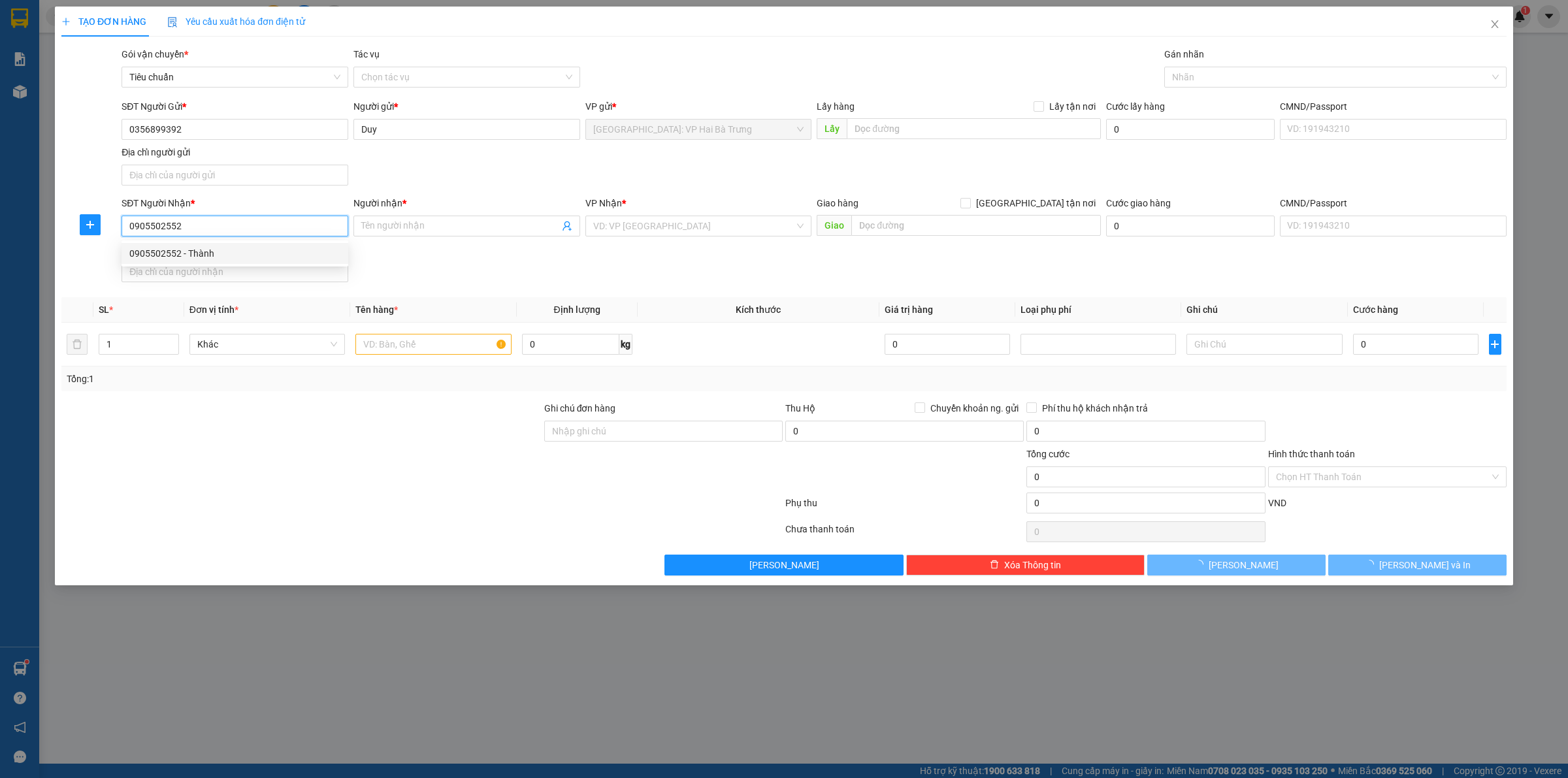
type input "Thành"
checkbox input "true"
type input "số 2, bình minh 1, [GEOGRAPHIC_DATA], [GEOGRAPHIC_DATA], [GEOGRAPHIC_DATA]"
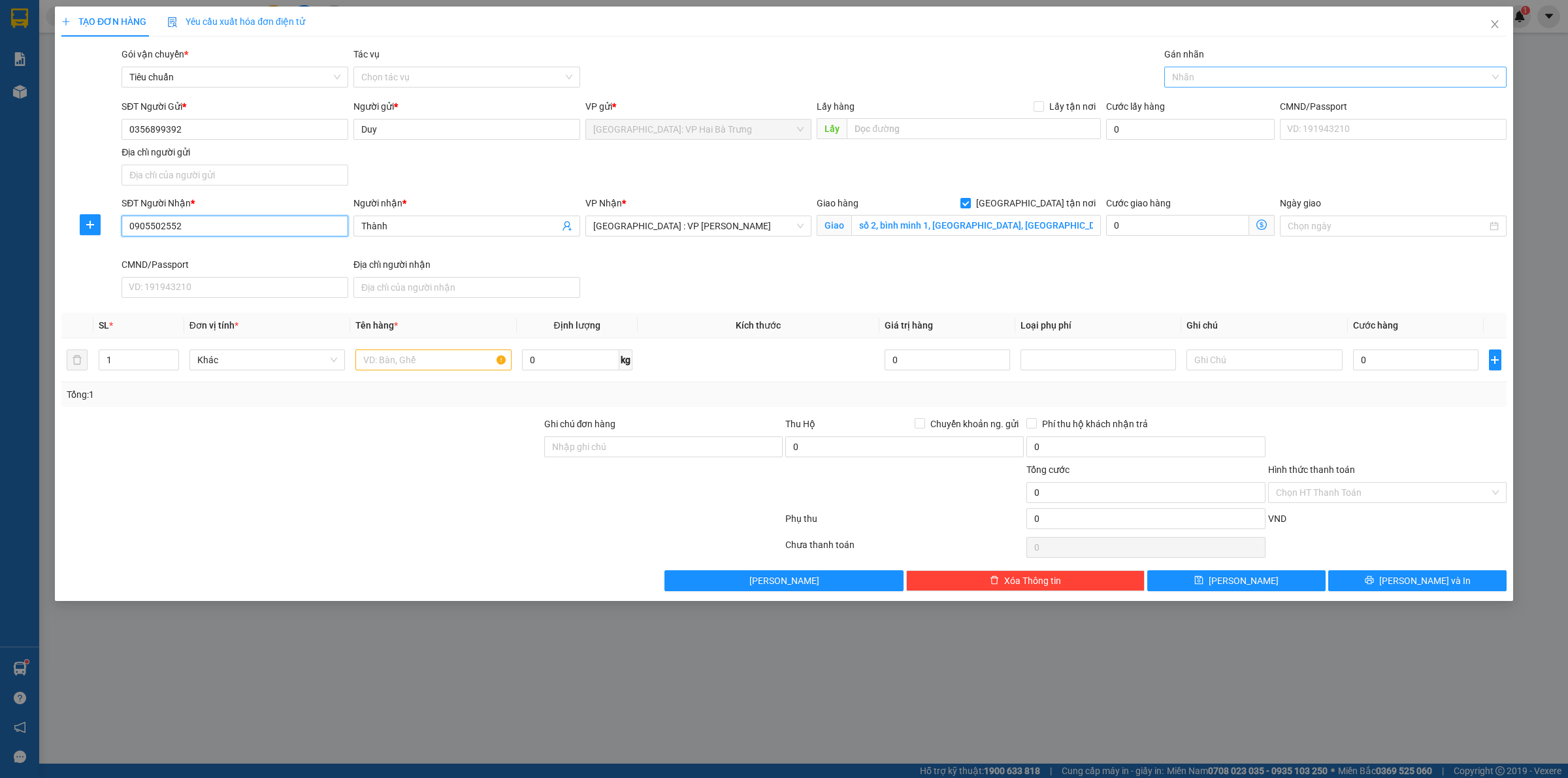
click at [1197, 81] on div at bounding box center [1329, 77] width 323 height 16
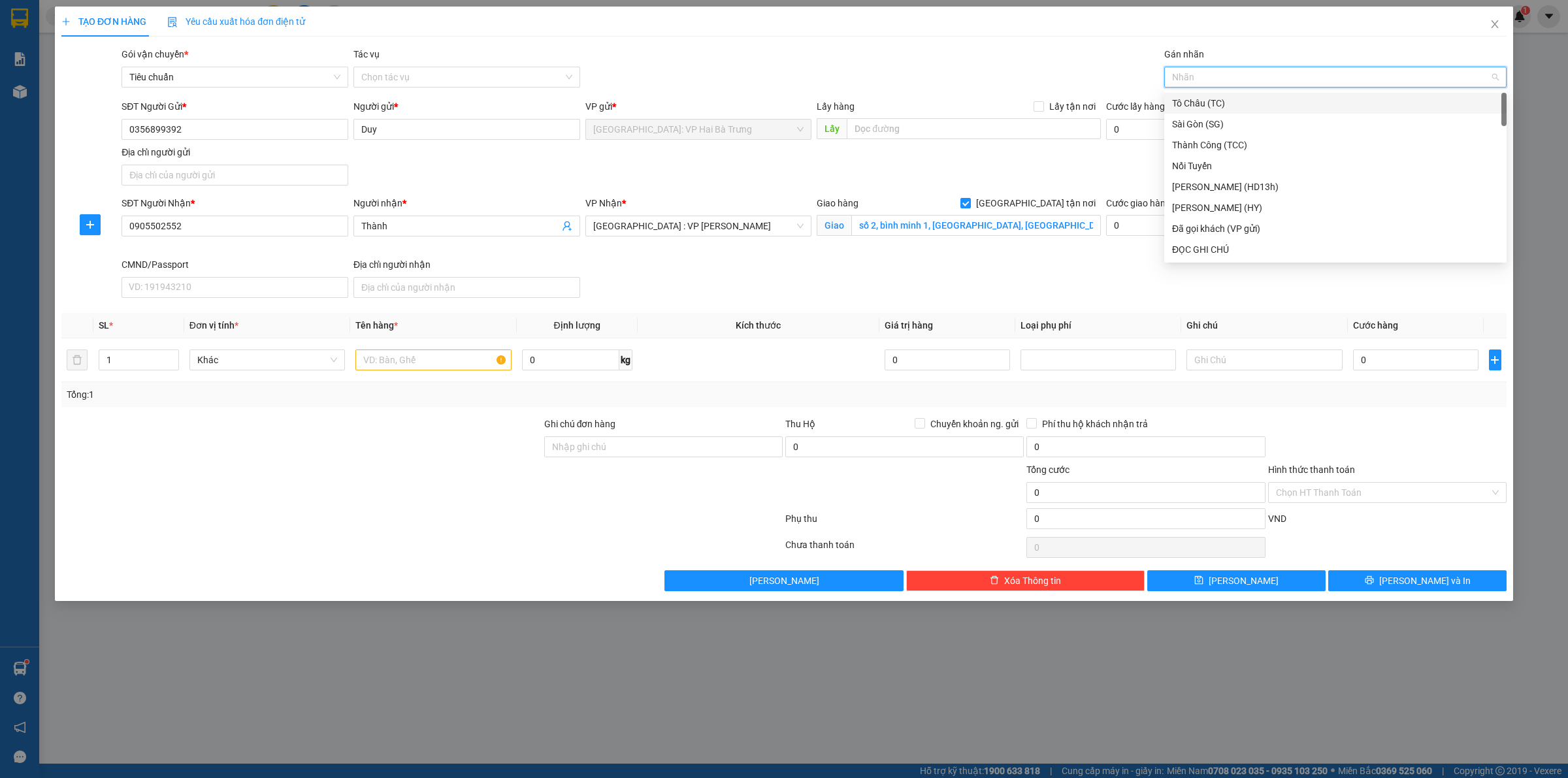
type input "G"
click at [1208, 249] on div "[GEOGRAPHIC_DATA] tận nơi" at bounding box center [1335, 250] width 327 height 15
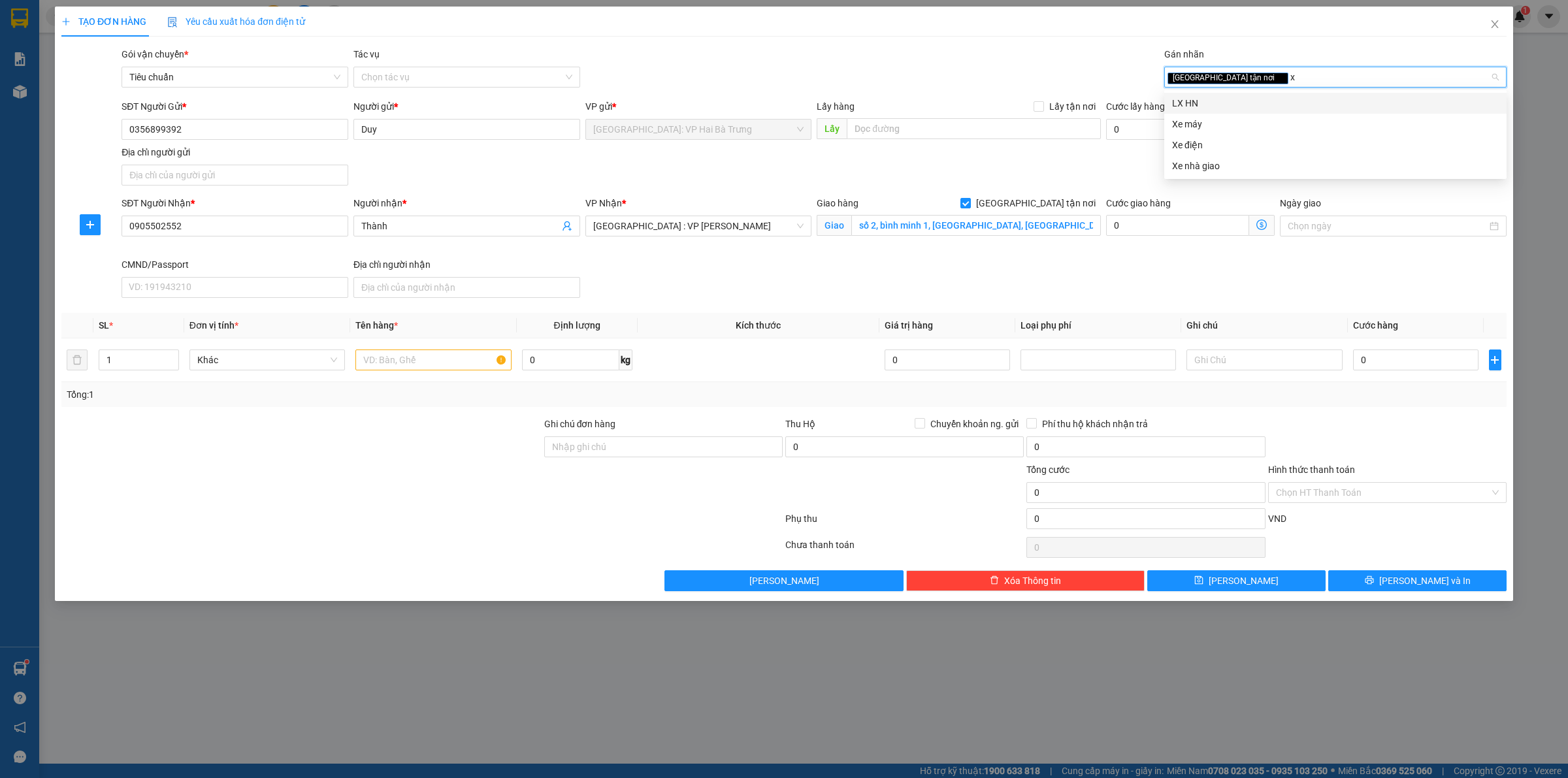
type input "xe"
click at [1232, 100] on div "Xe máy" at bounding box center [1335, 103] width 327 height 15
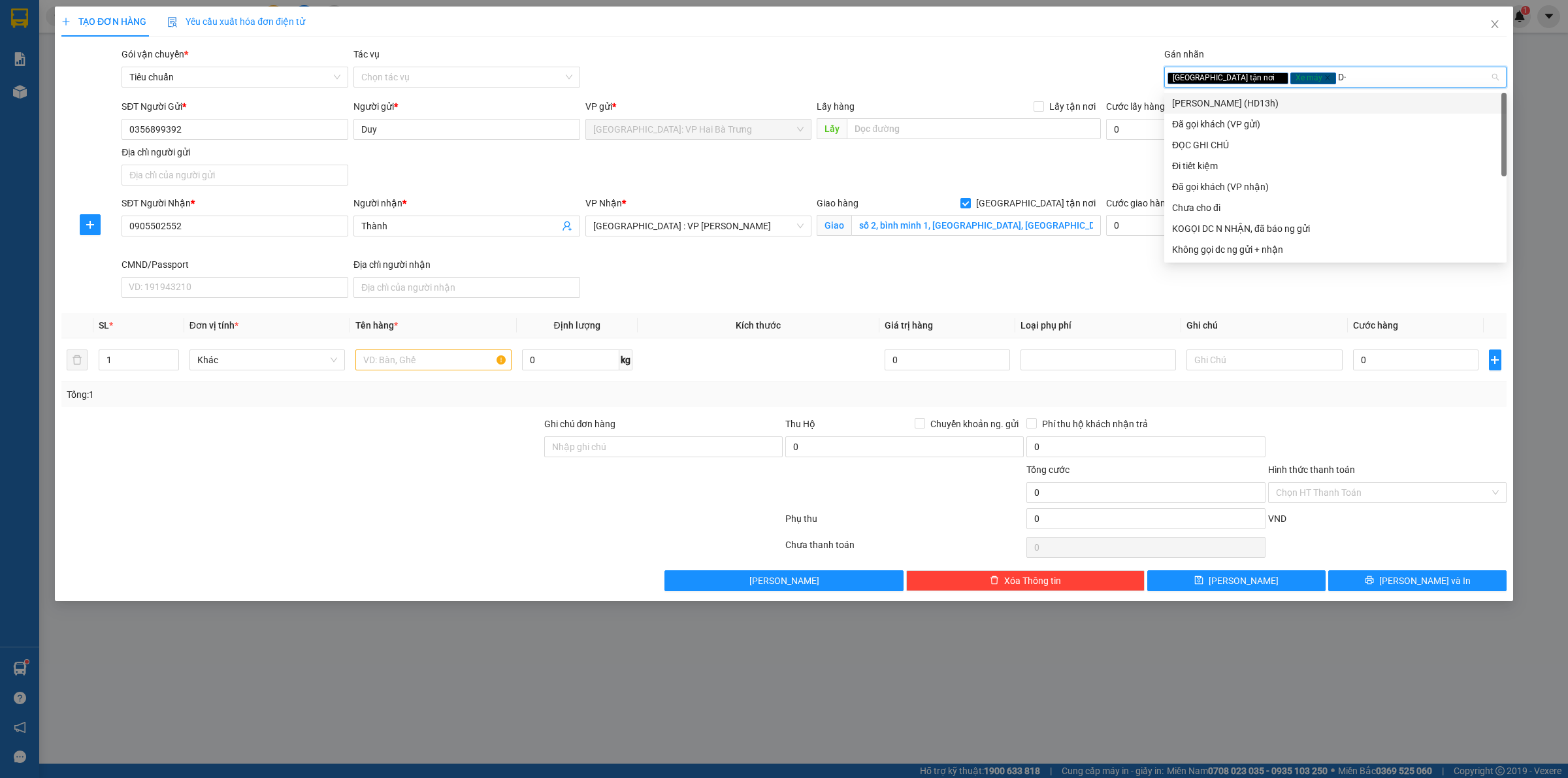
type input "D"
type input "Đ"
click at [1223, 135] on div "ĐỌC GHI CHÚ" at bounding box center [1335, 145] width 342 height 21
click at [449, 360] on input "text" at bounding box center [433, 360] width 155 height 21
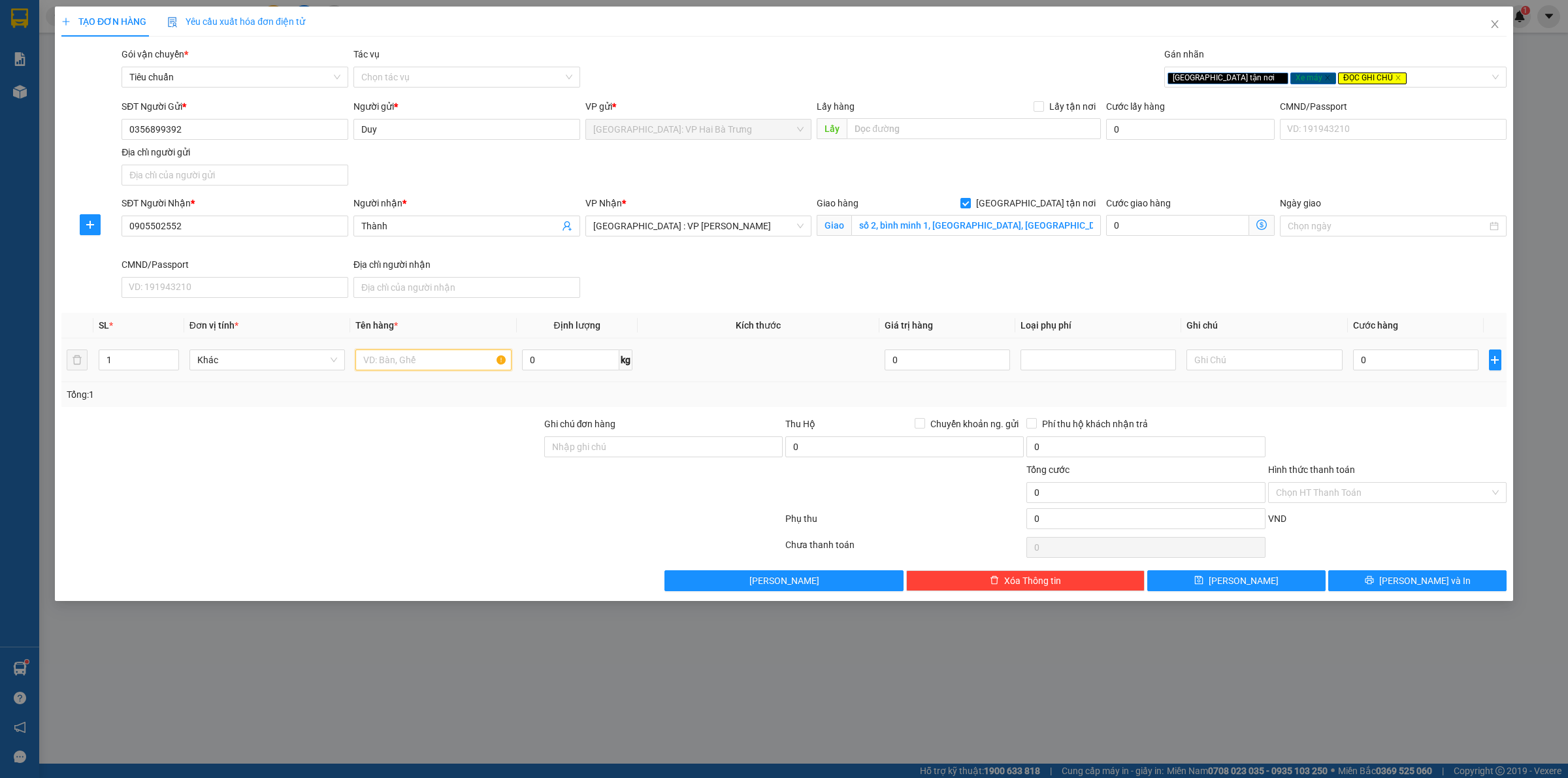
paste input "1 xe máy honda biển số 29AB-102.56"
type input "1 xe máy honda biển số 29AB-102.56"
click at [1389, 360] on input "0" at bounding box center [1415, 360] width 126 height 21
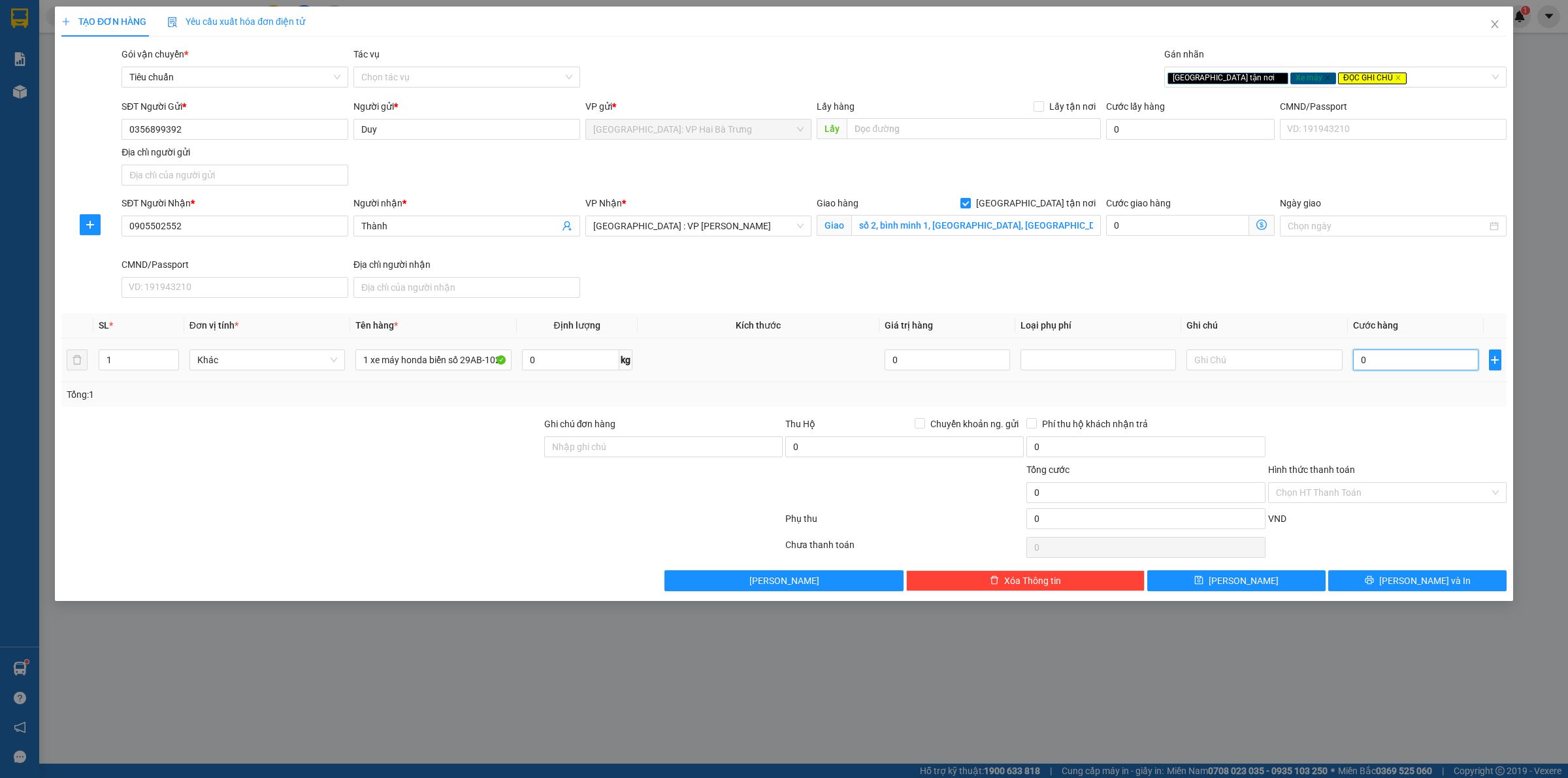
type input "9"
type input "98"
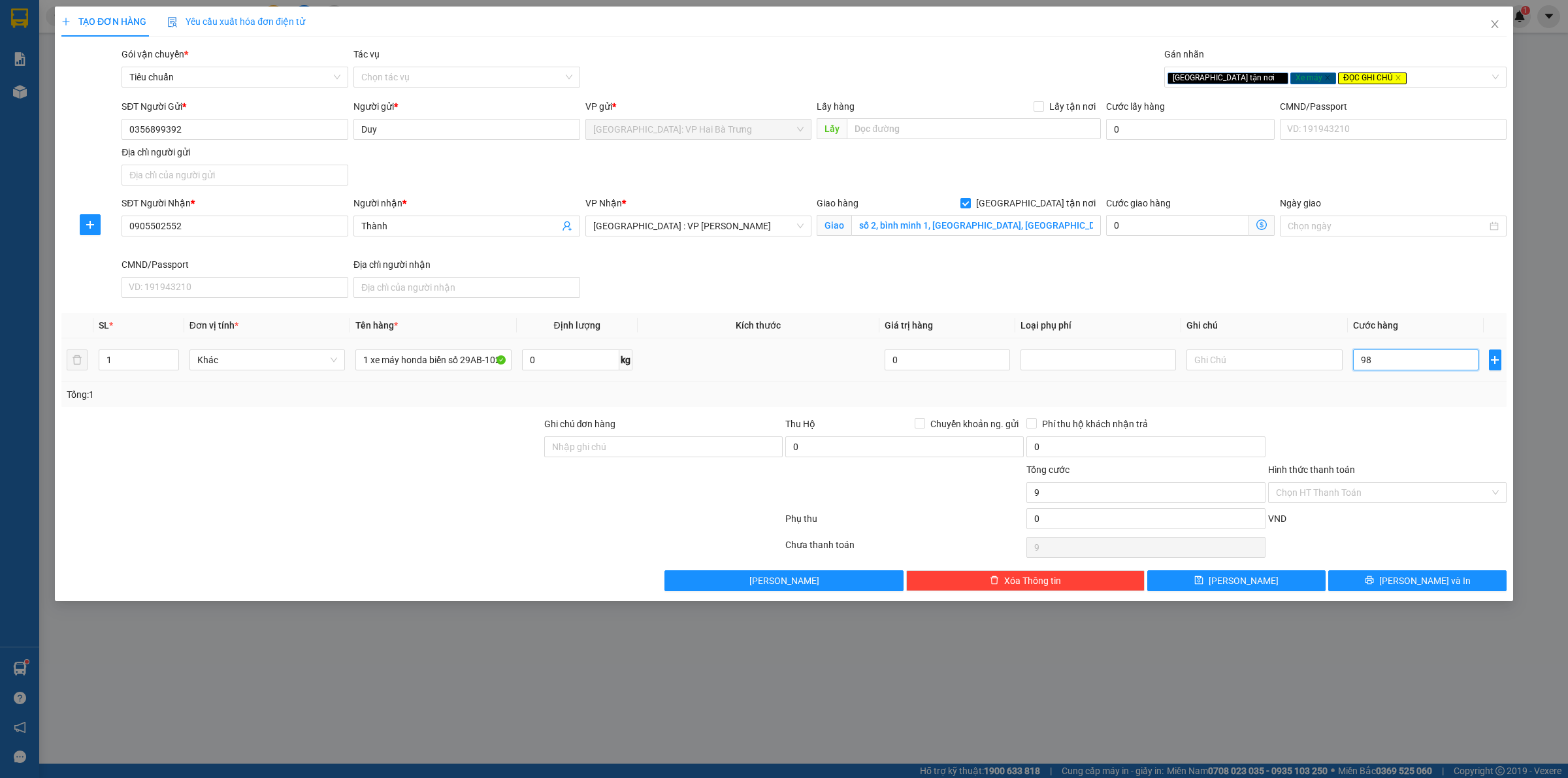
type input "98"
type input "980"
type input "9.800"
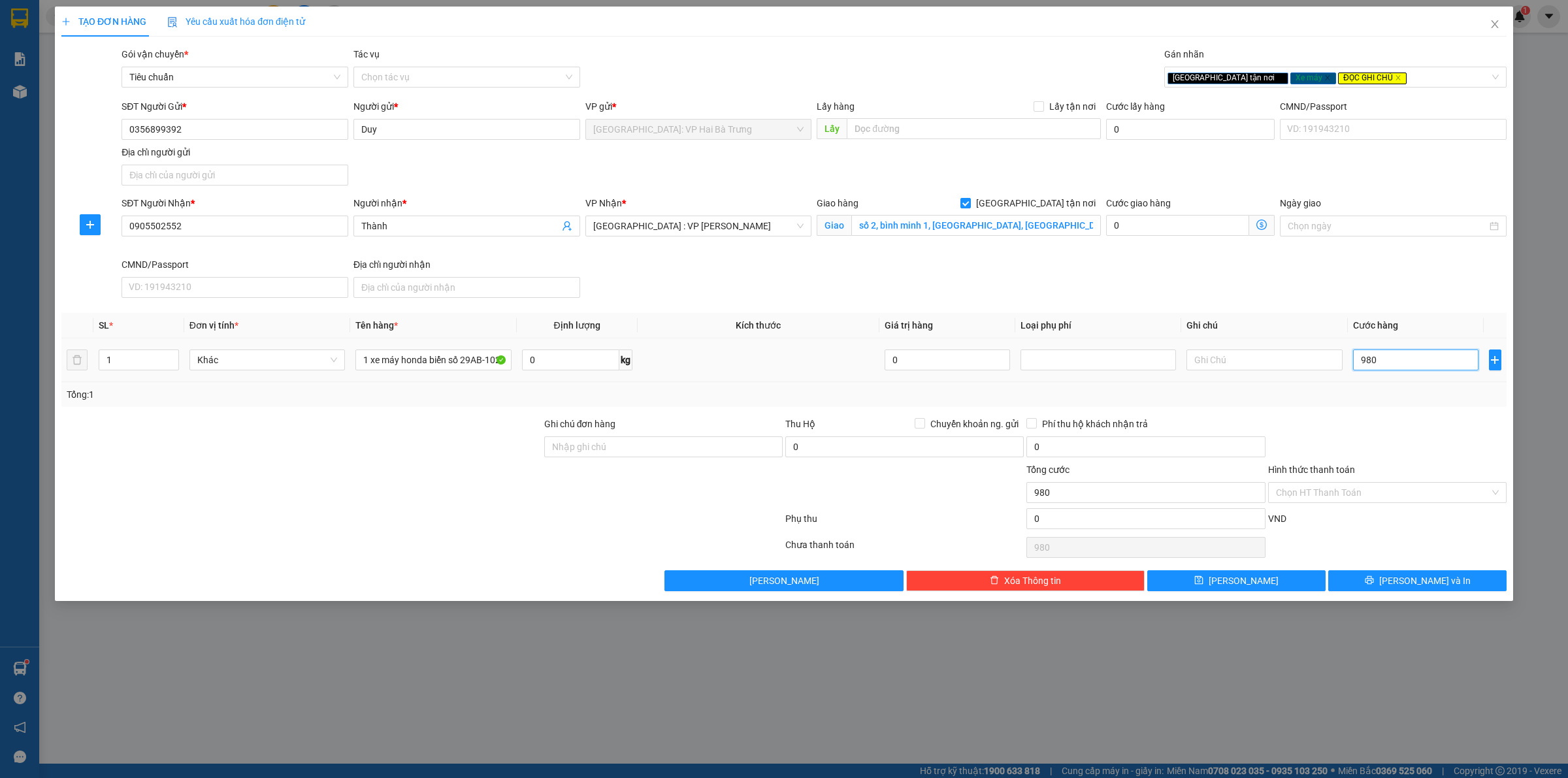
type input "9.800"
type input "98.000"
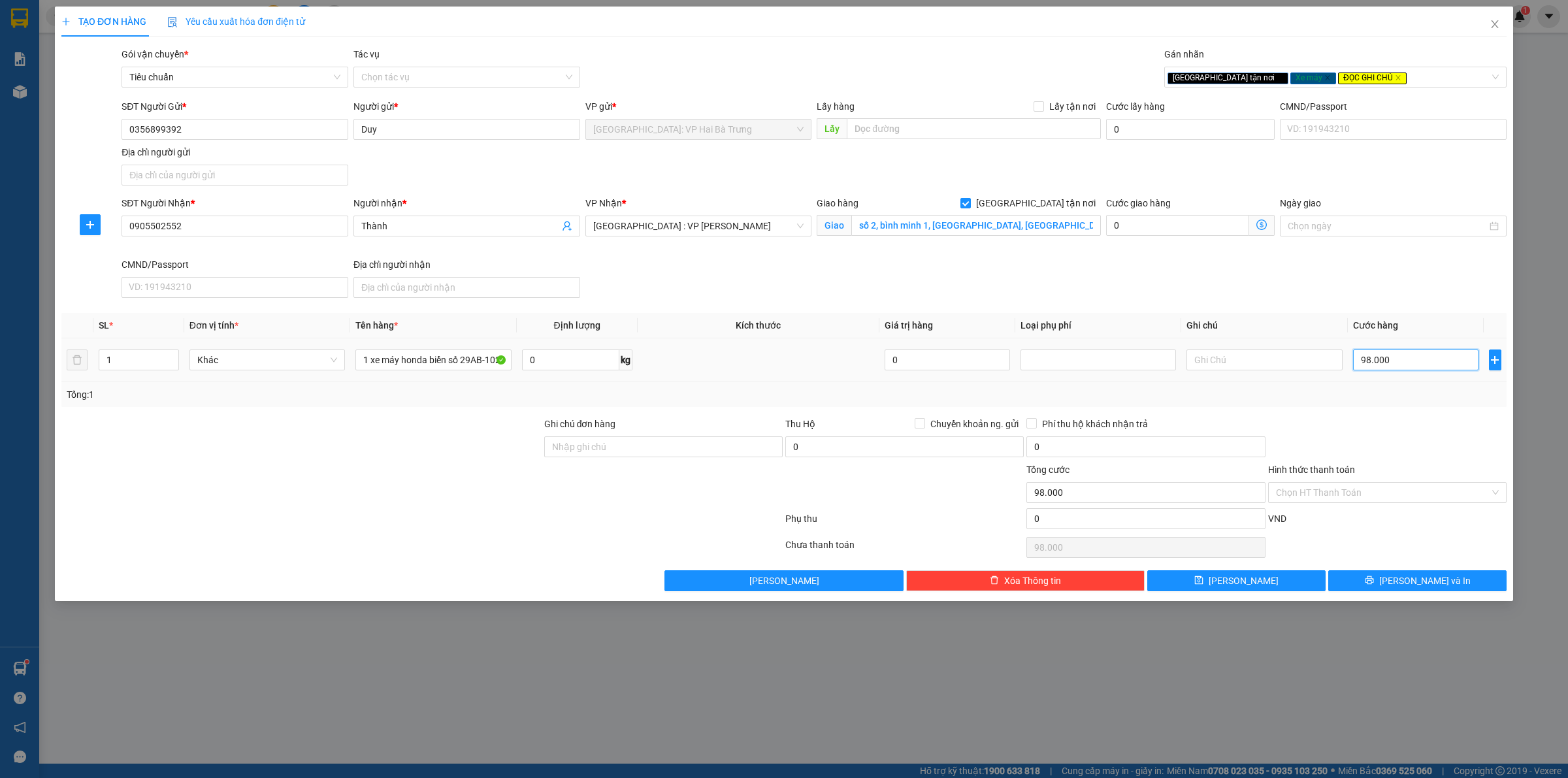
type input "980.000"
click at [834, 393] on div "Tổng: 1" at bounding box center [784, 394] width 1435 height 15
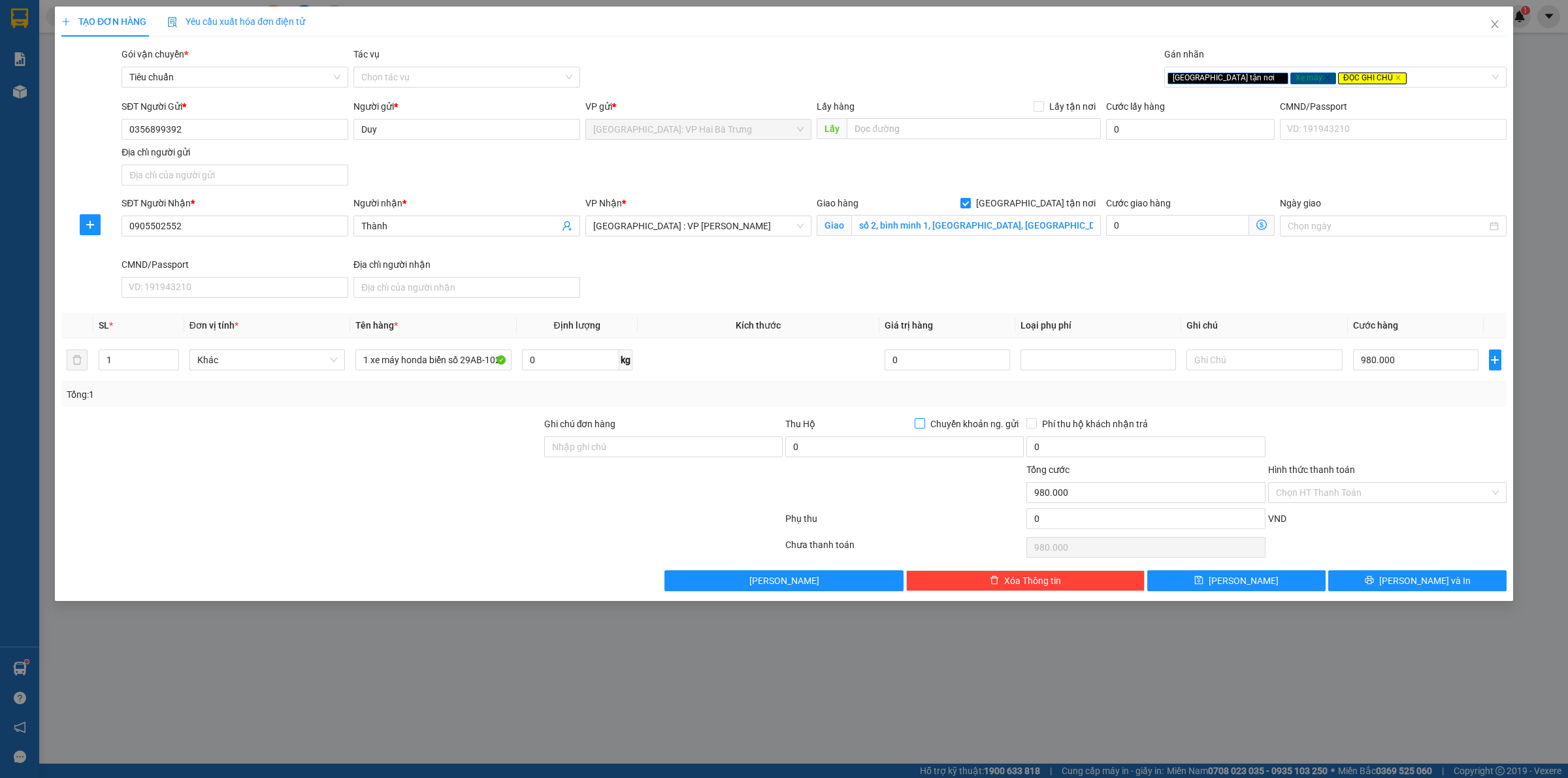
click at [939, 423] on span "Chuyển khoản ng. gửi" at bounding box center [974, 424] width 99 height 15
click at [924, 423] on input "Chuyển khoản ng. gửi" at bounding box center [919, 423] width 9 height 9
checkbox input "true"
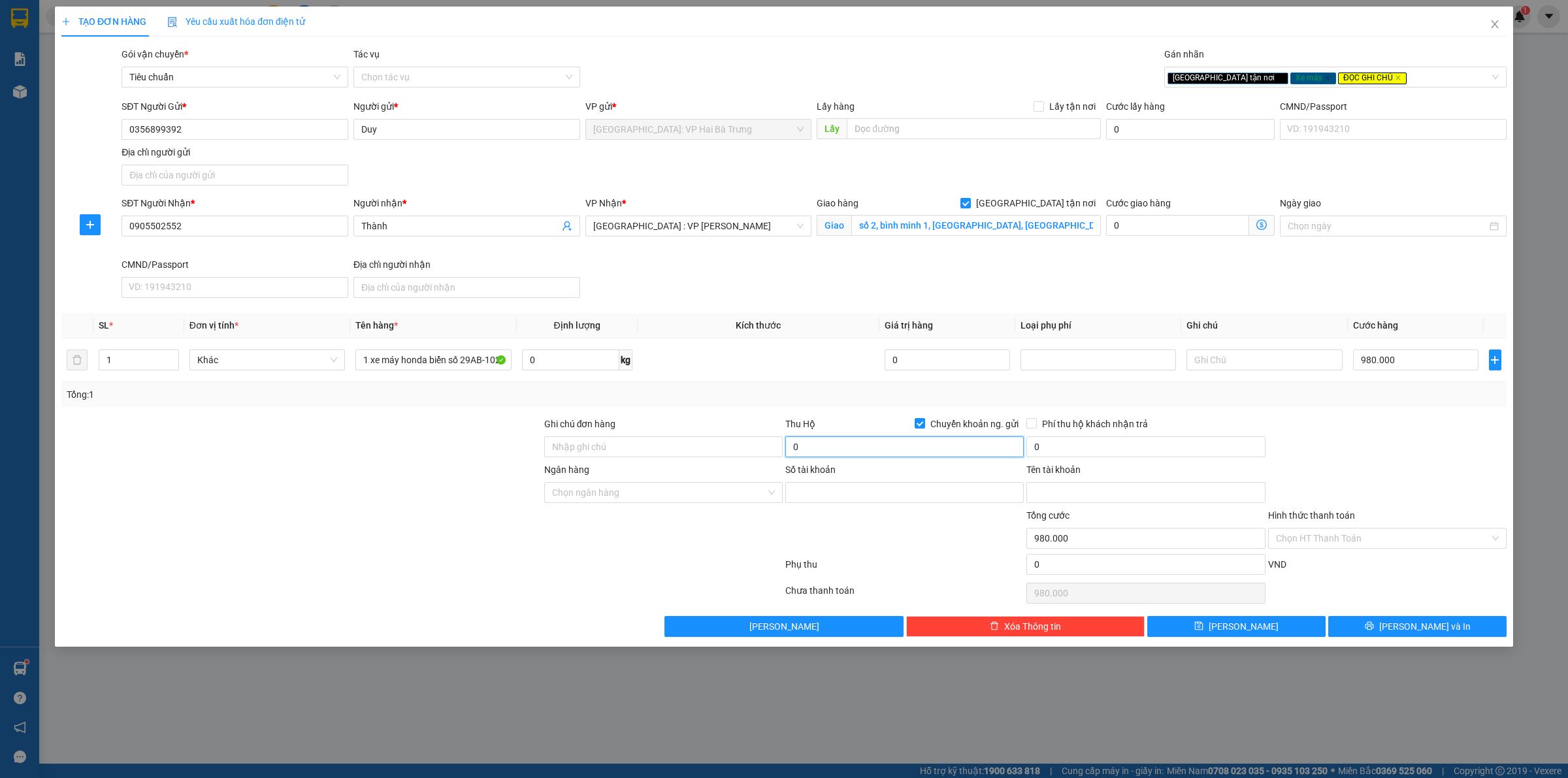
click at [935, 448] on input "0" at bounding box center [905, 447] width 238 height 21
type input "20.000.000"
click at [1092, 447] on input "0" at bounding box center [1146, 447] width 238 height 21
type input "50.000"
click at [1032, 425] on input "Phí thu hộ khách nhận trả" at bounding box center [1031, 423] width 9 height 9
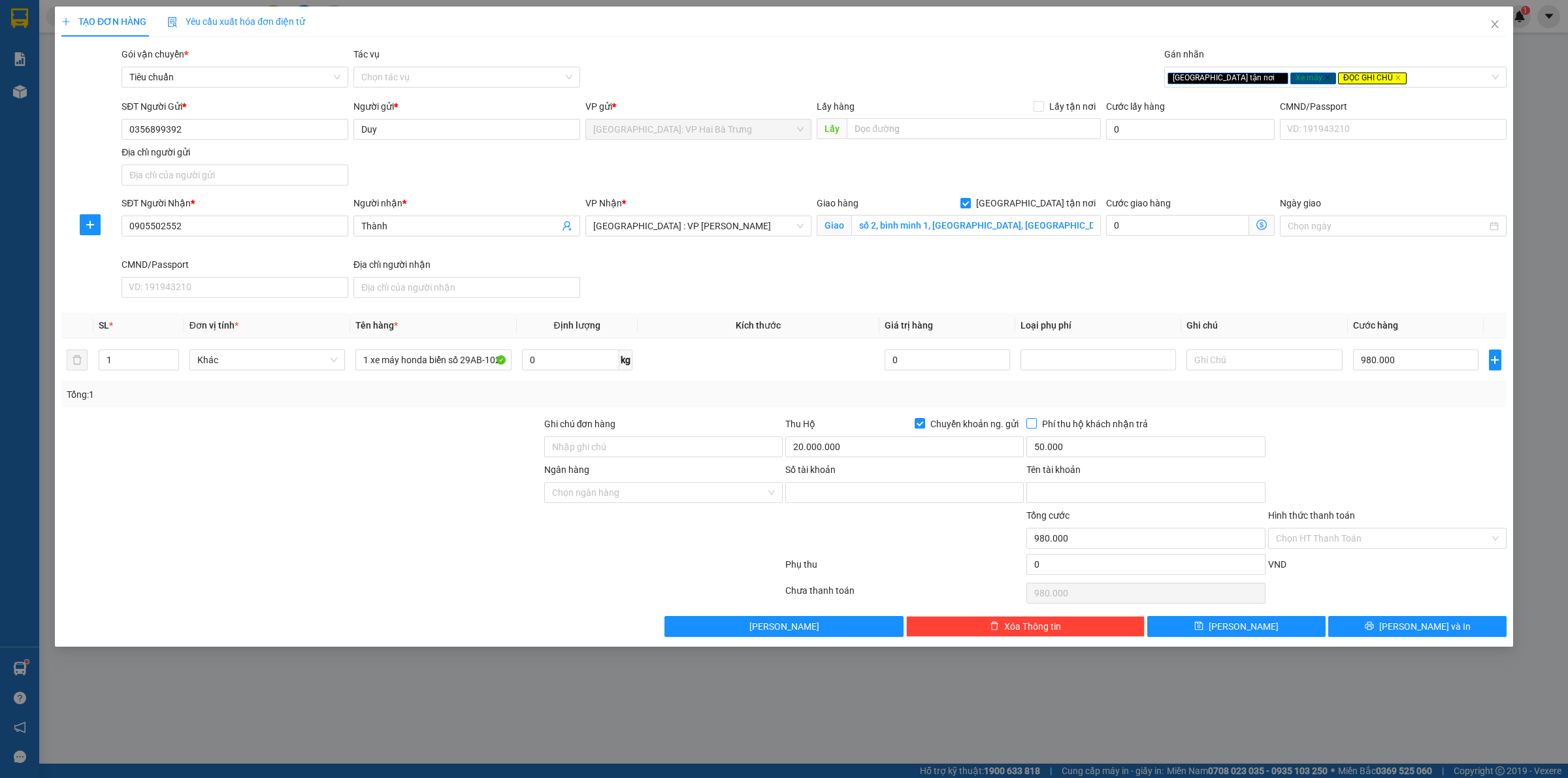
checkbox input "true"
click at [703, 491] on input "Ngân hàng" at bounding box center [659, 493] width 214 height 20
type input "tech"
click at [698, 514] on div "Techcombank - Ngân hàng TMCP Kỹ thương Việt Nam" at bounding box center [687, 520] width 270 height 15
click at [870, 503] on input "Số tài khoản" at bounding box center [905, 493] width 238 height 21
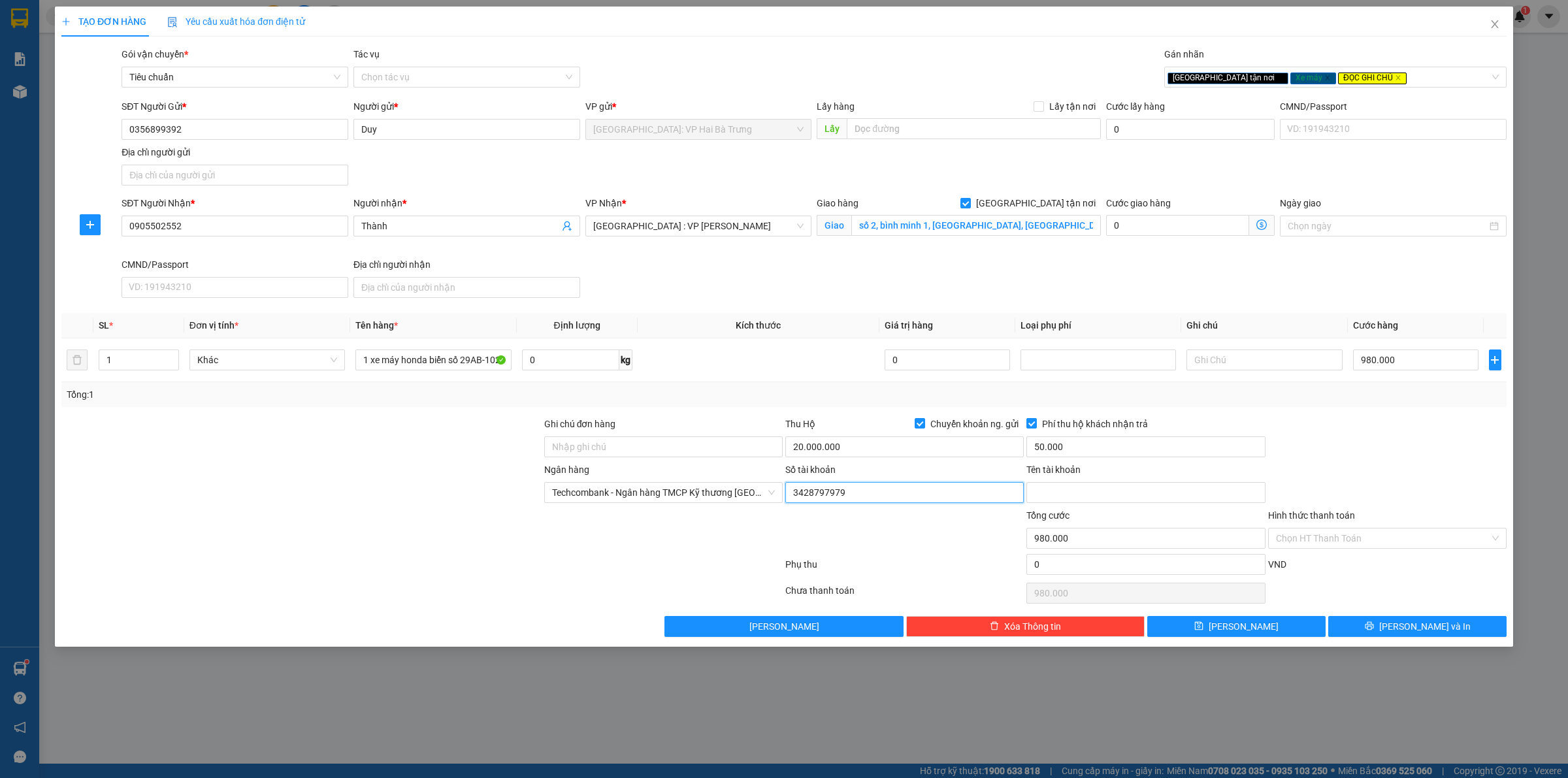
type input "3428797979"
click at [1055, 492] on input "DAO DANH NGHIA" at bounding box center [1146, 493] width 238 height 21
click at [1054, 492] on input "DAO DANH NGHIA" at bounding box center [1146, 493] width 238 height 21
type input "DOAN DANH NGHIA"
click at [1374, 629] on icon "printer" at bounding box center [1370, 625] width 9 height 9
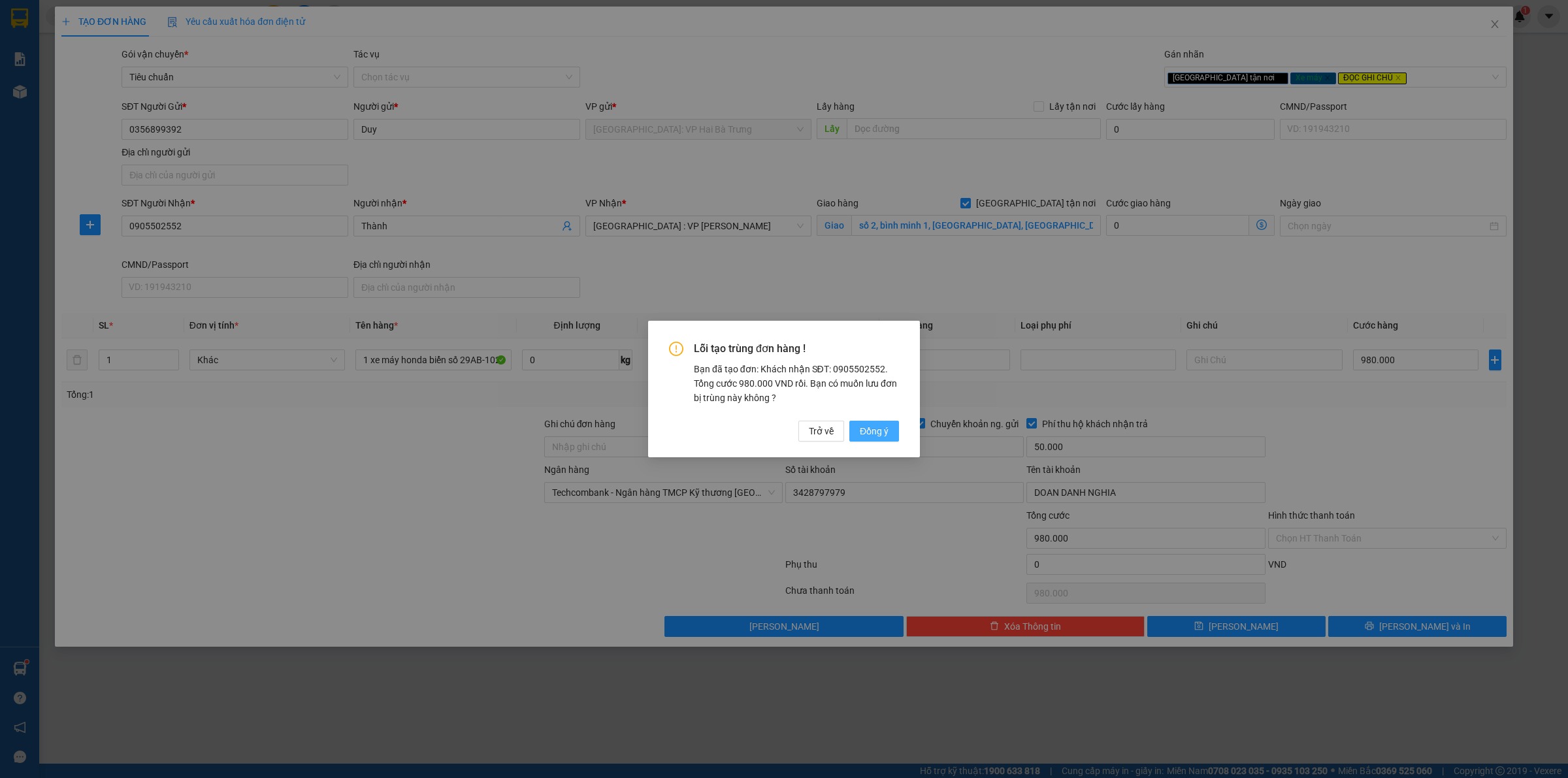
click at [881, 428] on span "Đồng ý" at bounding box center [874, 431] width 29 height 15
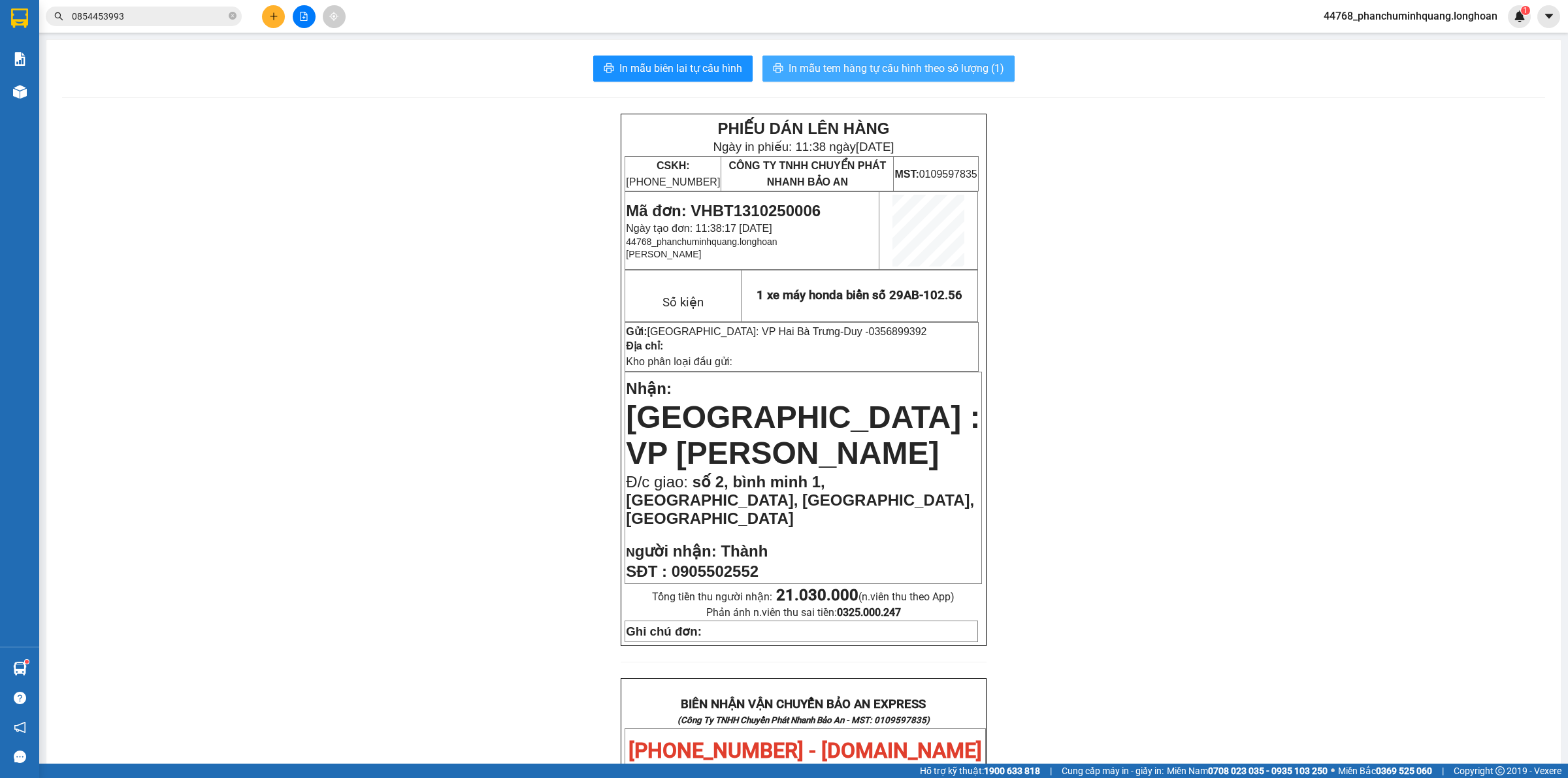
click at [924, 59] on button "In mẫu tem hàng tự cấu hình theo số lượng (1)" at bounding box center [888, 68] width 252 height 26
drag, startPoint x: 683, startPoint y: 67, endPoint x: 681, endPoint y: 54, distance: 13.2
click at [683, 66] on span "In mẫu biên lai tự cấu hình" at bounding box center [681, 68] width 123 height 16
drag, startPoint x: 844, startPoint y: 68, endPoint x: 808, endPoint y: 36, distance: 48.2
click at [844, 68] on span "In mẫu tem hàng tự cấu hình theo số lượng (1)" at bounding box center [896, 68] width 216 height 16
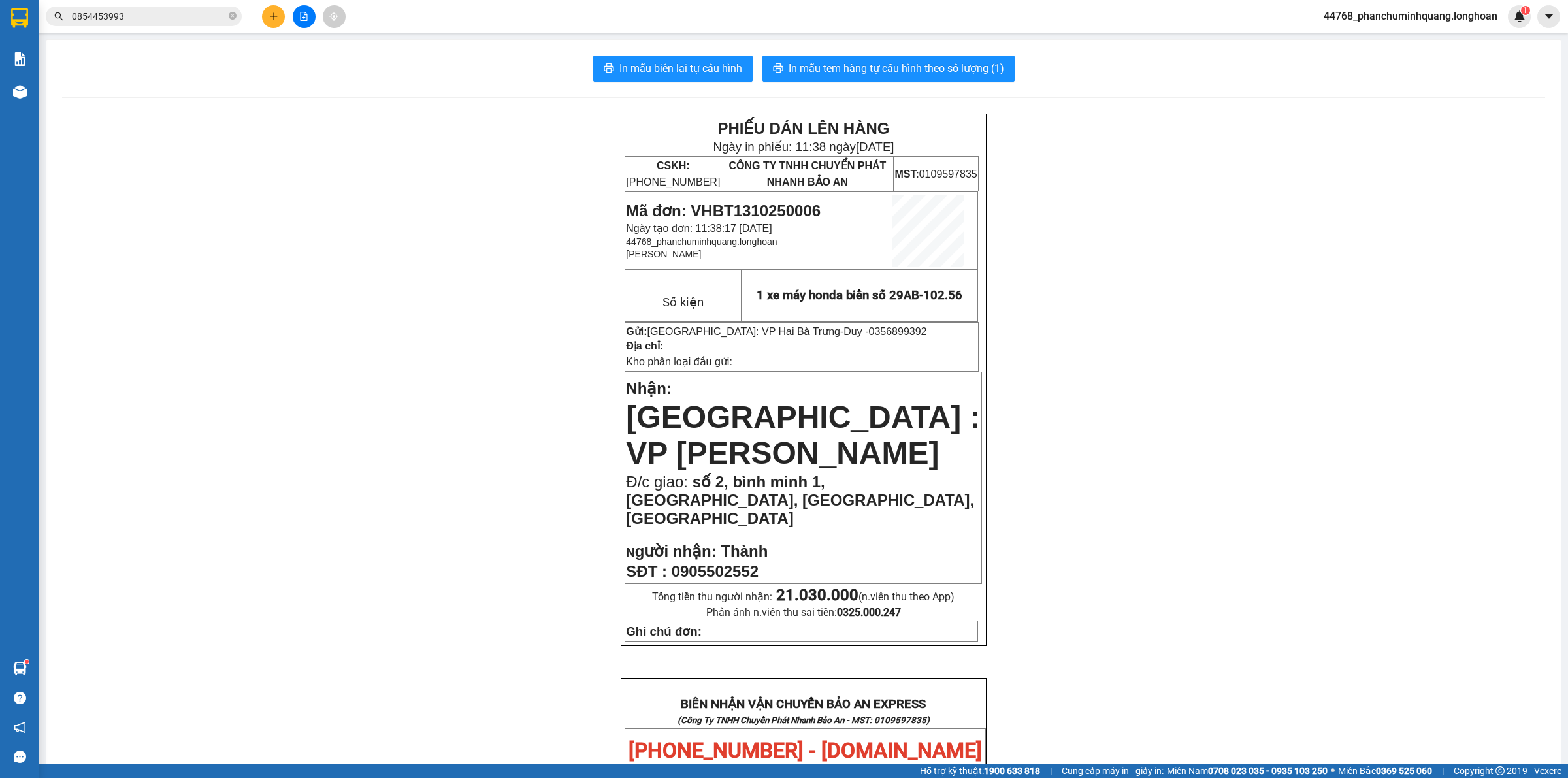
click at [270, 9] on button at bounding box center [273, 16] width 23 height 23
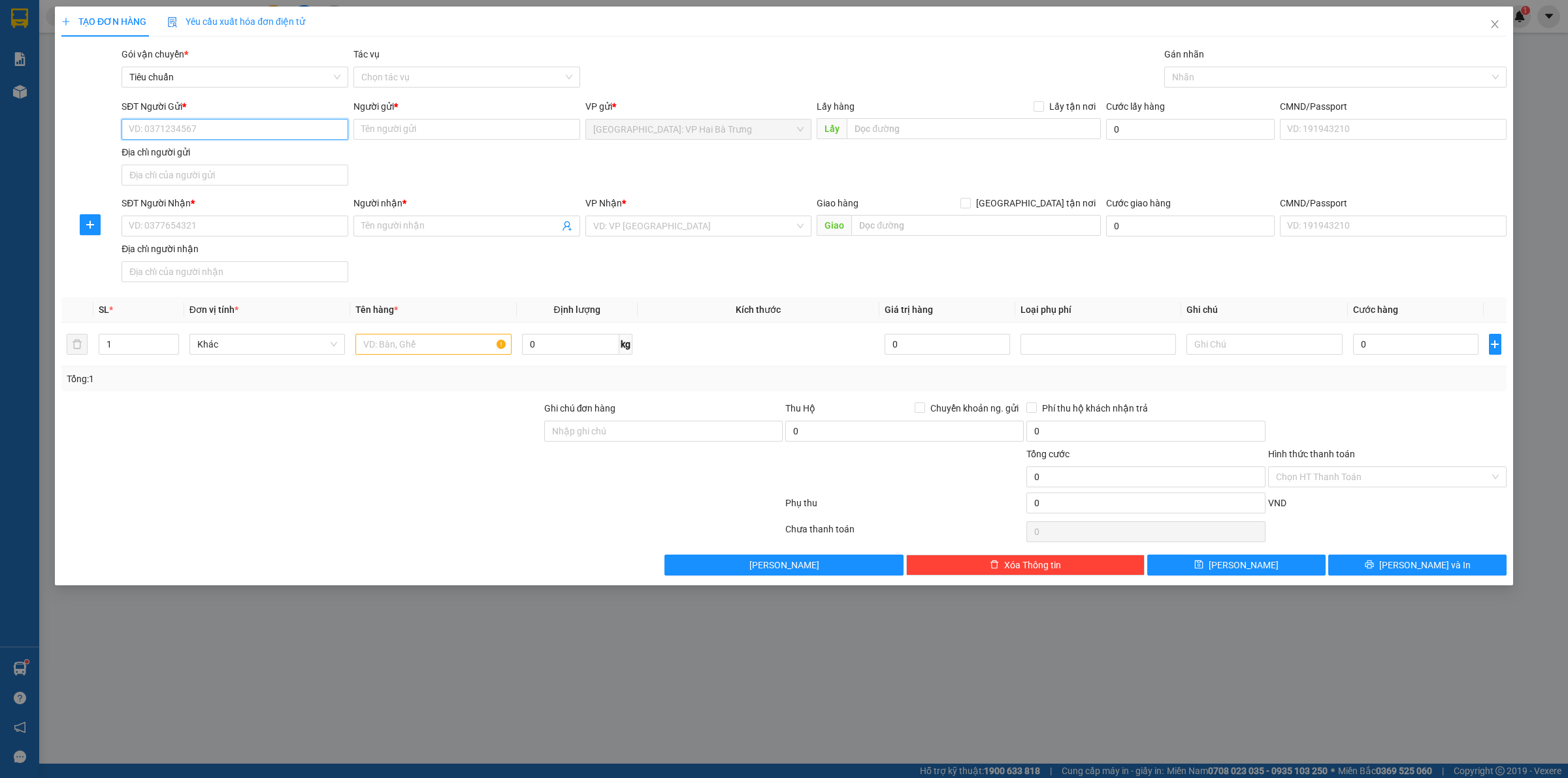
click at [298, 122] on input "SĐT Người Gửi *" at bounding box center [235, 129] width 227 height 21
click at [495, 187] on div "SĐT Người Gửi * VD: 0371234567 Người gửi * Tên người gửi VP gửi * Hà Nội: VP Ha…" at bounding box center [815, 145] width 1391 height 92
click at [259, 129] on input "SĐT Người Gửi *" at bounding box center [235, 129] width 227 height 21
type input "0838084777"
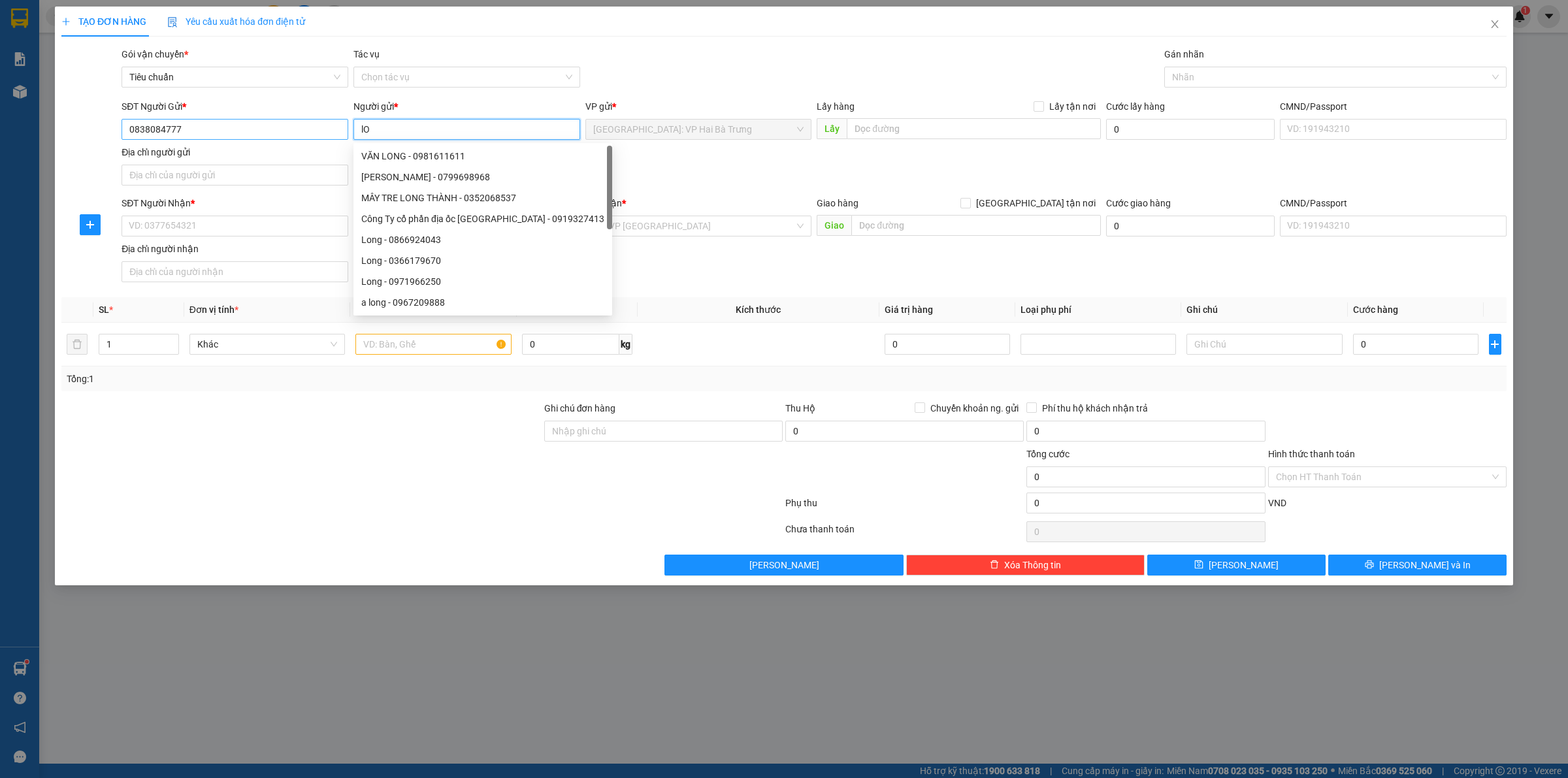
type input "l"
type input "Long"
click at [209, 226] on input "SĐT Người Nhận *" at bounding box center [235, 226] width 227 height 21
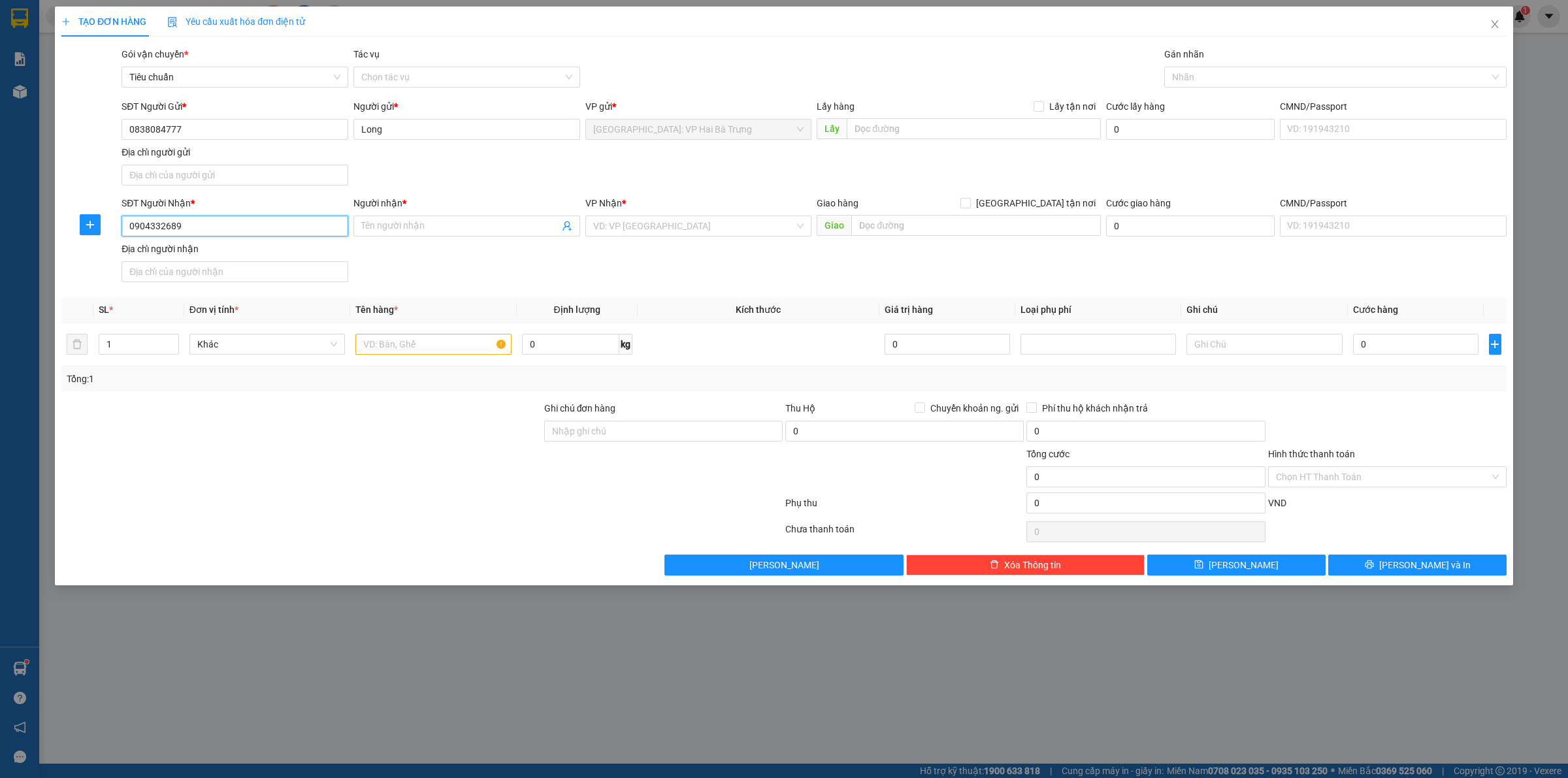
type input "0904332689"
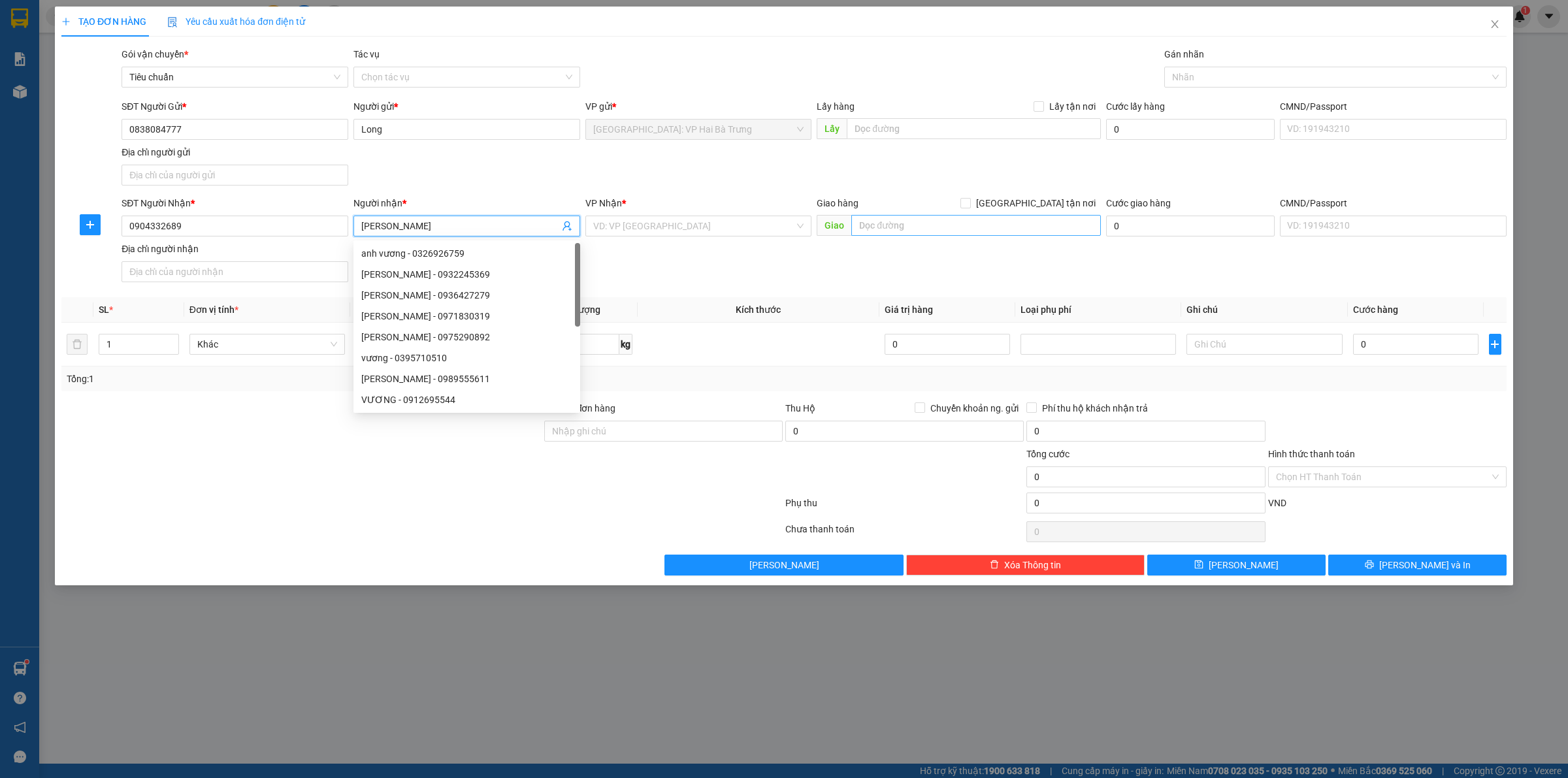
type input "Vương"
click at [925, 227] on input "text" at bounding box center [977, 225] width 250 height 21
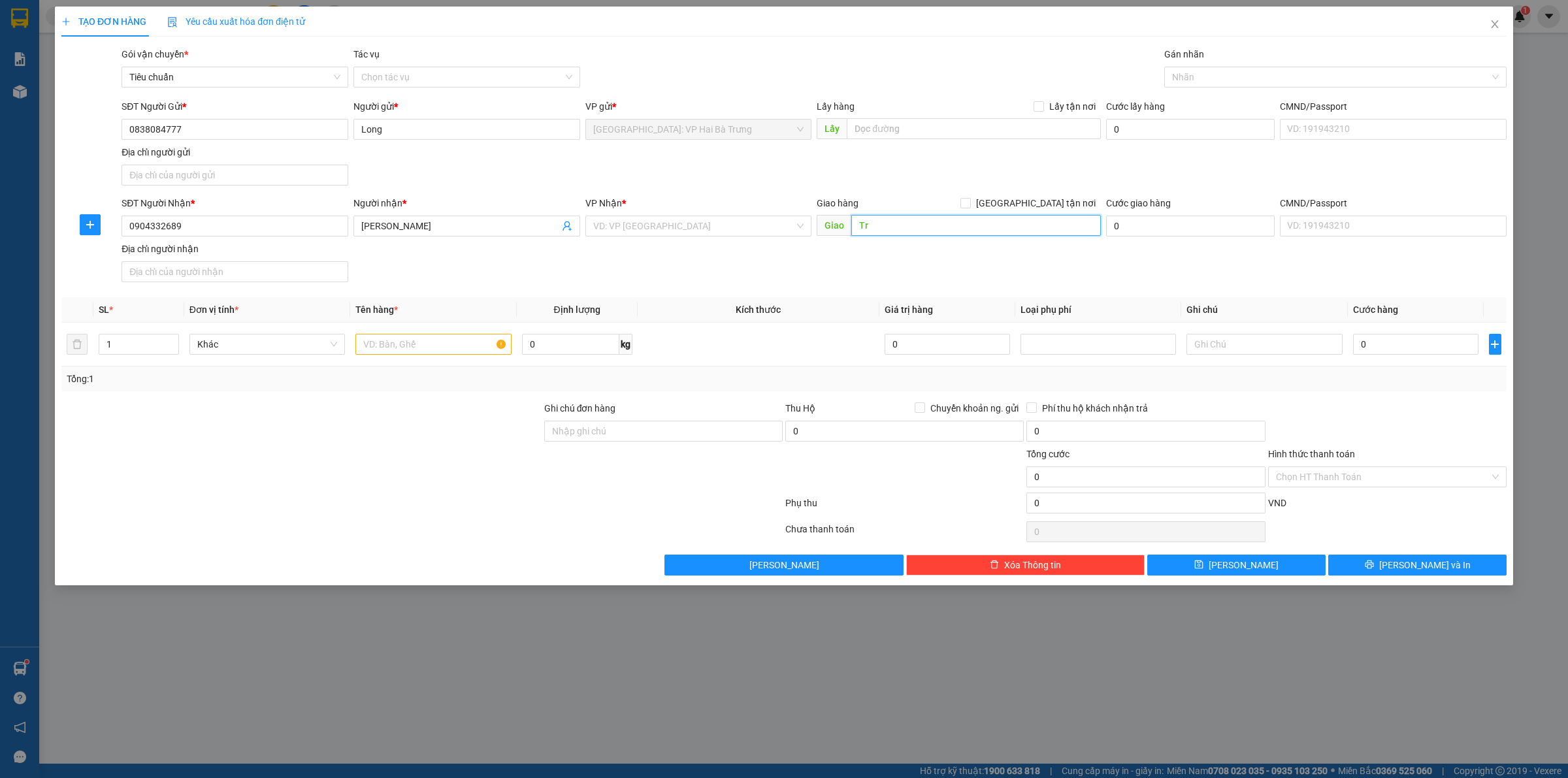
type input "T"
drag, startPoint x: 749, startPoint y: 224, endPoint x: 758, endPoint y: 204, distance: 21.9
click at [750, 224] on input "search" at bounding box center [695, 226] width 202 height 20
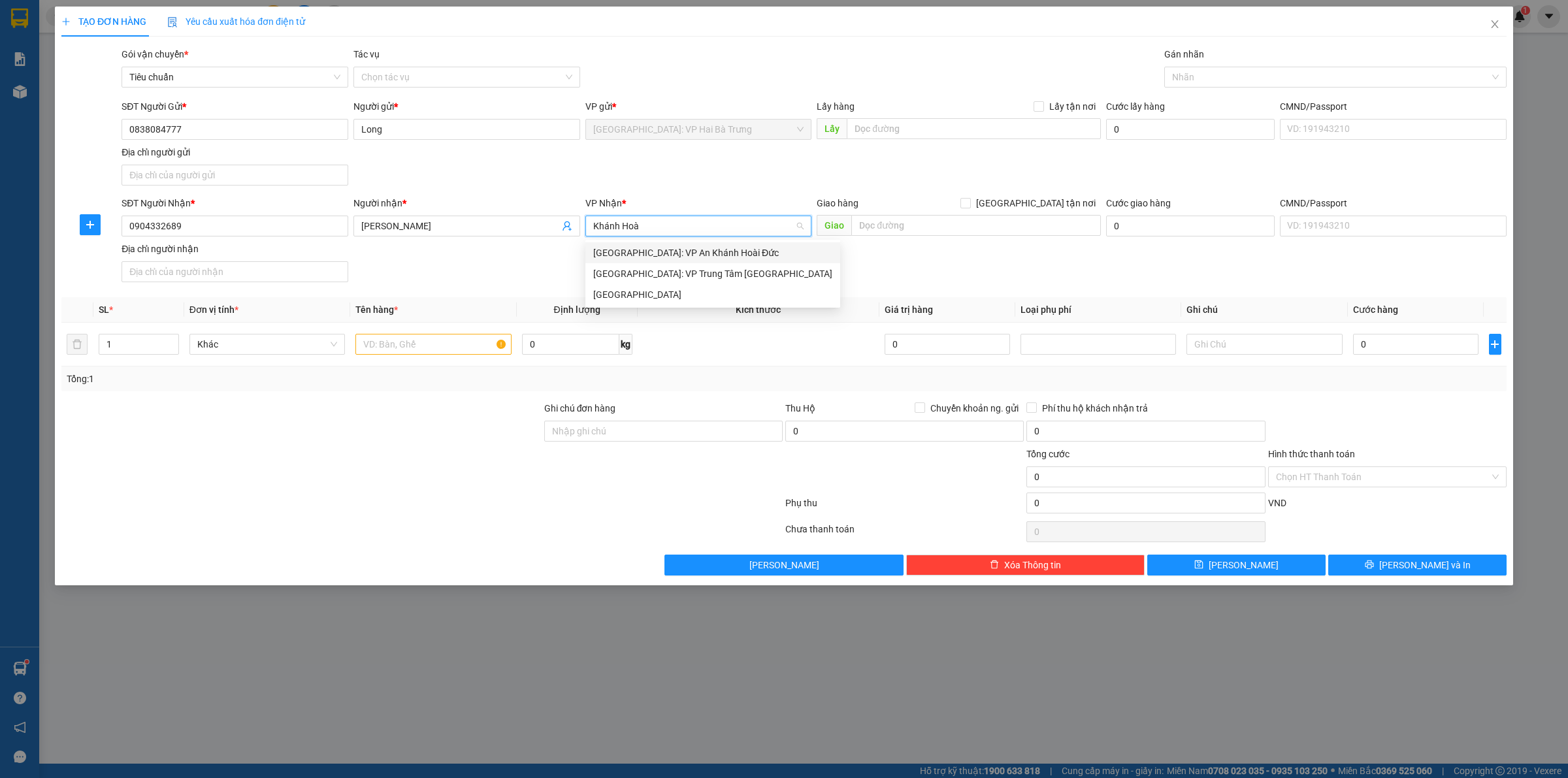
type input "Khánh Hoà"
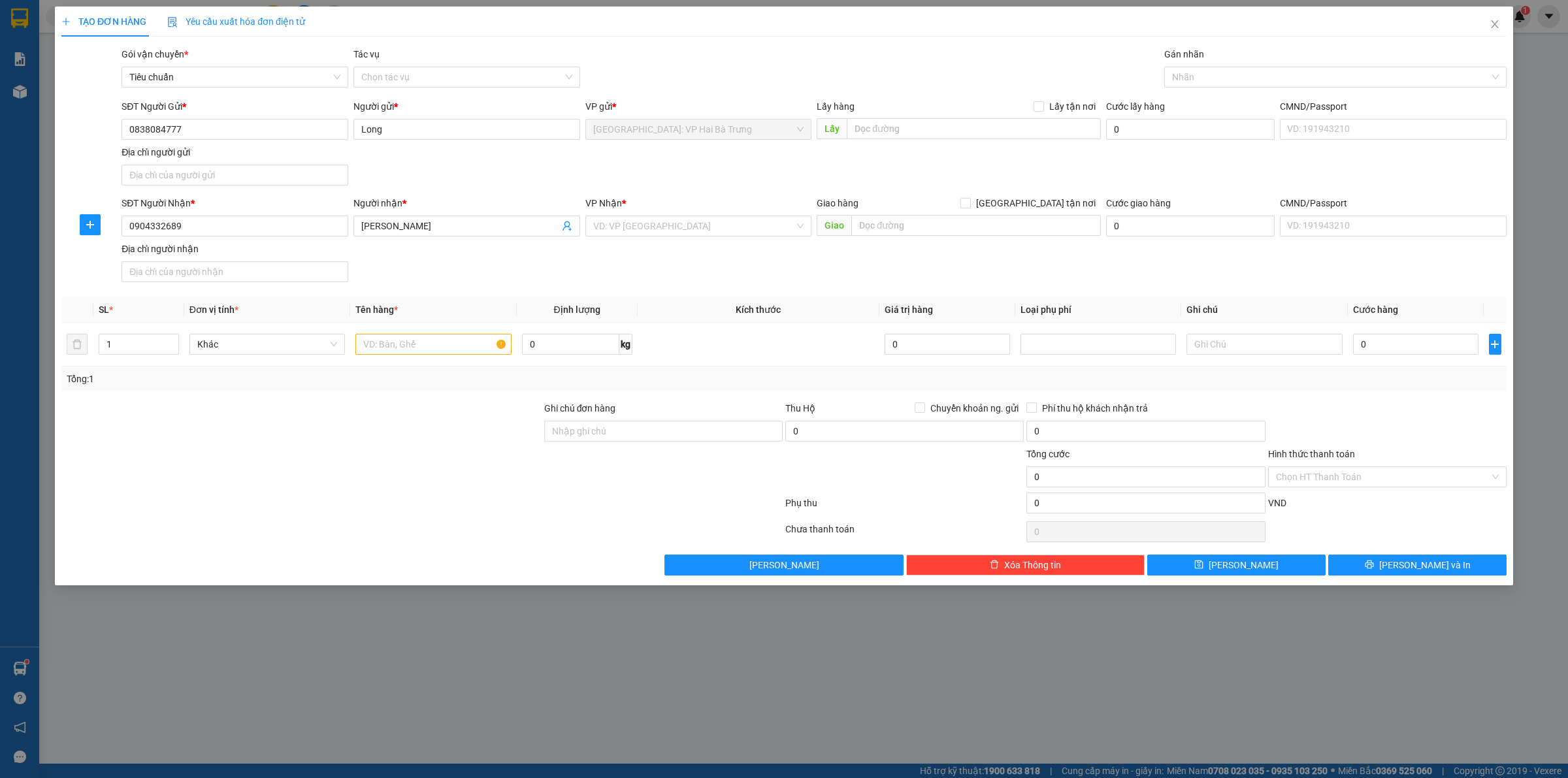
click at [948, 170] on div "SĐT Người Gửi * 0838084777 Người gửi * Long VP gửi * Hà Nội: VP Hai Bà Trưng Lấ…" at bounding box center [815, 145] width 1391 height 92
click at [749, 224] on input "search" at bounding box center [695, 226] width 202 height 20
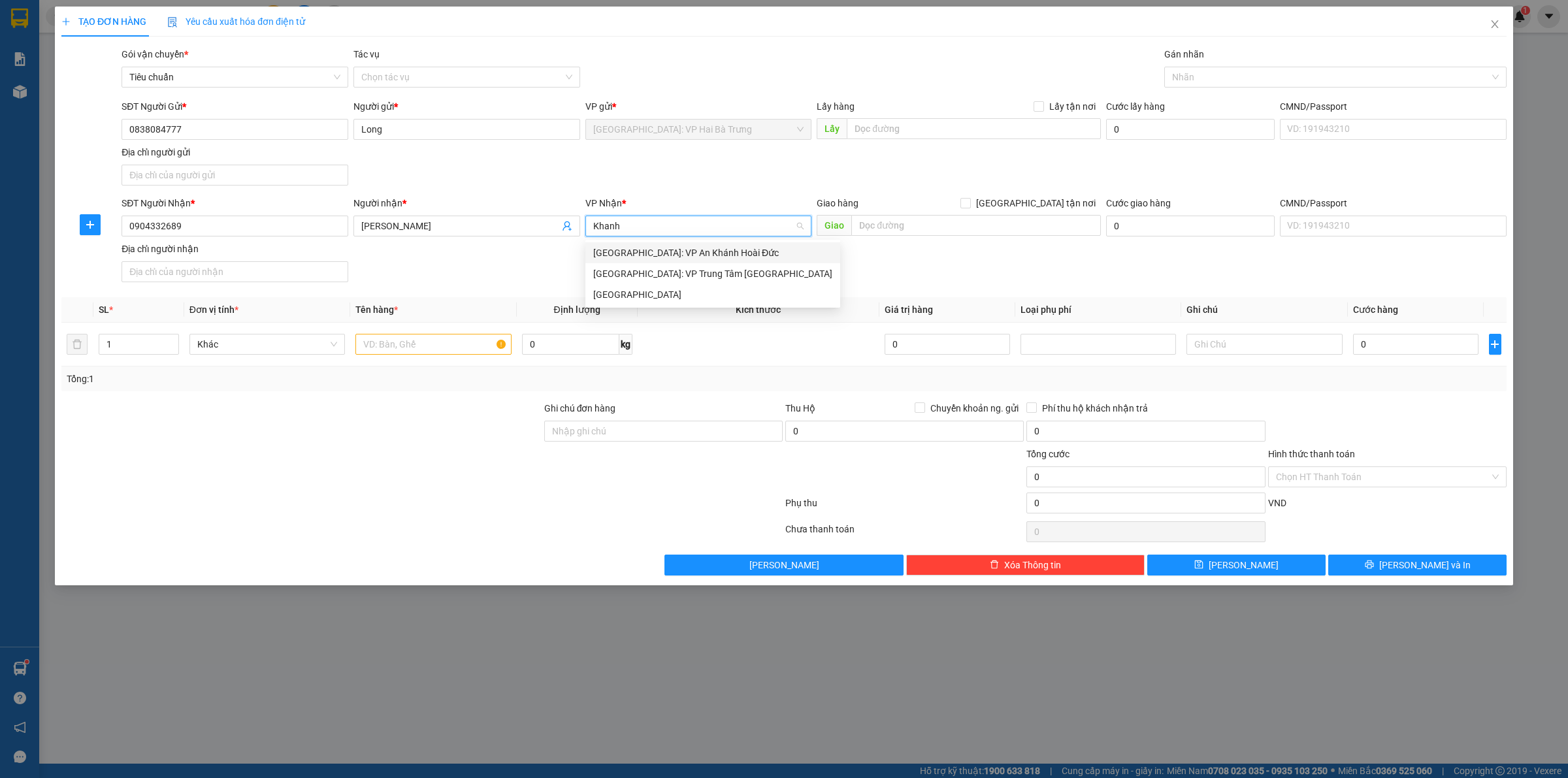
type input "Khanh"
click at [720, 296] on div "Khánh Hòa" at bounding box center [713, 295] width 239 height 15
click at [985, 262] on div "SĐT Người Nhận * 0904332689 Người nhận * Vương VP Nhận * Khánh Hòa Khánh Hòa Gi…" at bounding box center [815, 242] width 1391 height 92
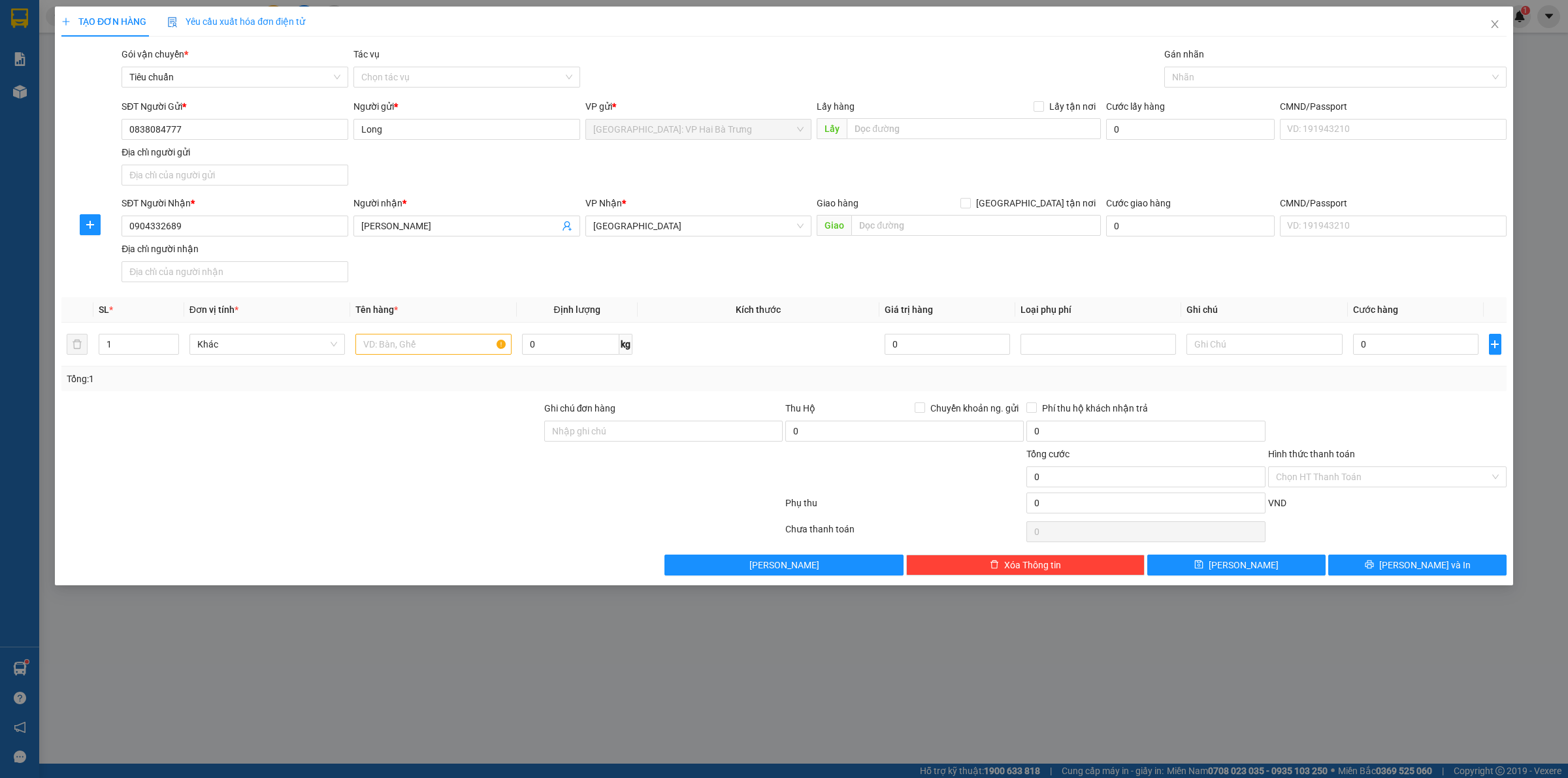
drag, startPoint x: 758, startPoint y: 188, endPoint x: 749, endPoint y: 187, distance: 9.1
click at [755, 190] on div "SĐT Người Gửi * 0838084777 Người gửi * Long VP gửi * Hà Nội: VP Hai Bà Trưng Lấ…" at bounding box center [815, 145] width 1391 height 92
click at [925, 226] on input "text" at bounding box center [977, 225] width 250 height 21
paste input "Sửa chữa xe nâng điện Nha Trang - Khánh Hòa"
click at [1068, 224] on input "Sửa chữa xe nâng điện Nha Trang - Khánh Hòa," at bounding box center [977, 225] width 250 height 21
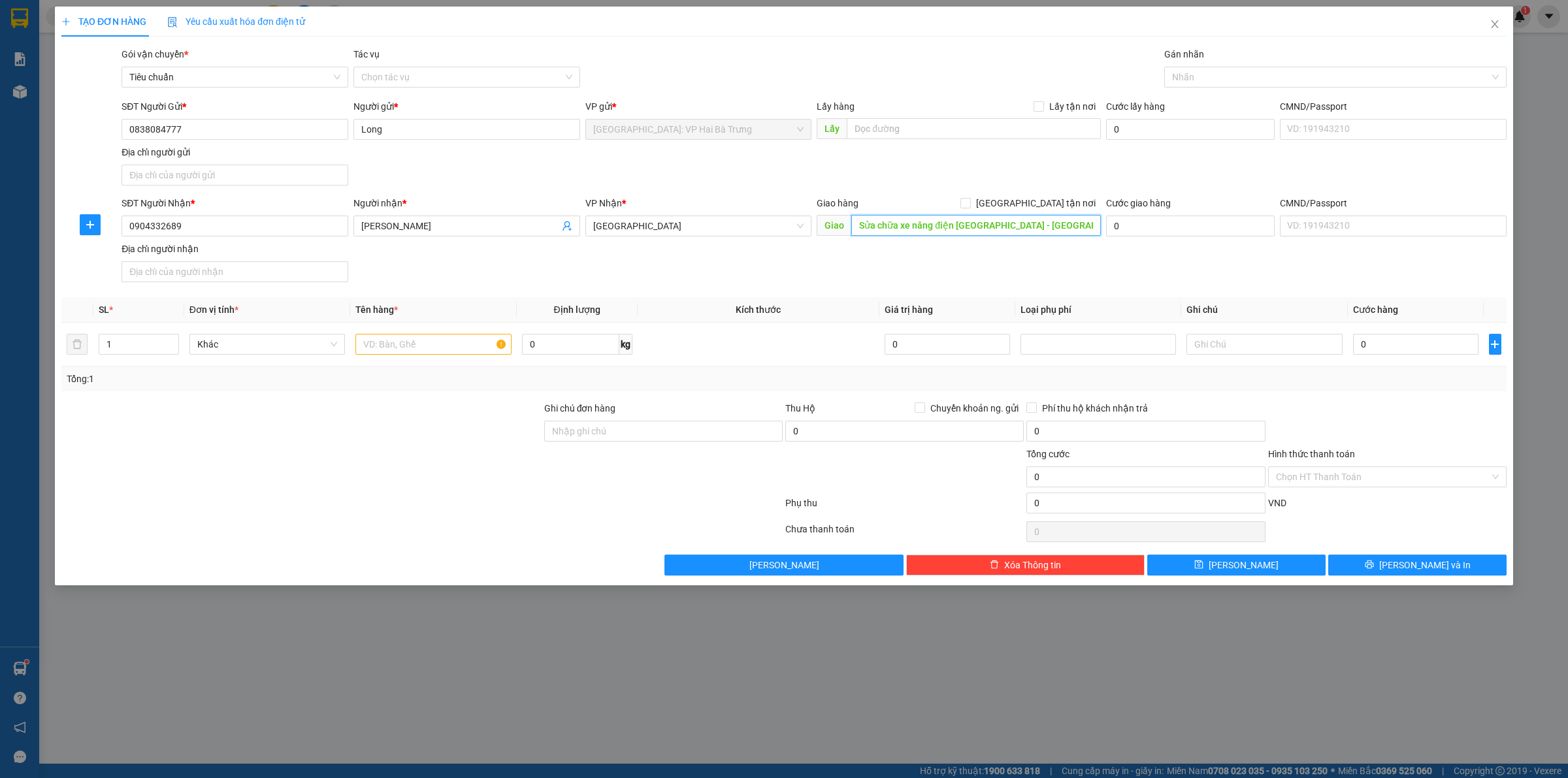
paste input "Dầu Sơn, Cam Lâm, Khánh Hòa 57000, Việt Nam"
drag, startPoint x: 1023, startPoint y: 224, endPoint x: 1123, endPoint y: 224, distance: 100.0
click at [1123, 224] on div "SĐT Người Nhận * 0904332689 Người nhận * Vương VP Nhận * Khánh Hòa Giao hàng Gi…" at bounding box center [815, 242] width 1391 height 92
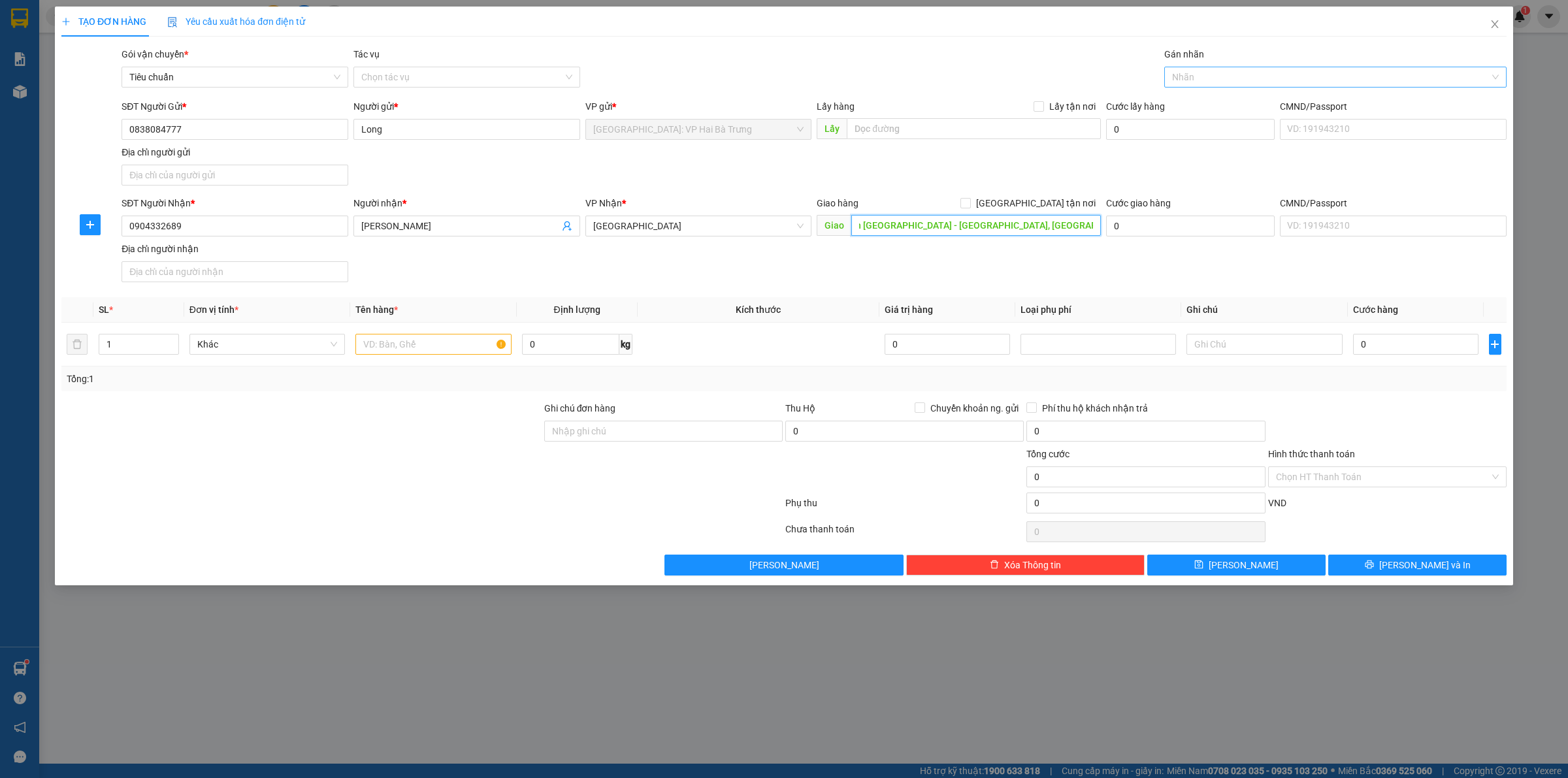
click at [1225, 73] on div at bounding box center [1329, 77] width 323 height 16
type input "Sửa chữa xe nâng điện Nha Trang - Khánh Hòa, Dầu Sơn, Cam Lâm, Khánh Hòa"
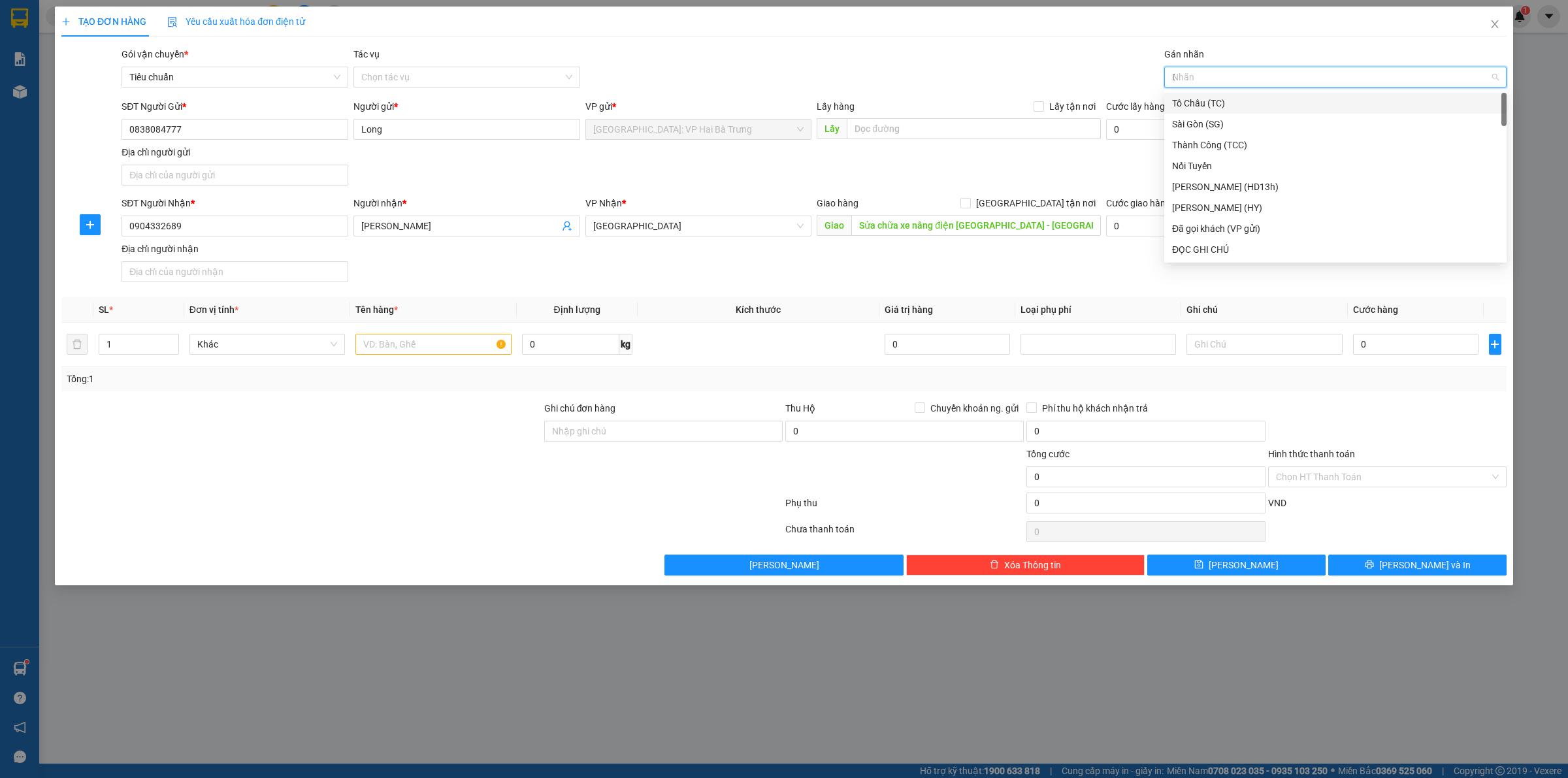
type input "D"
type input "Đ"
click at [1224, 142] on div "ĐỌC GHI CHÚ" at bounding box center [1335, 145] width 327 height 15
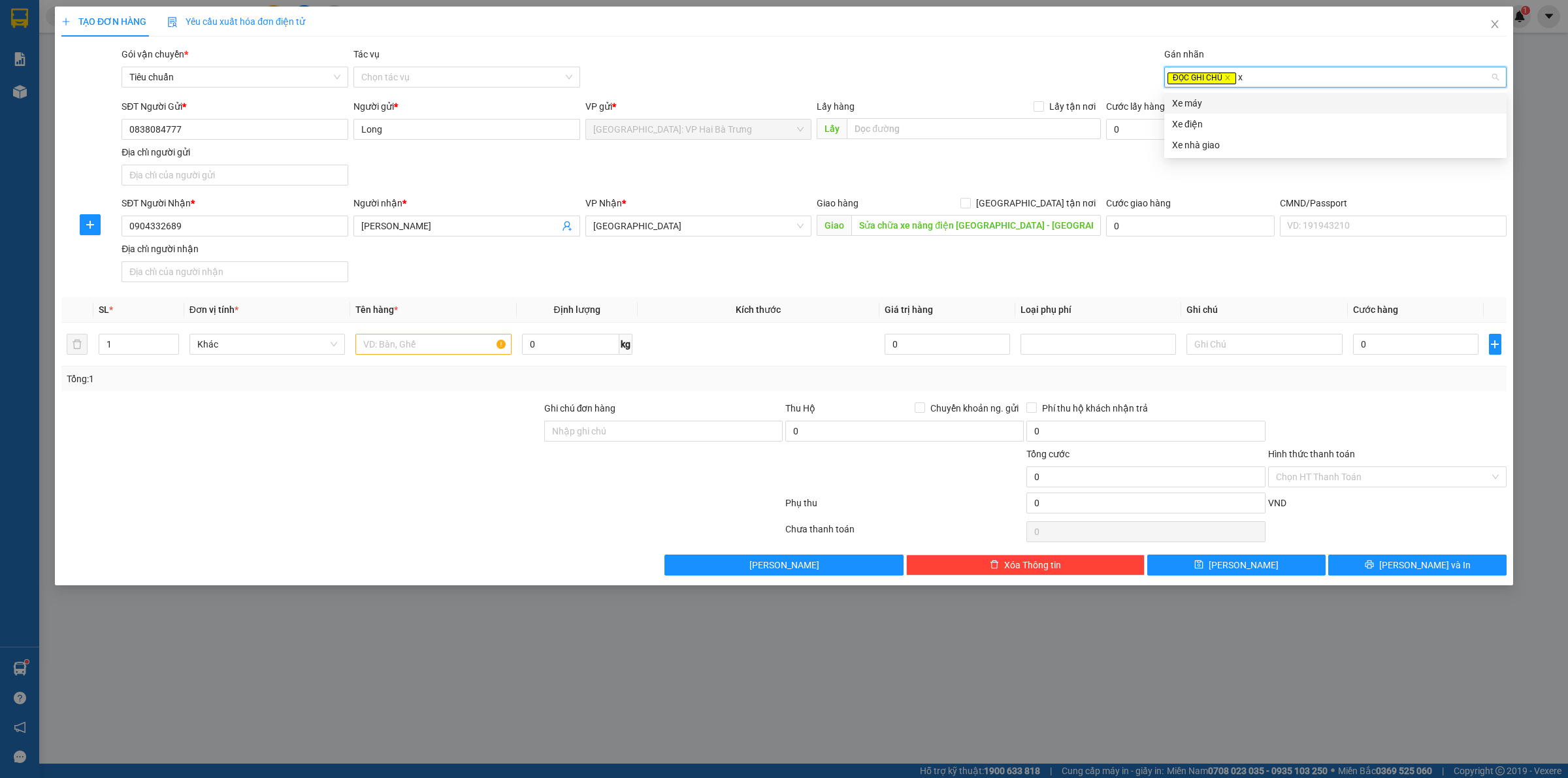
type input "xe"
drag, startPoint x: 1227, startPoint y: 98, endPoint x: 1226, endPoint y: 68, distance: 30.0
click at [1226, 96] on div "Xe máy" at bounding box center [1335, 103] width 327 height 15
drag, startPoint x: 399, startPoint y: 341, endPoint x: 463, endPoint y: 338, distance: 64.1
click at [399, 341] on input "text" at bounding box center [433, 344] width 155 height 21
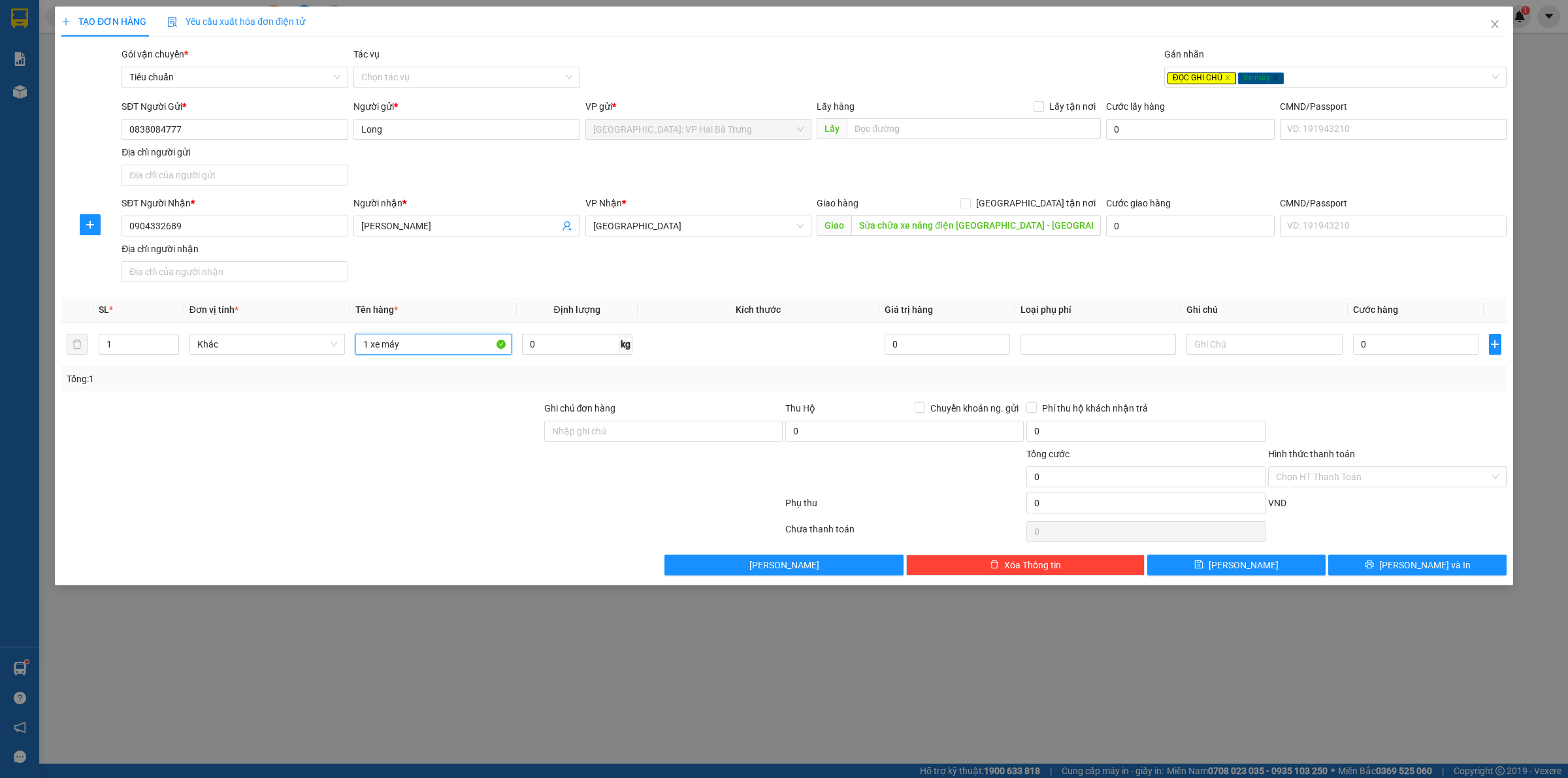
type input "1 xe máy"
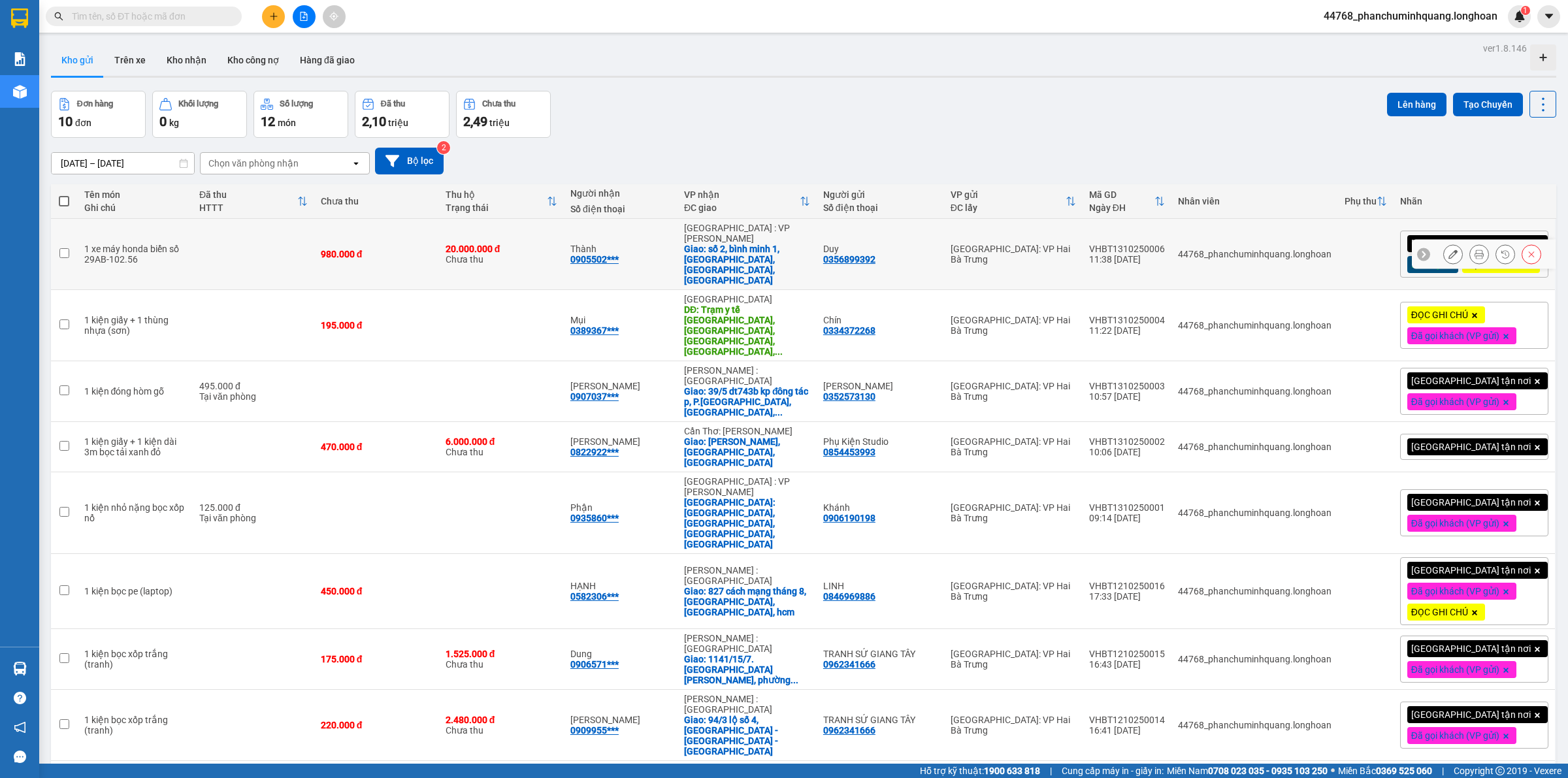
click at [1475, 256] on icon at bounding box center [1479, 254] width 9 height 9
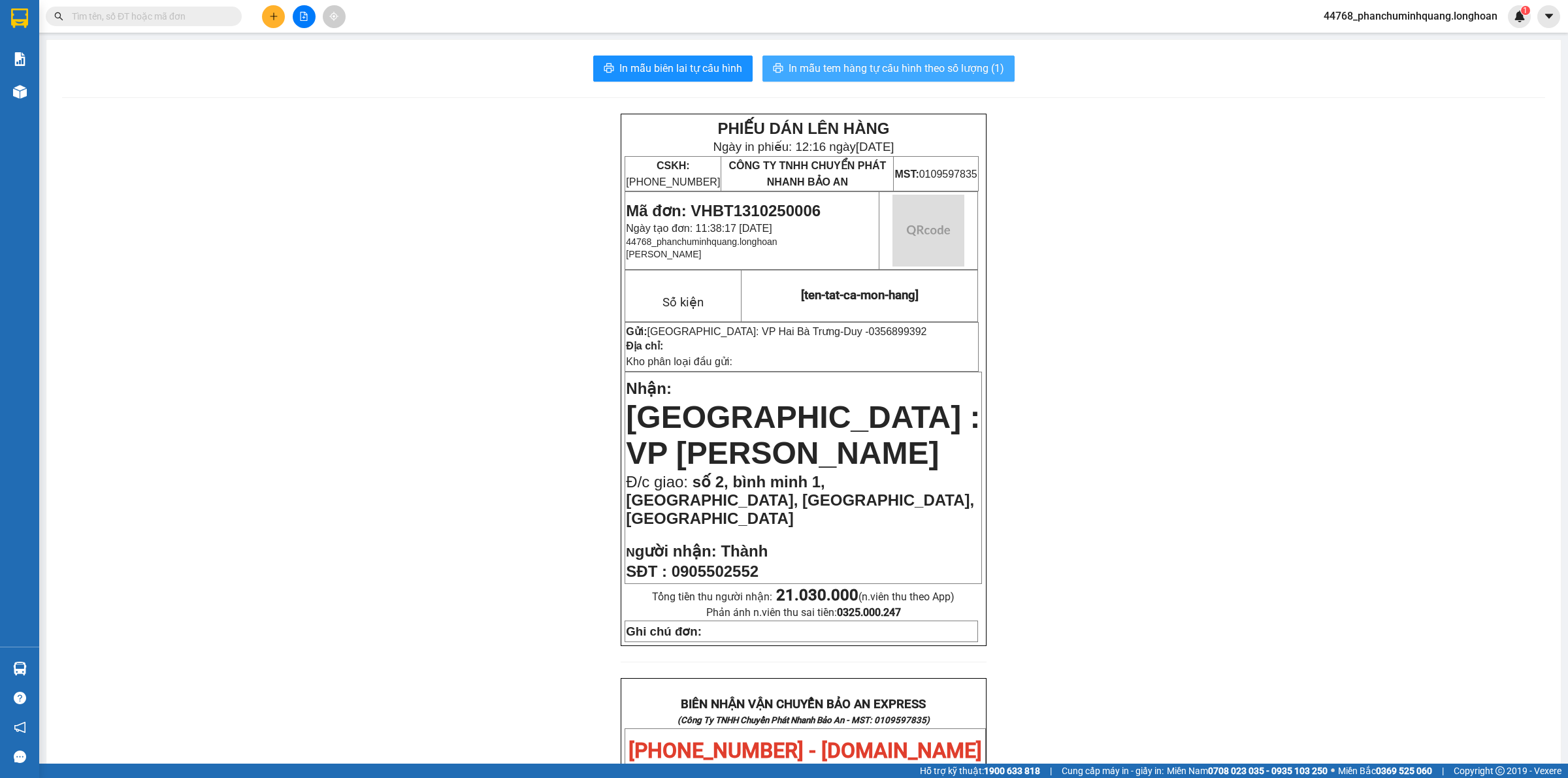
click at [853, 68] on span "In mẫu tem hàng tự cấu hình theo số lượng (1)" at bounding box center [896, 68] width 216 height 16
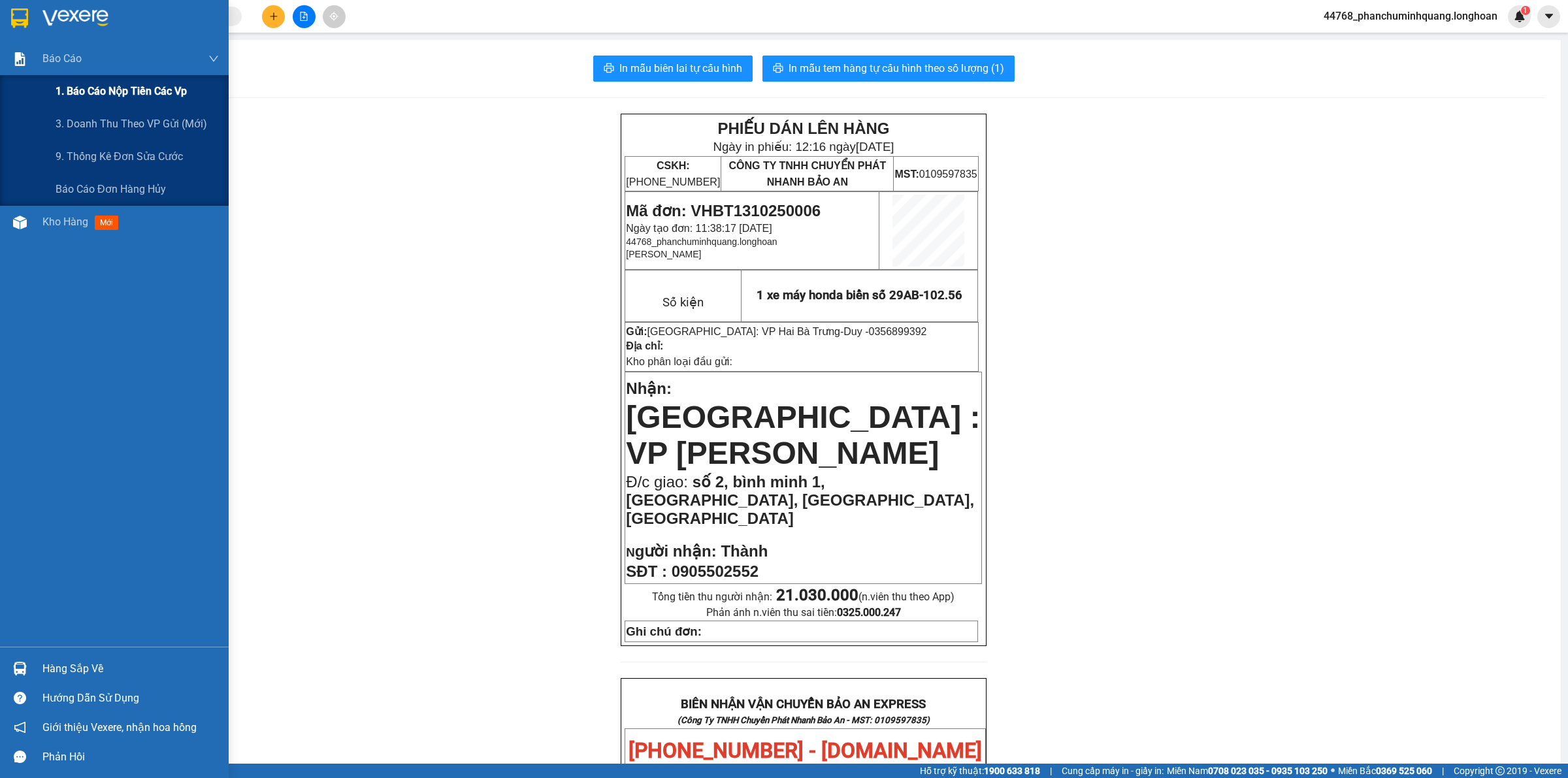
drag, startPoint x: 98, startPoint y: 100, endPoint x: 92, endPoint y: 97, distance: 6.7
click at [99, 100] on span "1. Báo cáo nộp tiền các vp" at bounding box center [121, 91] width 132 height 16
